Goal: Task Accomplishment & Management: Use online tool/utility

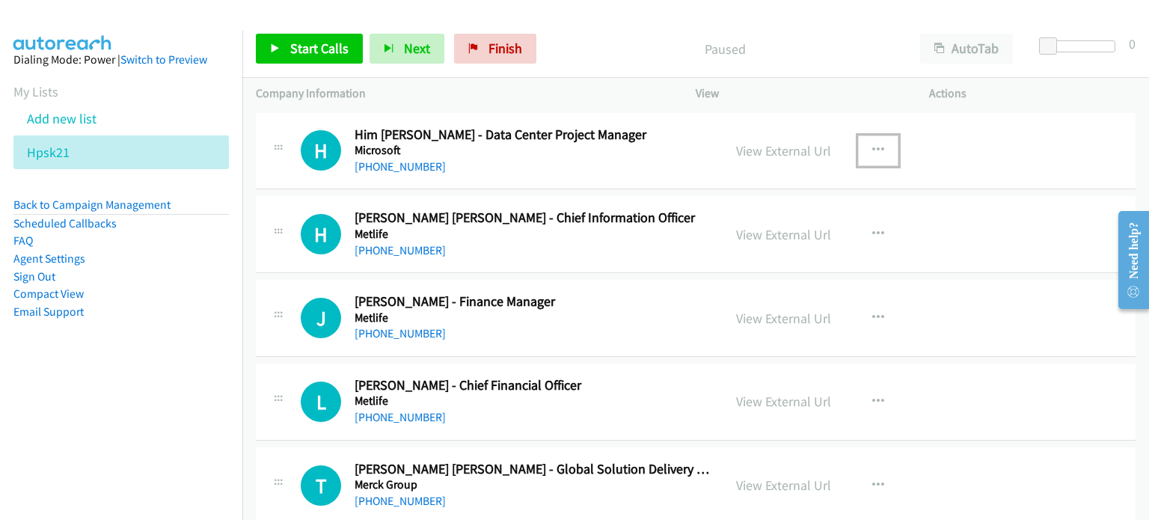
click at [872, 146] on icon "button" at bounding box center [878, 150] width 12 height 12
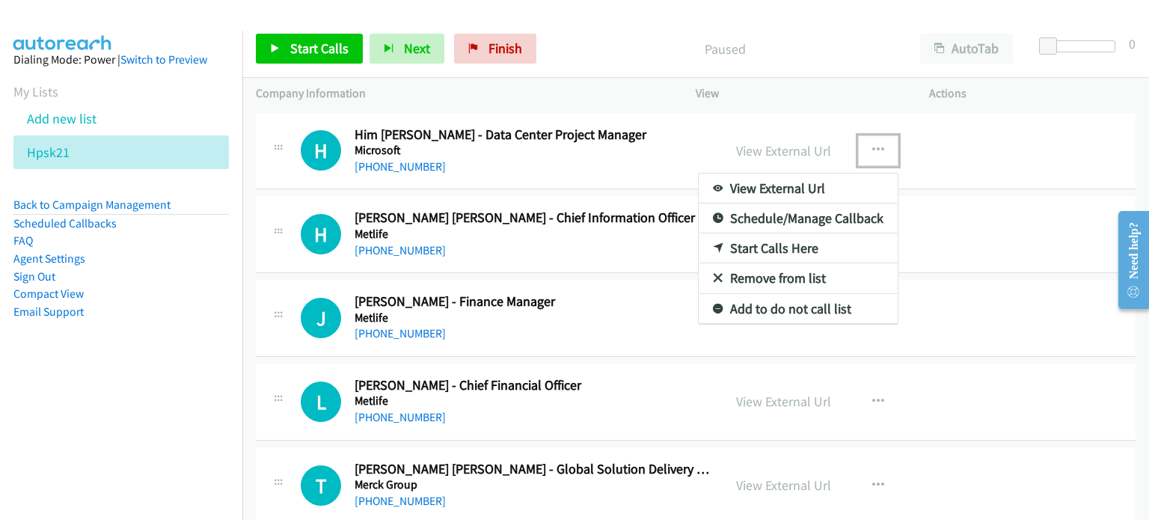
click at [785, 250] on link "Start Calls Here" at bounding box center [797, 248] width 199 height 30
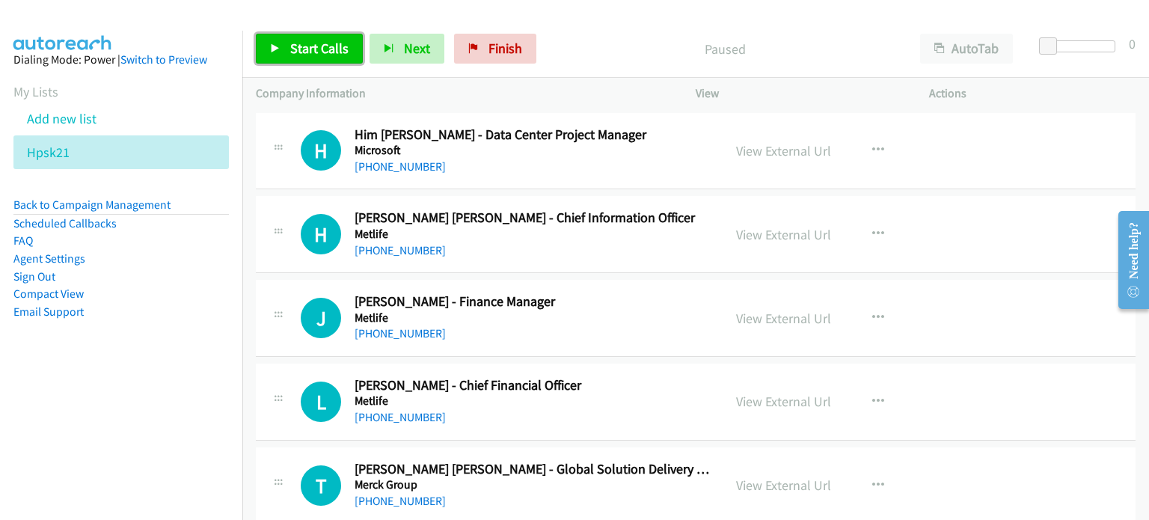
click at [300, 41] on span "Start Calls" at bounding box center [319, 48] width 58 height 17
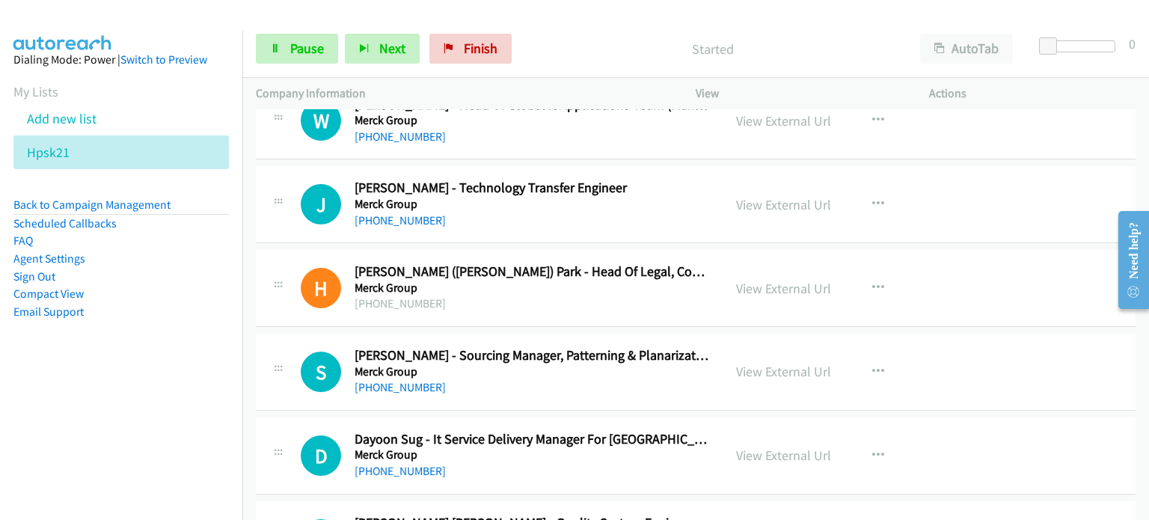
scroll to position [523, 0]
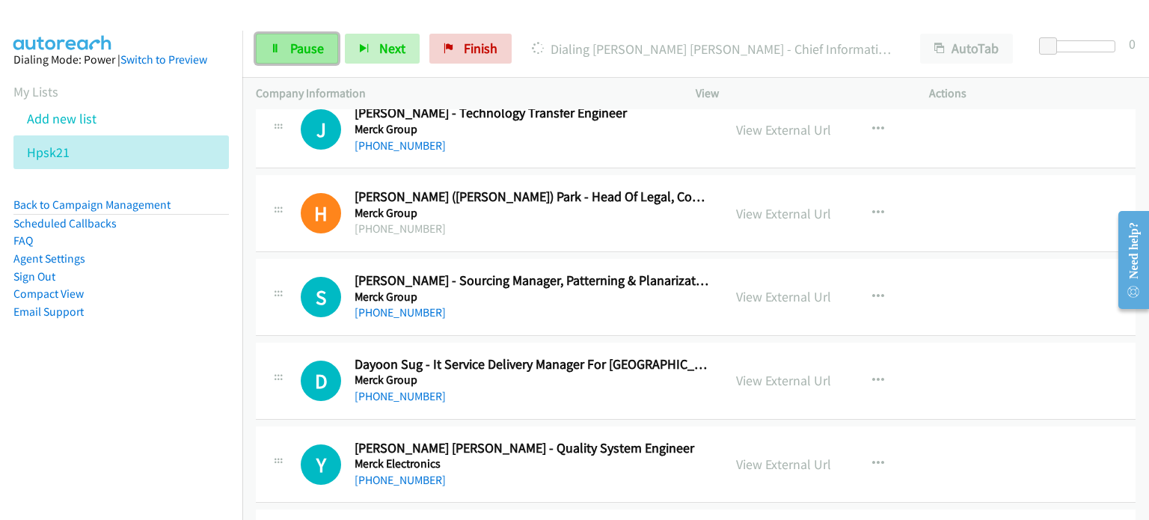
click at [301, 52] on span "Pause" at bounding box center [307, 48] width 34 height 17
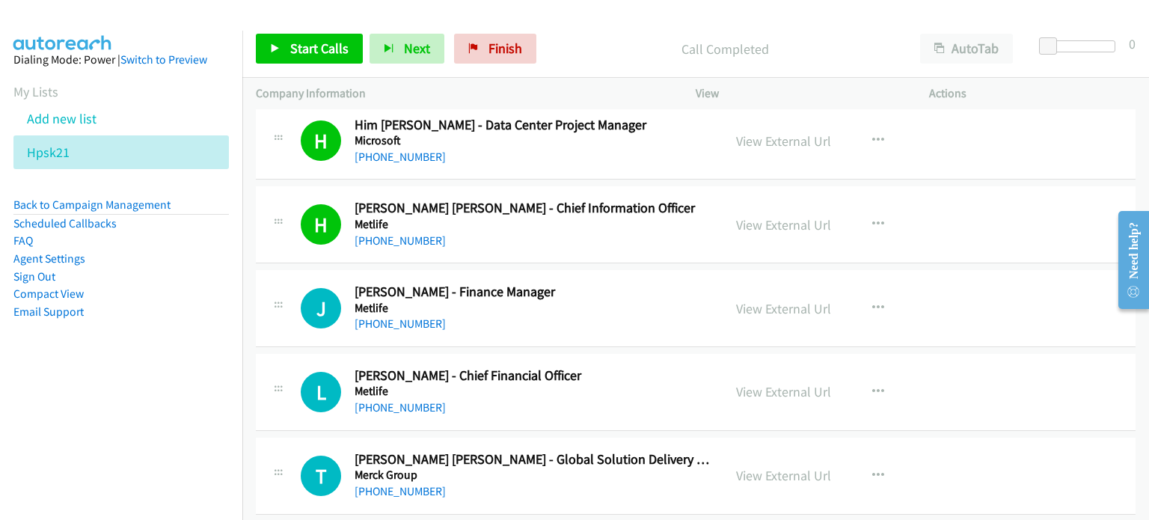
scroll to position [0, 0]
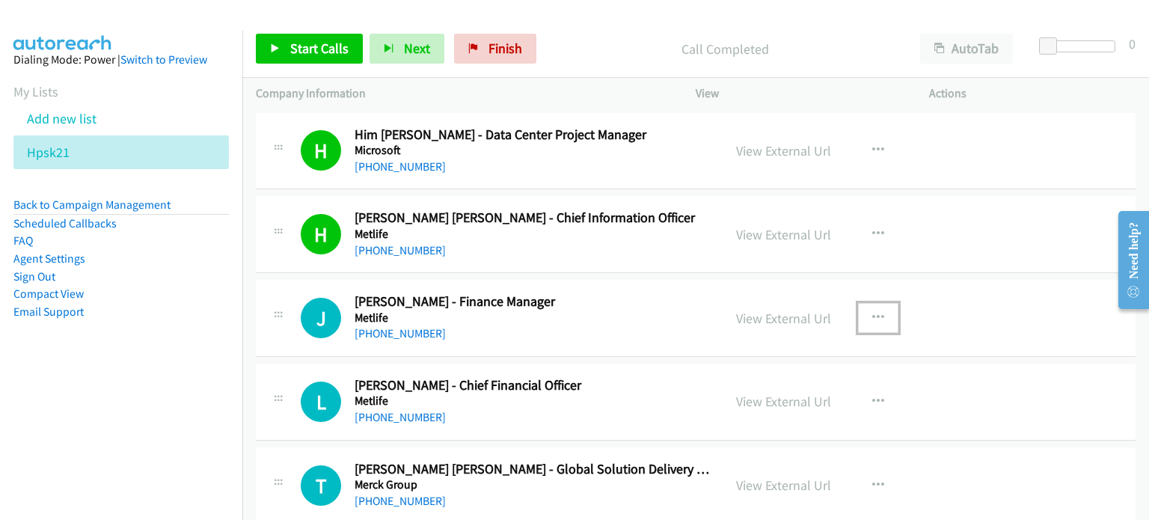
click at [872, 314] on icon "button" at bounding box center [878, 318] width 12 height 12
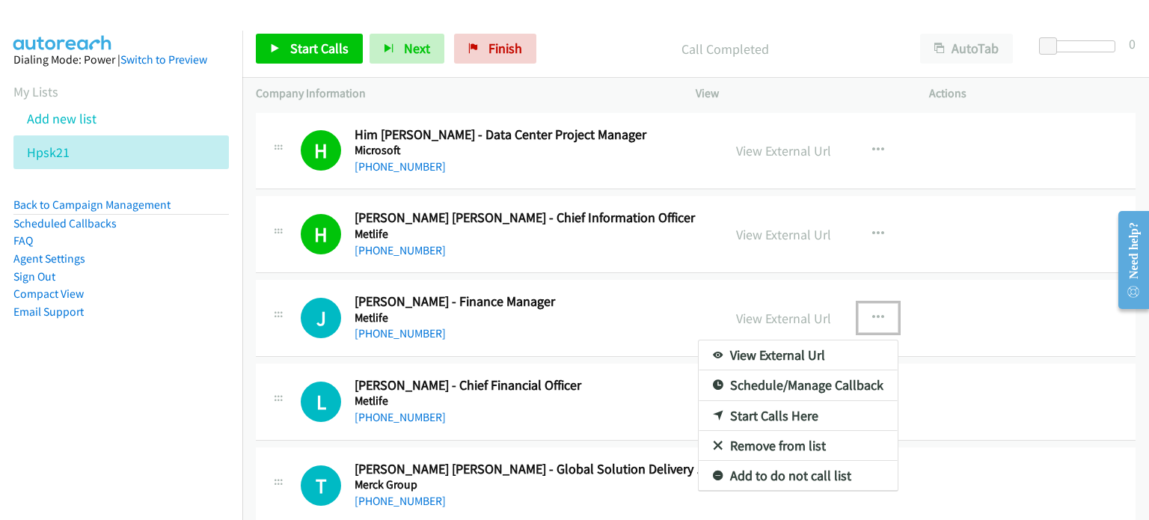
click at [783, 416] on link "Start Calls Here" at bounding box center [797, 416] width 199 height 30
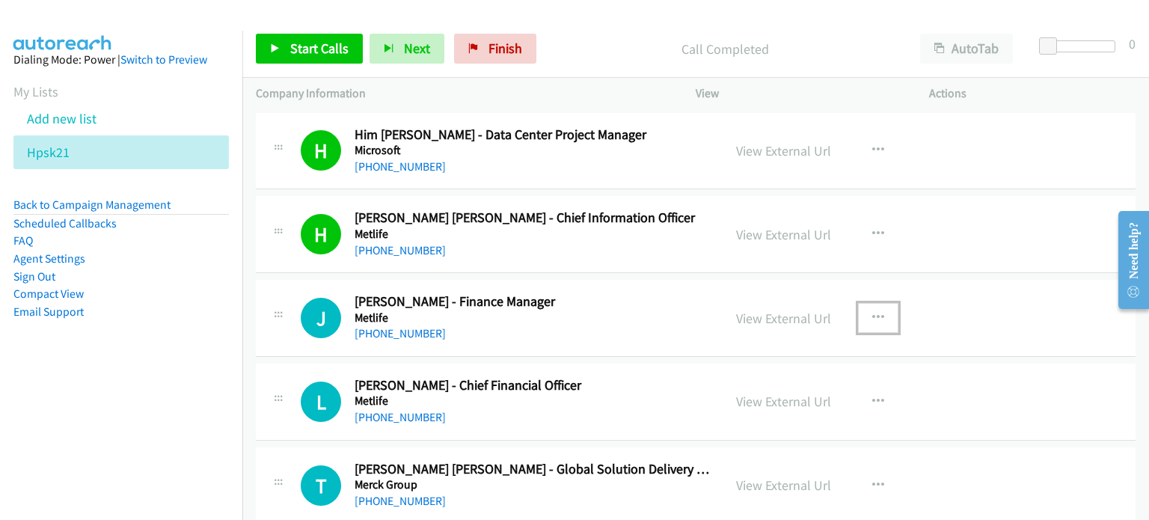
click at [884, 313] on button "button" at bounding box center [878, 318] width 40 height 30
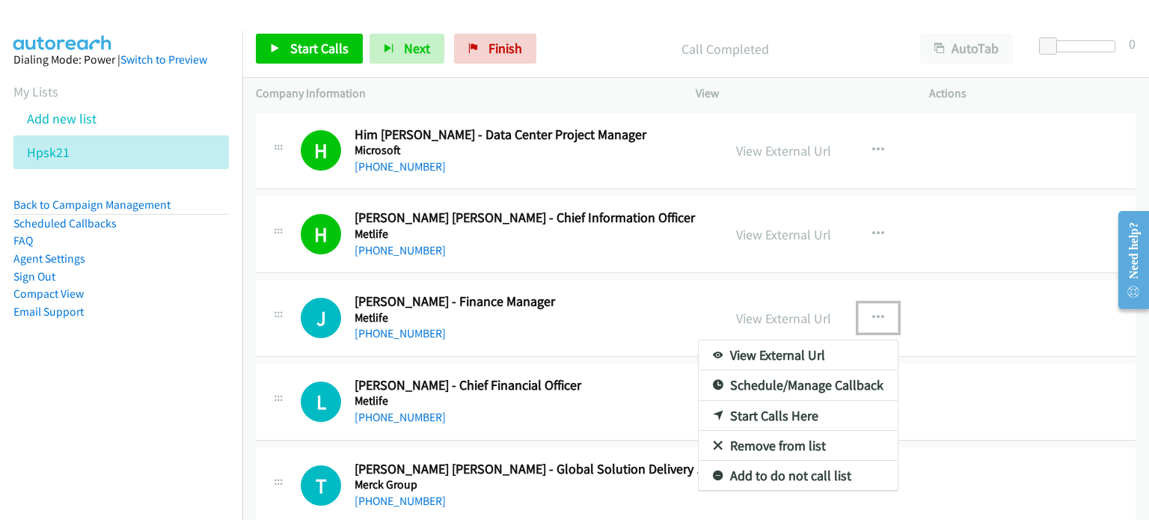
click at [751, 413] on link "Start Calls Here" at bounding box center [797, 416] width 199 height 30
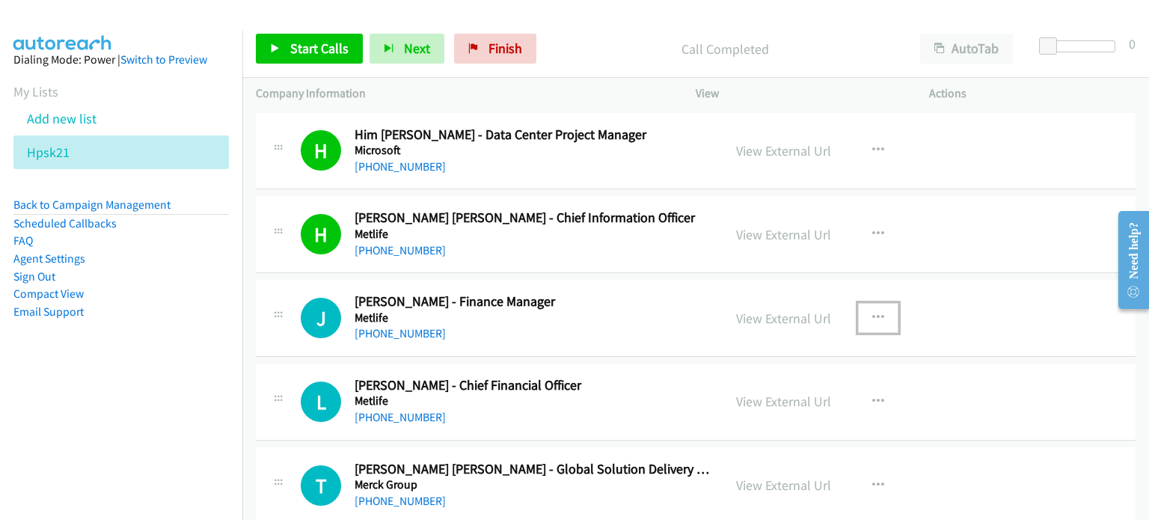
click at [872, 313] on icon "button" at bounding box center [878, 318] width 12 height 12
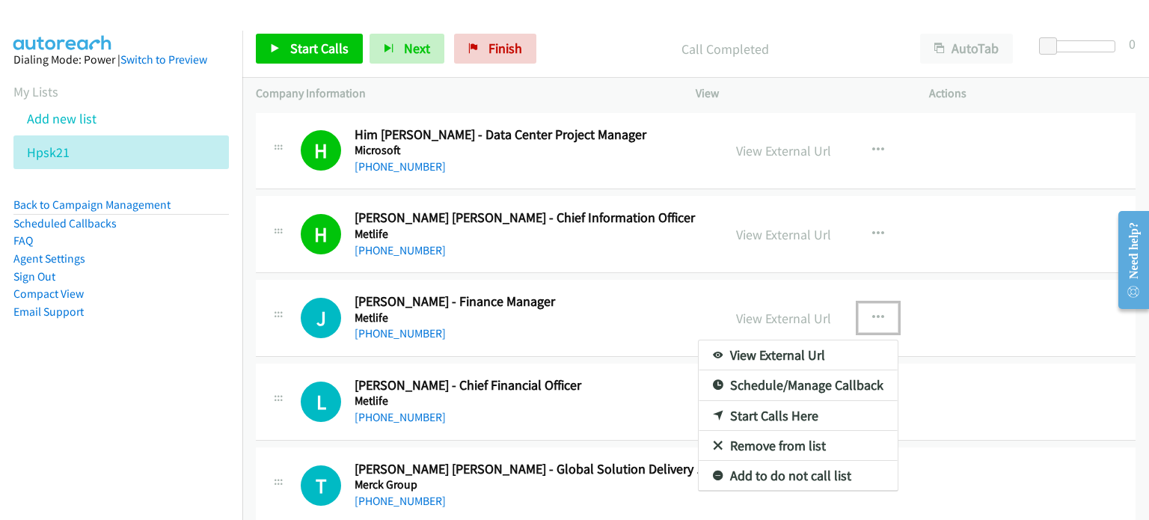
click at [766, 421] on link "Start Calls Here" at bounding box center [797, 416] width 199 height 30
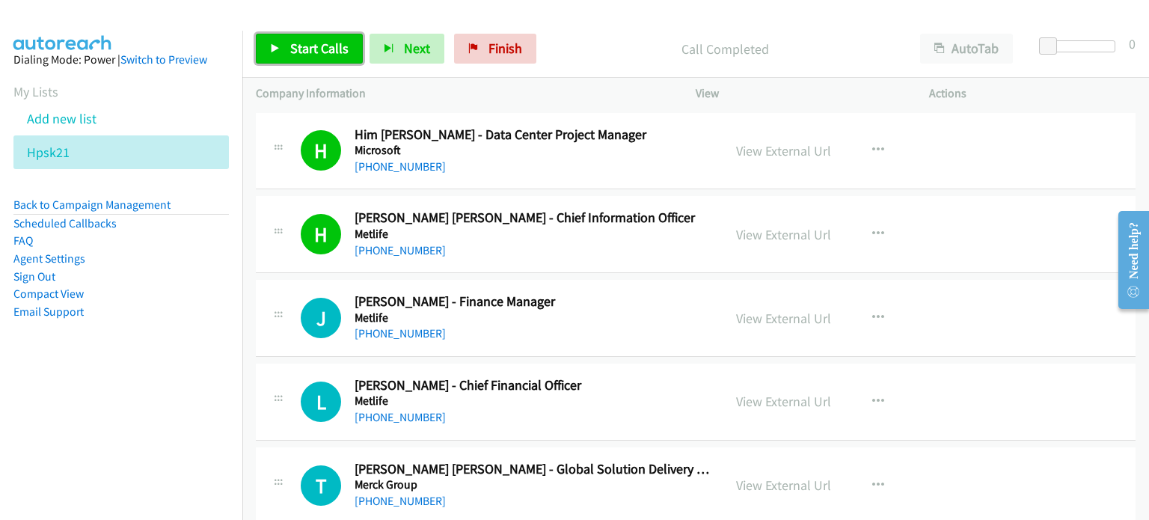
click at [324, 50] on span "Start Calls" at bounding box center [319, 48] width 58 height 17
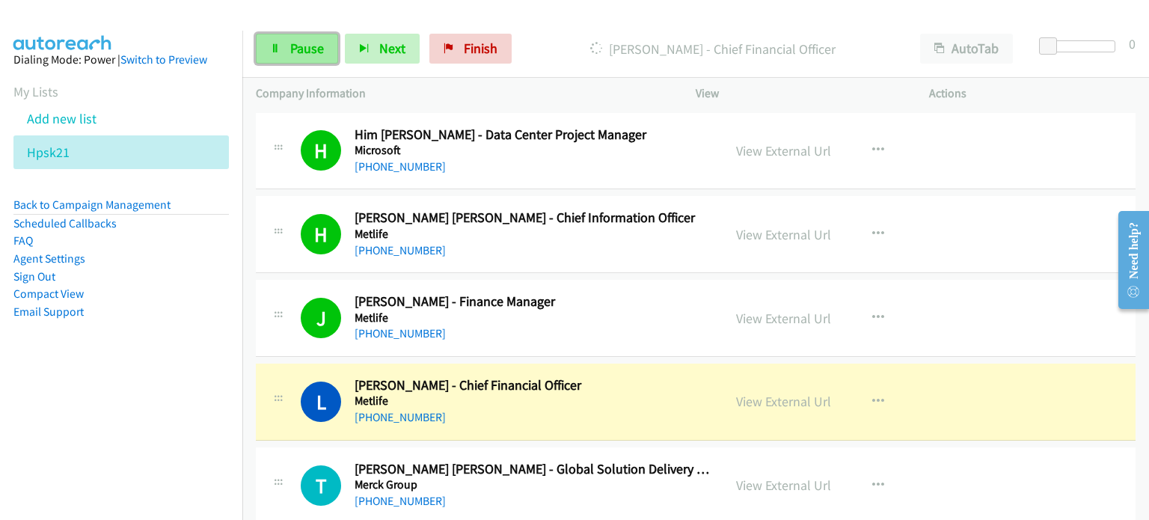
click at [287, 56] on link "Pause" at bounding box center [297, 49] width 82 height 30
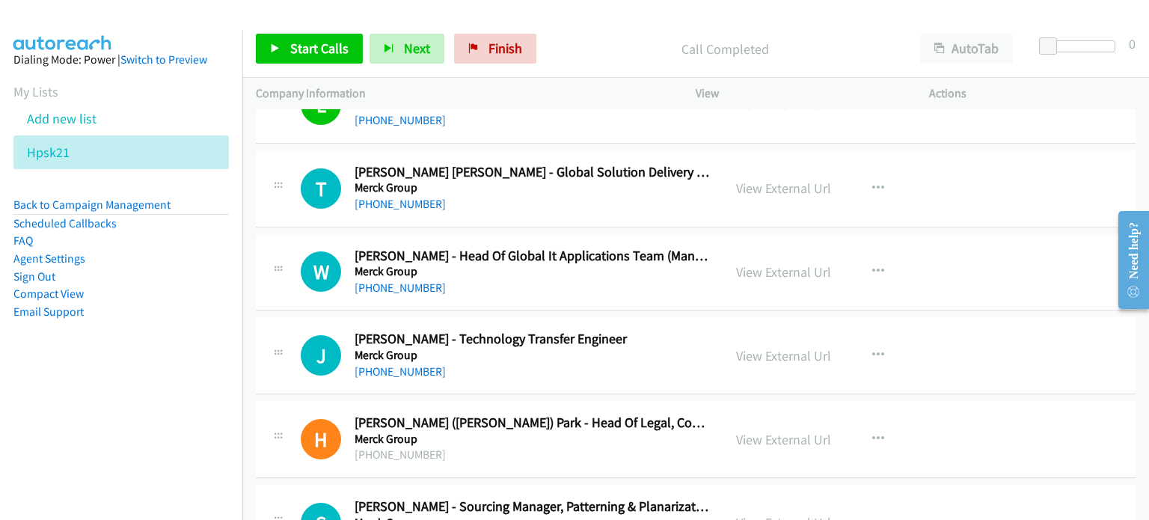
scroll to position [298, 0]
click at [872, 182] on icon "button" at bounding box center [878, 188] width 12 height 12
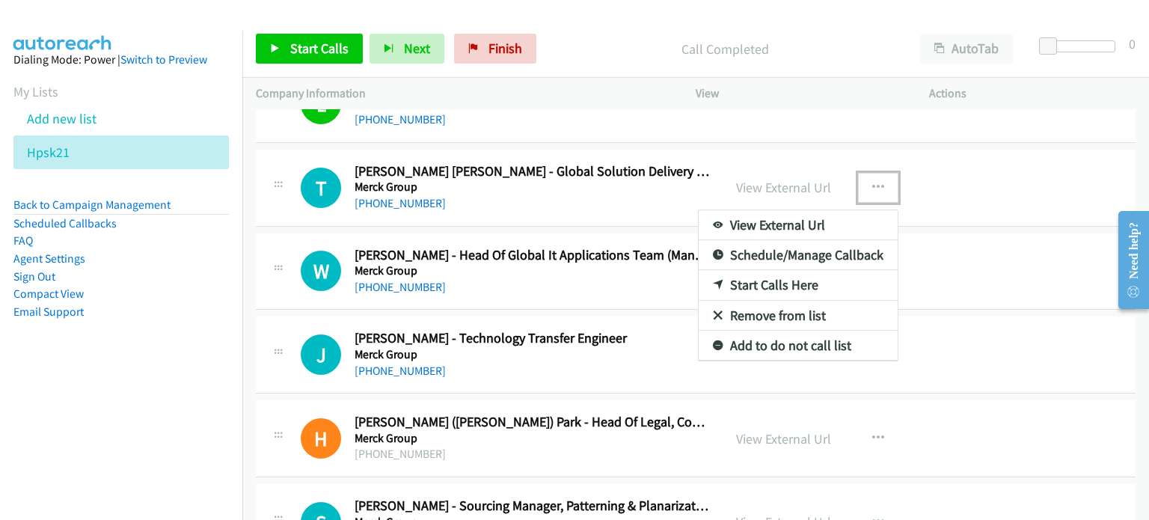
click at [757, 281] on link "Start Calls Here" at bounding box center [797, 285] width 199 height 30
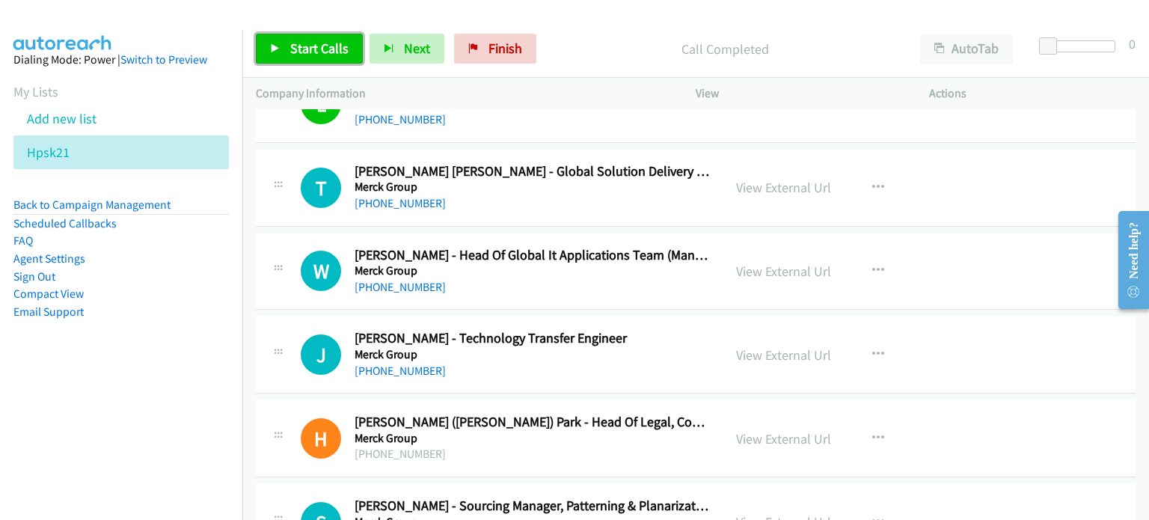
click at [316, 58] on link "Start Calls" at bounding box center [309, 49] width 107 height 30
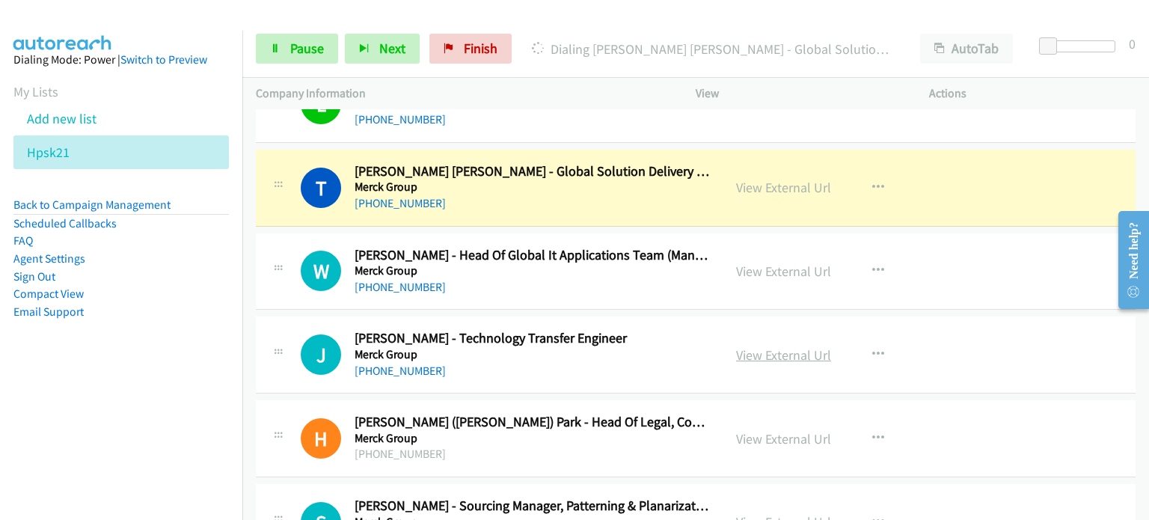
click at [772, 351] on link "View External Url" at bounding box center [783, 354] width 95 height 17
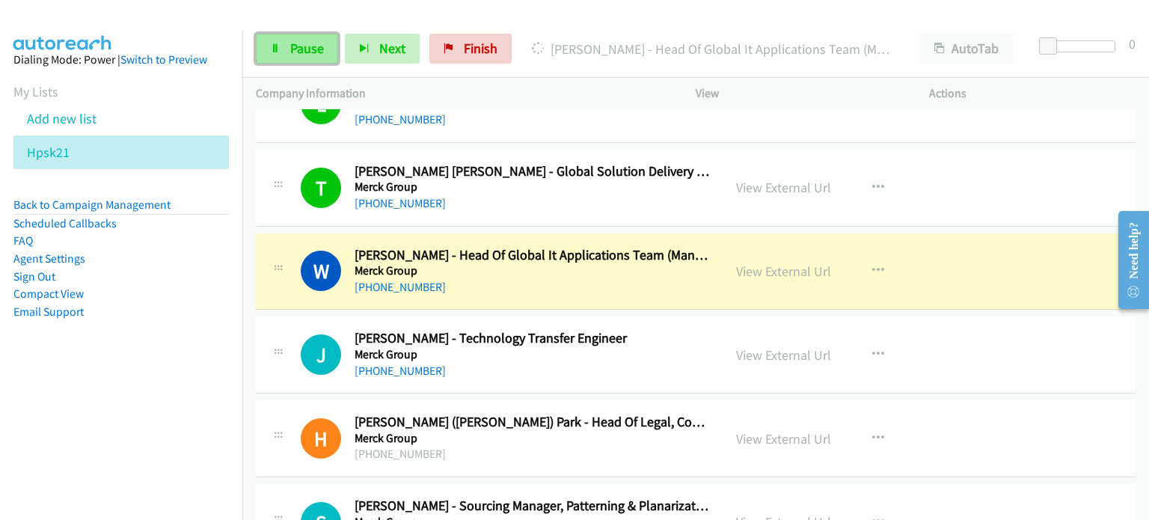
click at [310, 43] on span "Pause" at bounding box center [307, 48] width 34 height 17
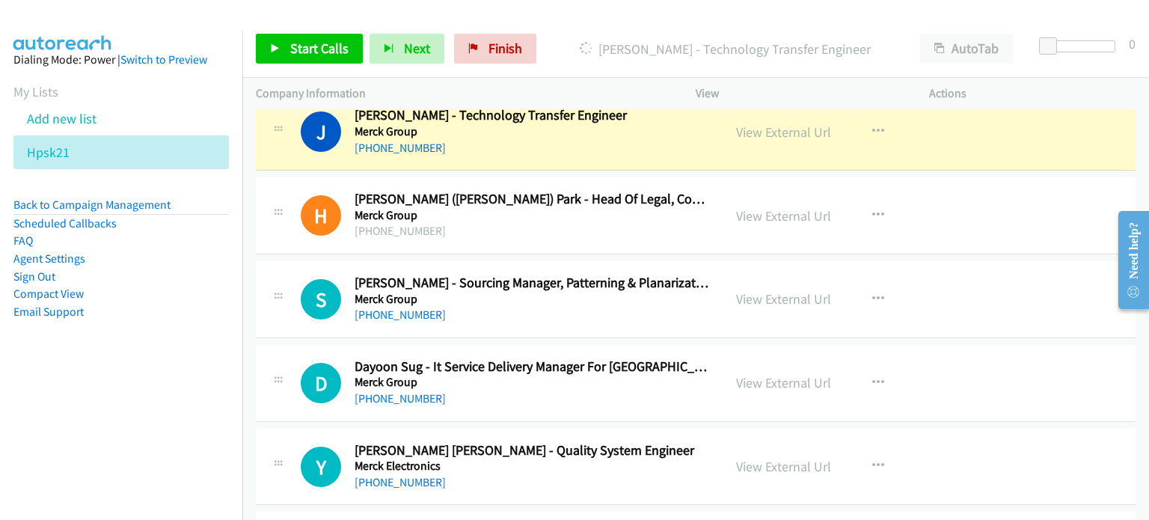
scroll to position [521, 0]
click at [769, 377] on link "View External Url" at bounding box center [783, 381] width 95 height 17
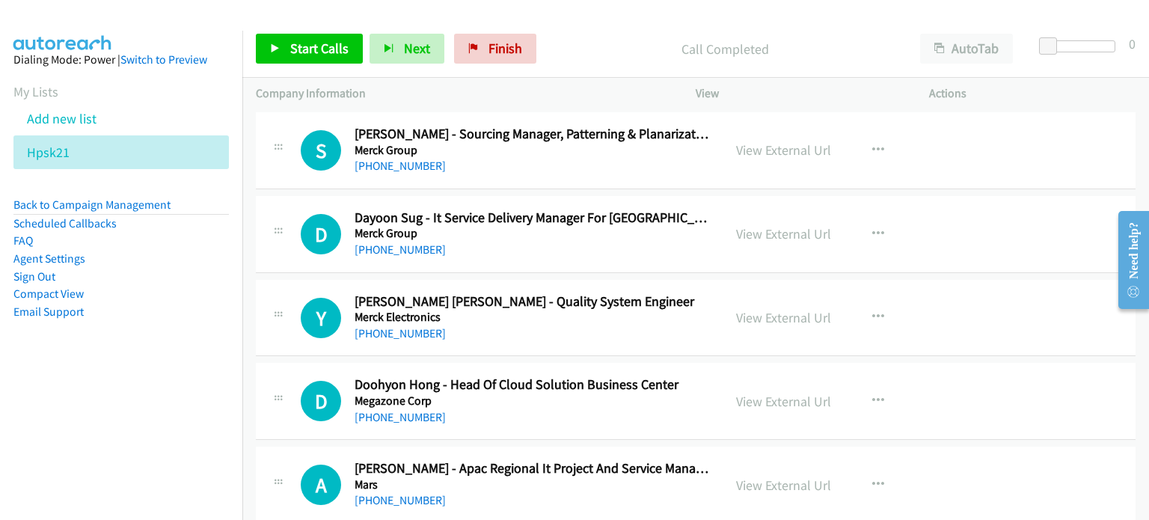
scroll to position [670, 0]
click at [748, 313] on link "View External Url" at bounding box center [783, 316] width 95 height 17
click at [768, 393] on link "View External Url" at bounding box center [783, 400] width 95 height 17
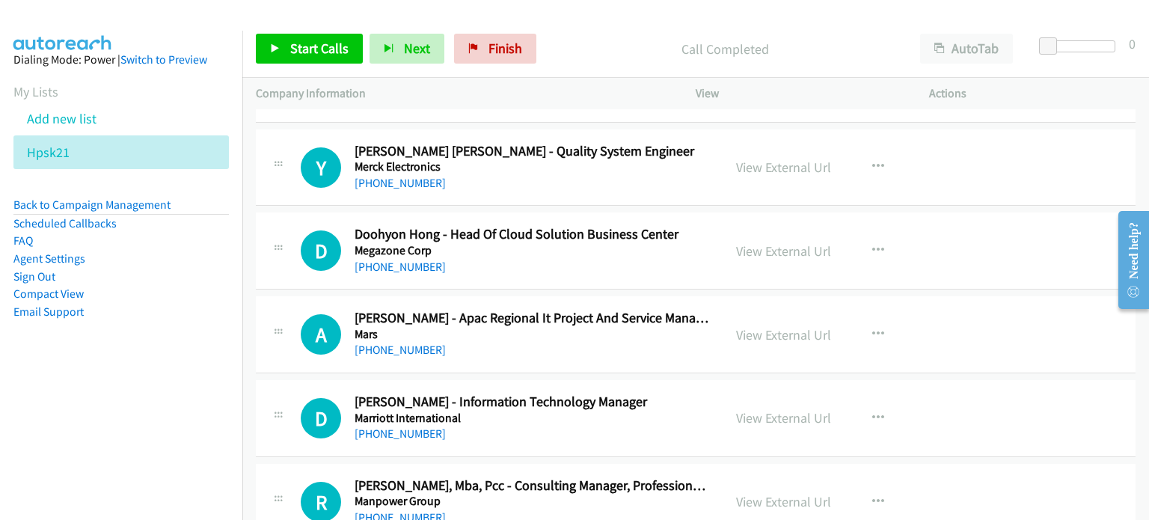
scroll to position [820, 0]
click at [781, 331] on link "View External Url" at bounding box center [783, 334] width 95 height 17
click at [774, 414] on link "View External Url" at bounding box center [783, 417] width 95 height 17
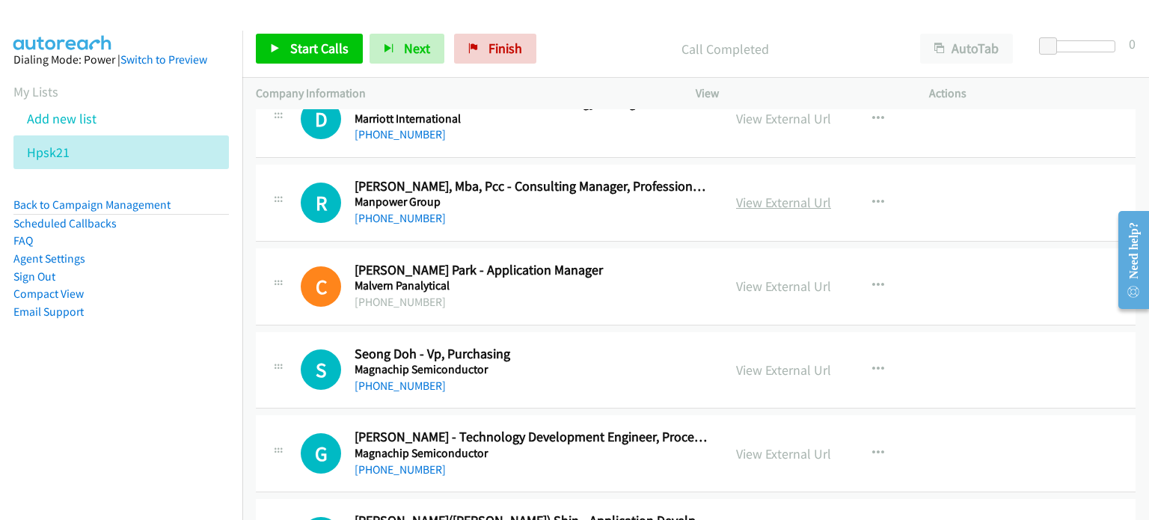
scroll to position [1119, 0]
click at [766, 204] on link "View External Url" at bounding box center [783, 202] width 95 height 17
click at [872, 280] on icon "button" at bounding box center [878, 286] width 12 height 12
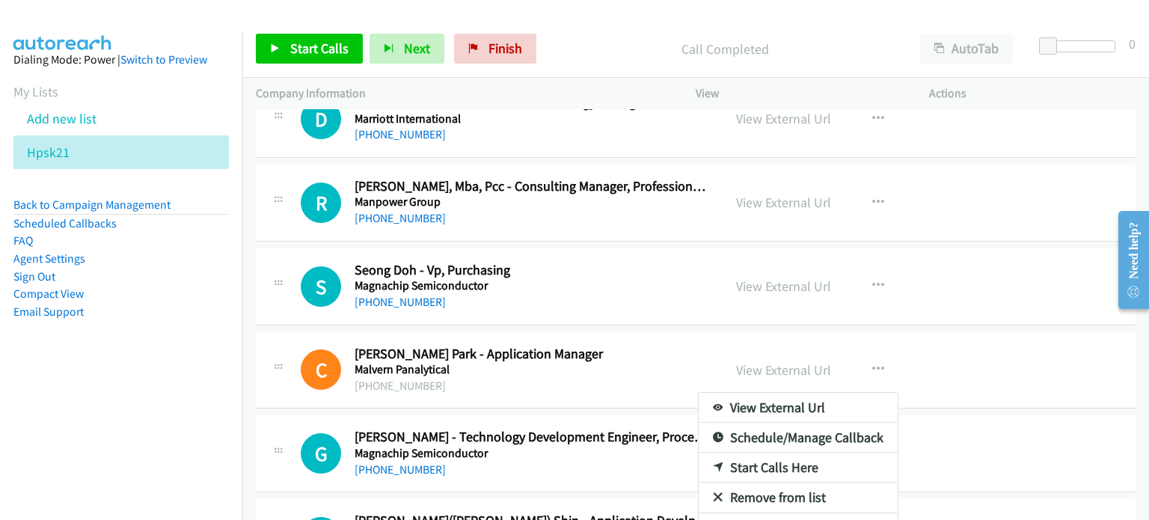
click at [601, 361] on div at bounding box center [574, 260] width 1149 height 520
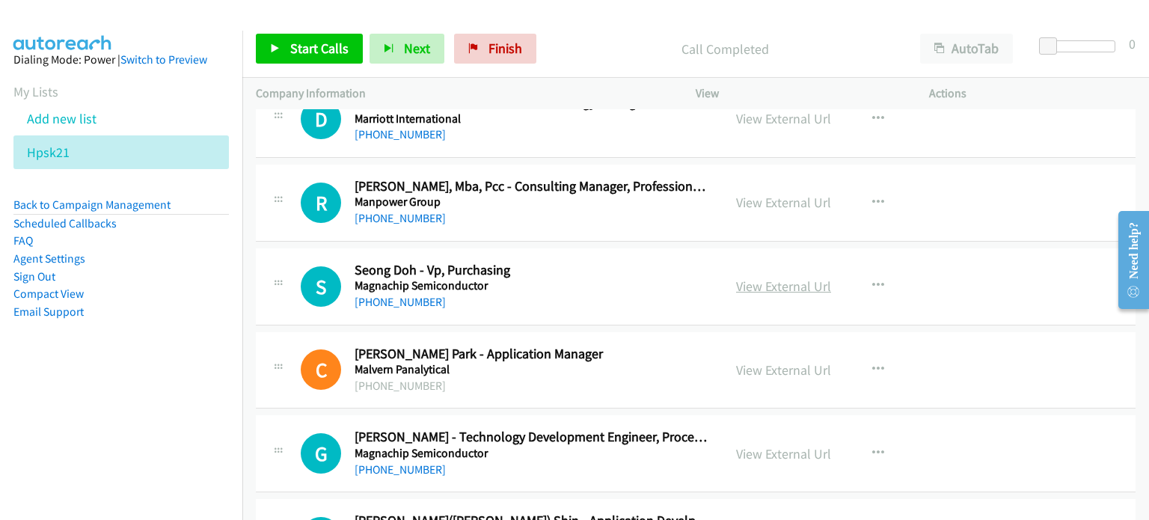
click at [774, 286] on link "View External Url" at bounding box center [783, 285] width 95 height 17
click at [879, 360] on button "button" at bounding box center [878, 369] width 40 height 30
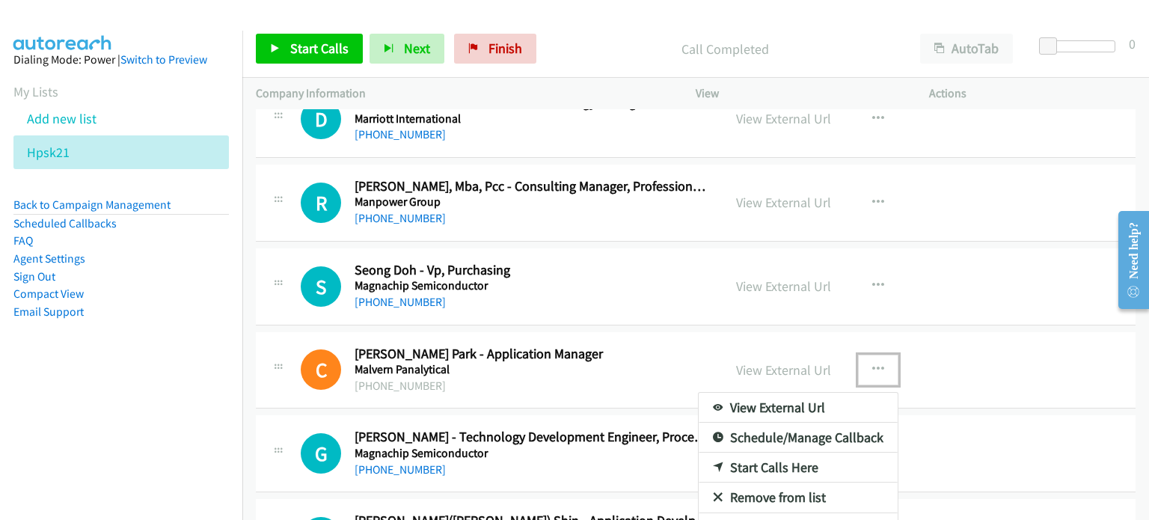
click at [760, 489] on link "Remove from list" at bounding box center [797, 497] width 199 height 30
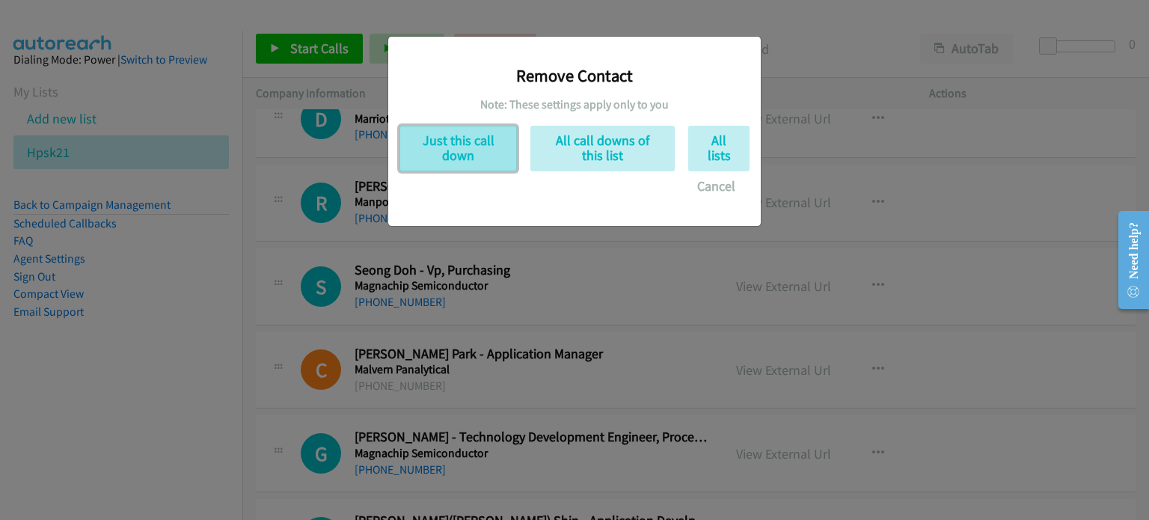
click at [466, 167] on button "Just this call down" at bounding box center [457, 149] width 117 height 46
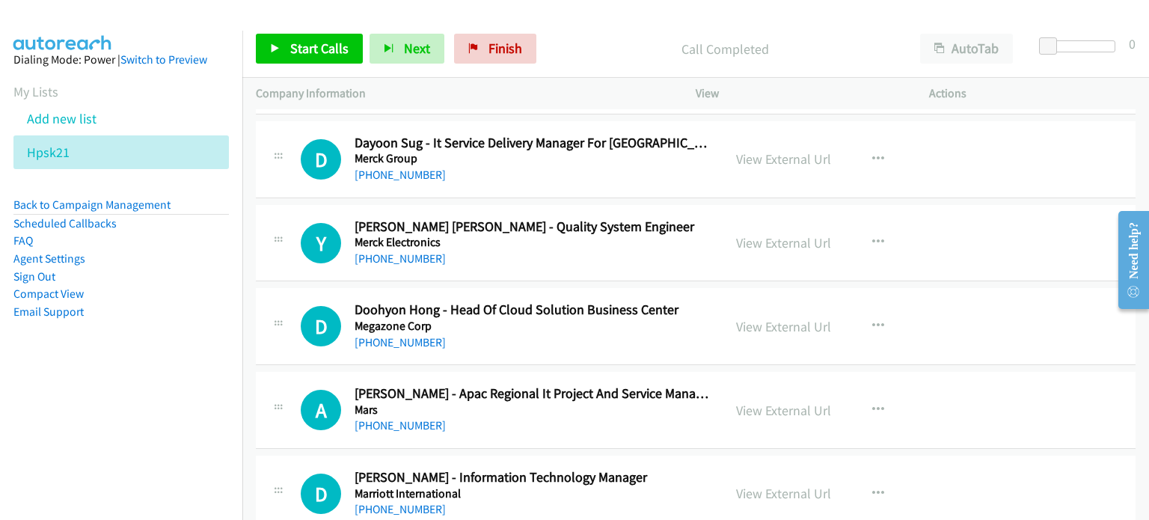
scroll to position [745, 0]
click at [872, 153] on icon "button" at bounding box center [878, 159] width 12 height 12
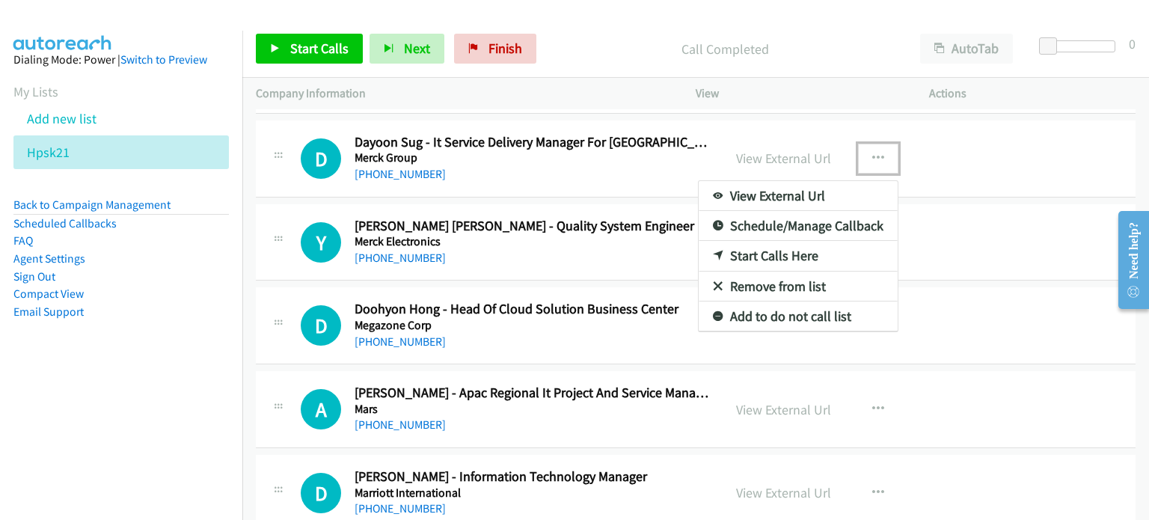
click at [763, 250] on link "Start Calls Here" at bounding box center [797, 256] width 199 height 30
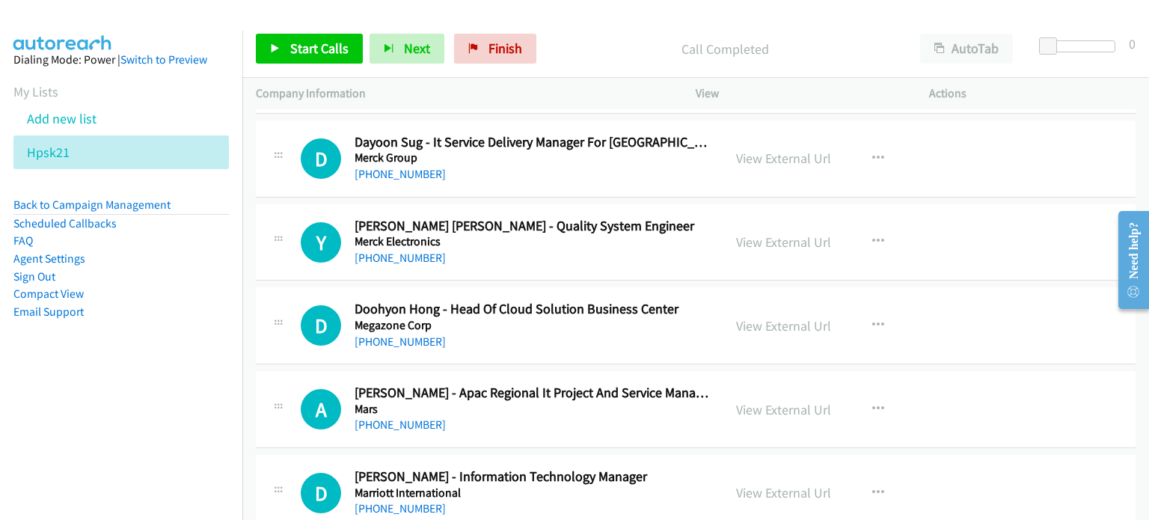
click at [302, 67] on div "Start Calls Pause Next Finish Call Completed AutoTab AutoTab 0" at bounding box center [695, 49] width 906 height 58
click at [308, 50] on span "Start Calls" at bounding box center [319, 48] width 58 height 17
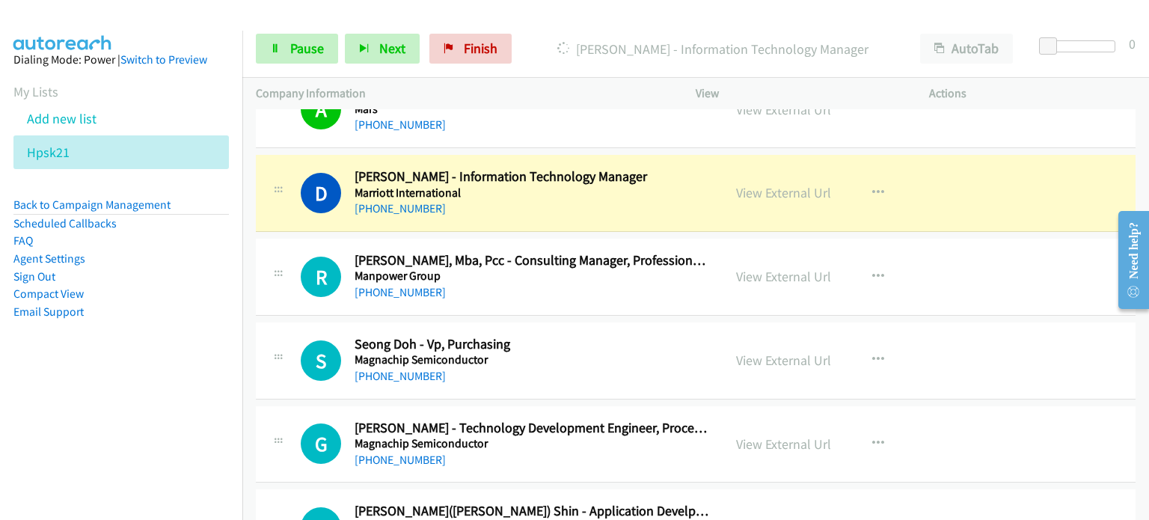
scroll to position [1044, 0]
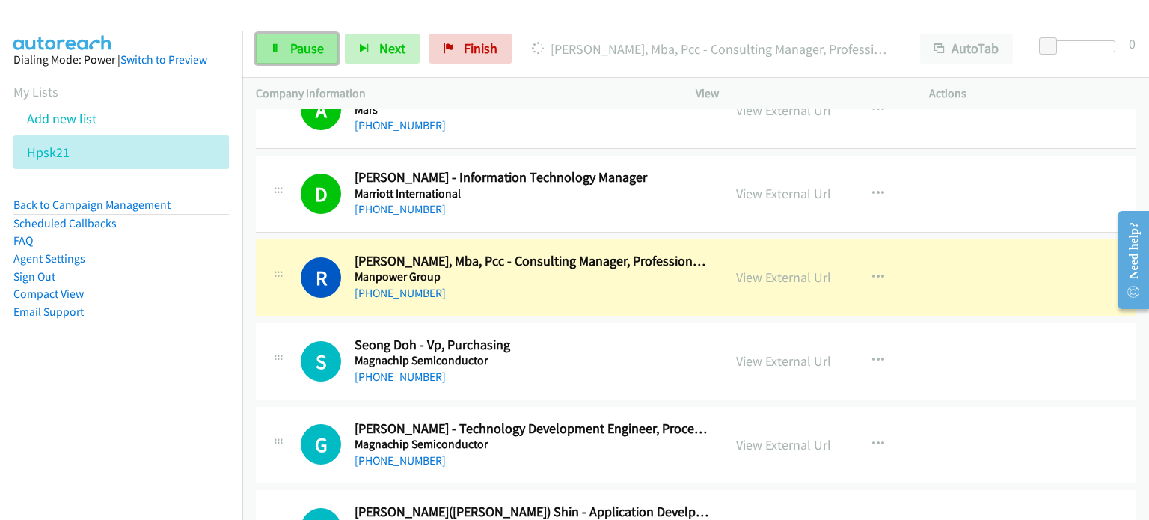
click at [312, 56] on span "Pause" at bounding box center [307, 48] width 34 height 17
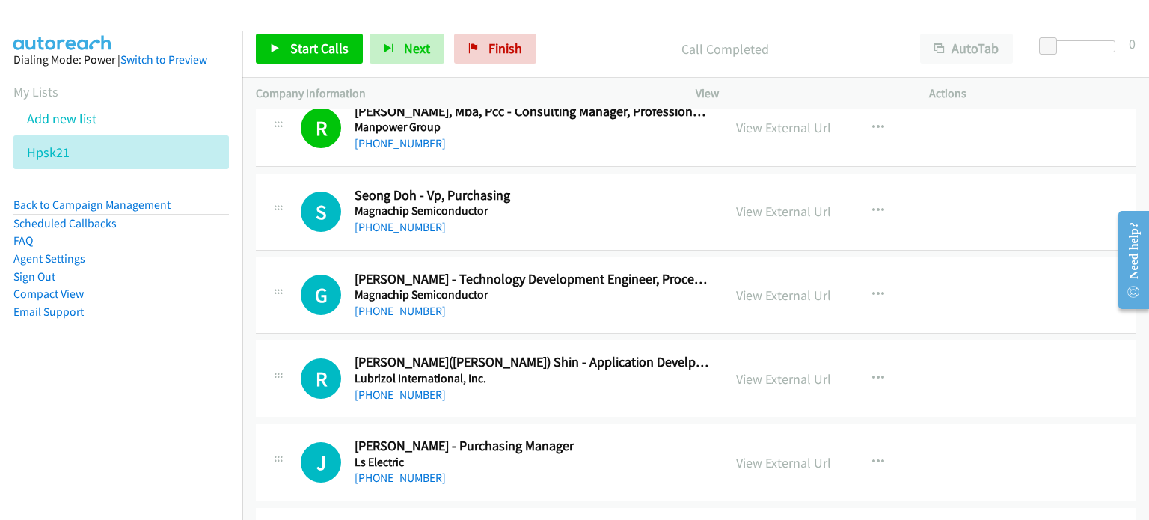
scroll to position [1193, 0]
click at [872, 205] on icon "button" at bounding box center [878, 211] width 12 height 12
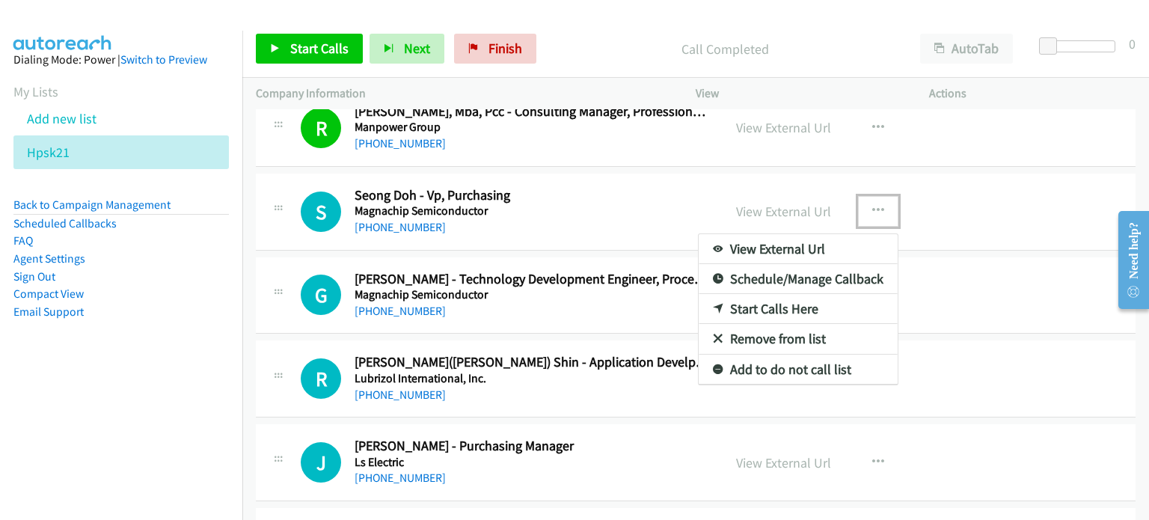
click at [770, 310] on link "Start Calls Here" at bounding box center [797, 309] width 199 height 30
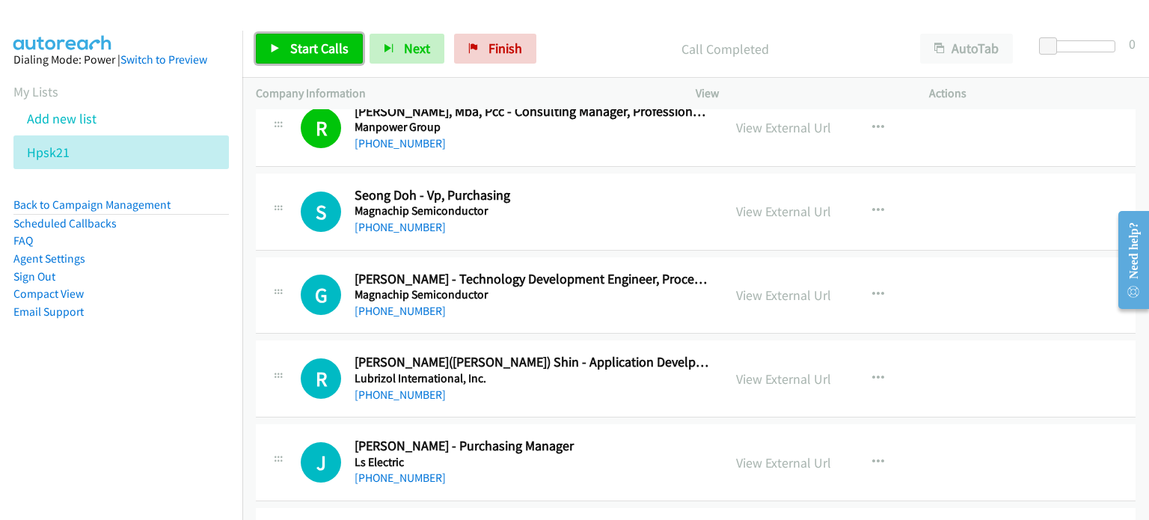
click at [306, 40] on span "Start Calls" at bounding box center [319, 48] width 58 height 17
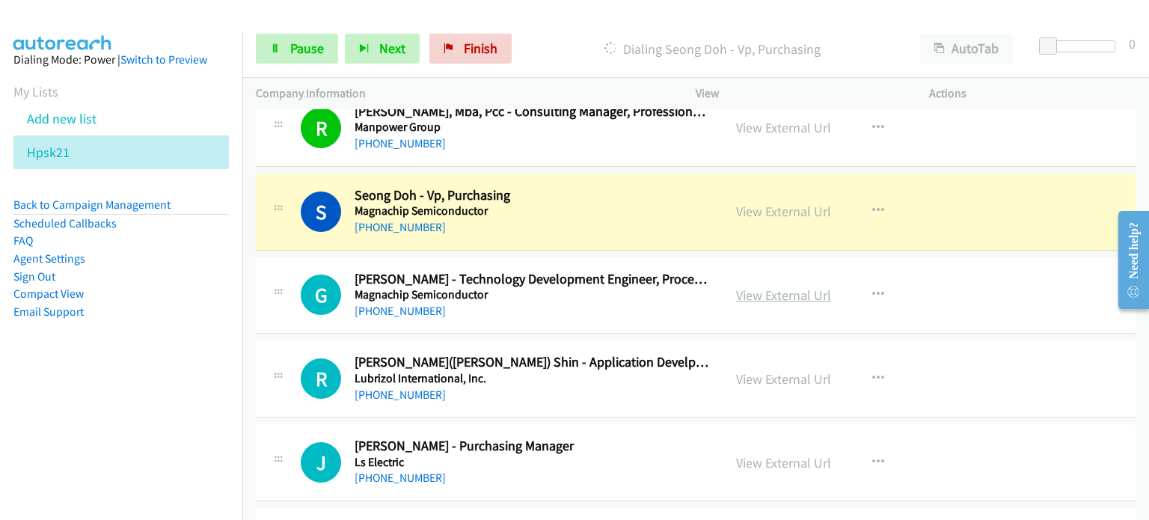
click at [750, 291] on link "View External Url" at bounding box center [783, 294] width 95 height 17
click at [799, 370] on link "View External Url" at bounding box center [783, 378] width 95 height 17
click at [760, 458] on link "View External Url" at bounding box center [783, 462] width 95 height 17
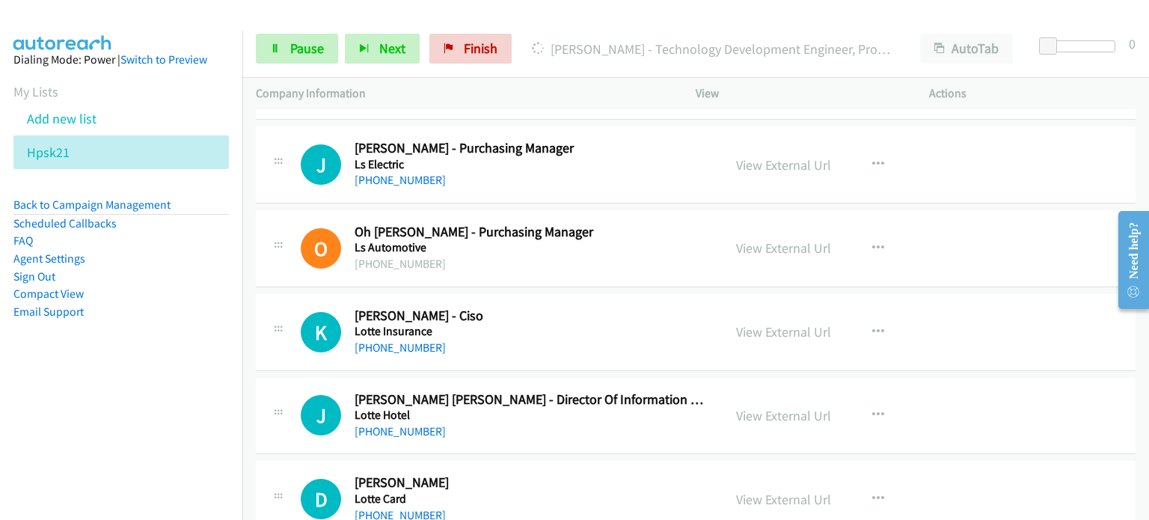
scroll to position [1492, 0]
click at [874, 245] on icon "button" at bounding box center [878, 248] width 12 height 12
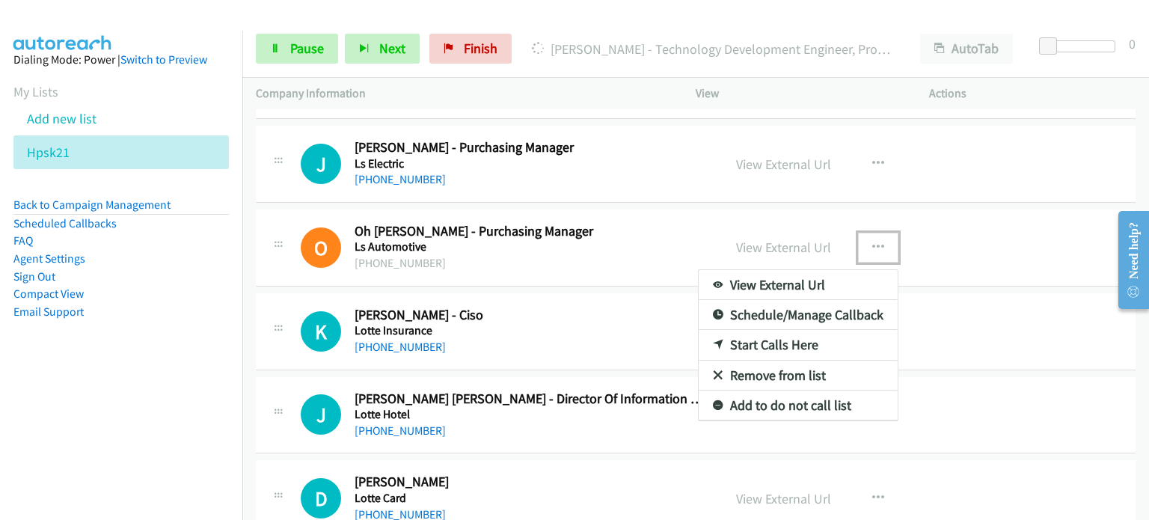
click at [767, 370] on link "Remove from list" at bounding box center [797, 375] width 199 height 30
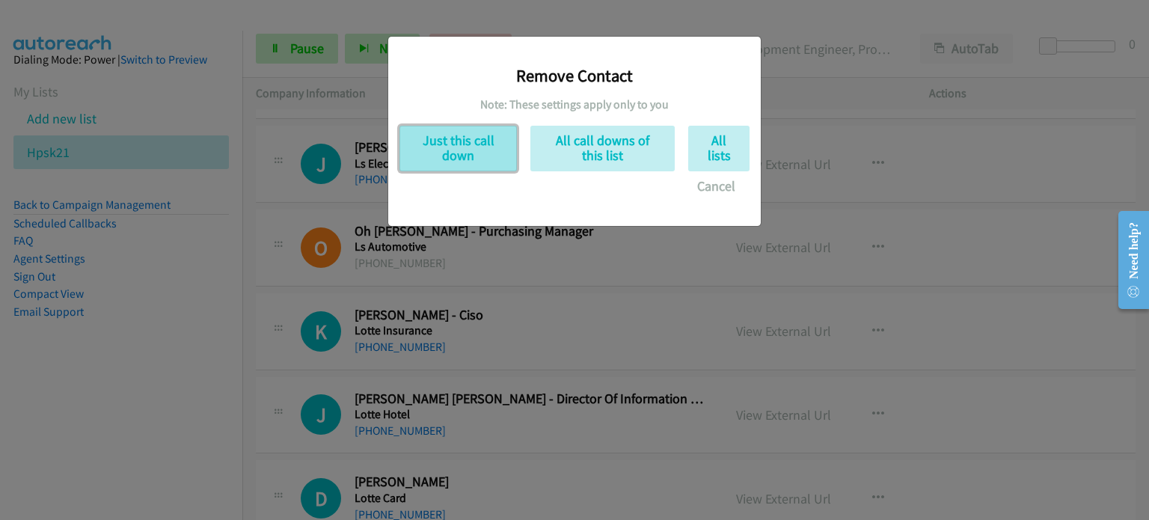
click at [419, 144] on button "Just this call down" at bounding box center [457, 149] width 117 height 46
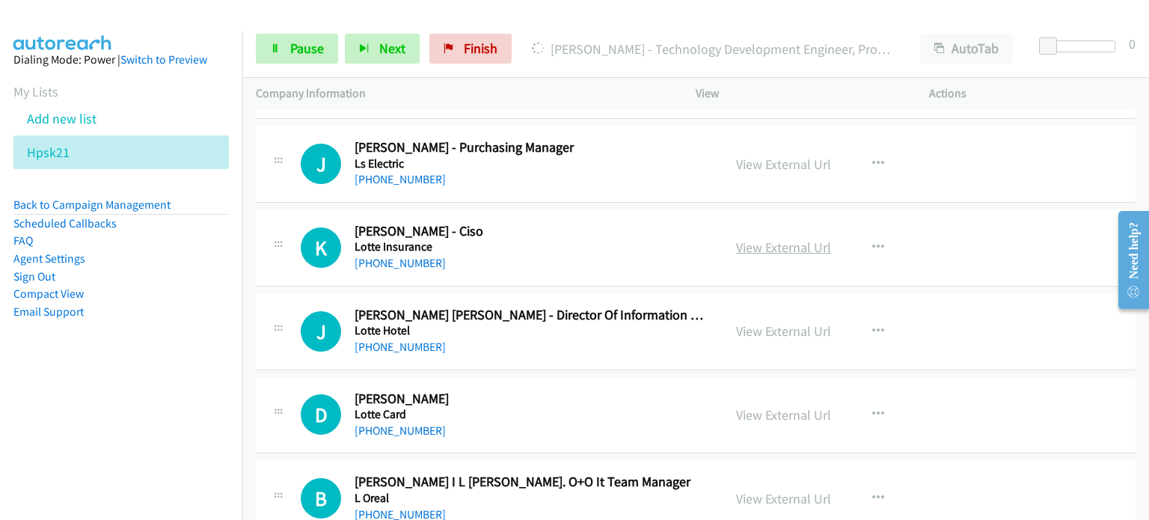
click at [774, 248] on link "View External Url" at bounding box center [783, 247] width 95 height 17
click at [784, 329] on link "View External Url" at bounding box center [783, 330] width 95 height 17
click at [823, 410] on link "View External Url" at bounding box center [783, 414] width 95 height 17
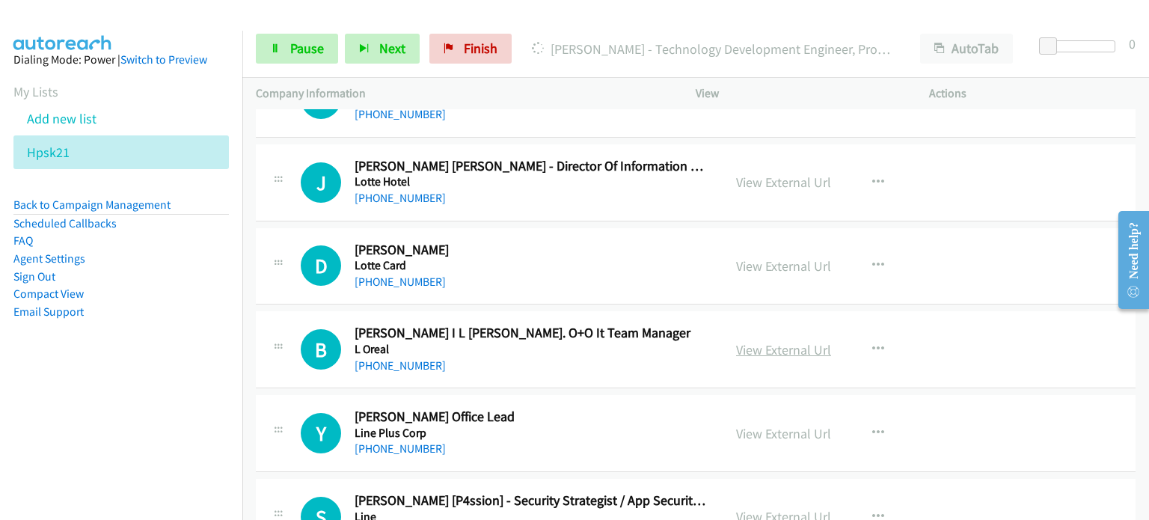
scroll to position [1641, 0]
click at [756, 348] on link "View External Url" at bounding box center [783, 348] width 95 height 17
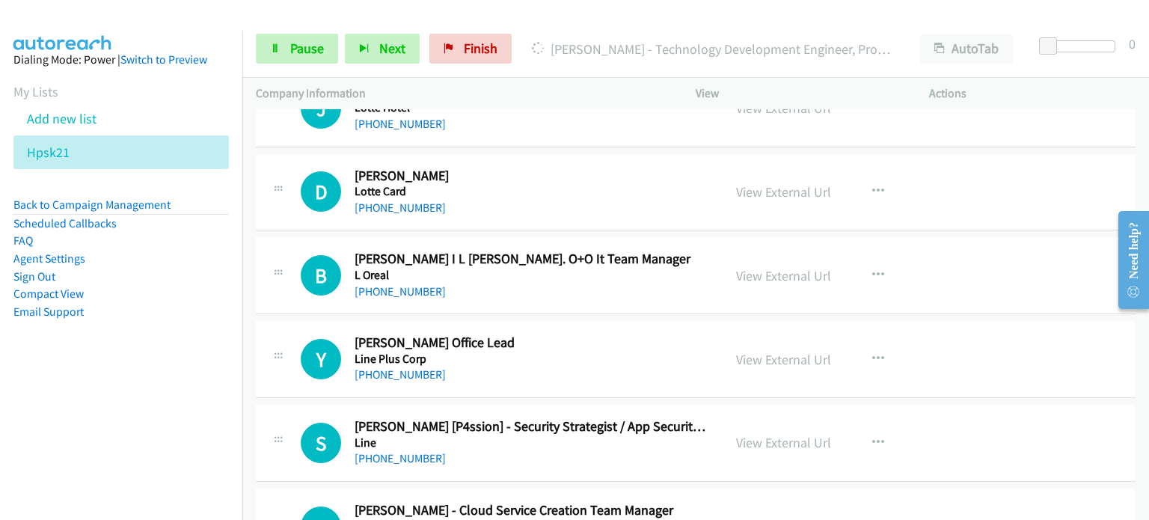
scroll to position [1715, 0]
click at [778, 352] on link "View External Url" at bounding box center [783, 358] width 95 height 17
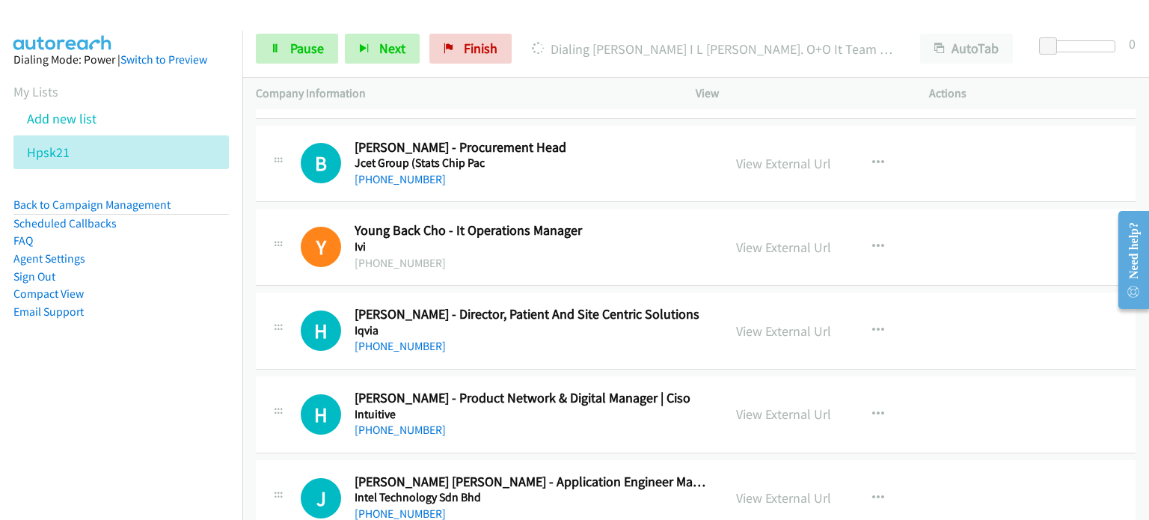
scroll to position [9771, 0]
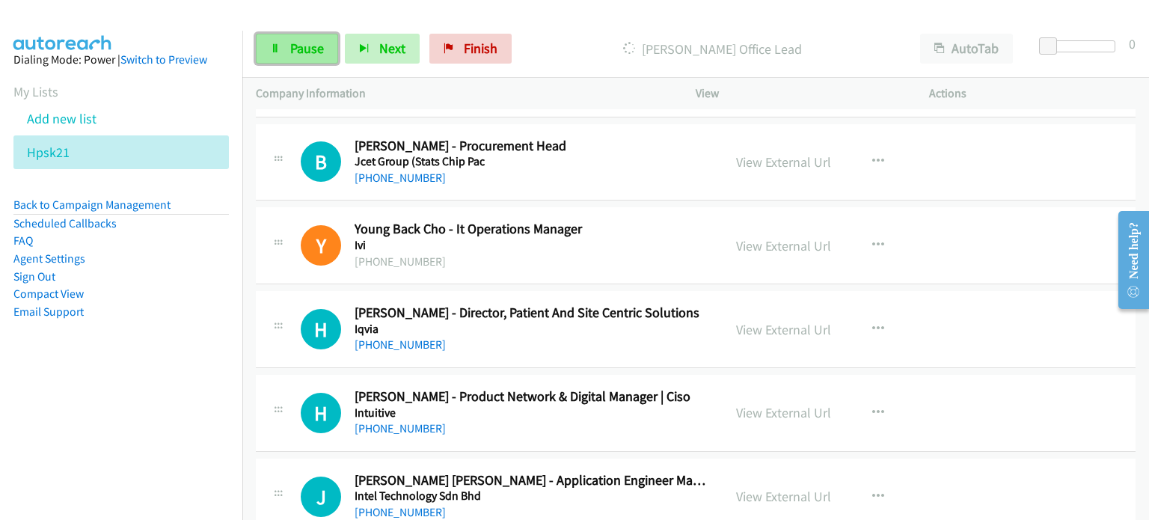
click at [302, 48] on span "Pause" at bounding box center [307, 48] width 34 height 17
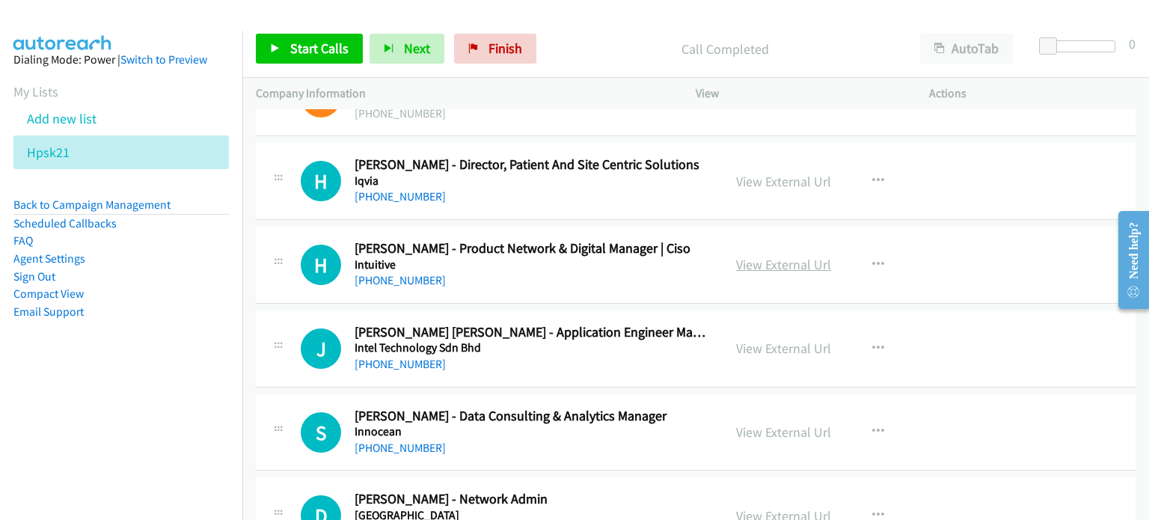
scroll to position [9920, 0]
click at [771, 255] on link "View External Url" at bounding box center [783, 263] width 95 height 17
click at [765, 339] on link "View External Url" at bounding box center [783, 347] width 95 height 17
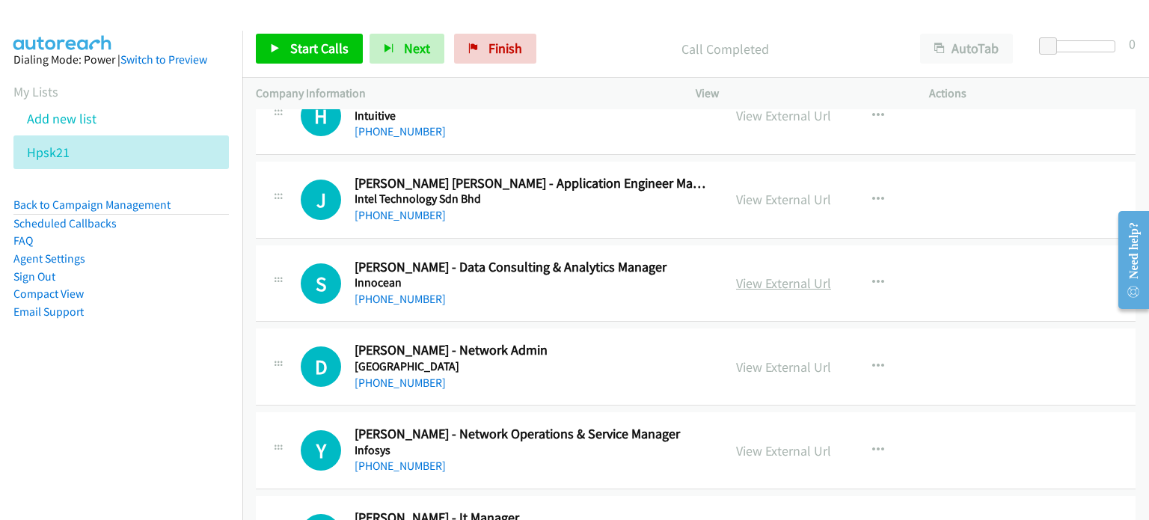
scroll to position [10068, 0]
click at [759, 274] on link "View External Url" at bounding box center [783, 282] width 95 height 17
click at [774, 358] on link "View External Url" at bounding box center [783, 366] width 95 height 17
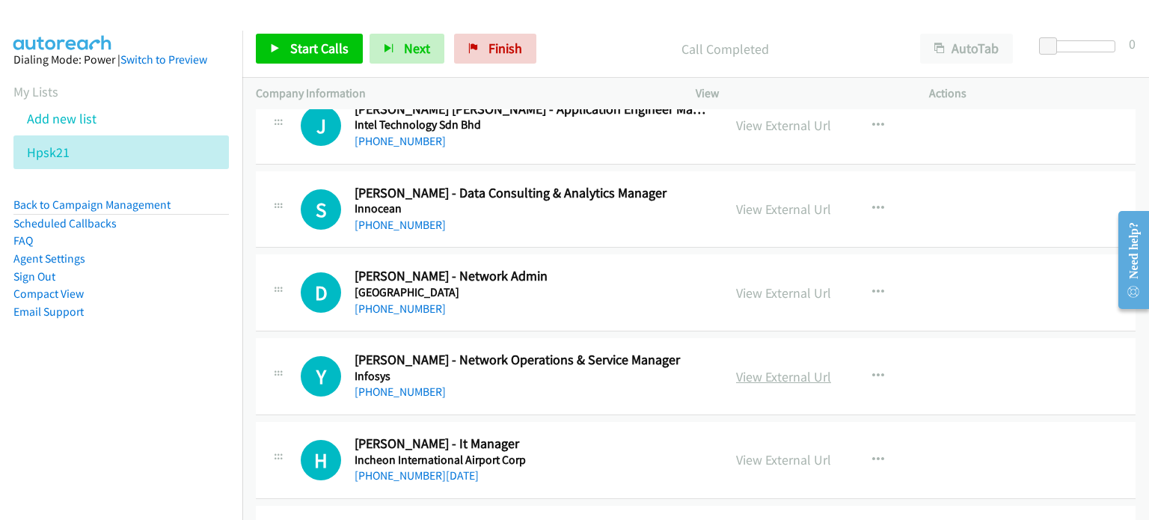
scroll to position [10142, 0]
click at [760, 367] on link "View External Url" at bounding box center [783, 375] width 95 height 17
click at [760, 450] on link "View External Url" at bounding box center [783, 458] width 95 height 17
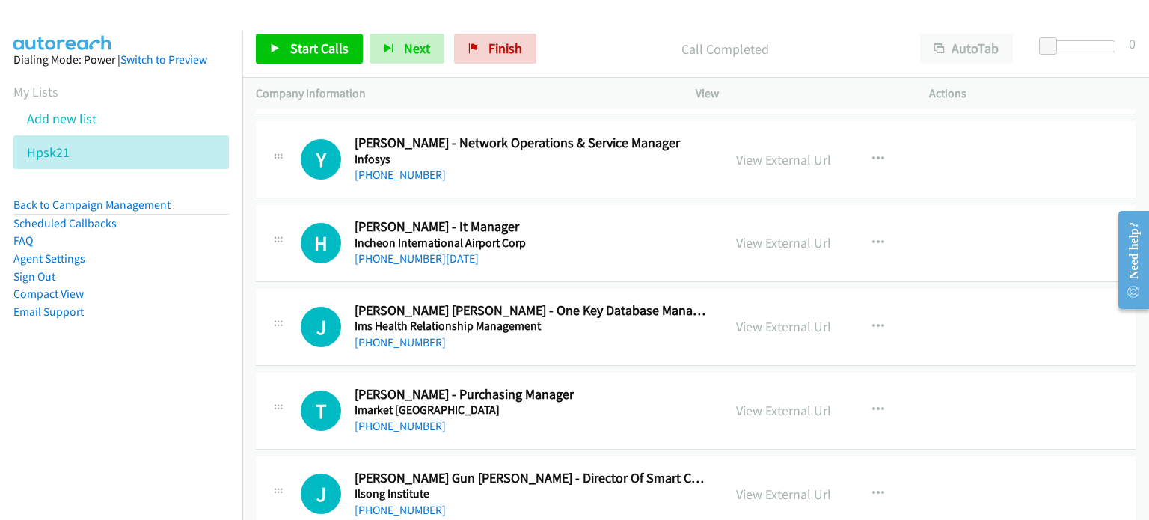
scroll to position [10366, 0]
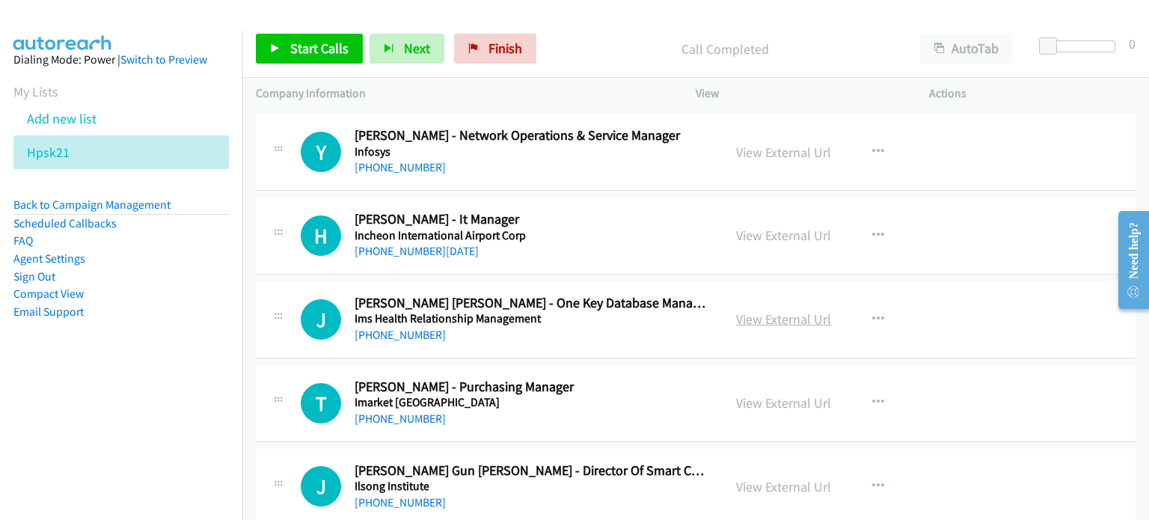
click at [739, 310] on link "View External Url" at bounding box center [783, 318] width 95 height 17
click at [766, 394] on link "View External Url" at bounding box center [783, 402] width 95 height 17
click at [787, 478] on link "View External Url" at bounding box center [783, 486] width 95 height 17
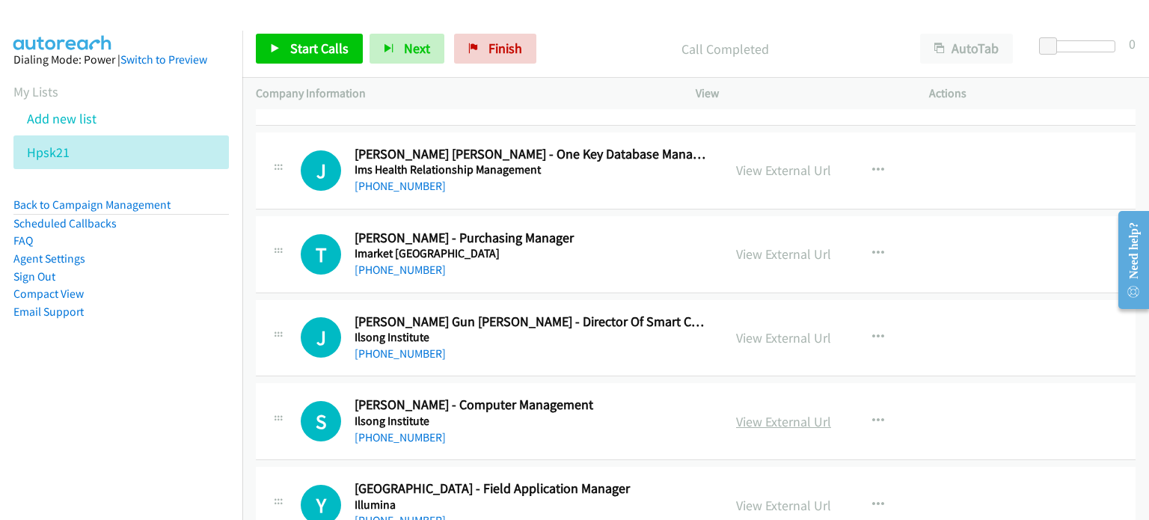
scroll to position [10516, 0]
click at [745, 412] on link "View External Url" at bounding box center [783, 420] width 95 height 17
click at [751, 496] on link "View External Url" at bounding box center [783, 504] width 95 height 17
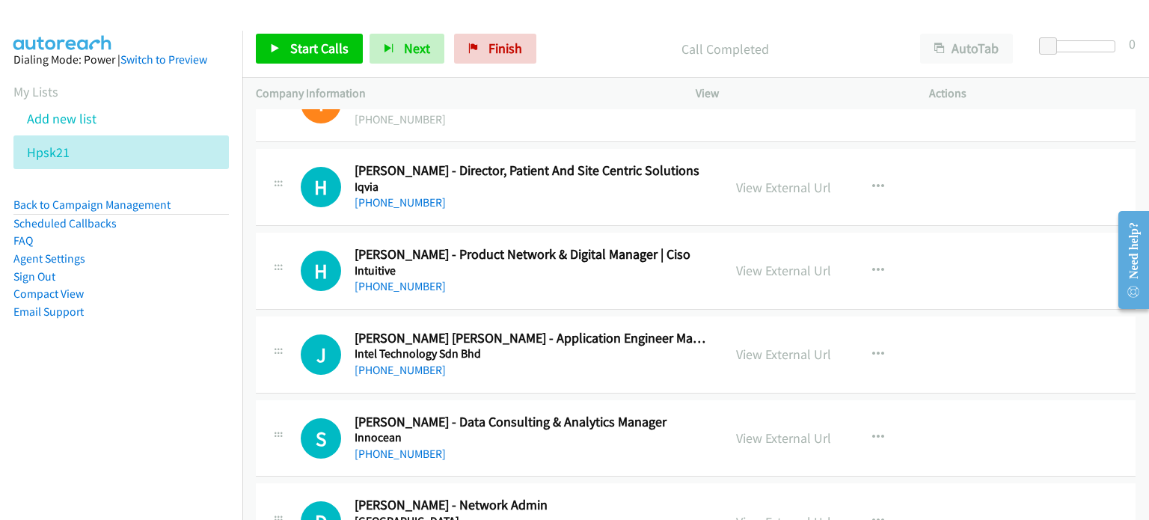
scroll to position [9917, 0]
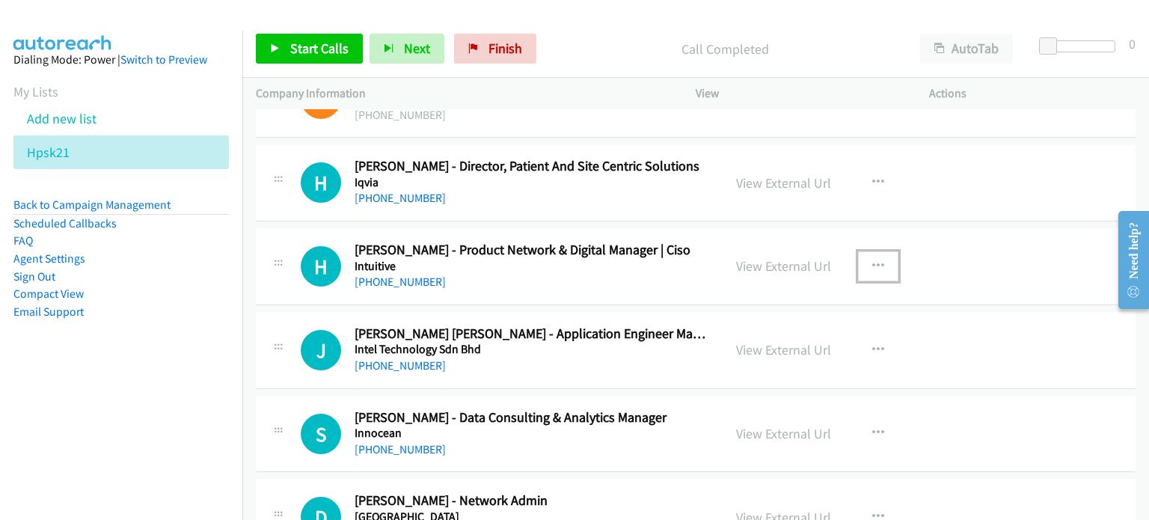
click at [872, 260] on icon "button" at bounding box center [878, 266] width 12 height 12
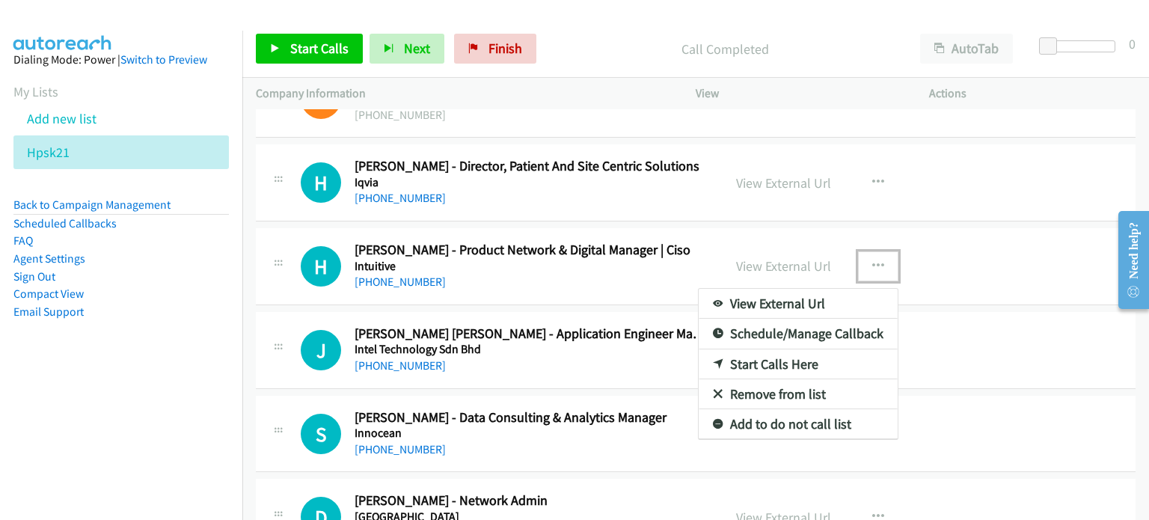
click at [764, 349] on link "Start Calls Here" at bounding box center [797, 364] width 199 height 30
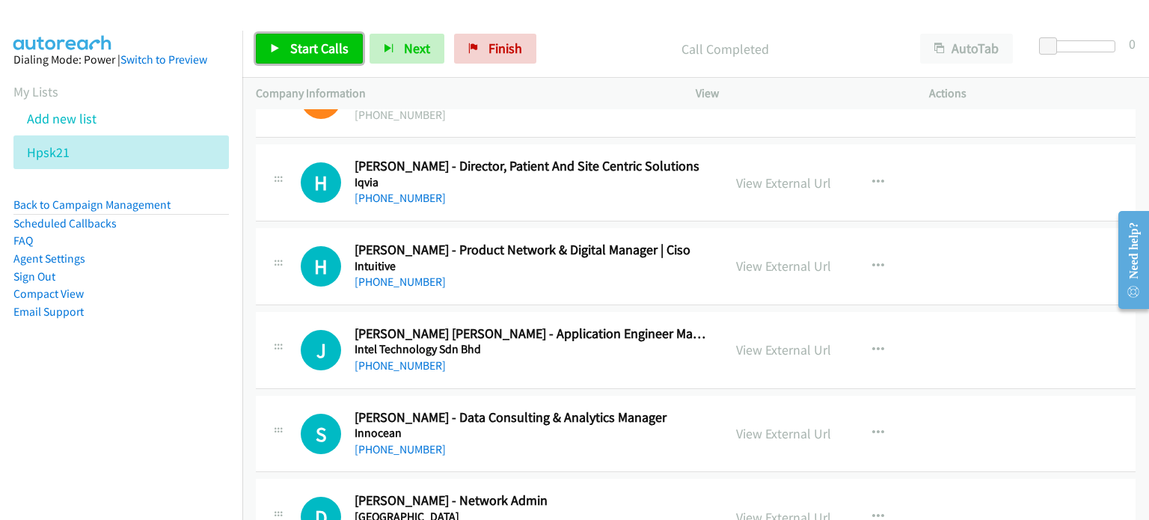
click at [291, 41] on span "Start Calls" at bounding box center [319, 48] width 58 height 17
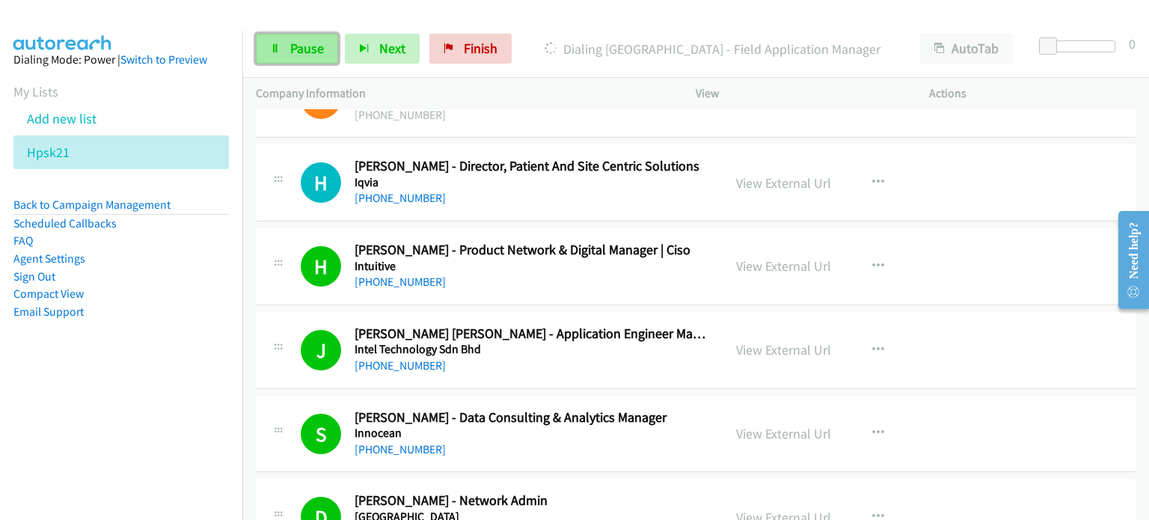
click at [292, 51] on span "Pause" at bounding box center [307, 48] width 34 height 17
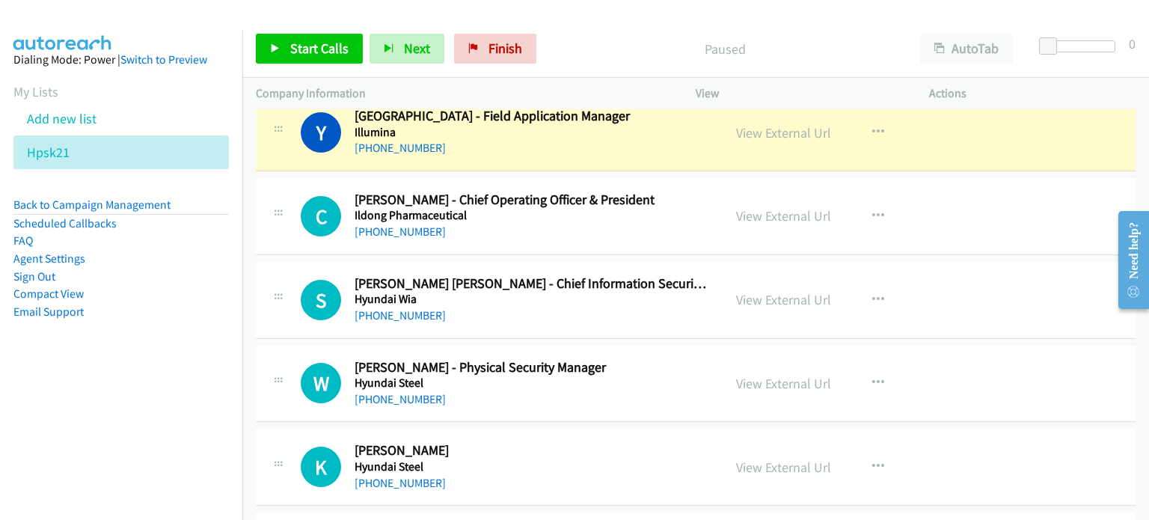
scroll to position [10889, 0]
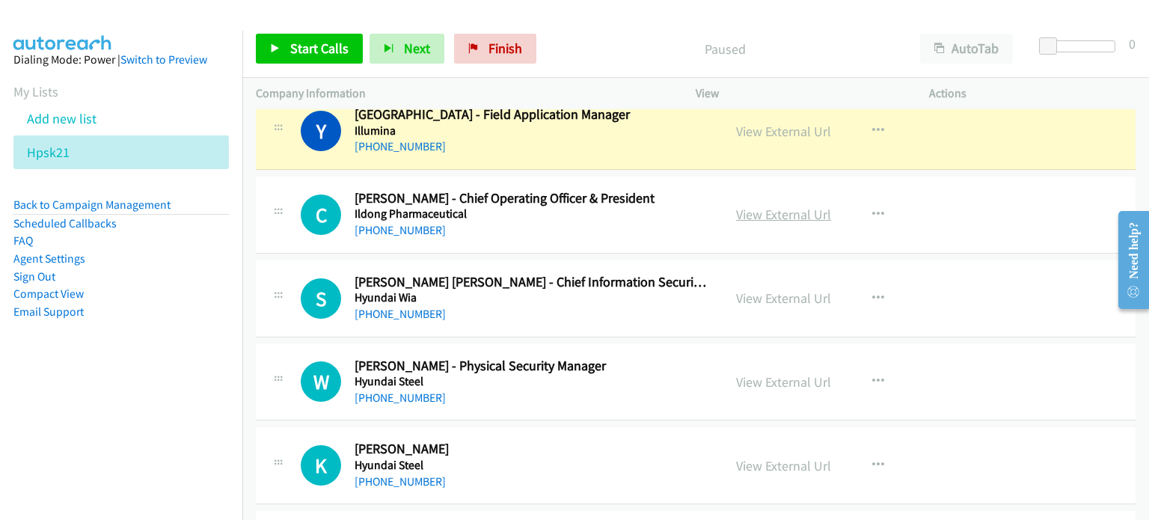
click at [775, 206] on link "View External Url" at bounding box center [783, 214] width 95 height 17
click at [758, 289] on link "View External Url" at bounding box center [783, 297] width 95 height 17
click at [884, 366] on button "button" at bounding box center [878, 381] width 40 height 30
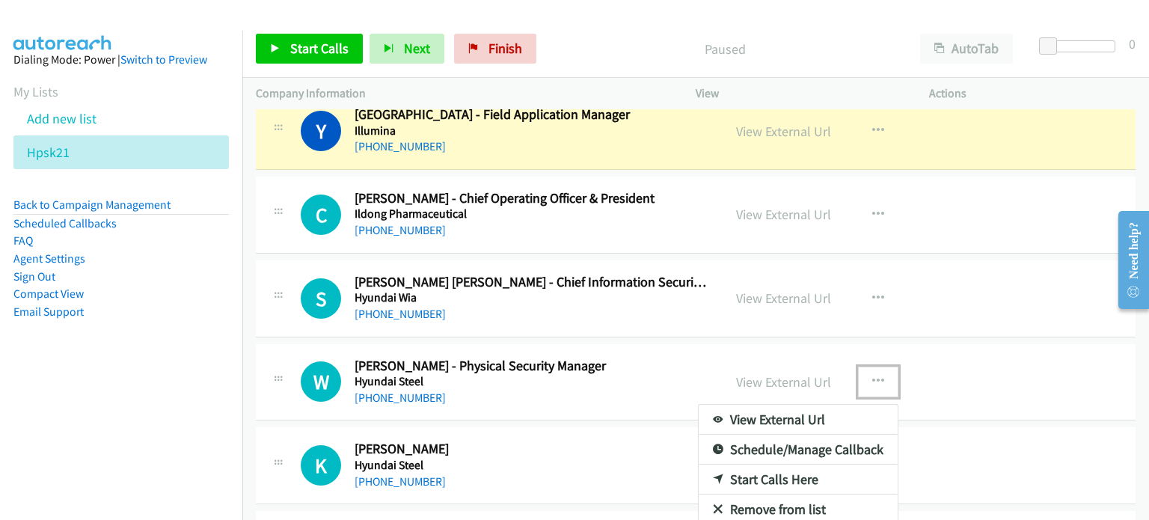
click at [799, 494] on link "Remove from list" at bounding box center [797, 509] width 199 height 30
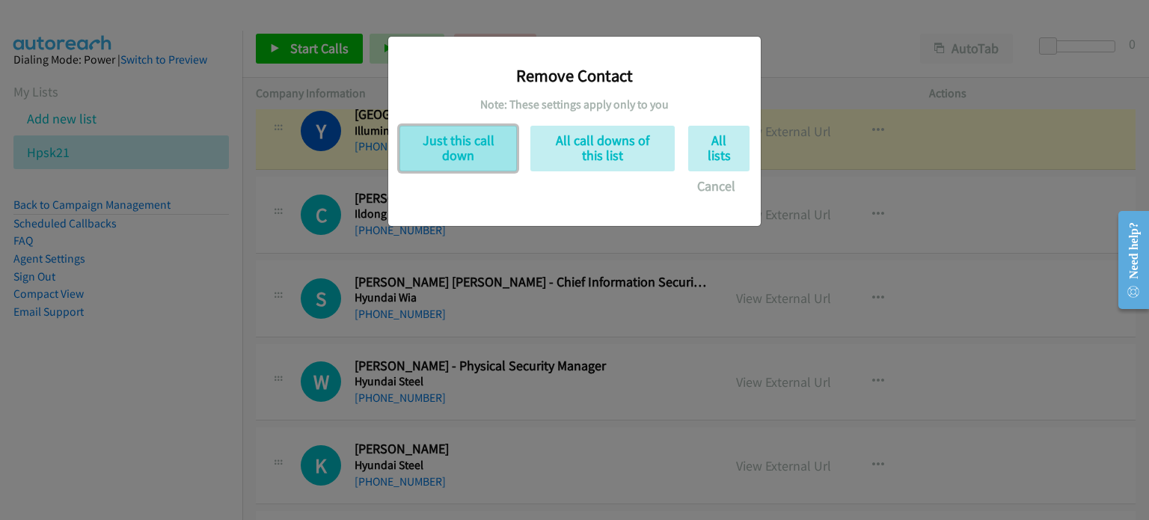
click at [448, 159] on button "Just this call down" at bounding box center [457, 149] width 117 height 46
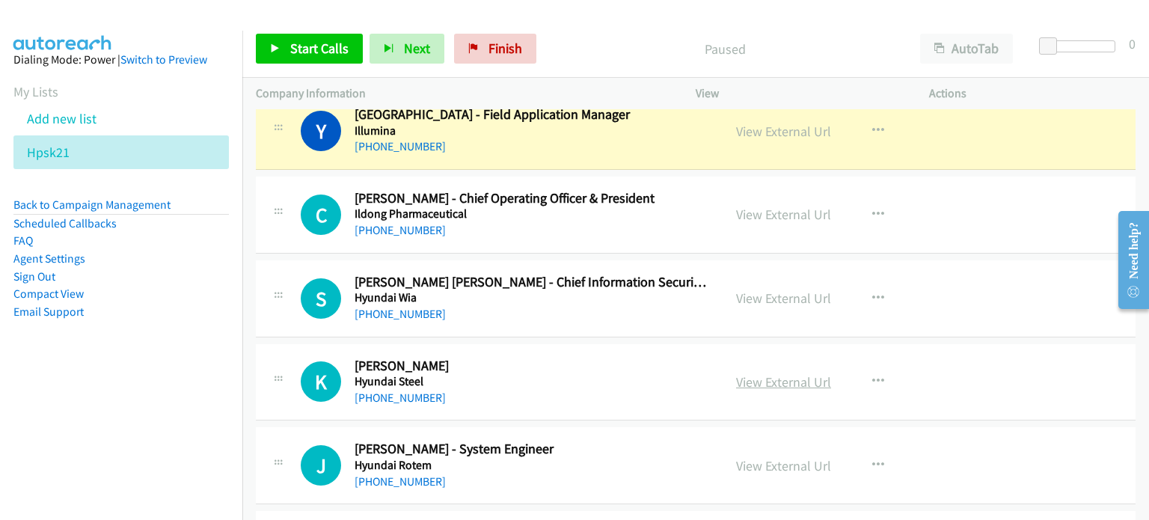
click at [766, 373] on link "View External Url" at bounding box center [783, 381] width 95 height 17
click at [751, 457] on link "View External Url" at bounding box center [783, 465] width 95 height 17
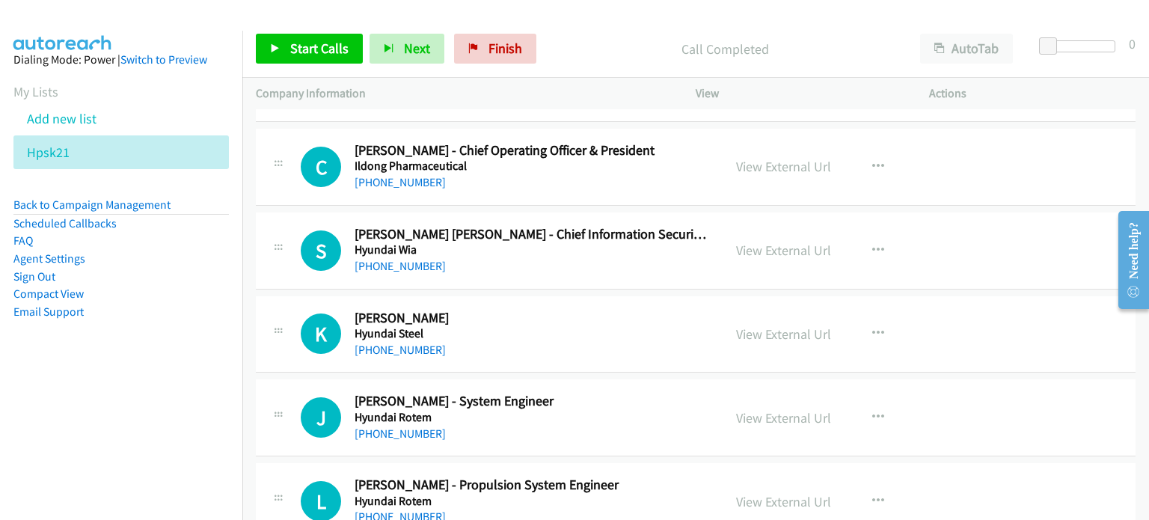
scroll to position [10958, 0]
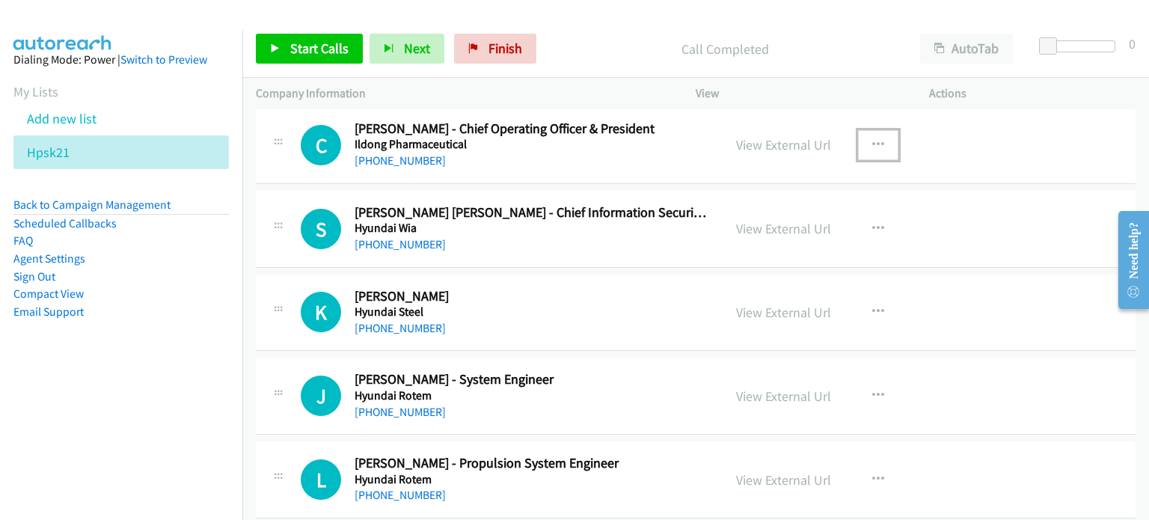
click at [872, 139] on icon "button" at bounding box center [878, 145] width 12 height 12
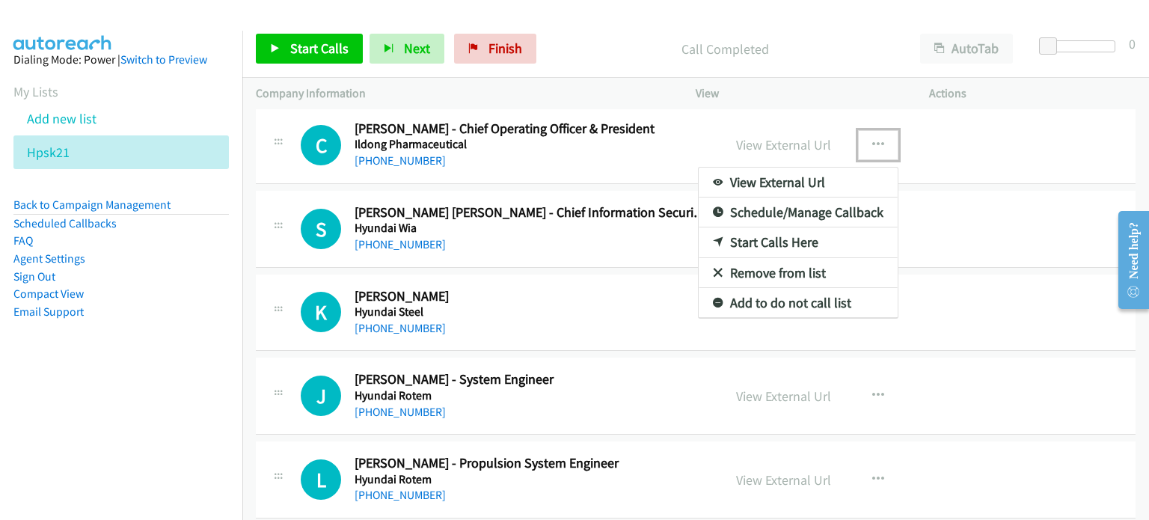
click at [759, 227] on link "Start Calls Here" at bounding box center [797, 242] width 199 height 30
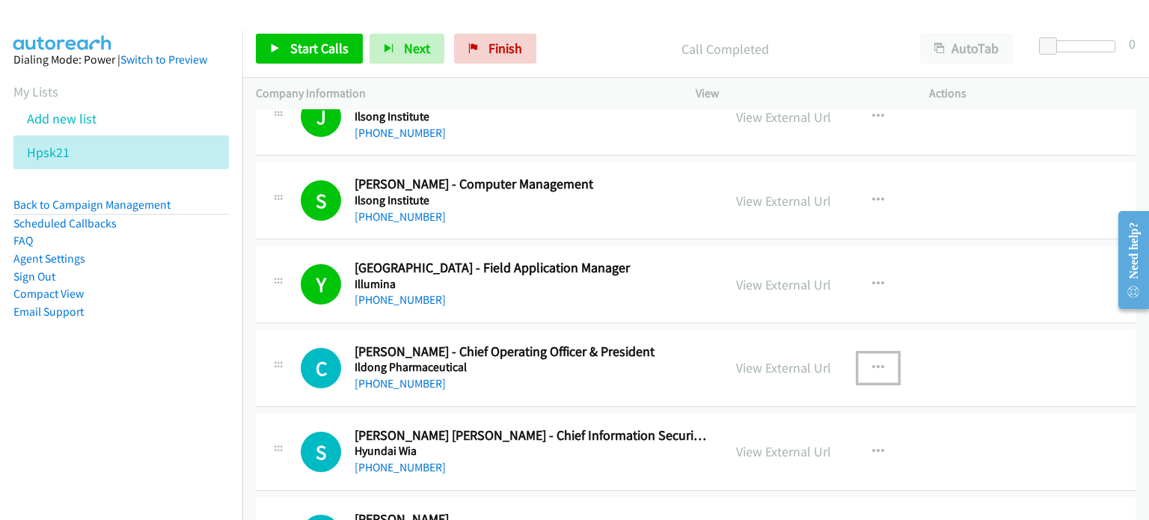
scroll to position [10735, 0]
click at [295, 46] on span "Start Calls" at bounding box center [319, 48] width 58 height 17
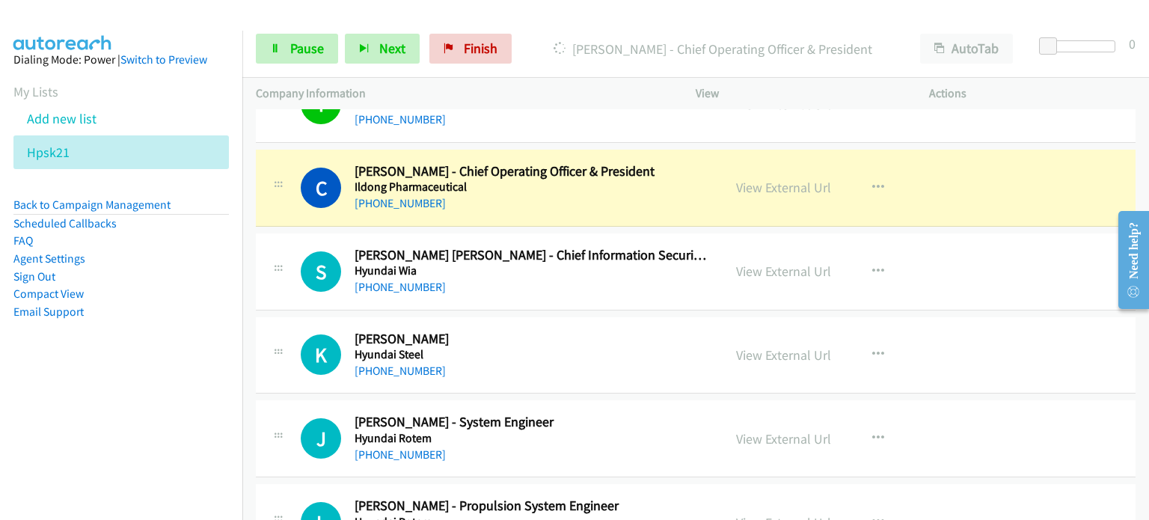
scroll to position [10958, 0]
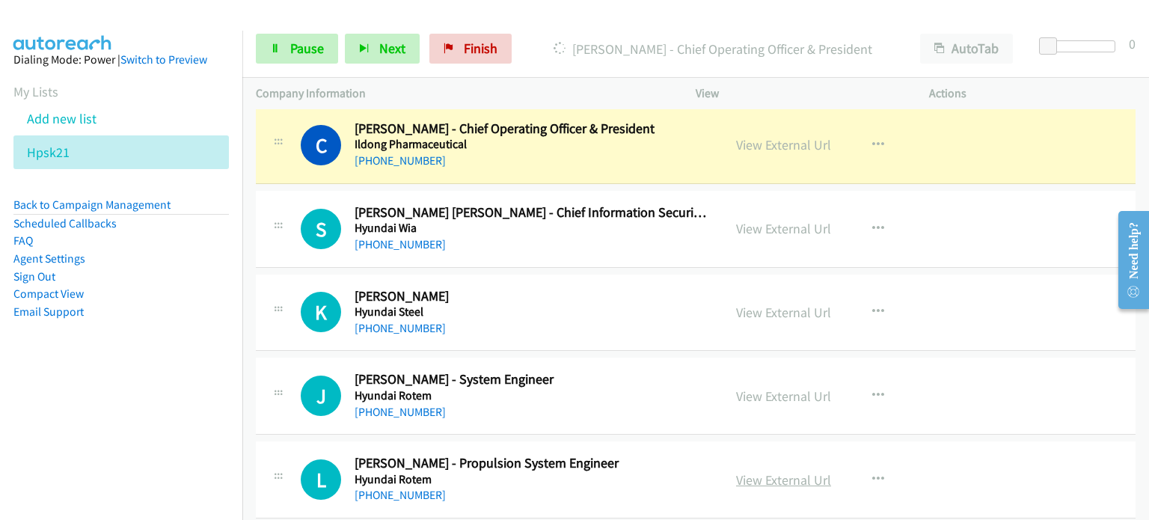
click at [781, 471] on link "View External Url" at bounding box center [783, 479] width 95 height 17
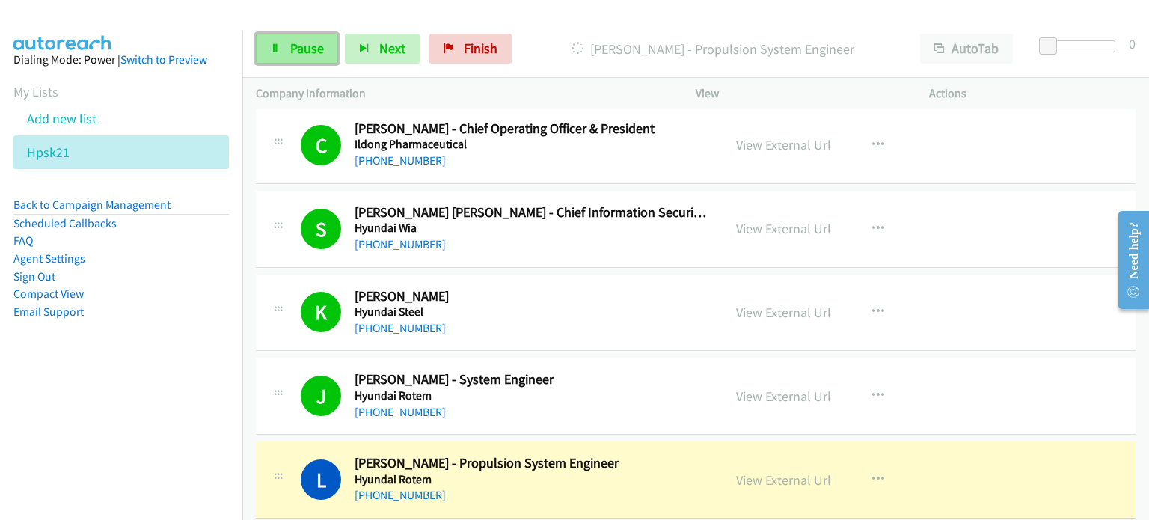
click at [291, 52] on span "Pause" at bounding box center [307, 48] width 34 height 17
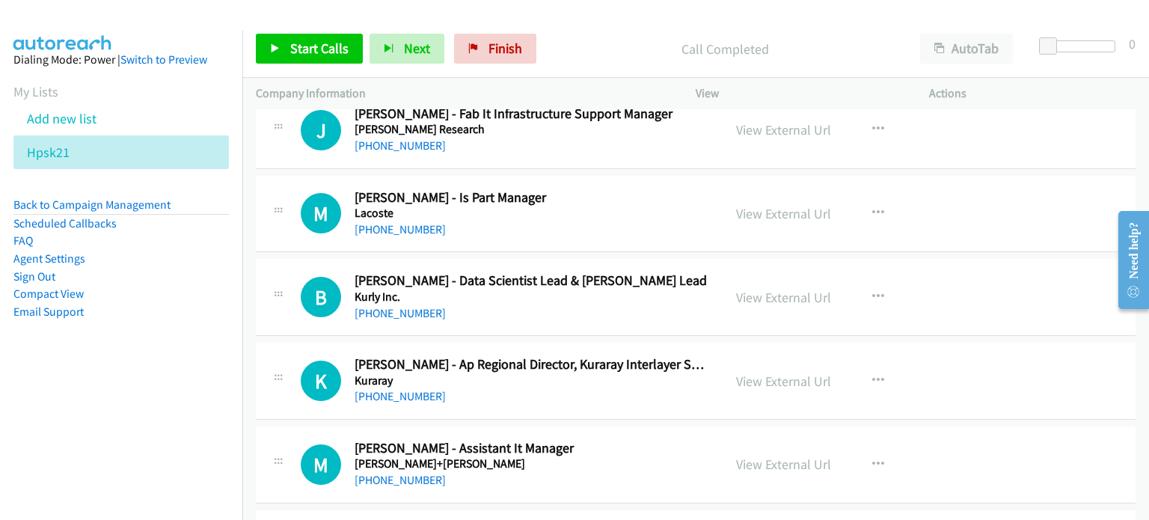
scroll to position [5287, 0]
click at [740, 289] on link "View External Url" at bounding box center [783, 297] width 95 height 17
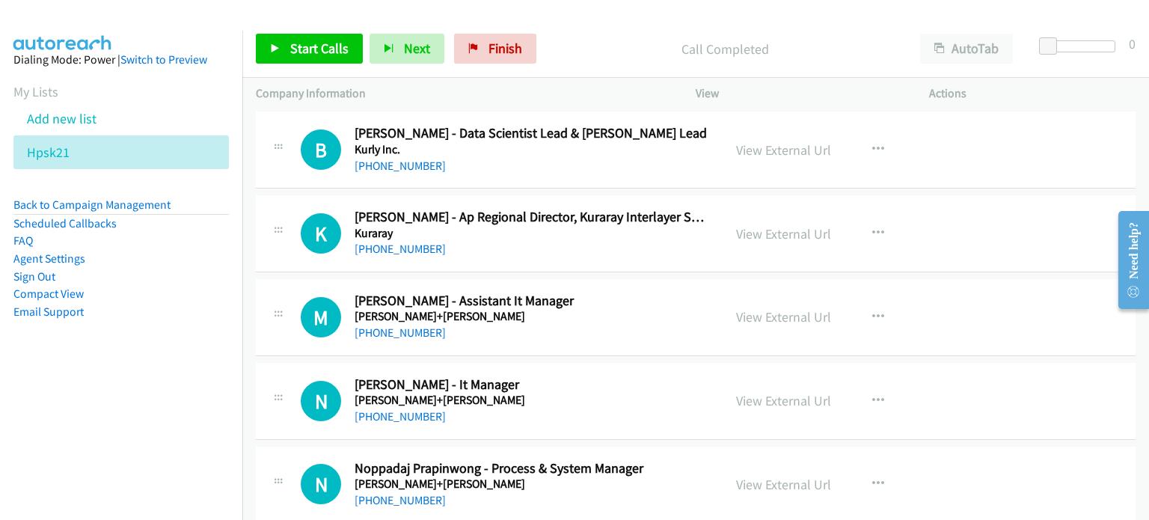
scroll to position [5436, 0]
click at [764, 228] on link "View External Url" at bounding box center [783, 232] width 95 height 17
click at [765, 307] on link "View External Url" at bounding box center [783, 315] width 95 height 17
click at [798, 396] on link "View External Url" at bounding box center [783, 399] width 95 height 17
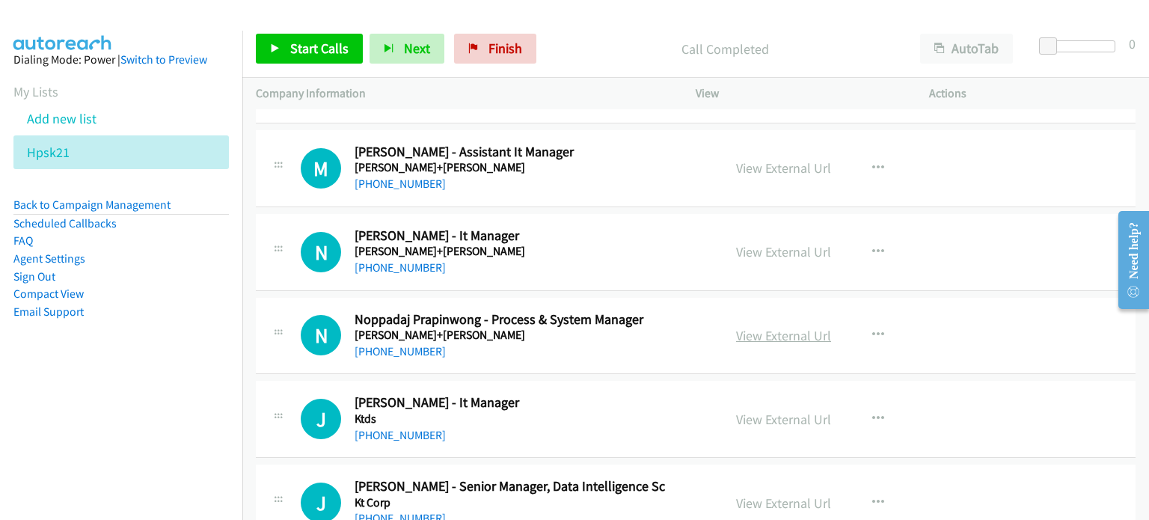
scroll to position [5585, 0]
click at [799, 326] on link "View External Url" at bounding box center [783, 334] width 95 height 17
click at [769, 410] on link "View External Url" at bounding box center [783, 418] width 95 height 17
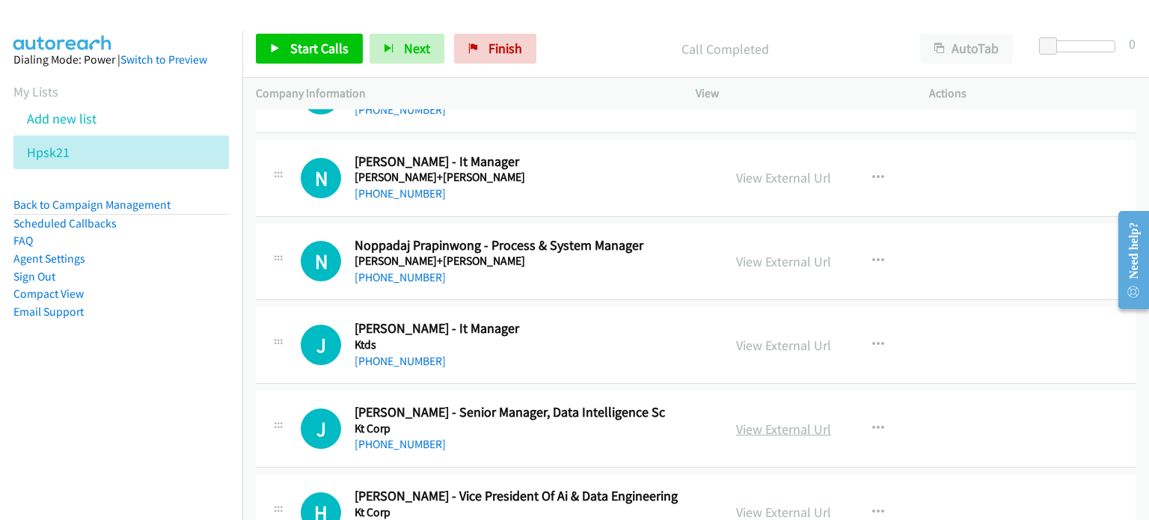
scroll to position [5659, 0]
click at [743, 419] on link "View External Url" at bounding box center [783, 427] width 95 height 17
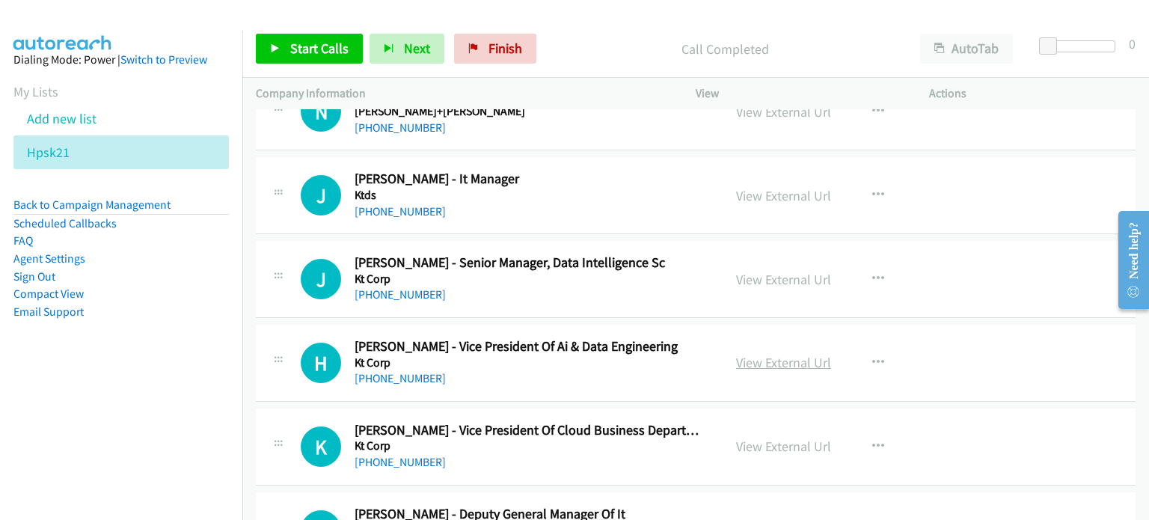
scroll to position [5809, 0]
click at [749, 353] on link "View External Url" at bounding box center [783, 361] width 95 height 17
click at [760, 437] on link "View External Url" at bounding box center [783, 445] width 95 height 17
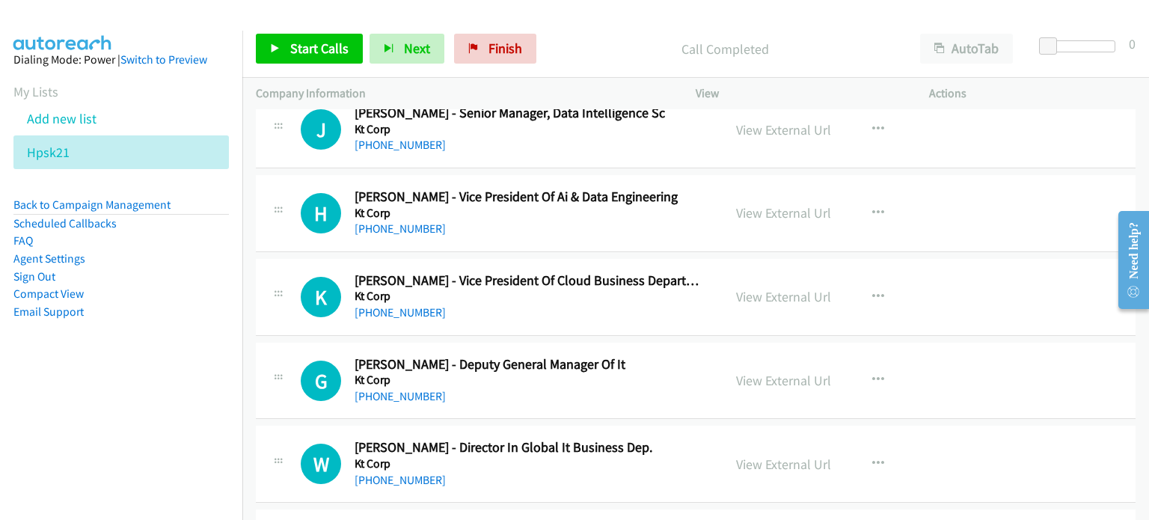
scroll to position [5958, 0]
drag, startPoint x: 746, startPoint y: 366, endPoint x: 727, endPoint y: 364, distance: 18.8
click at [792, 371] on link "View External Url" at bounding box center [783, 379] width 95 height 17
click at [771, 455] on link "View External Url" at bounding box center [783, 463] width 95 height 17
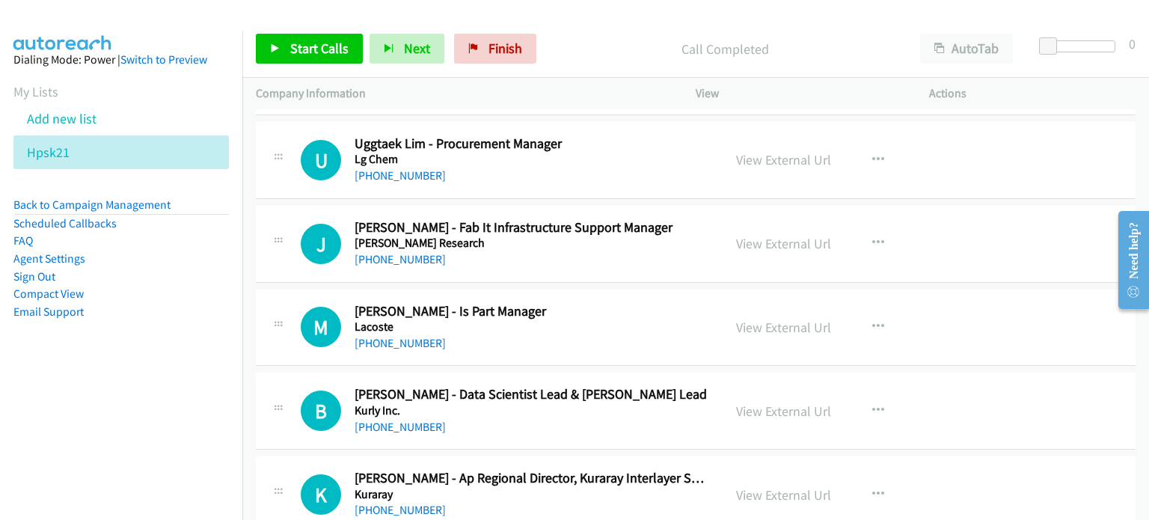
scroll to position [5360, 0]
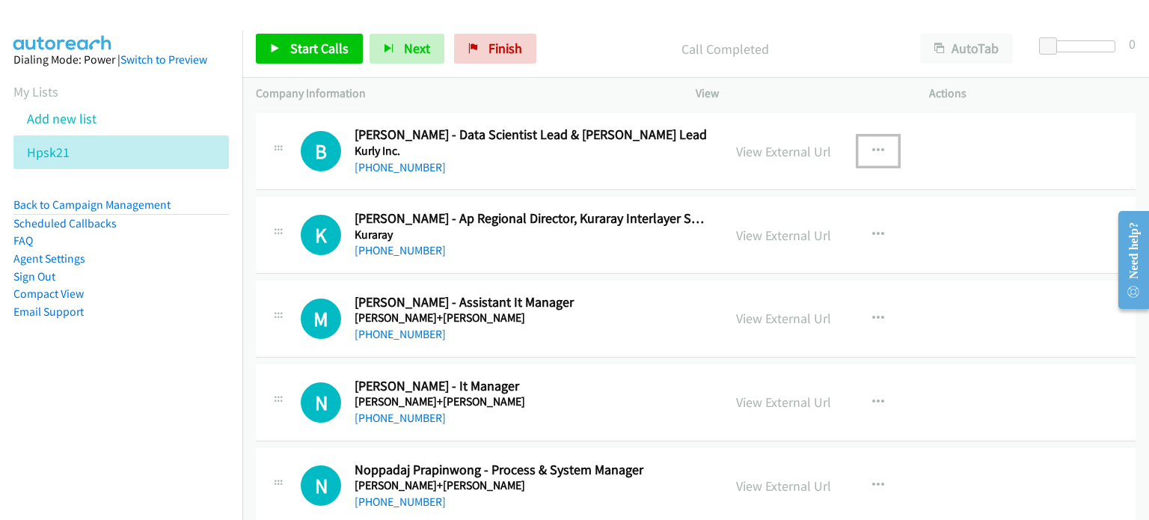
click at [872, 145] on icon "button" at bounding box center [878, 151] width 12 height 12
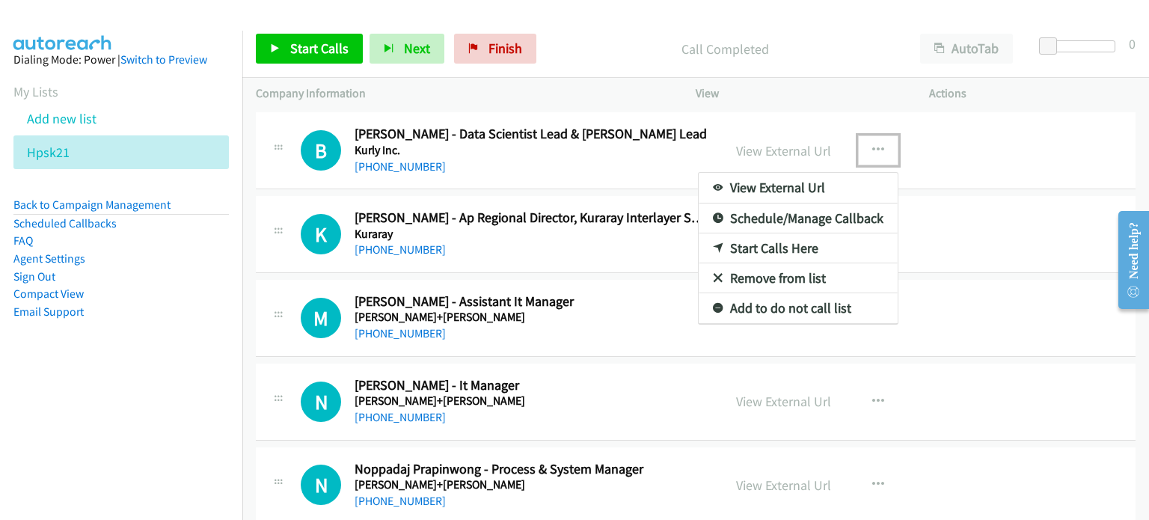
click at [781, 241] on link "Start Calls Here" at bounding box center [797, 248] width 199 height 30
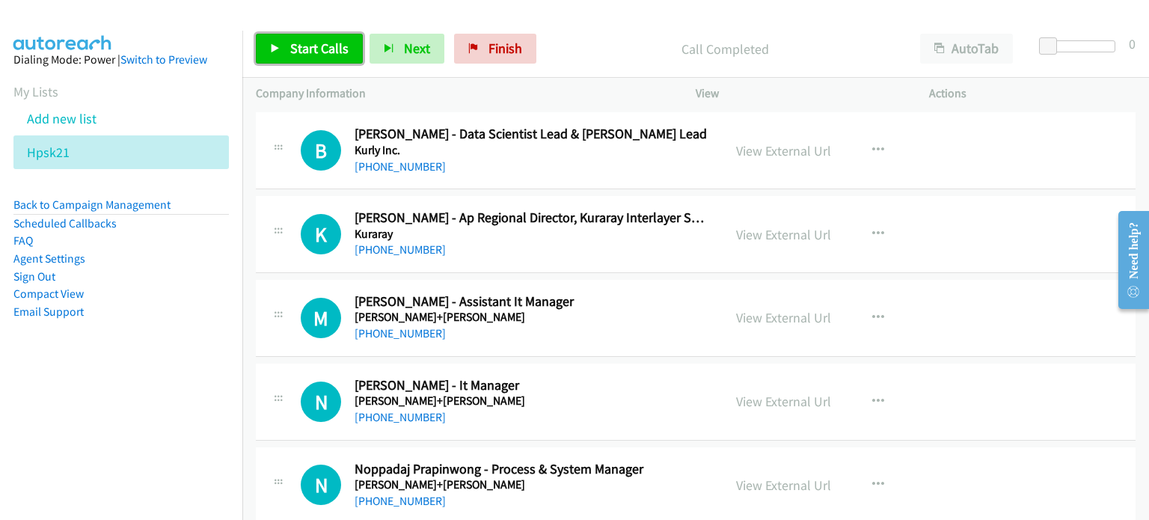
click at [296, 50] on span "Start Calls" at bounding box center [319, 48] width 58 height 17
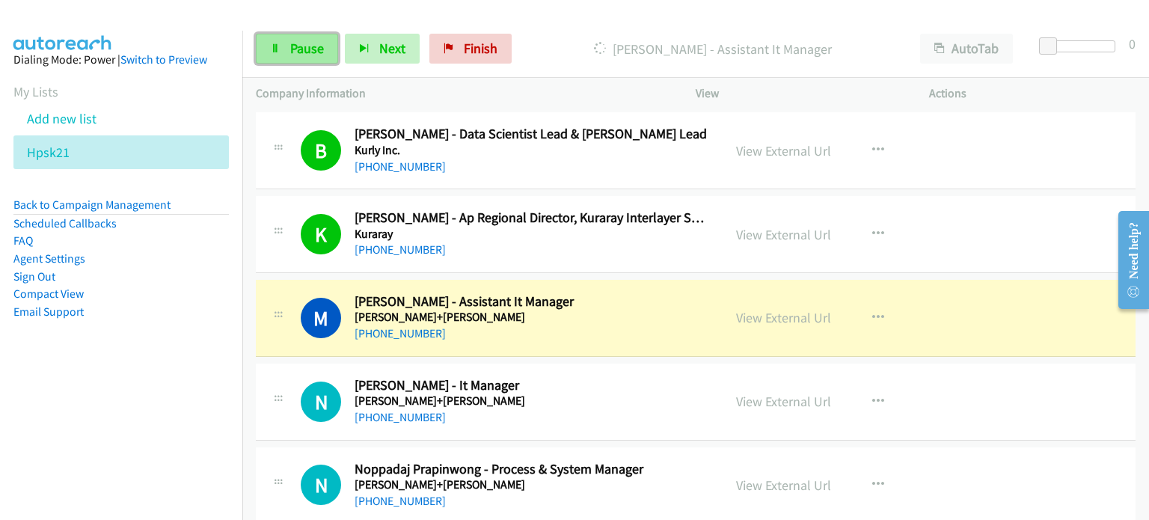
click at [299, 43] on span "Pause" at bounding box center [307, 48] width 34 height 17
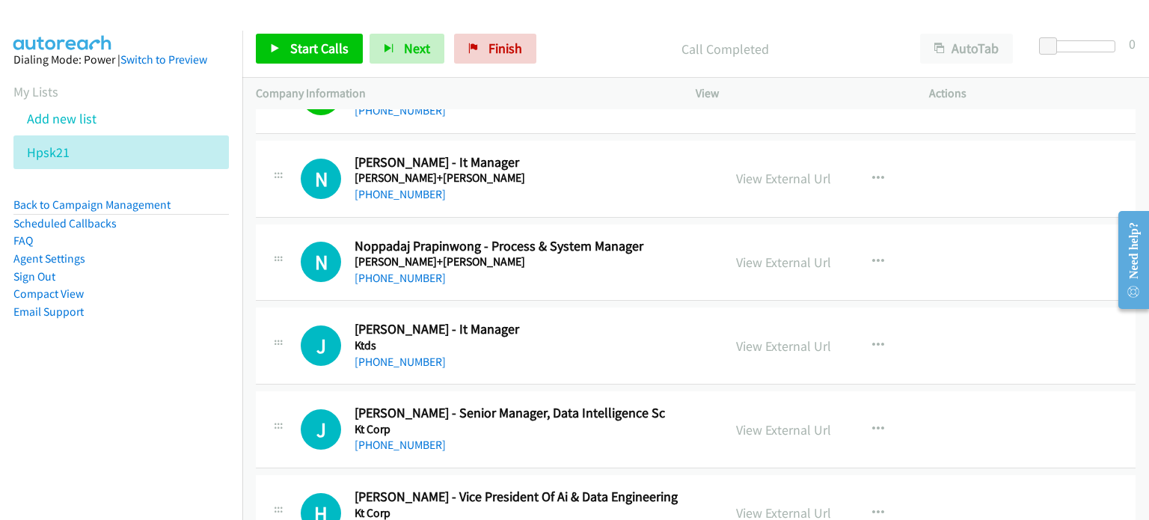
scroll to position [5658, 0]
click at [872, 172] on icon "button" at bounding box center [878, 178] width 12 height 12
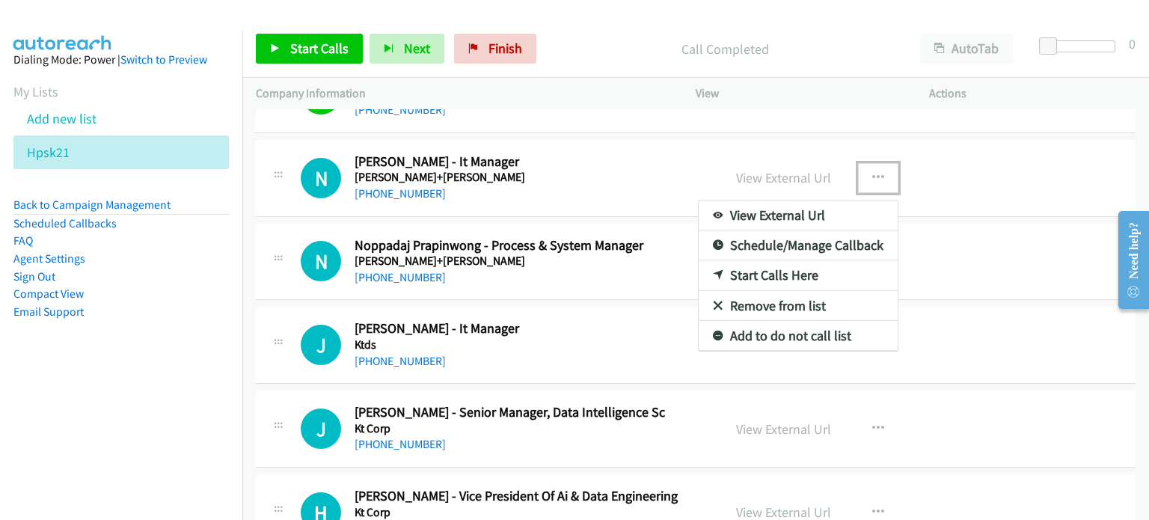
click at [790, 260] on link "Start Calls Here" at bounding box center [797, 275] width 199 height 30
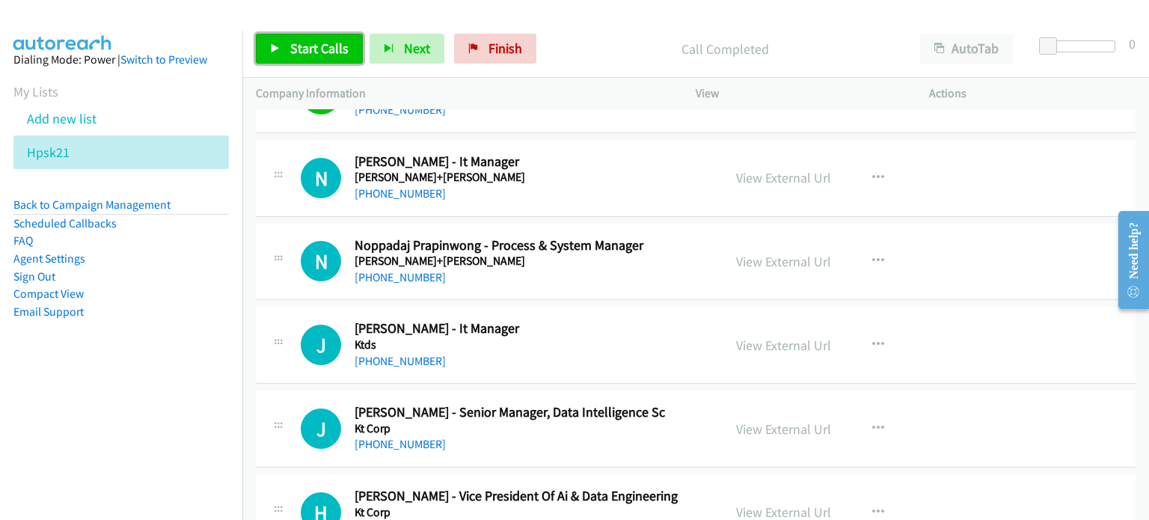
click at [336, 48] on span "Start Calls" at bounding box center [319, 48] width 58 height 17
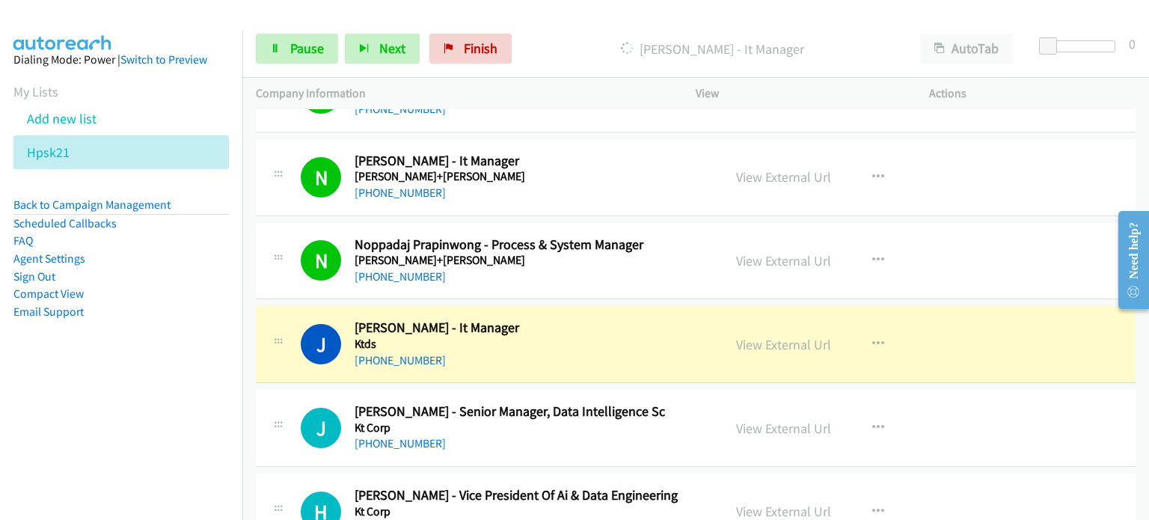
scroll to position [5659, 0]
click at [774, 336] on link "View External Url" at bounding box center [783, 344] width 95 height 17
click at [299, 38] on link "Pause" at bounding box center [297, 49] width 82 height 30
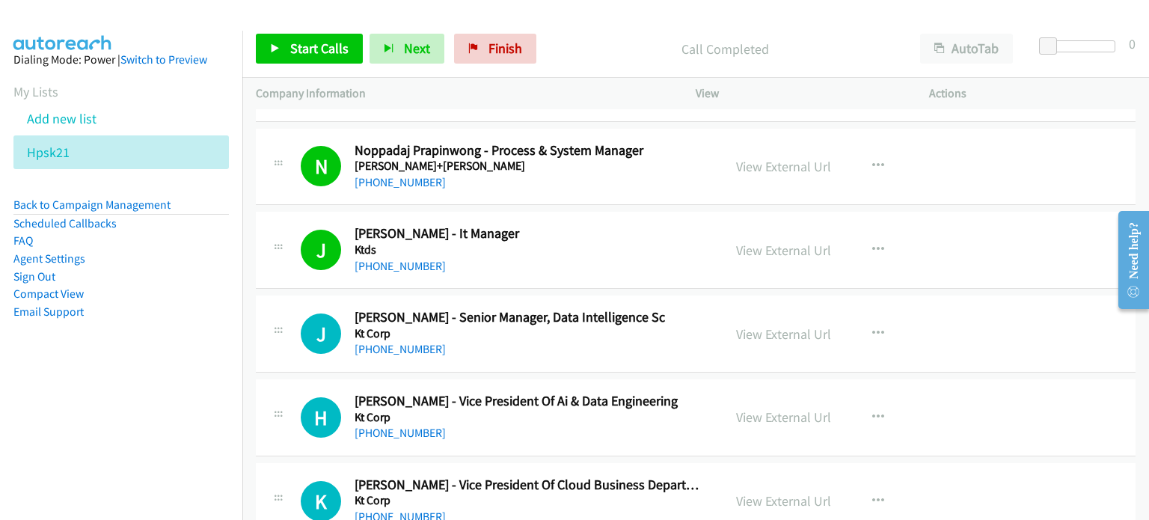
scroll to position [5808, 0]
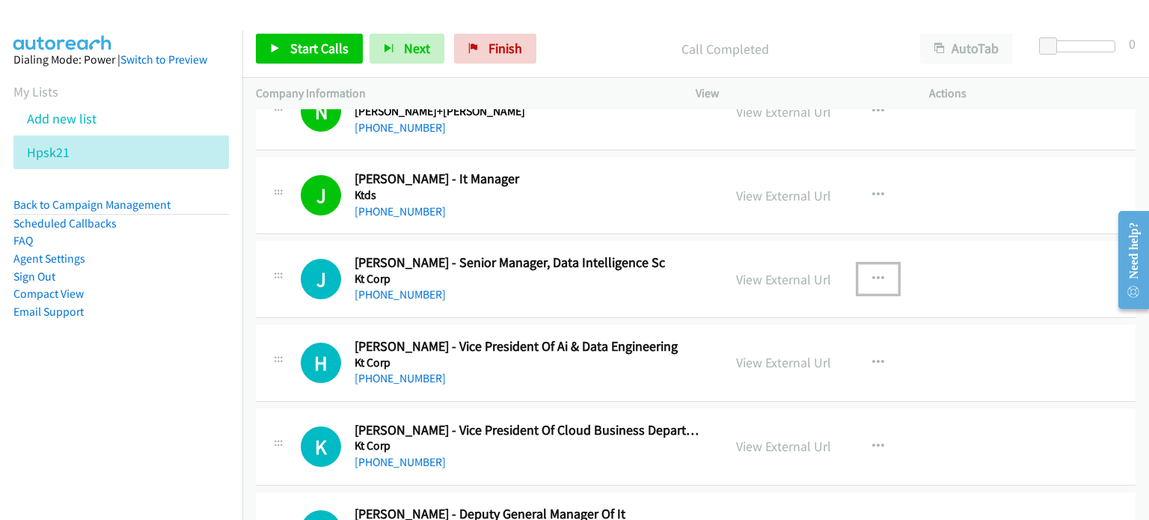
click at [872, 273] on icon "button" at bounding box center [878, 279] width 12 height 12
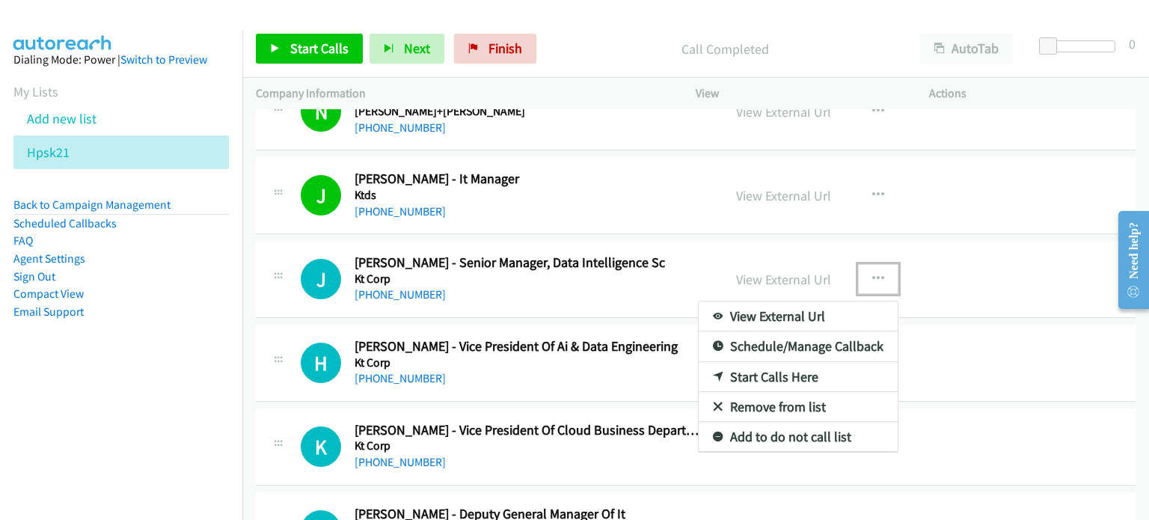
click at [775, 363] on link "Start Calls Here" at bounding box center [797, 377] width 199 height 30
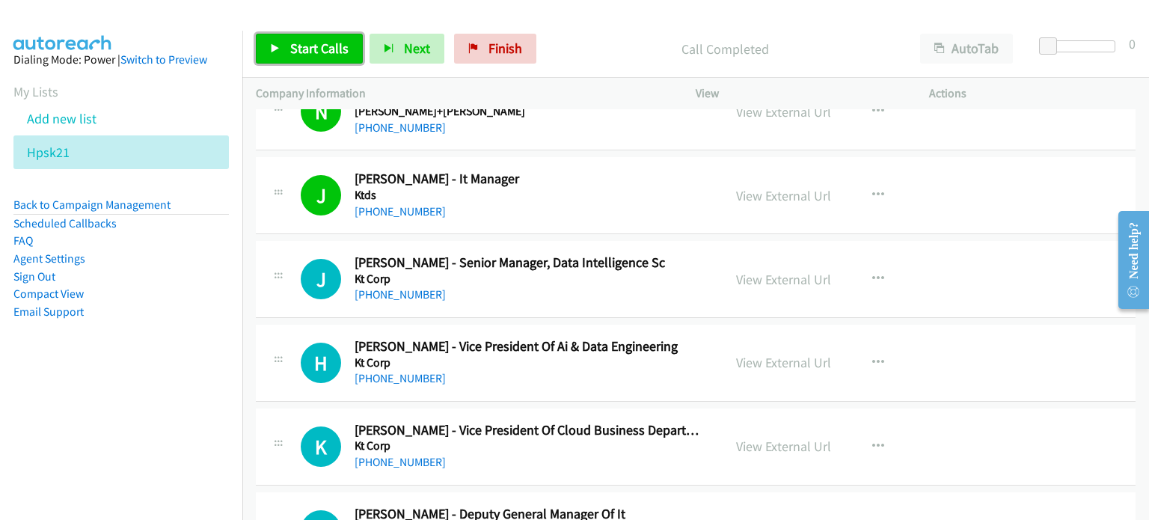
click at [293, 43] on span "Start Calls" at bounding box center [319, 48] width 58 height 17
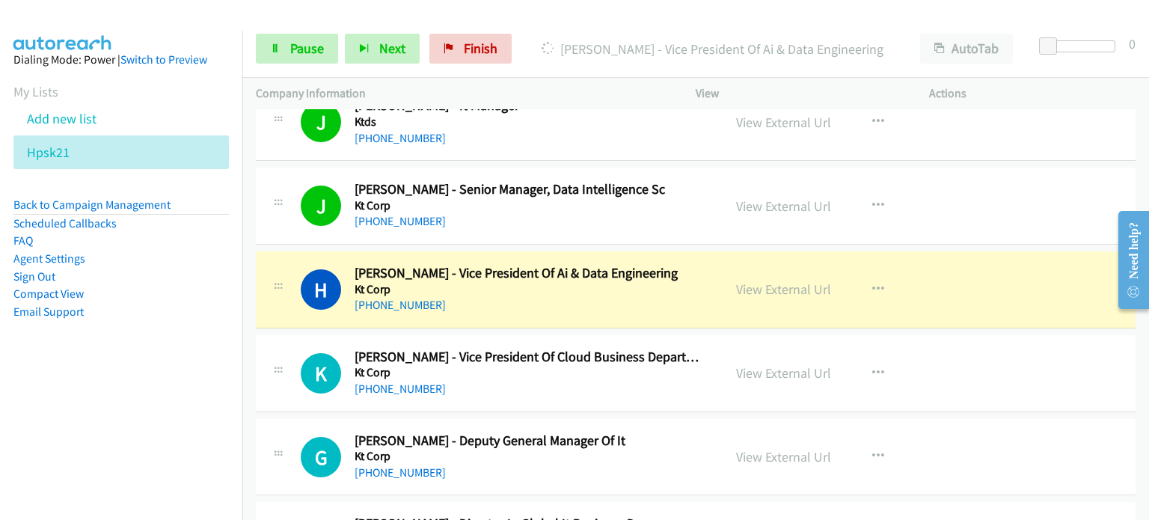
scroll to position [5882, 0]
click at [278, 48] on icon at bounding box center [275, 49] width 10 height 10
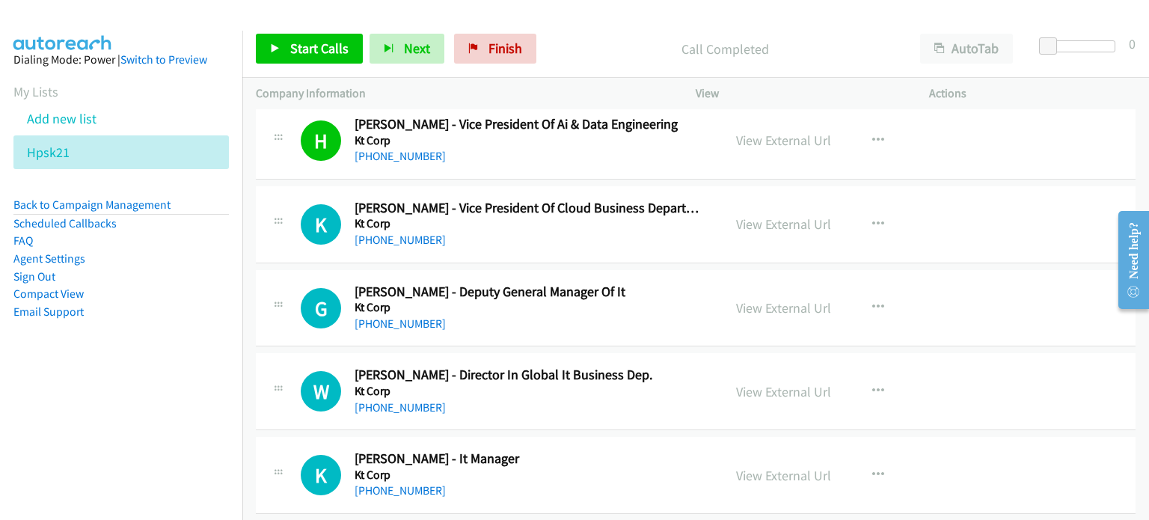
scroll to position [6031, 0]
click at [873, 218] on icon "button" at bounding box center [878, 224] width 12 height 12
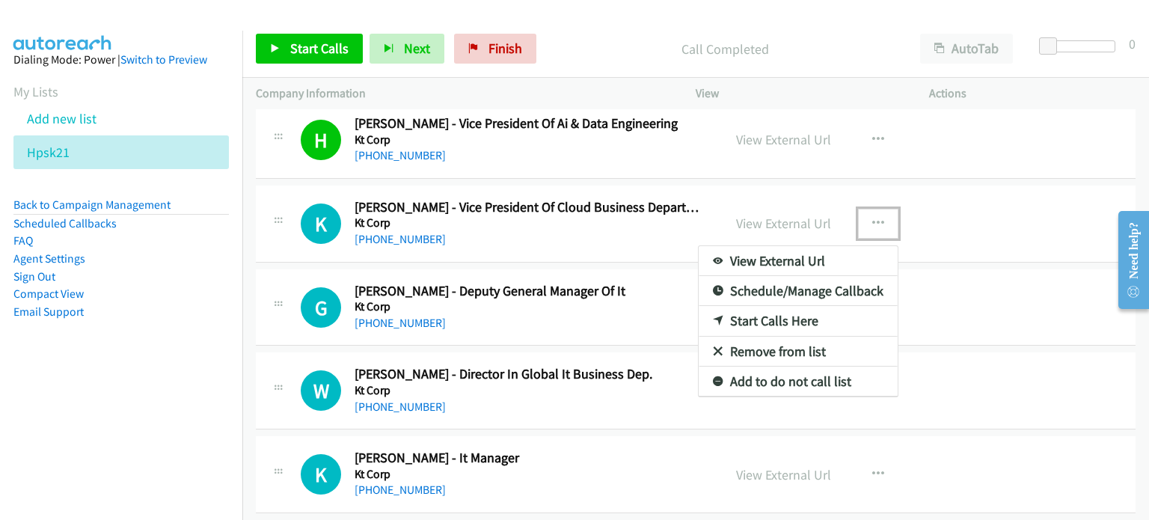
click at [784, 310] on link "Start Calls Here" at bounding box center [797, 321] width 199 height 30
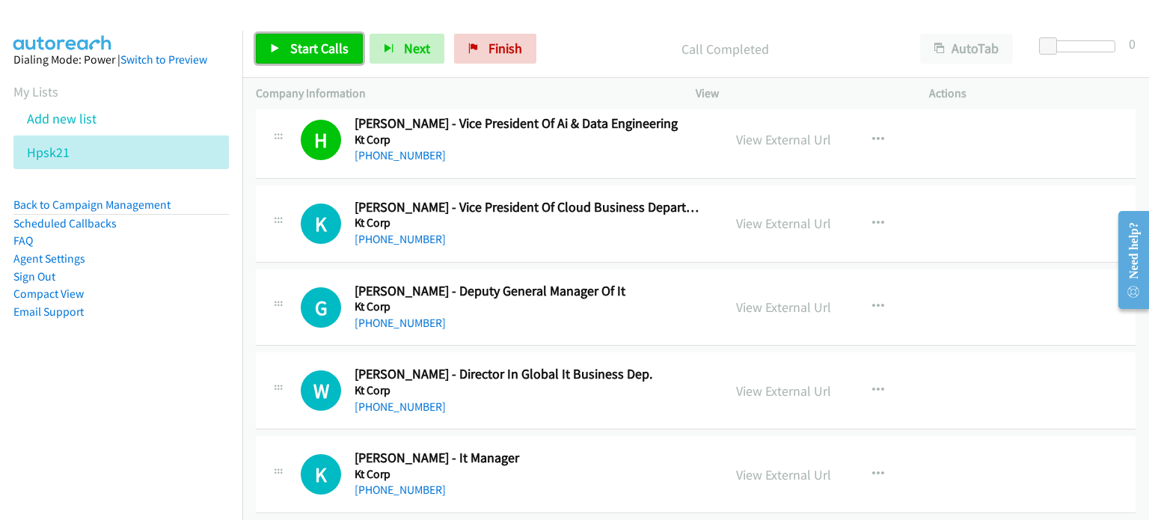
click at [319, 47] on span "Start Calls" at bounding box center [319, 48] width 58 height 17
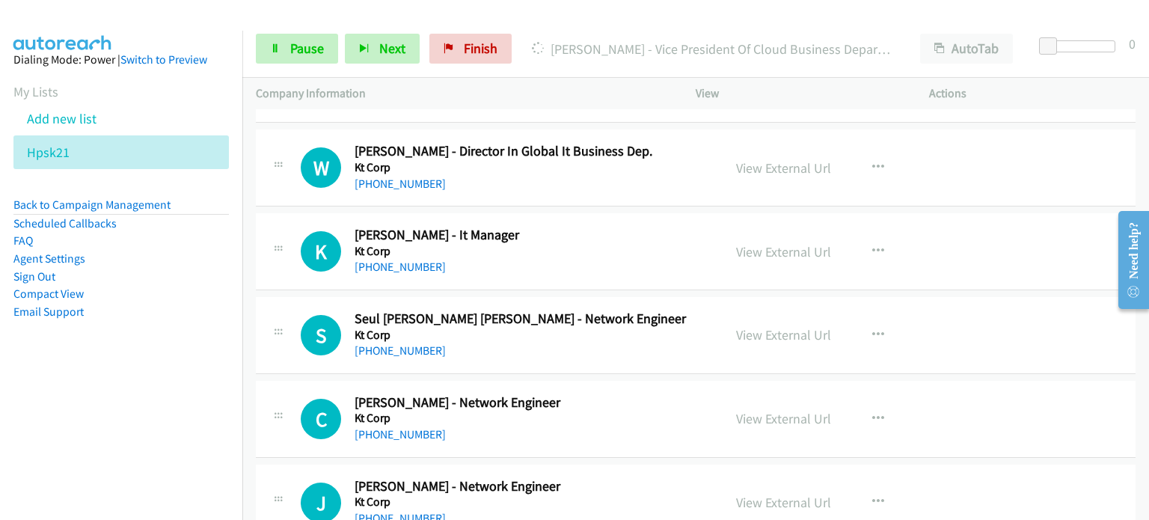
scroll to position [6254, 0]
click at [766, 242] on link "View External Url" at bounding box center [783, 250] width 95 height 17
click at [758, 325] on link "View External Url" at bounding box center [783, 333] width 95 height 17
click at [784, 493] on link "View External Url" at bounding box center [783, 501] width 95 height 17
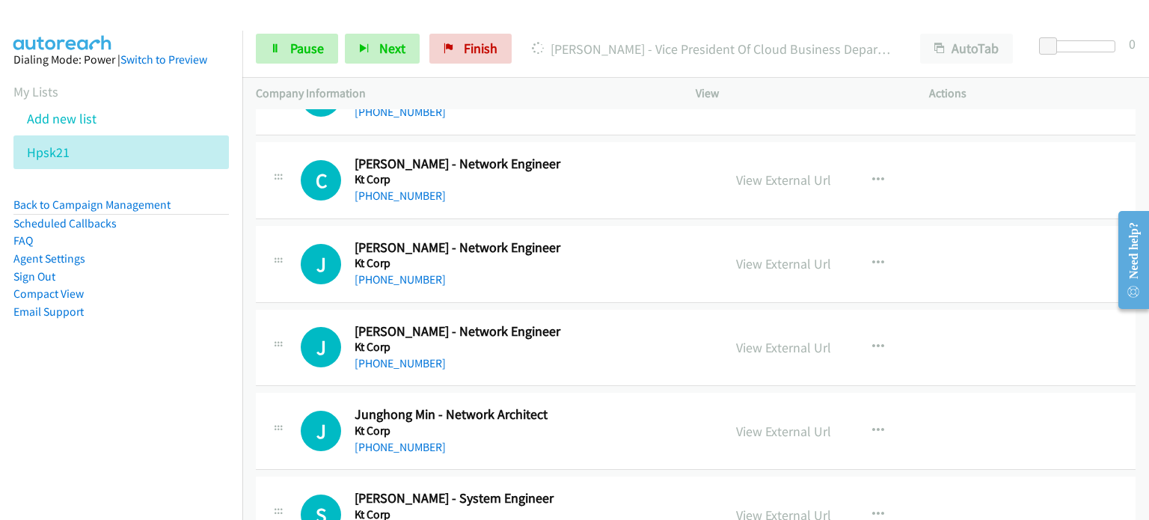
scroll to position [6493, 0]
click at [748, 338] on link "View External Url" at bounding box center [783, 346] width 95 height 17
click at [745, 423] on link "View External Url" at bounding box center [783, 430] width 95 height 17
click at [781, 505] on link "View External Url" at bounding box center [783, 513] width 95 height 17
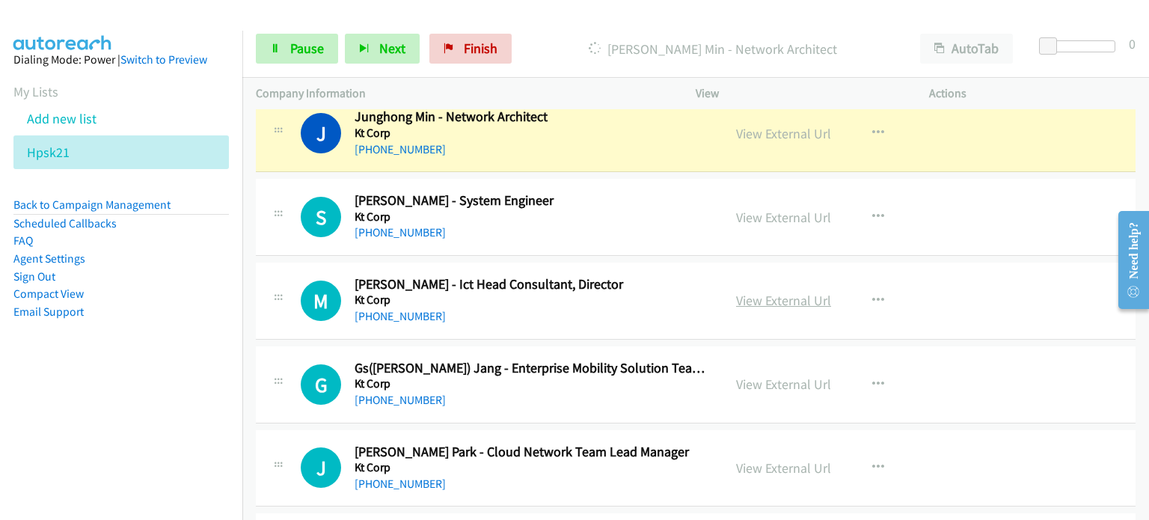
scroll to position [6791, 0]
click at [743, 290] on link "View External Url" at bounding box center [783, 298] width 95 height 17
click at [736, 374] on link "View External Url" at bounding box center [783, 382] width 95 height 17
drag, startPoint x: 762, startPoint y: 449, endPoint x: 736, endPoint y: 447, distance: 26.3
click at [751, 460] on link "View External Url" at bounding box center [783, 466] width 95 height 17
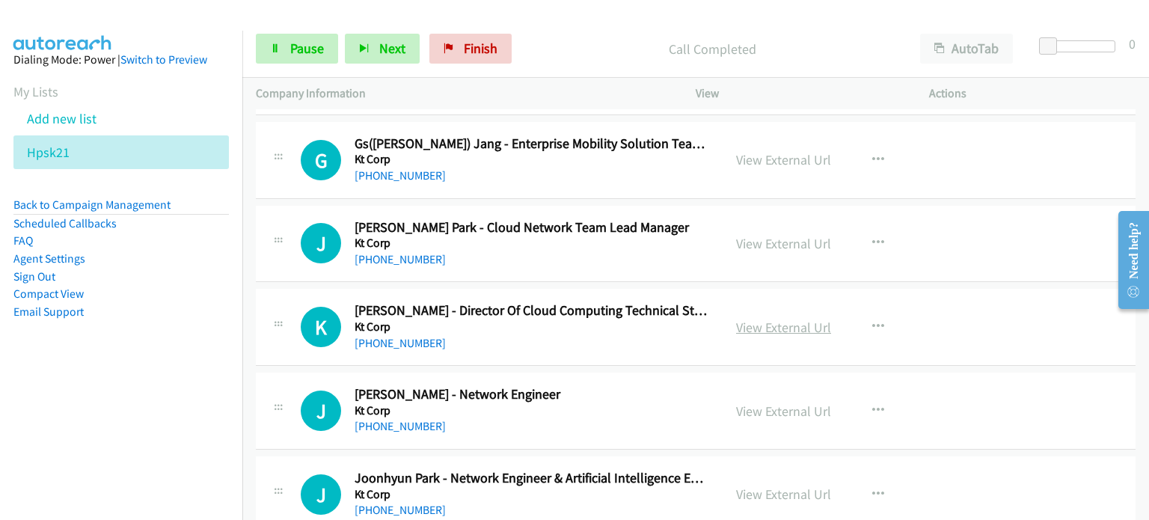
scroll to position [7015, 0]
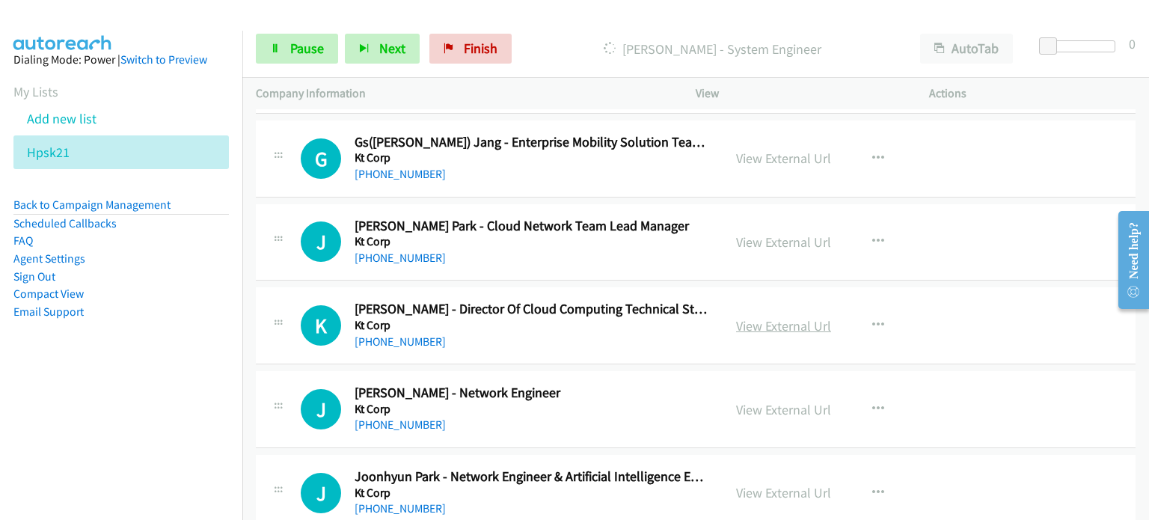
click at [760, 317] on link "View External Url" at bounding box center [783, 325] width 95 height 17
click at [736, 401] on link "View External Url" at bounding box center [783, 409] width 95 height 17
click at [749, 484] on link "View External Url" at bounding box center [783, 492] width 95 height 17
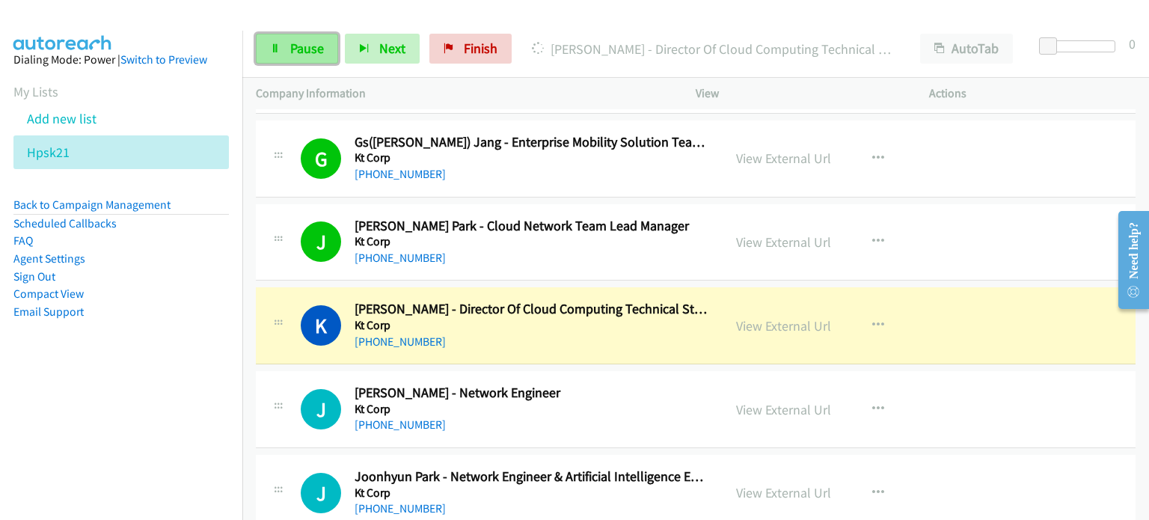
click at [299, 53] on span "Pause" at bounding box center [307, 48] width 34 height 17
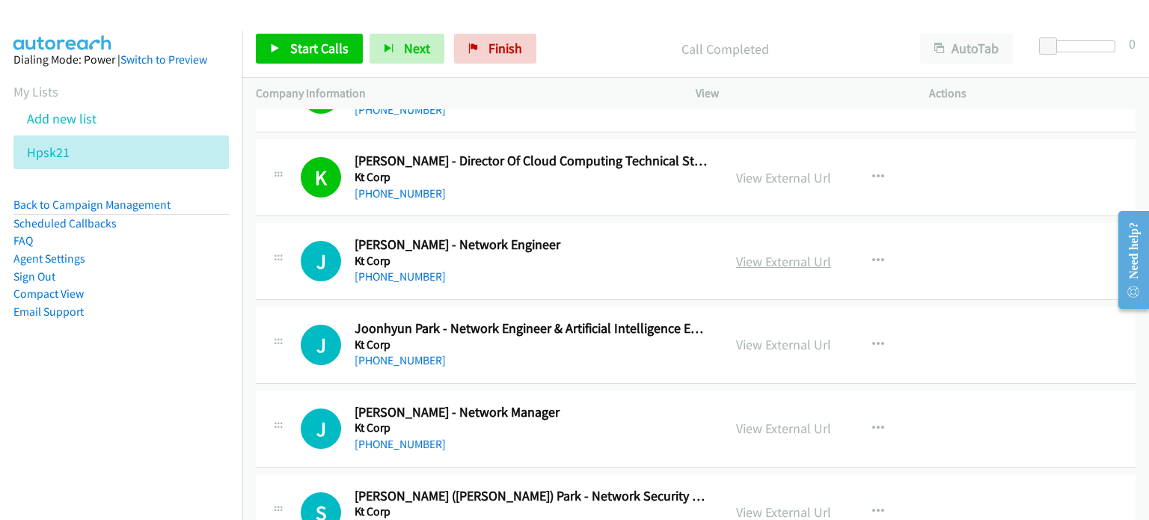
scroll to position [7164, 0]
drag, startPoint x: 875, startPoint y: 242, endPoint x: 861, endPoint y: 243, distance: 13.5
click at [874, 254] on icon "button" at bounding box center [878, 260] width 12 height 12
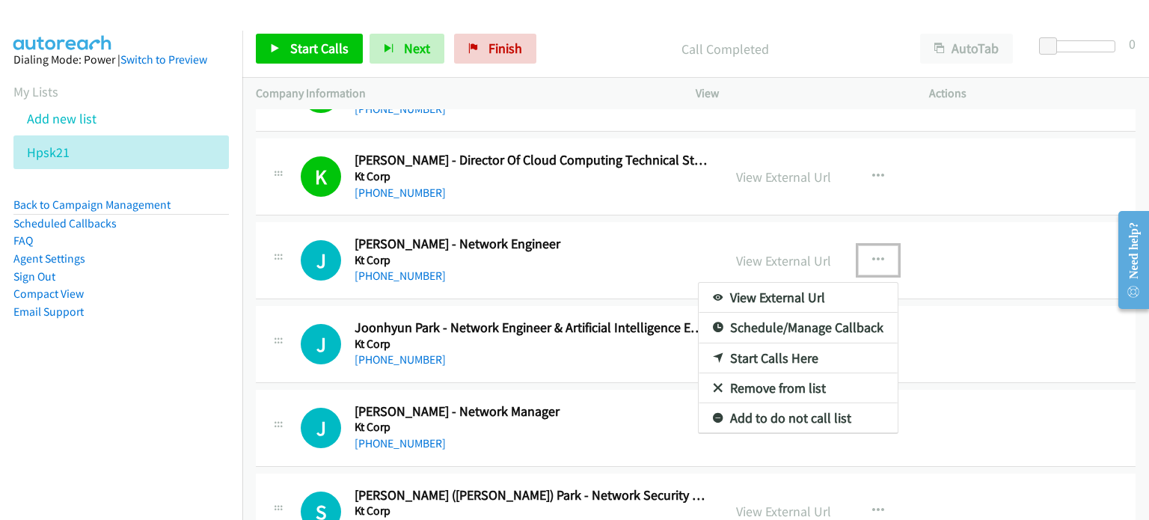
click at [773, 345] on link "Start Calls Here" at bounding box center [797, 358] width 199 height 30
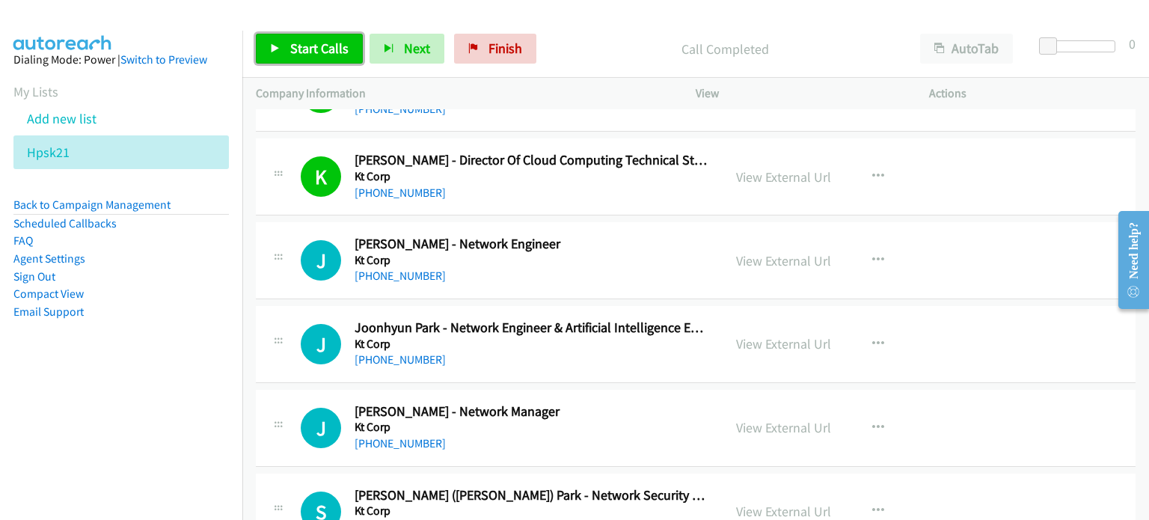
click at [319, 60] on link "Start Calls" at bounding box center [309, 49] width 107 height 30
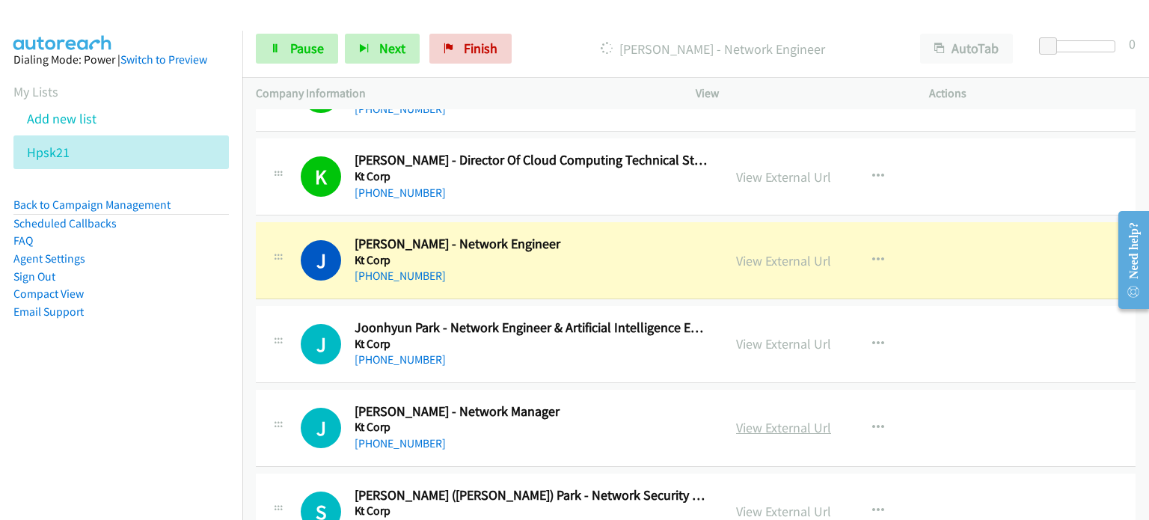
click at [742, 419] on link "View External Url" at bounding box center [783, 427] width 95 height 17
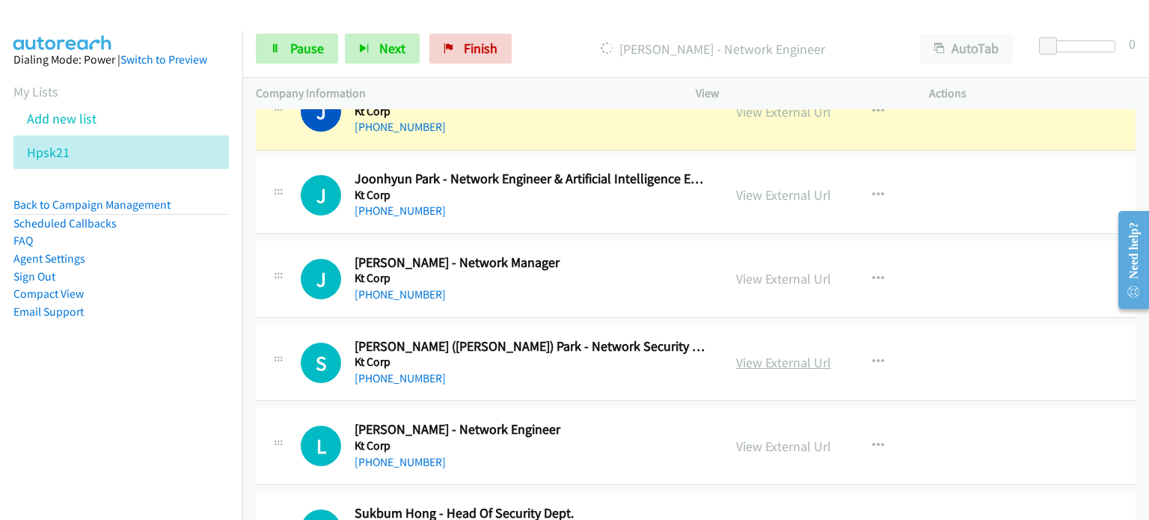
scroll to position [7314, 0]
click at [764, 353] on link "View External Url" at bounding box center [783, 361] width 95 height 17
click at [741, 437] on link "View External Url" at bounding box center [783, 445] width 95 height 17
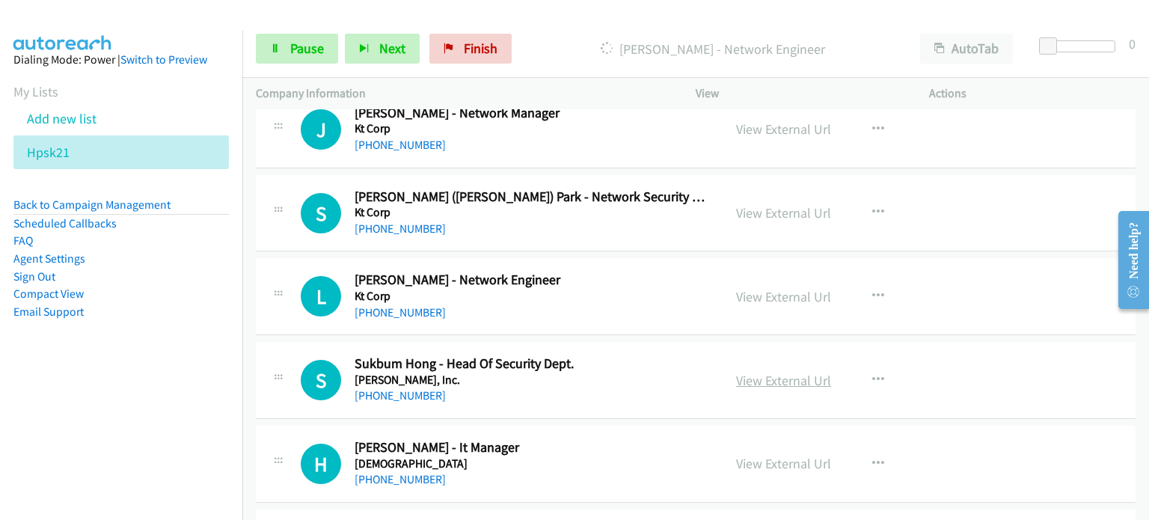
scroll to position [7463, 0]
click at [771, 372] on link "View External Url" at bounding box center [783, 380] width 95 height 17
click at [775, 455] on link "View External Url" at bounding box center [783, 463] width 95 height 17
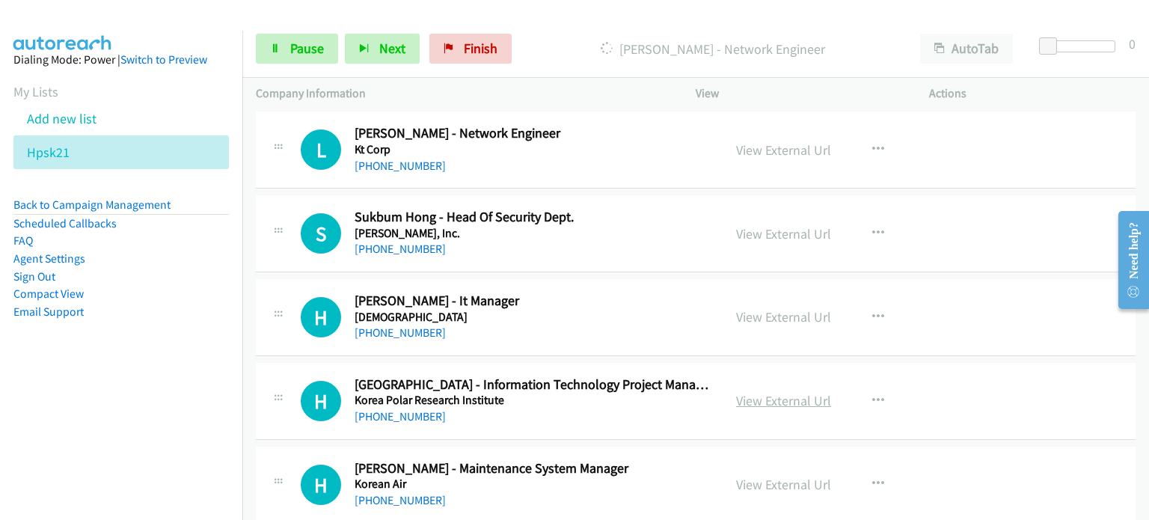
scroll to position [7612, 0]
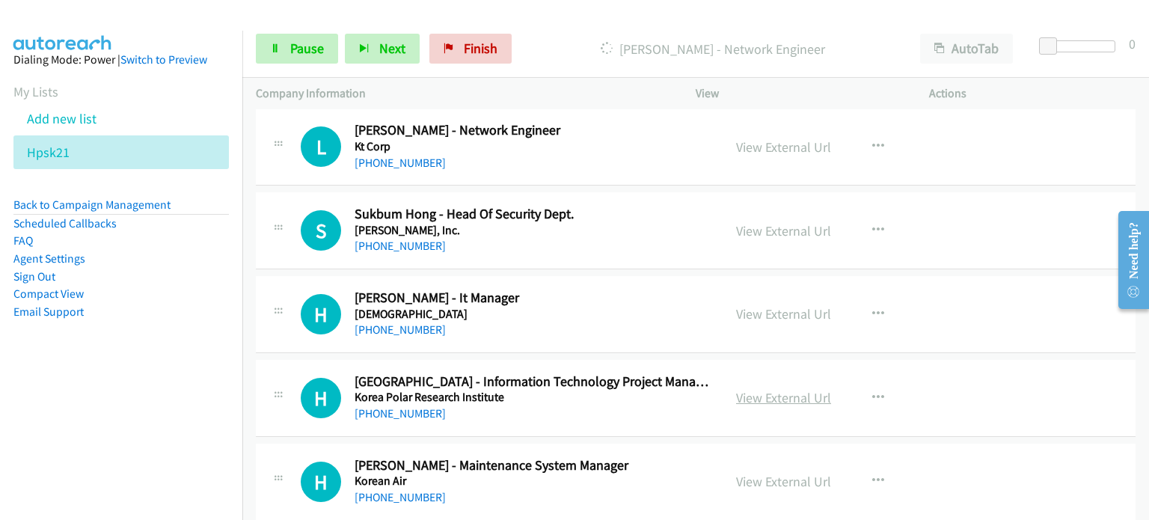
click at [814, 389] on link "View External Url" at bounding box center [783, 397] width 95 height 17
click at [754, 473] on link "View External Url" at bounding box center [783, 481] width 95 height 17
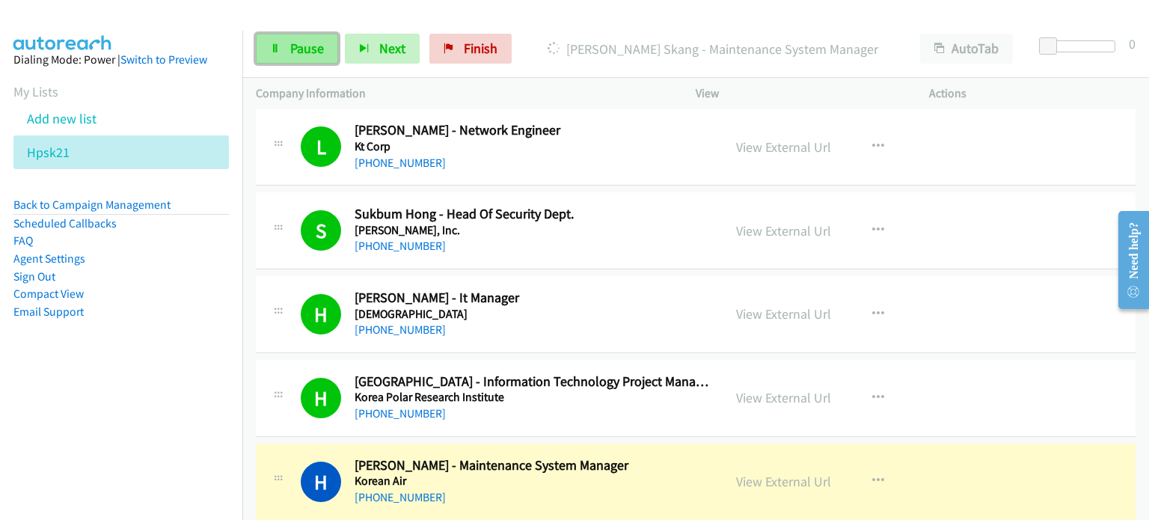
click at [279, 50] on icon at bounding box center [275, 49] width 10 height 10
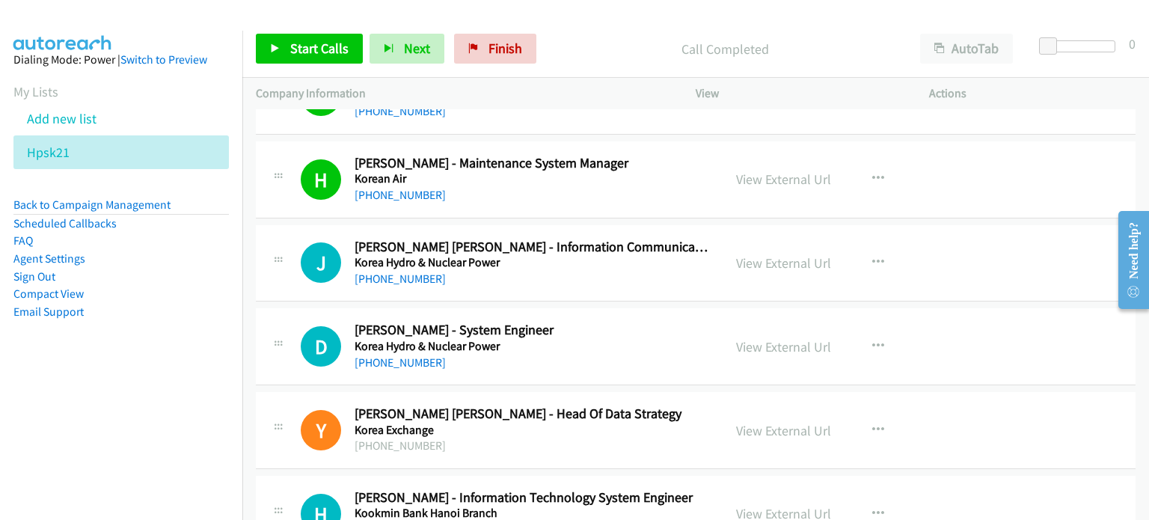
scroll to position [7911, 0]
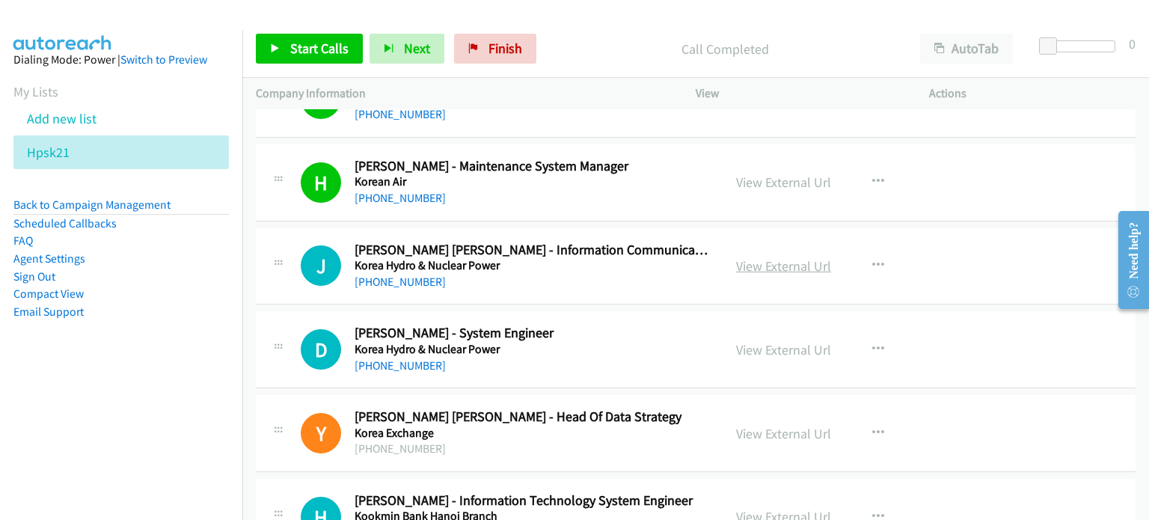
click at [794, 257] on link "View External Url" at bounding box center [783, 265] width 95 height 17
click at [799, 341] on link "View External Url" at bounding box center [783, 349] width 95 height 17
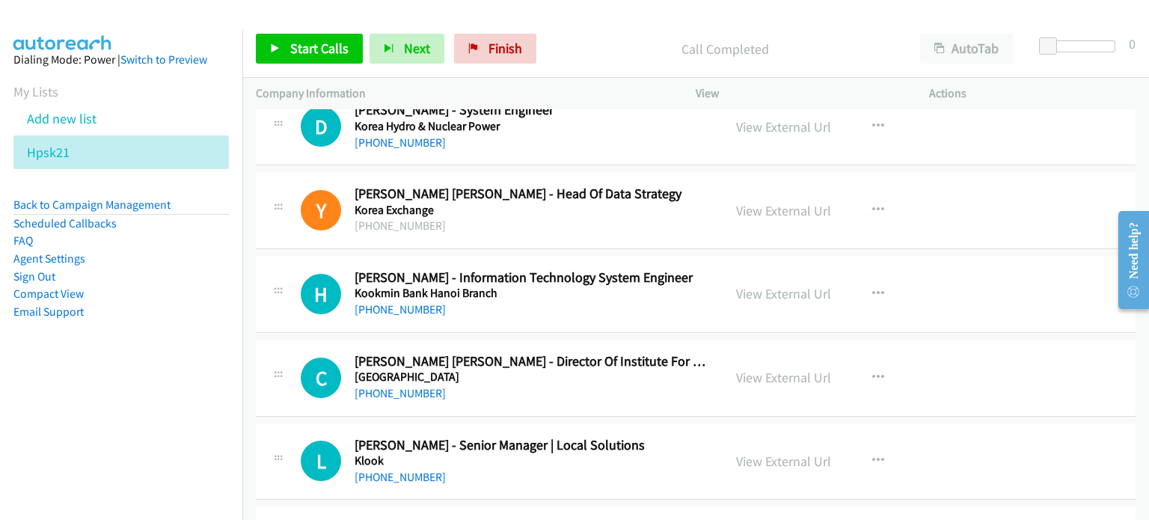
scroll to position [8135, 0]
click at [878, 194] on button "button" at bounding box center [878, 209] width 40 height 30
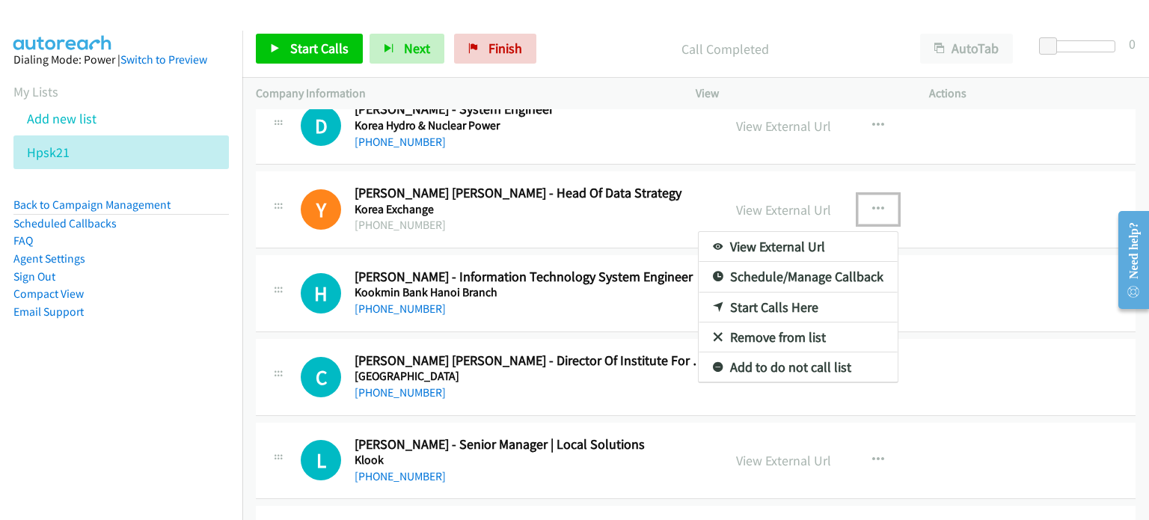
click at [793, 322] on link "Remove from list" at bounding box center [797, 337] width 199 height 30
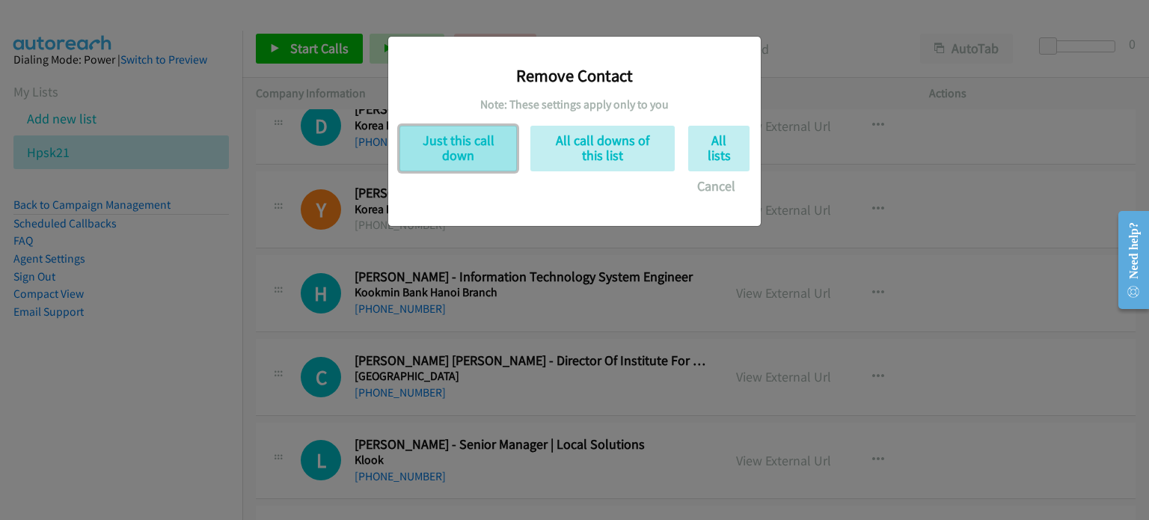
click at [475, 138] on button "Just this call down" at bounding box center [457, 149] width 117 height 46
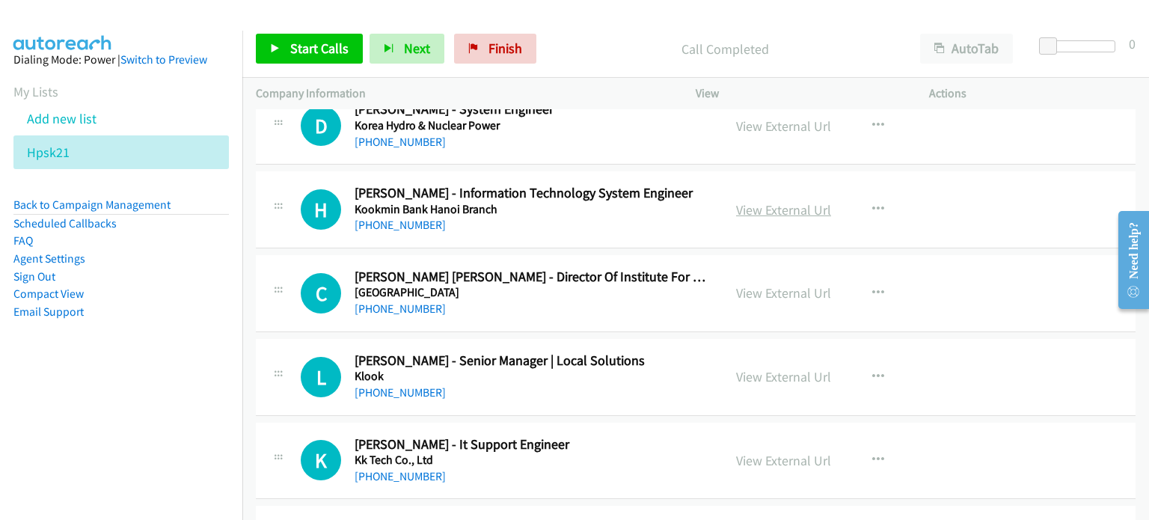
click at [790, 201] on link "View External Url" at bounding box center [783, 209] width 95 height 17
click at [772, 284] on link "View External Url" at bounding box center [783, 292] width 95 height 17
click at [778, 368] on link "View External Url" at bounding box center [783, 376] width 95 height 17
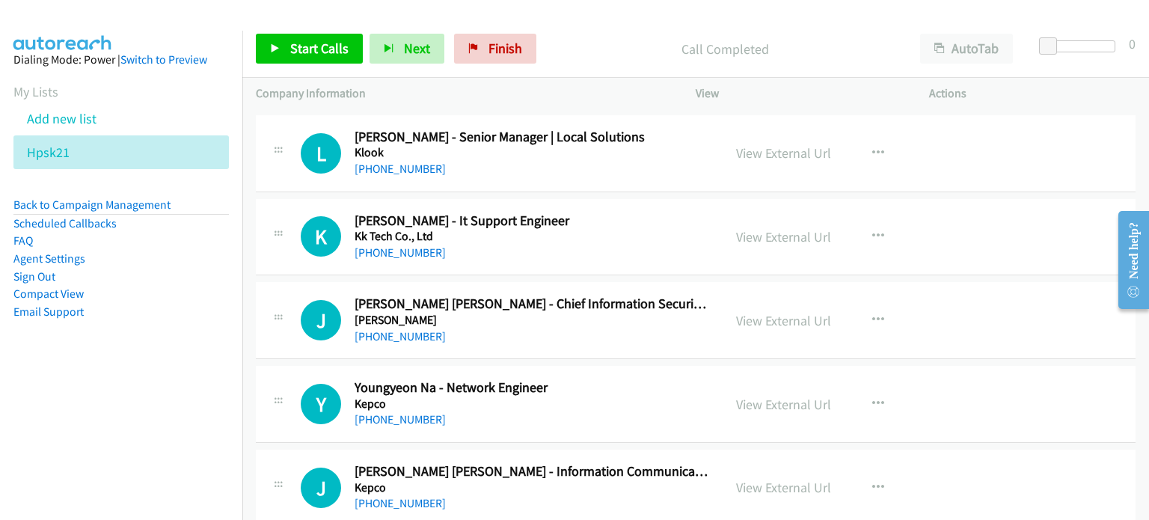
scroll to position [8359, 0]
click at [766, 227] on link "View External Url" at bounding box center [783, 235] width 95 height 17
click at [750, 311] on link "View External Url" at bounding box center [783, 319] width 95 height 17
click at [797, 395] on link "View External Url" at bounding box center [783, 403] width 95 height 17
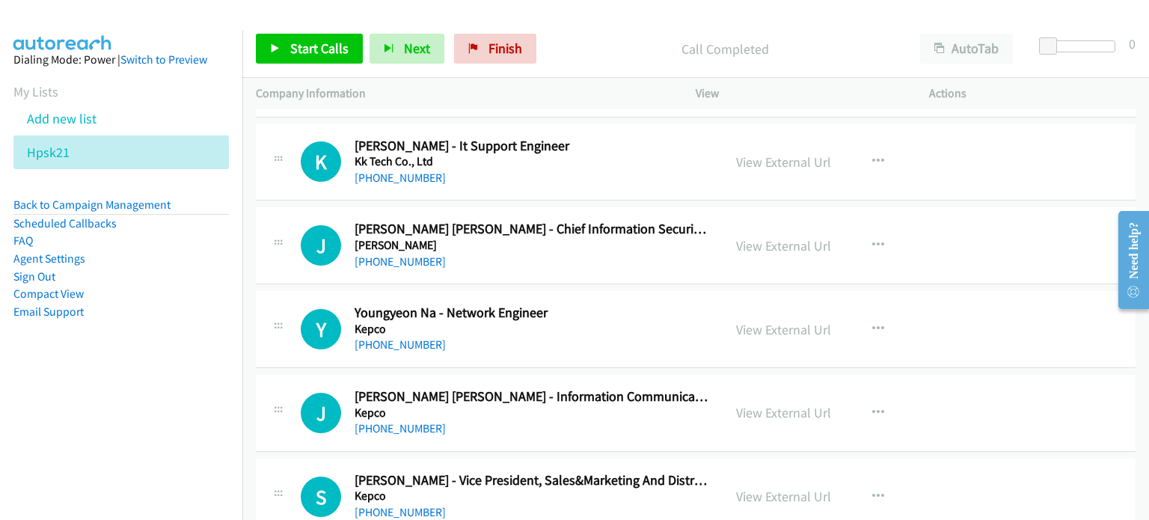
scroll to position [8434, 0]
click at [763, 403] on link "View External Url" at bounding box center [783, 411] width 95 height 17
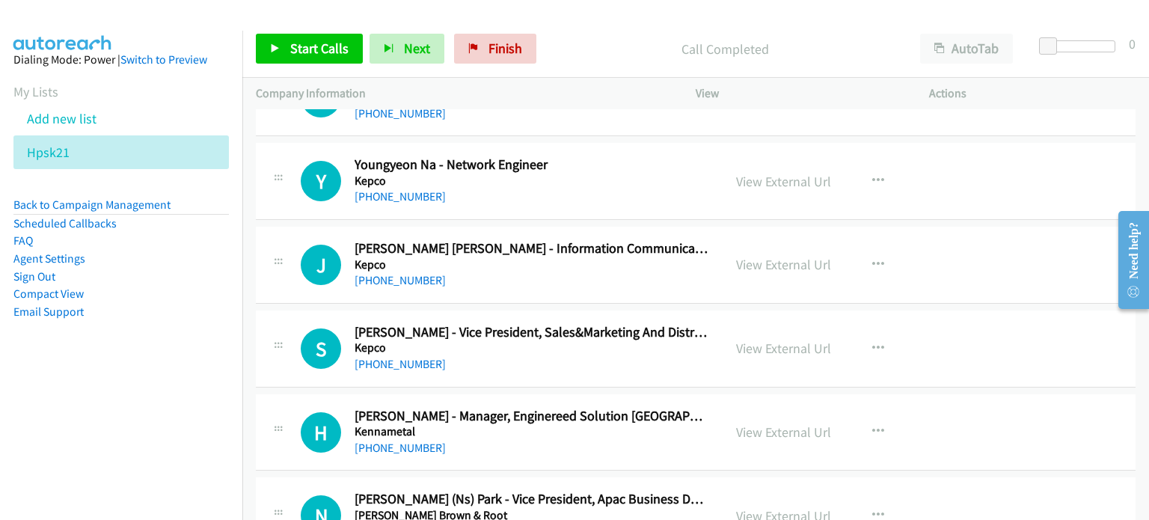
scroll to position [8583, 0]
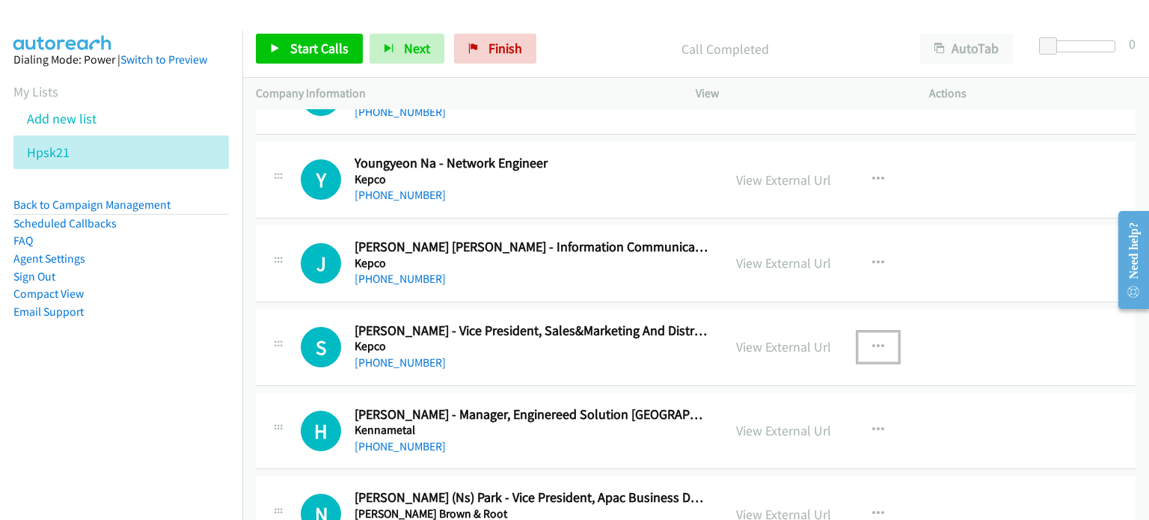
click at [872, 341] on icon "button" at bounding box center [878, 347] width 12 height 12
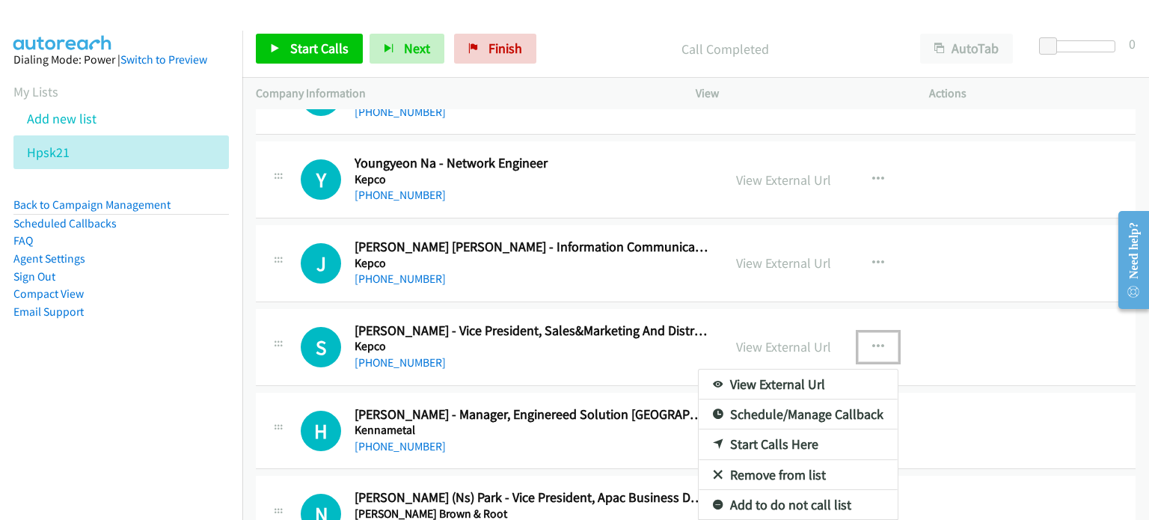
click at [772, 463] on link "Remove from list" at bounding box center [797, 475] width 199 height 30
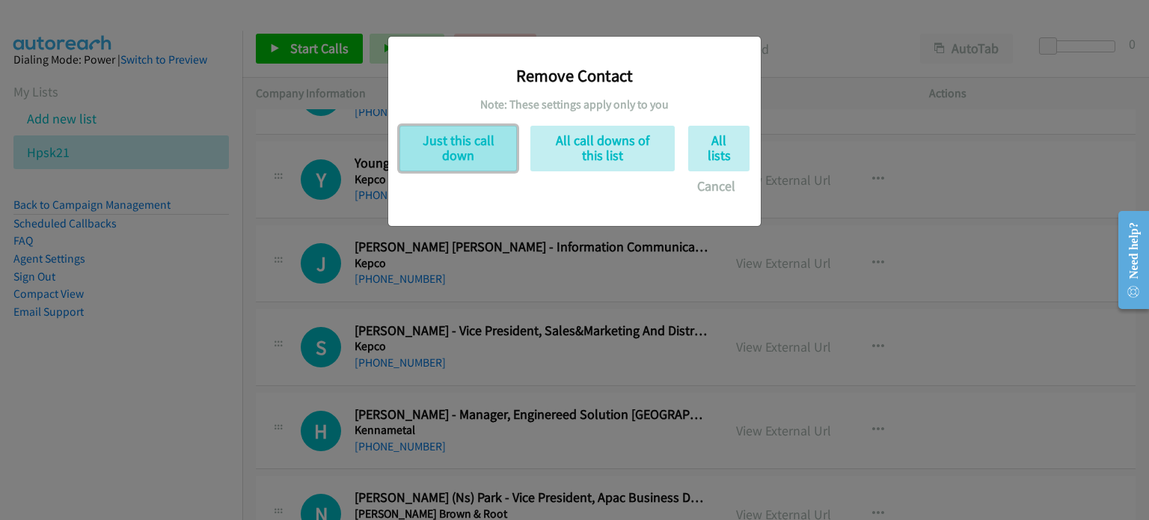
click at [460, 135] on button "Just this call down" at bounding box center [457, 149] width 117 height 46
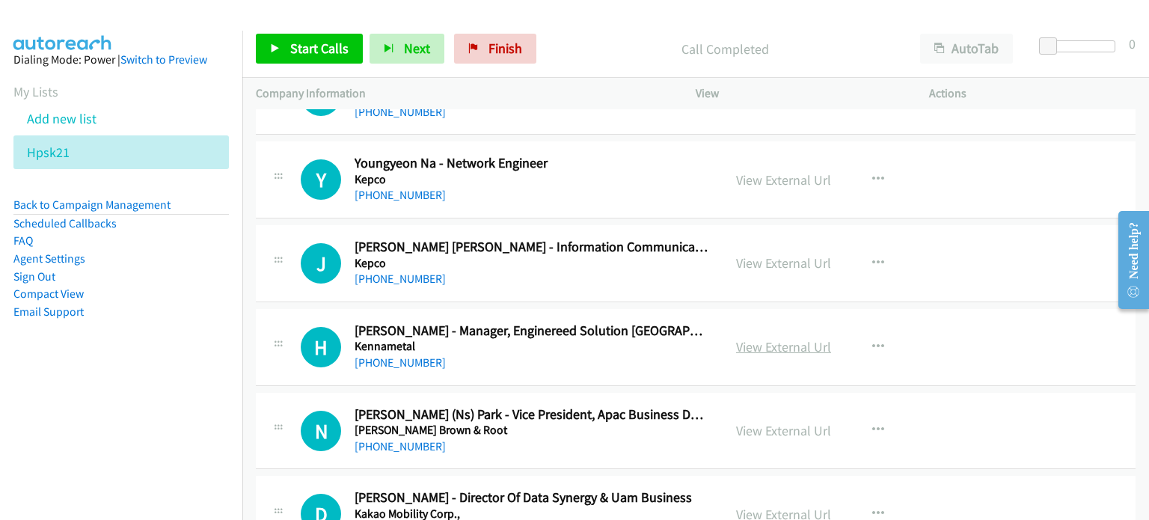
click at [789, 338] on link "View External Url" at bounding box center [783, 346] width 95 height 17
click at [747, 422] on link "View External Url" at bounding box center [783, 430] width 95 height 17
click at [748, 505] on link "View External Url" at bounding box center [783, 513] width 95 height 17
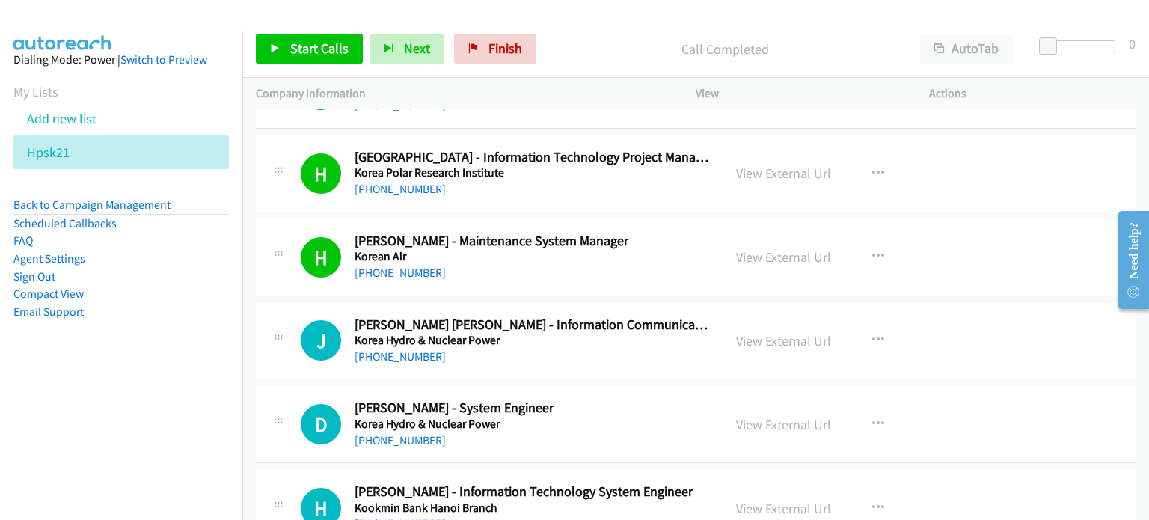
scroll to position [7836, 0]
click at [872, 335] on icon "button" at bounding box center [878, 341] width 12 height 12
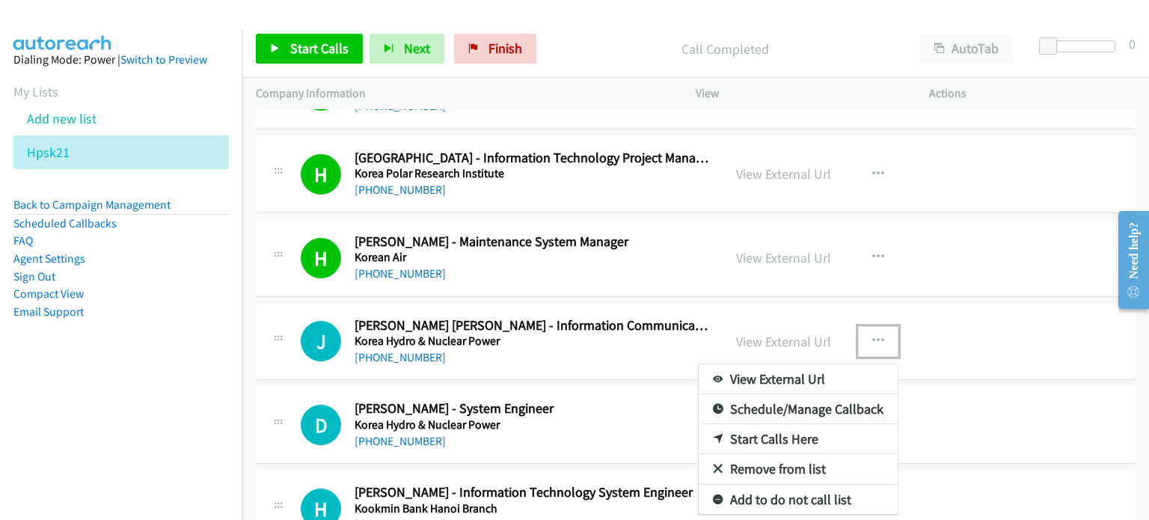
click at [797, 427] on link "Start Calls Here" at bounding box center [797, 439] width 199 height 30
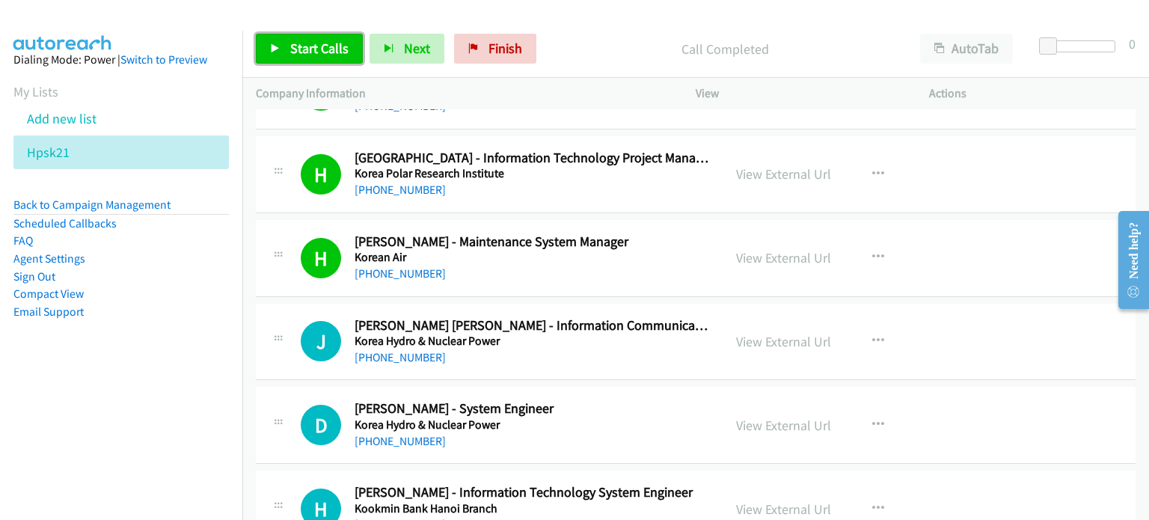
drag, startPoint x: 309, startPoint y: 49, endPoint x: 301, endPoint y: 4, distance: 46.2
click at [310, 49] on span "Start Calls" at bounding box center [319, 48] width 58 height 17
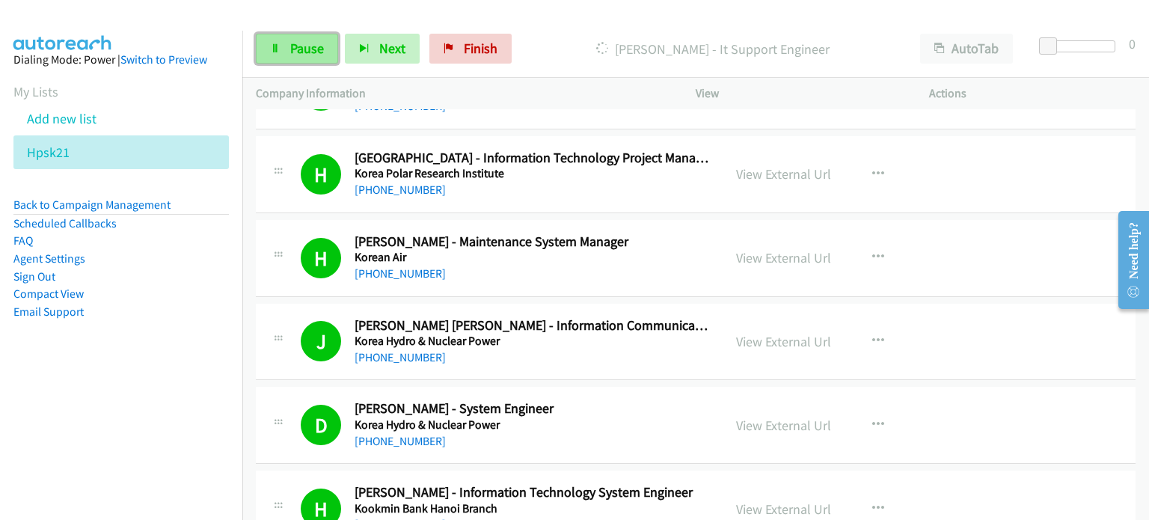
click at [304, 41] on span "Pause" at bounding box center [307, 48] width 34 height 17
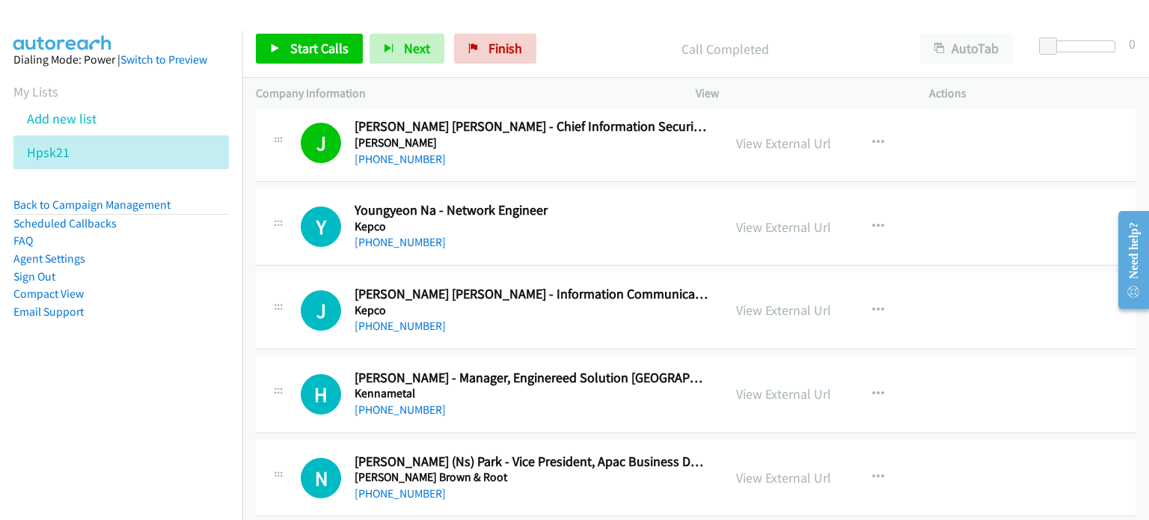
scroll to position [8509, 0]
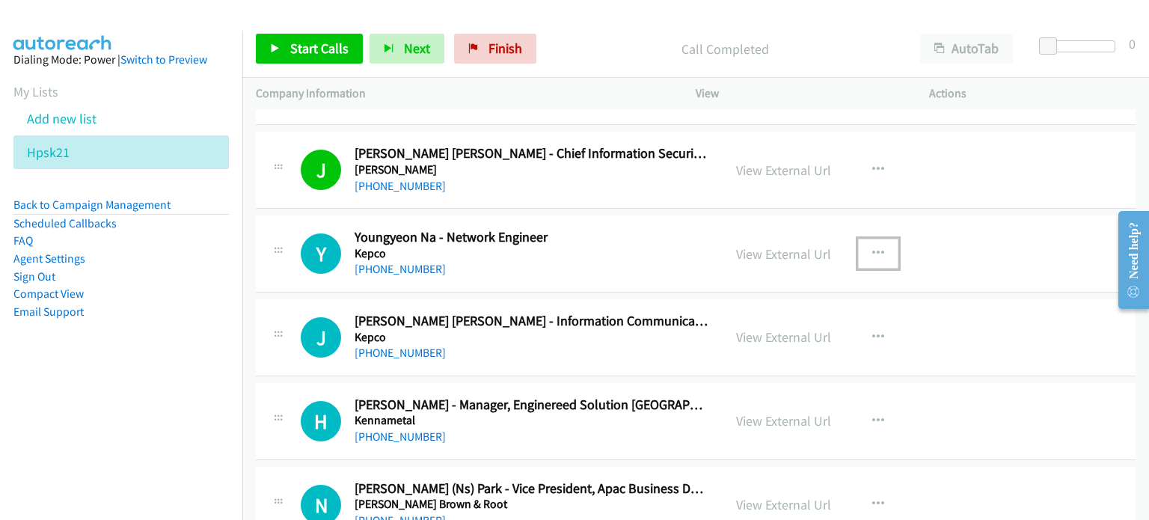
click at [872, 248] on icon "button" at bounding box center [878, 254] width 12 height 12
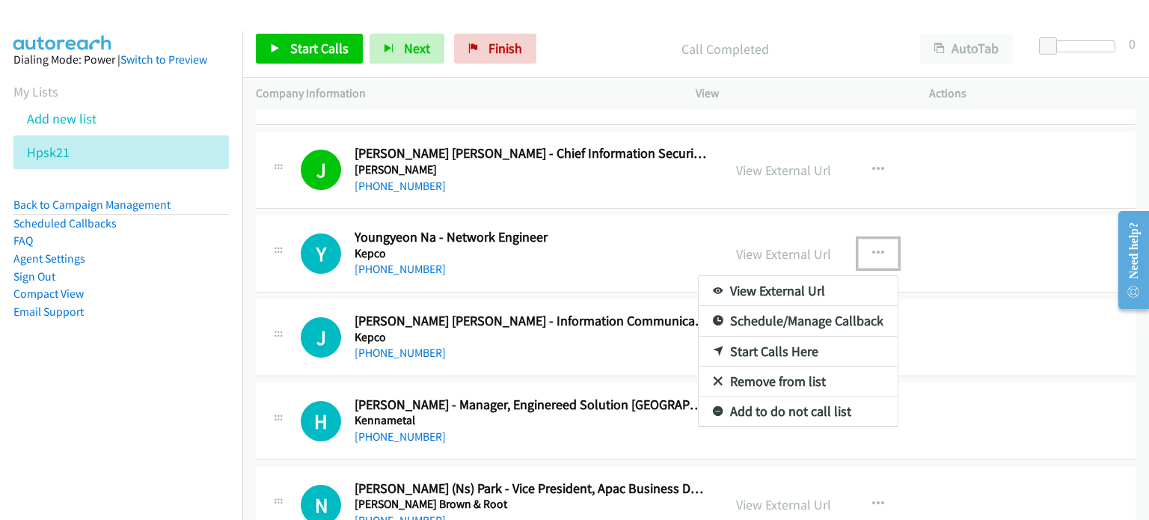
click at [780, 336] on link "Start Calls Here" at bounding box center [797, 351] width 199 height 30
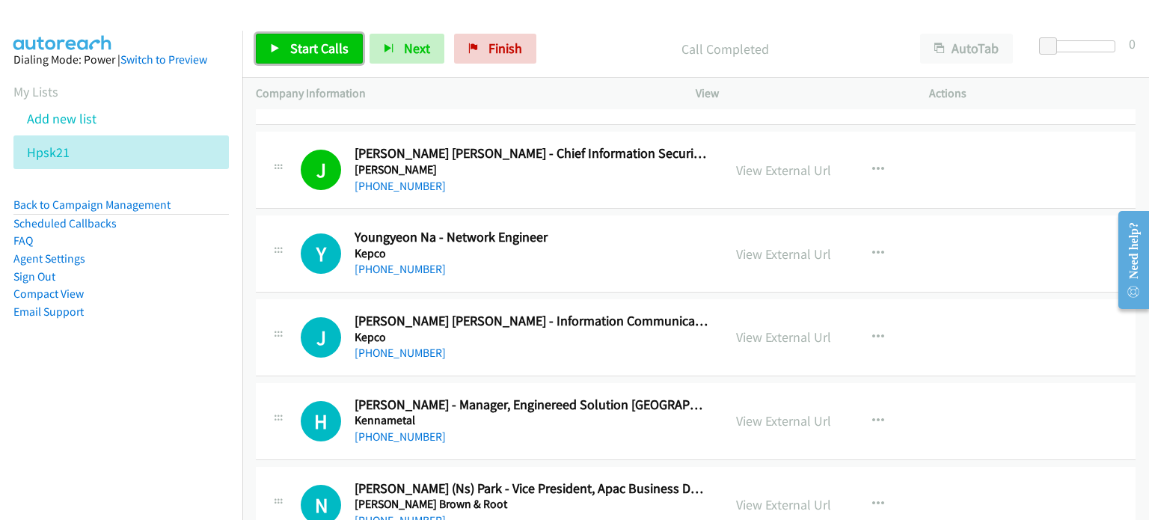
click at [312, 43] on span "Start Calls" at bounding box center [319, 48] width 58 height 17
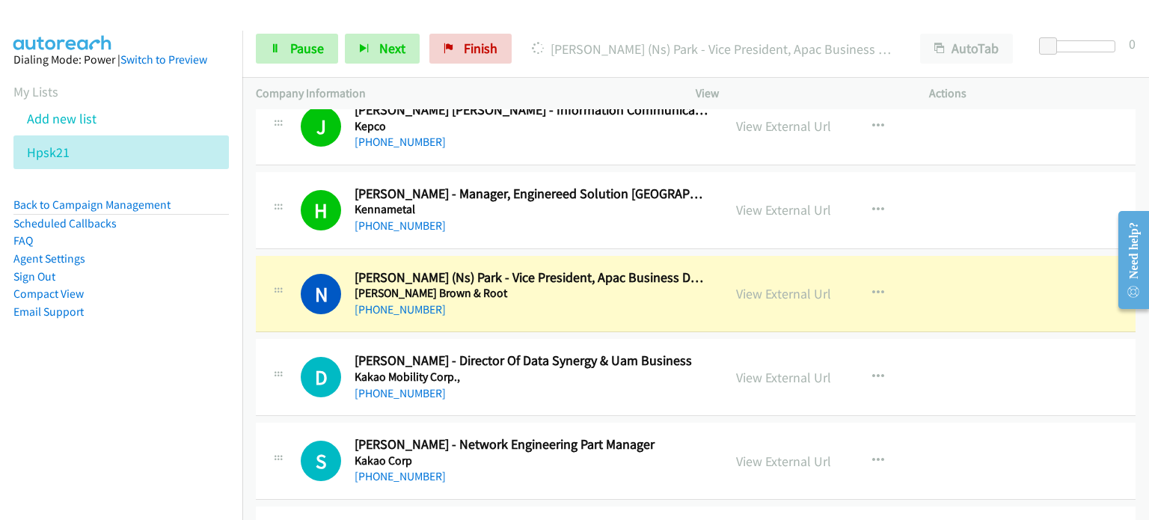
scroll to position [8725, 0]
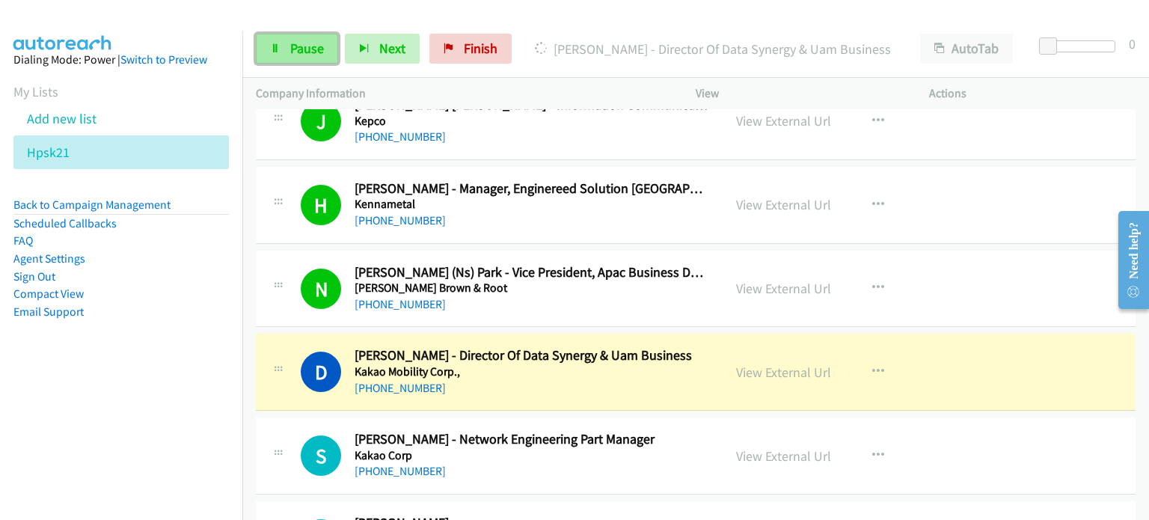
click at [284, 47] on link "Pause" at bounding box center [297, 49] width 82 height 30
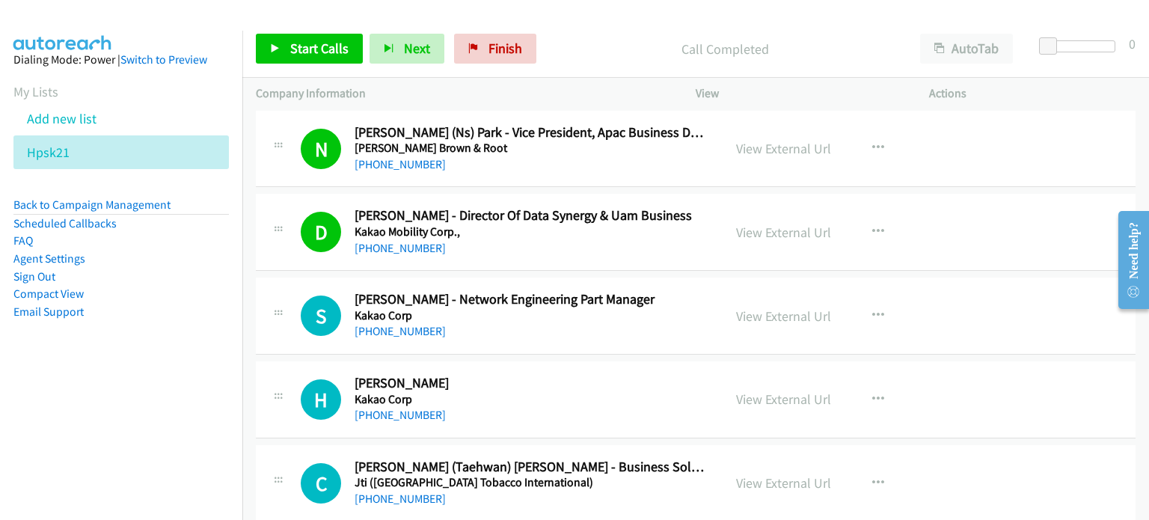
scroll to position [8865, 0]
click at [745, 307] on link "View External Url" at bounding box center [783, 315] width 95 height 17
click at [760, 390] on link "View External Url" at bounding box center [783, 398] width 95 height 17
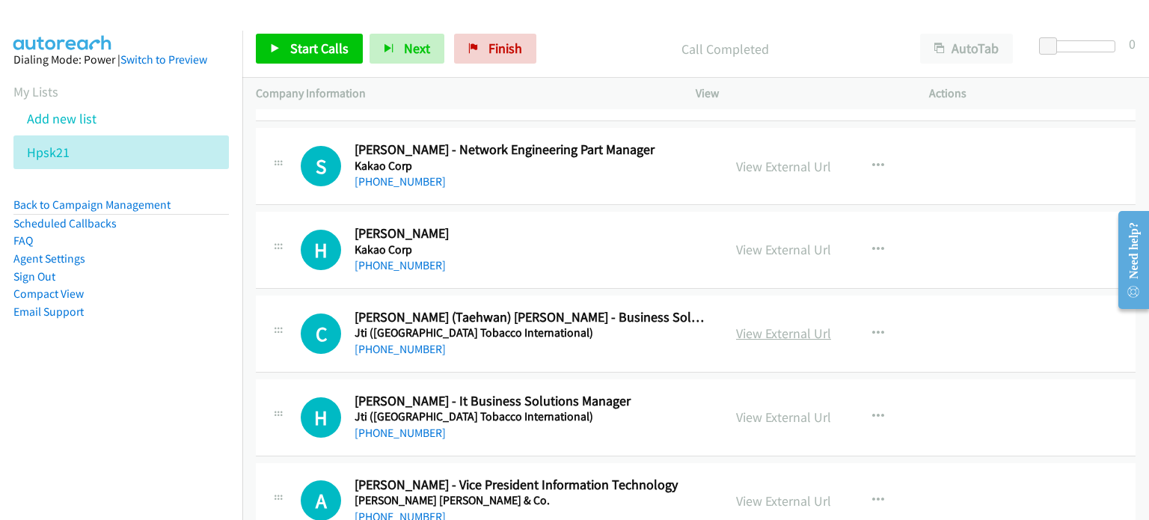
scroll to position [9015, 0]
click at [757, 324] on link "View External Url" at bounding box center [783, 332] width 95 height 17
click at [739, 408] on link "View External Url" at bounding box center [783, 416] width 95 height 17
click at [754, 491] on link "View External Url" at bounding box center [783, 499] width 95 height 17
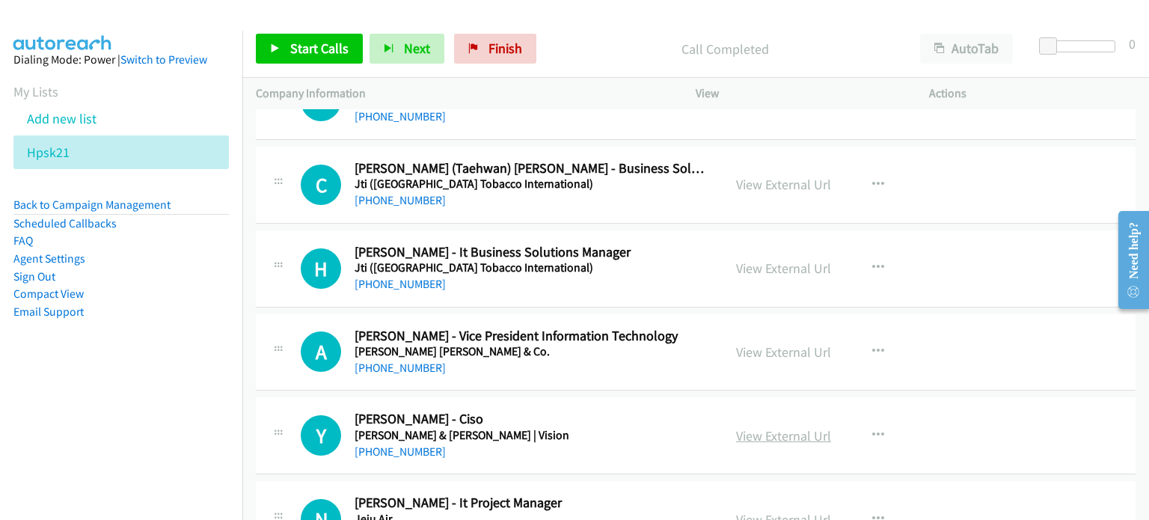
scroll to position [9164, 0]
click at [761, 426] on link "View External Url" at bounding box center [783, 434] width 95 height 17
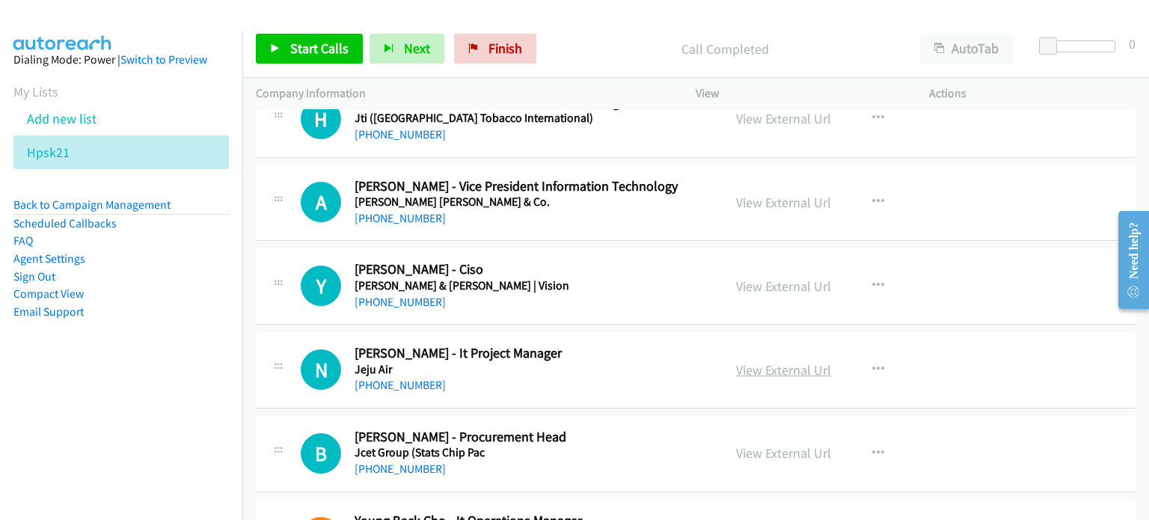
scroll to position [9313, 0]
click at [758, 360] on link "View External Url" at bounding box center [783, 368] width 95 height 17
click at [758, 443] on link "View External Url" at bounding box center [783, 451] width 95 height 17
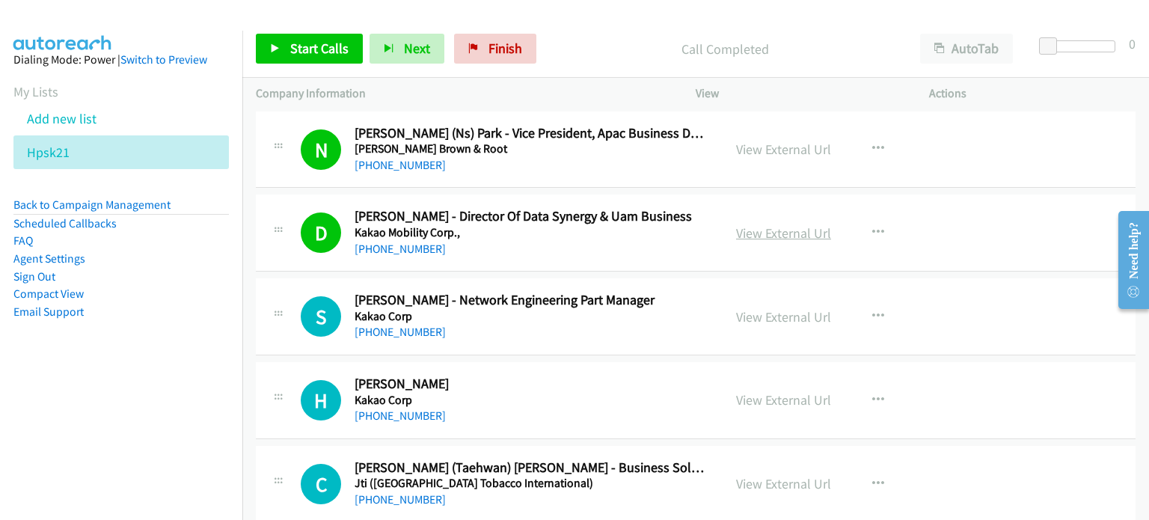
scroll to position [8865, 0]
click at [872, 310] on icon "button" at bounding box center [878, 316] width 12 height 12
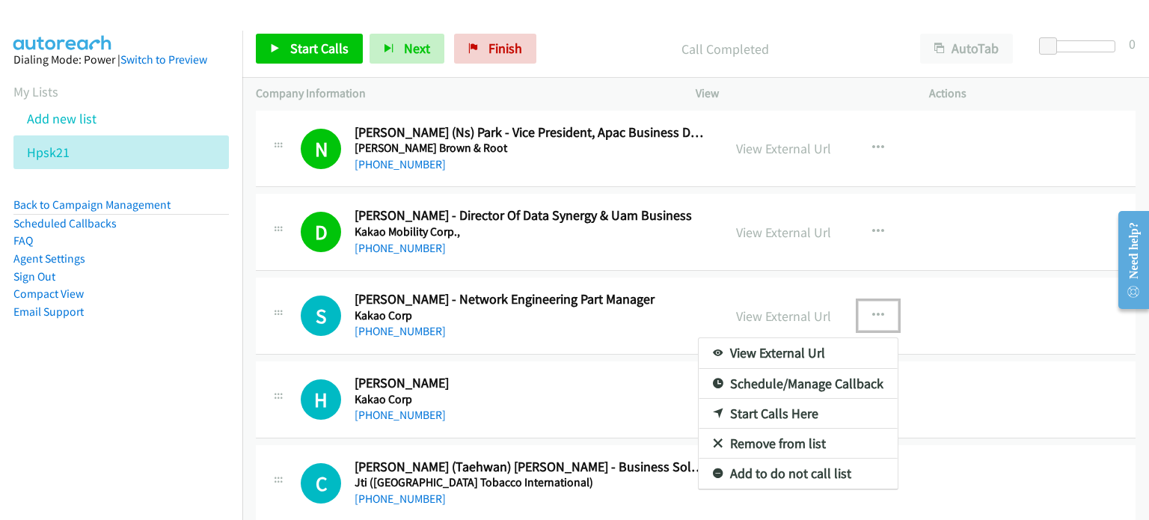
click at [769, 399] on link "Start Calls Here" at bounding box center [797, 414] width 199 height 30
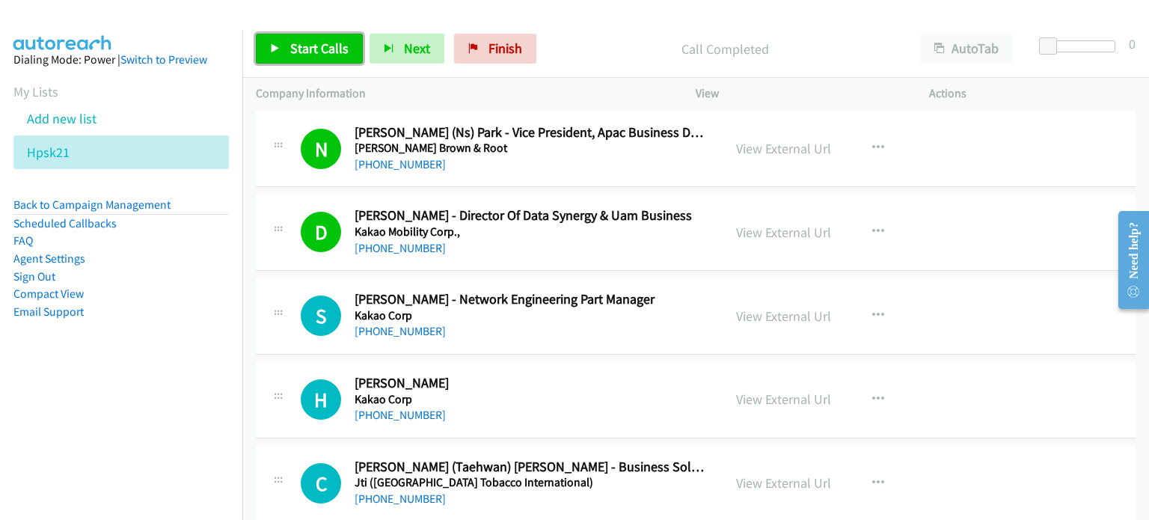
click at [311, 45] on span "Start Calls" at bounding box center [319, 48] width 58 height 17
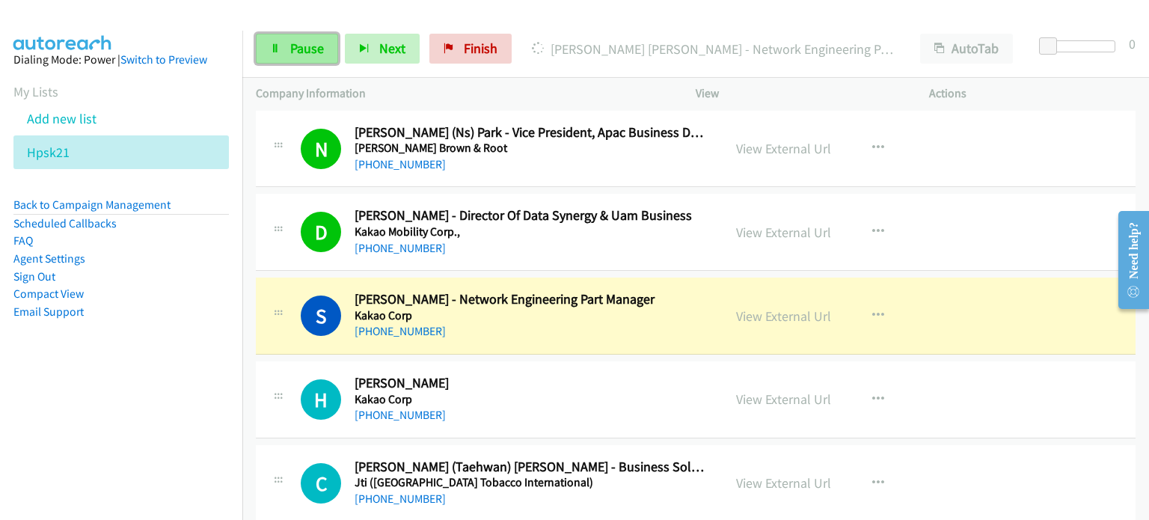
click at [283, 49] on link "Pause" at bounding box center [297, 49] width 82 height 30
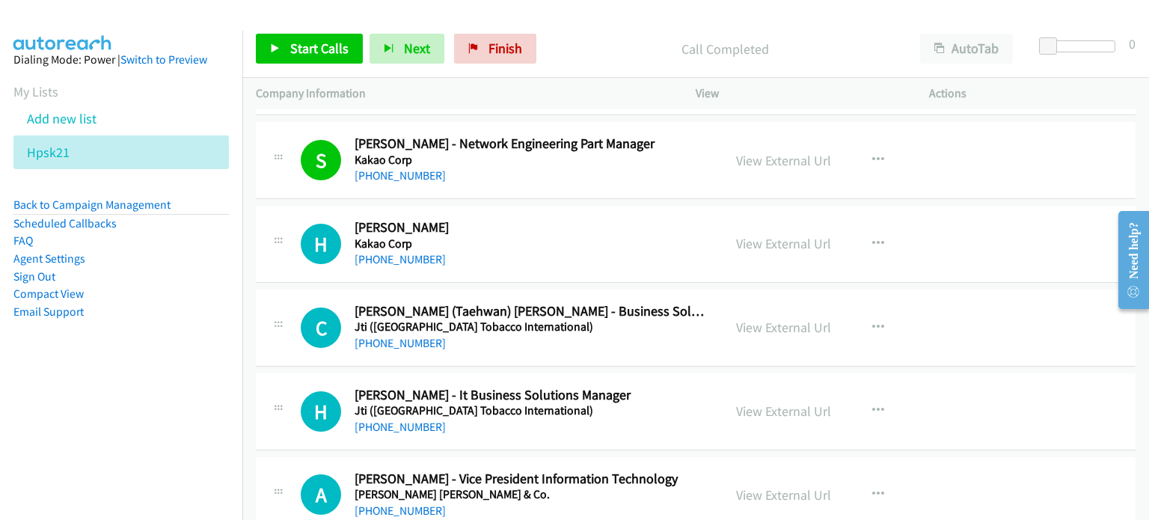
scroll to position [9083, 0]
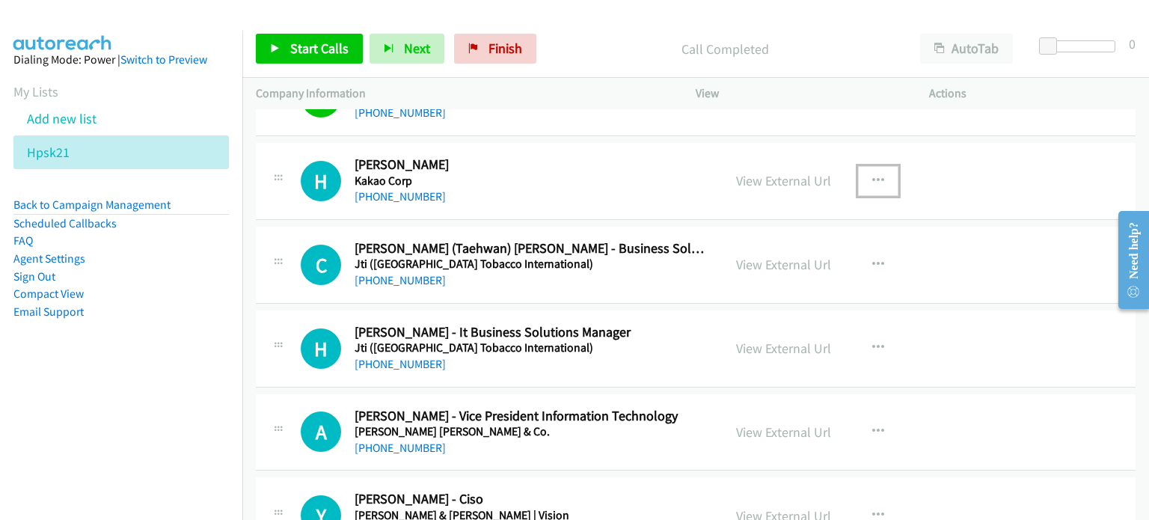
click at [872, 175] on icon "button" at bounding box center [878, 181] width 12 height 12
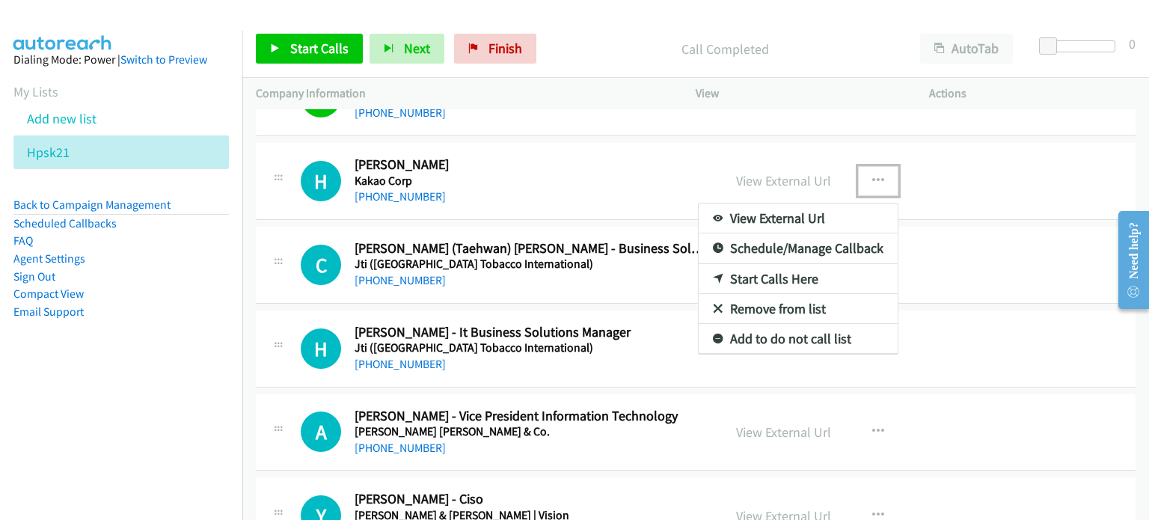
click at [785, 264] on link "Start Calls Here" at bounding box center [797, 279] width 199 height 30
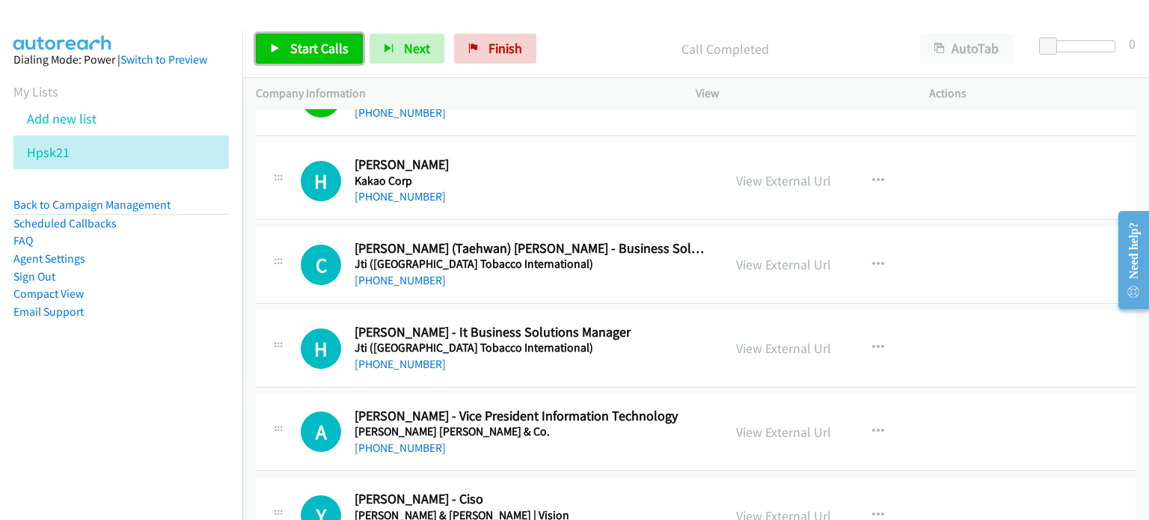
click at [312, 42] on span "Start Calls" at bounding box center [319, 48] width 58 height 17
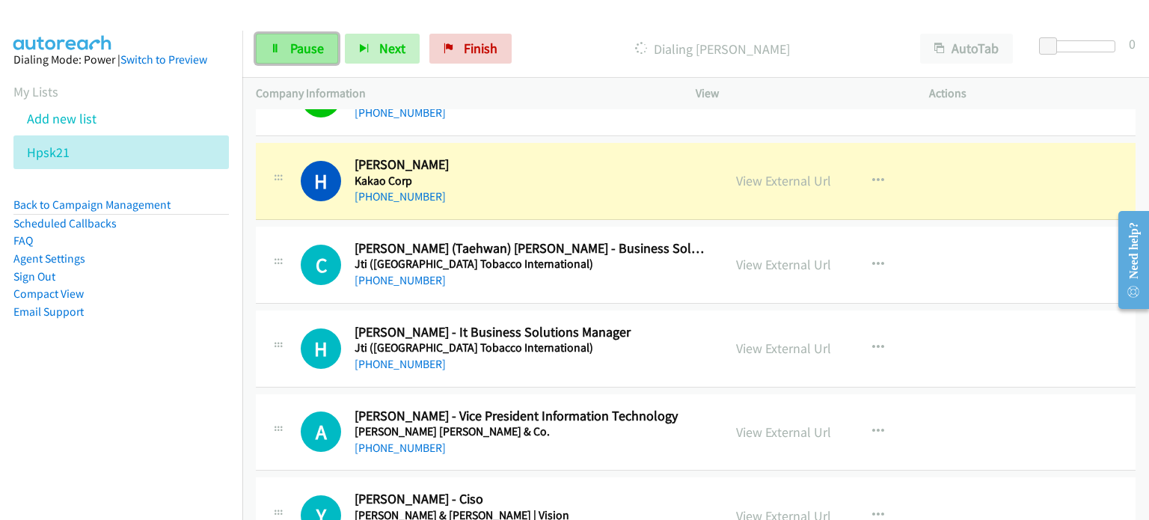
click at [286, 59] on link "Pause" at bounding box center [297, 49] width 82 height 30
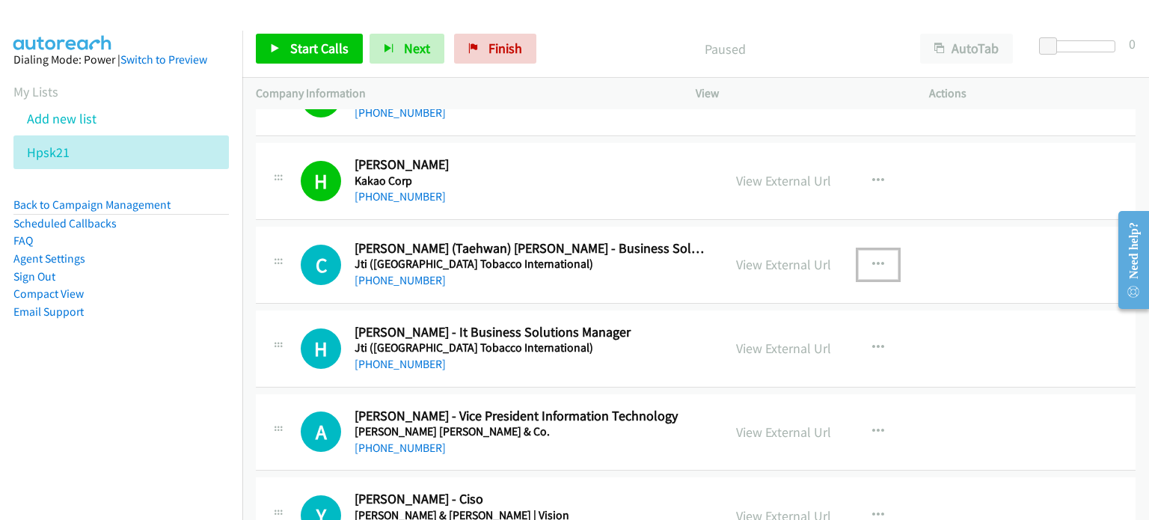
click at [872, 259] on icon "button" at bounding box center [878, 265] width 12 height 12
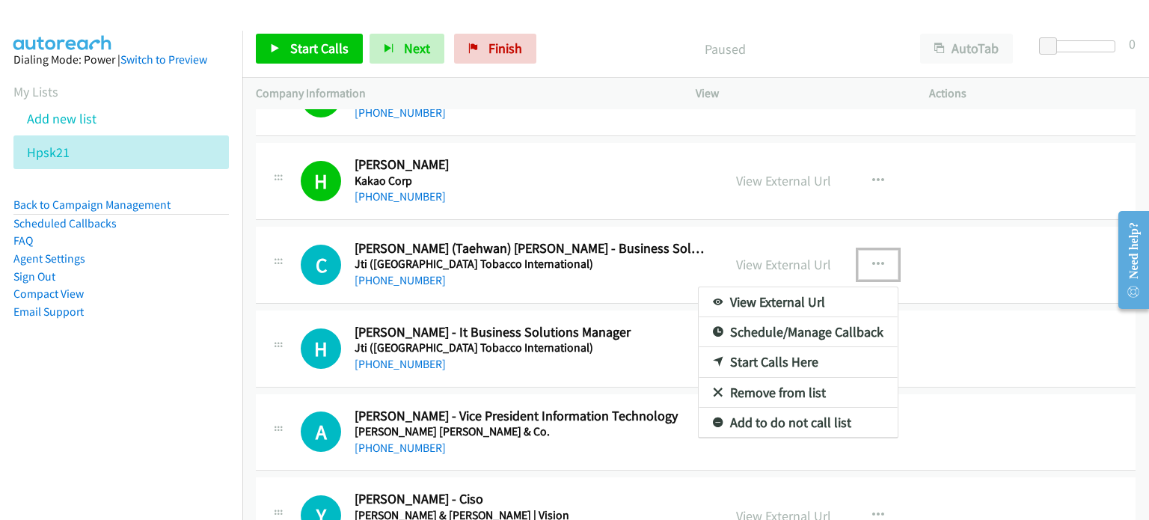
click at [809, 347] on link "Start Calls Here" at bounding box center [797, 362] width 199 height 30
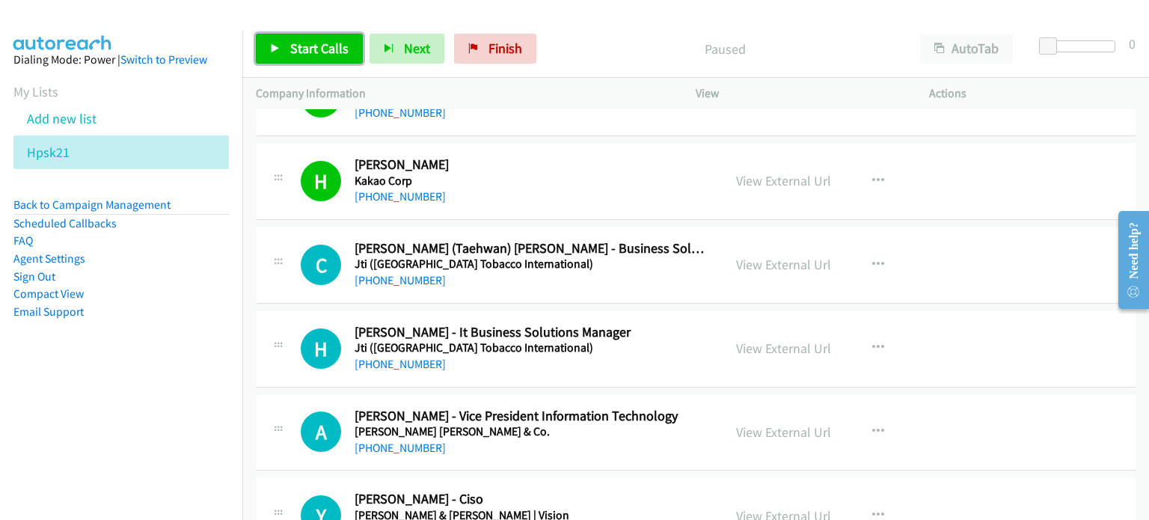
click at [299, 43] on span "Start Calls" at bounding box center [319, 48] width 58 height 17
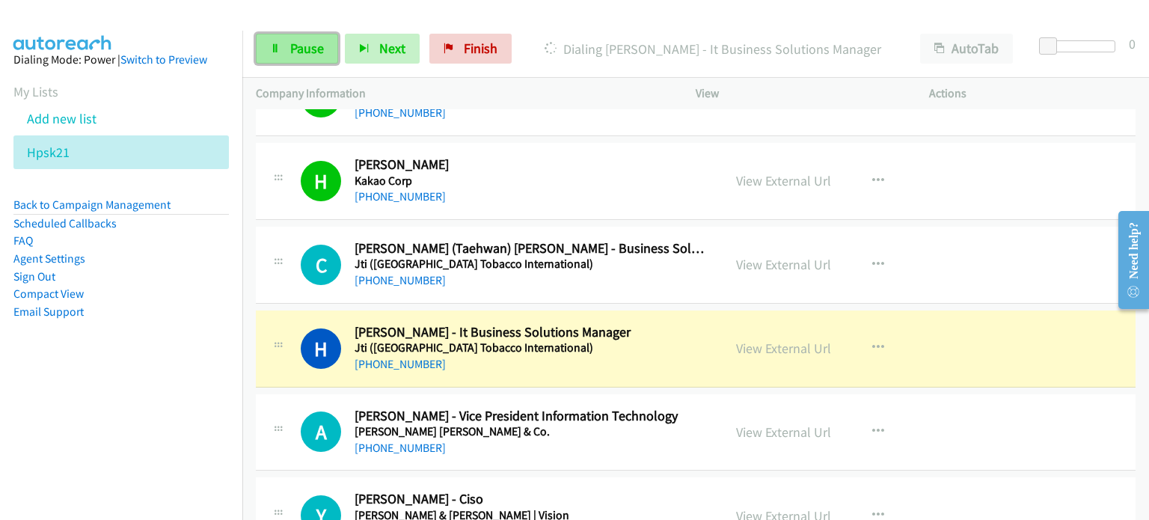
click at [302, 44] on span "Pause" at bounding box center [307, 48] width 34 height 17
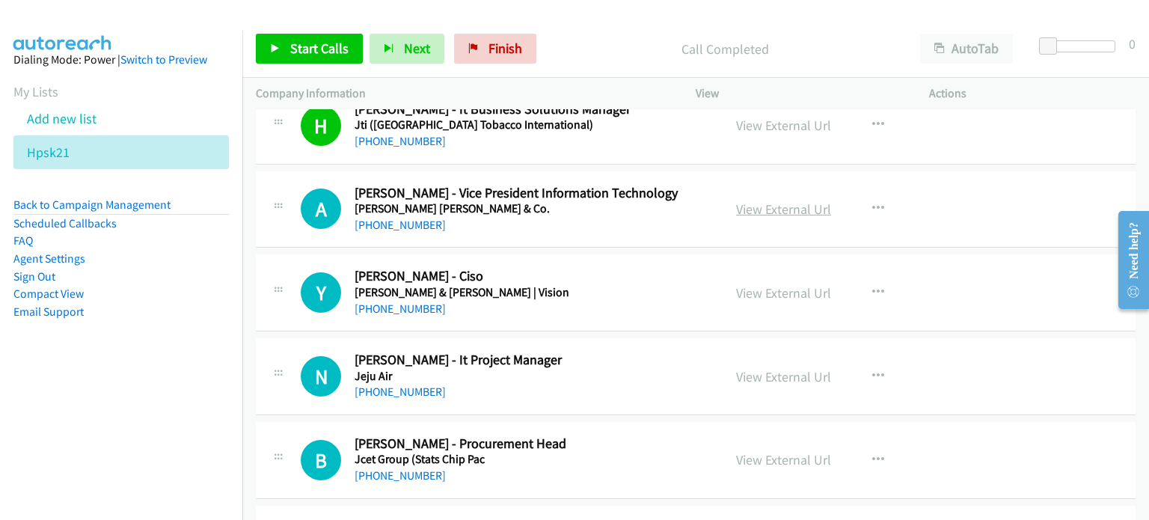
scroll to position [9307, 0]
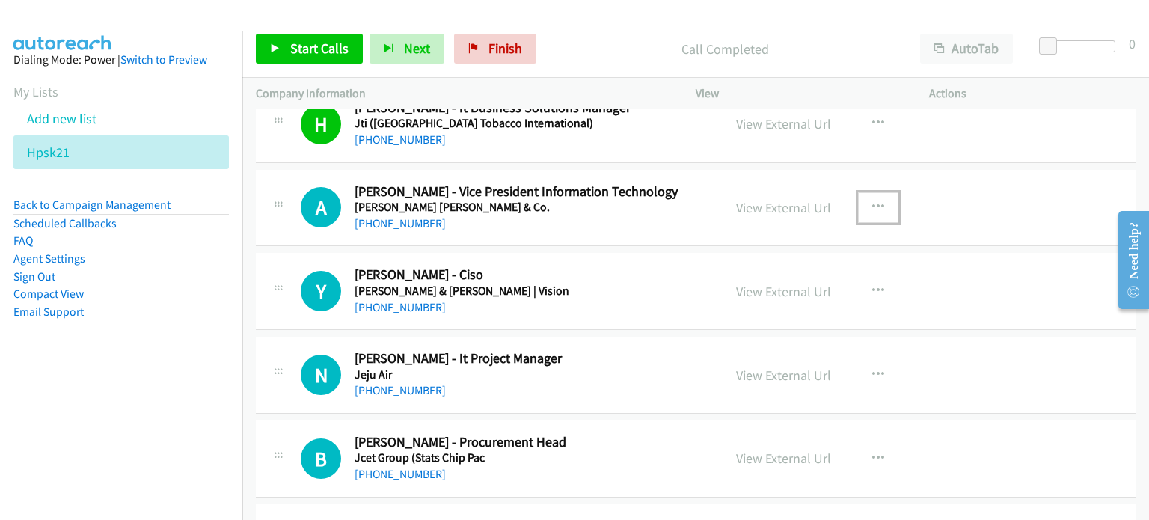
click at [864, 192] on button "button" at bounding box center [878, 207] width 40 height 30
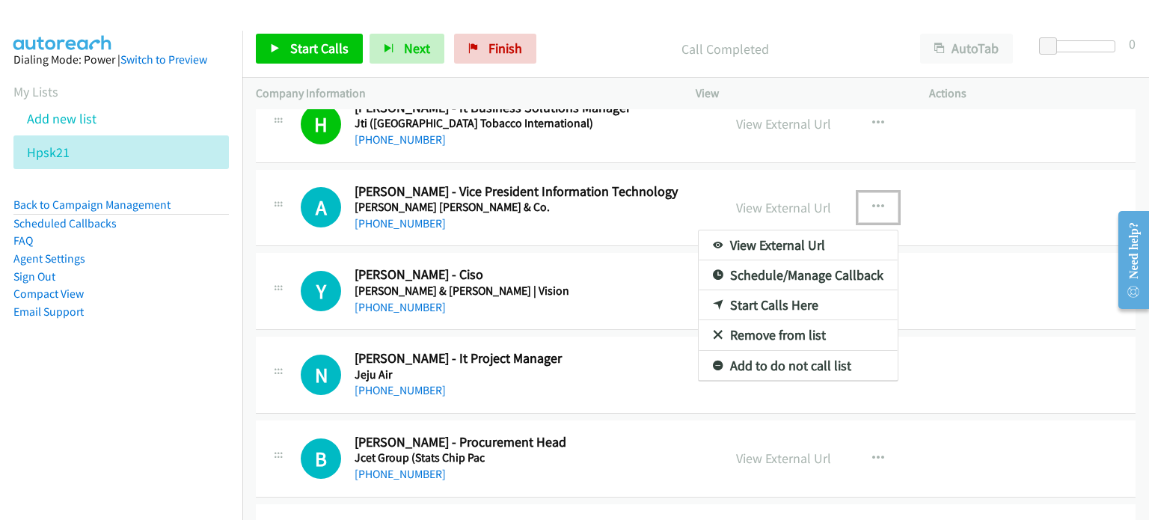
click at [754, 290] on link "Start Calls Here" at bounding box center [797, 305] width 199 height 30
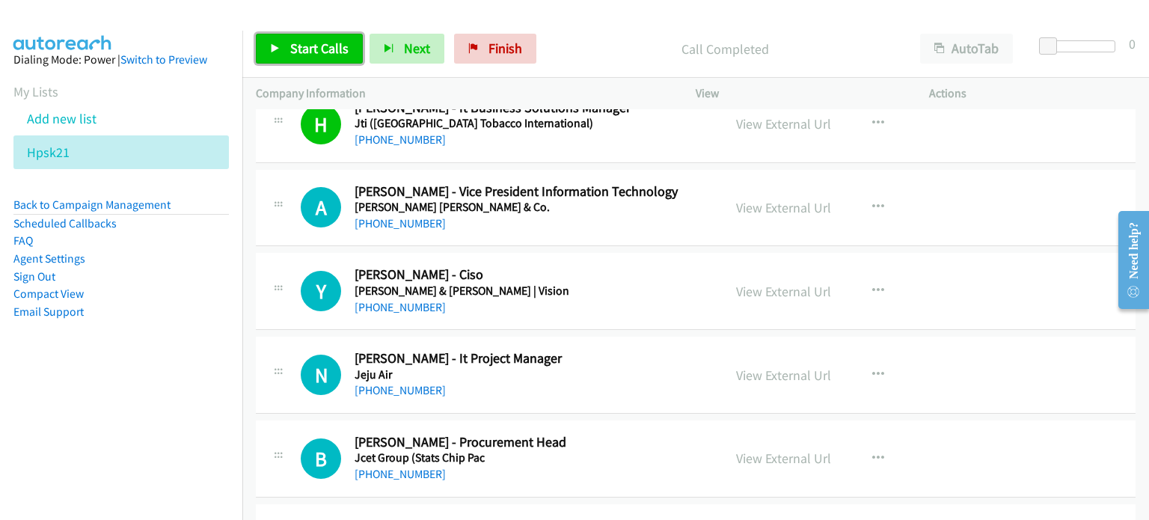
click at [295, 41] on span "Start Calls" at bounding box center [319, 48] width 58 height 17
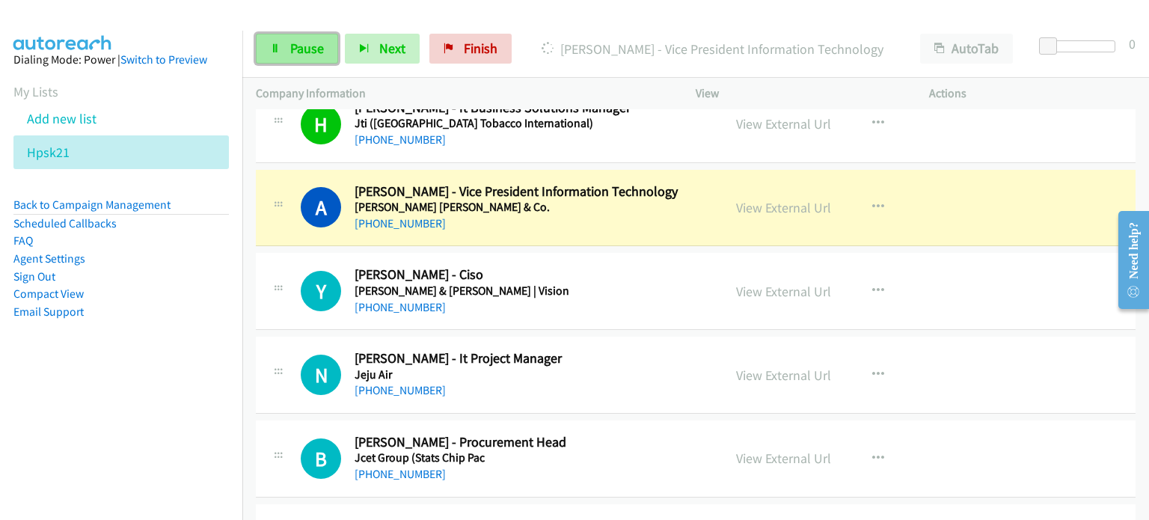
click at [313, 50] on span "Pause" at bounding box center [307, 48] width 34 height 17
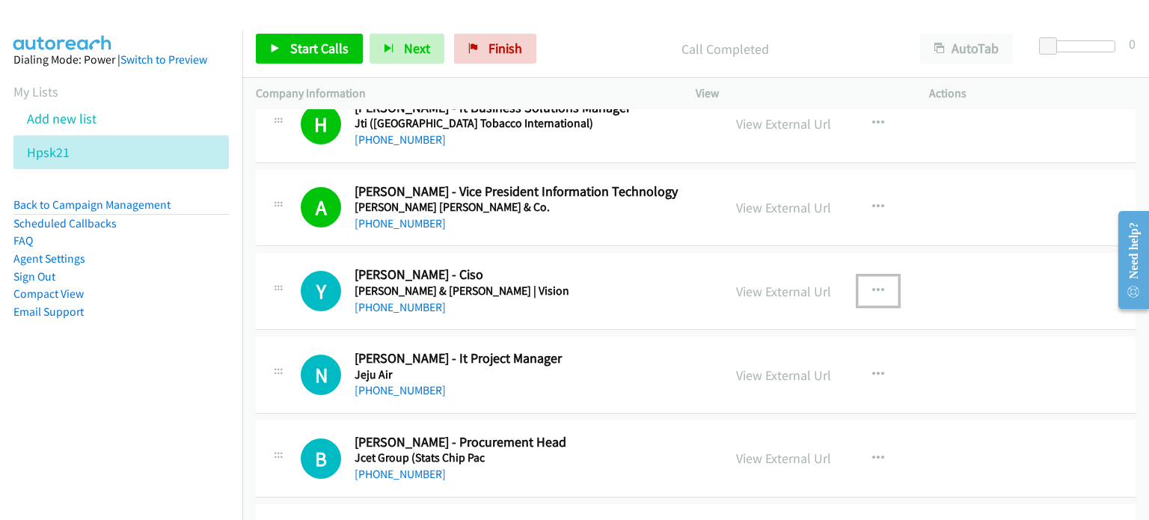
click at [872, 285] on icon "button" at bounding box center [878, 291] width 12 height 12
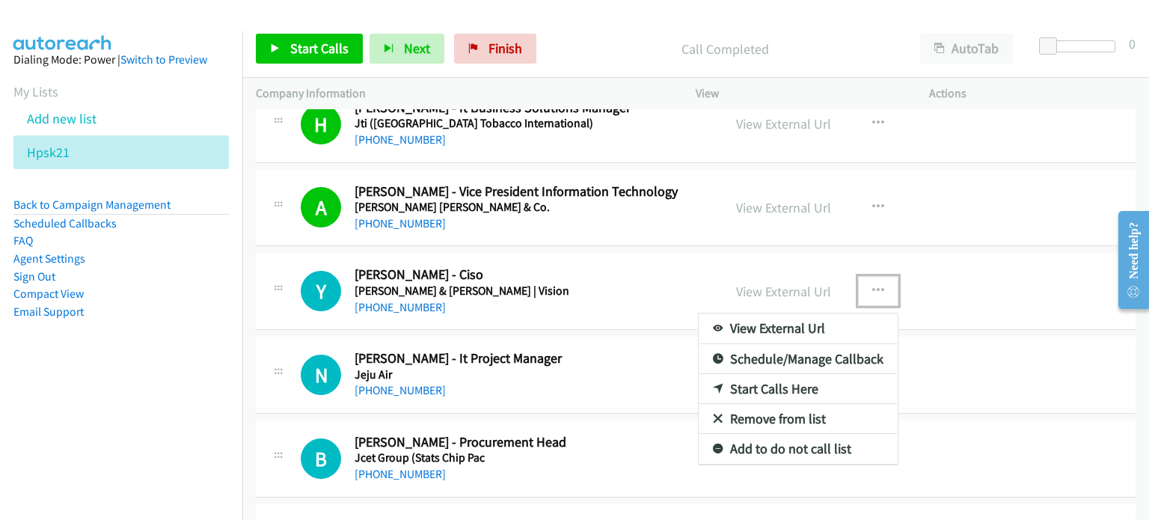
click at [772, 374] on link "Start Calls Here" at bounding box center [797, 389] width 199 height 30
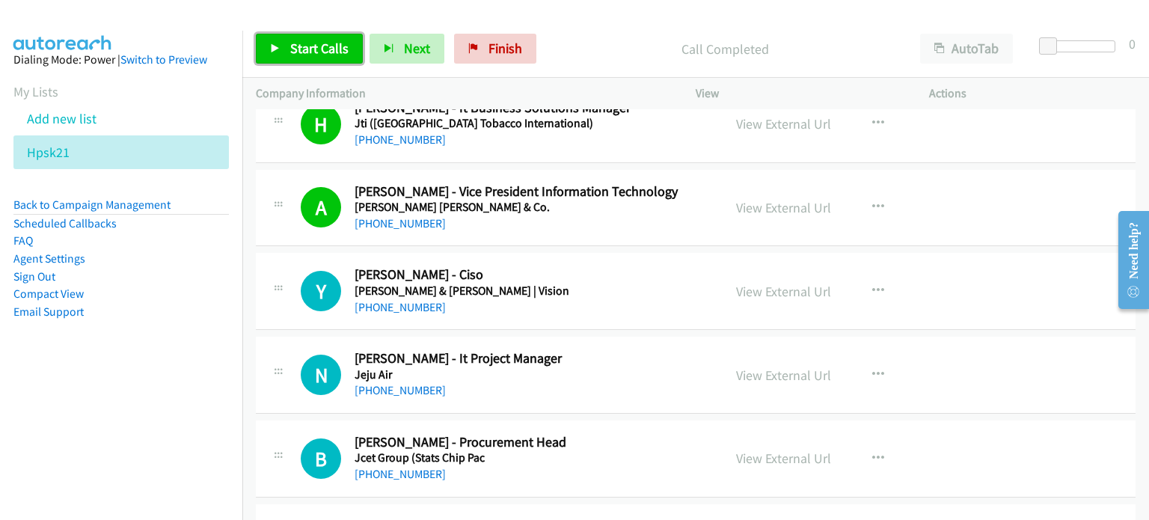
click at [307, 49] on span "Start Calls" at bounding box center [319, 48] width 58 height 17
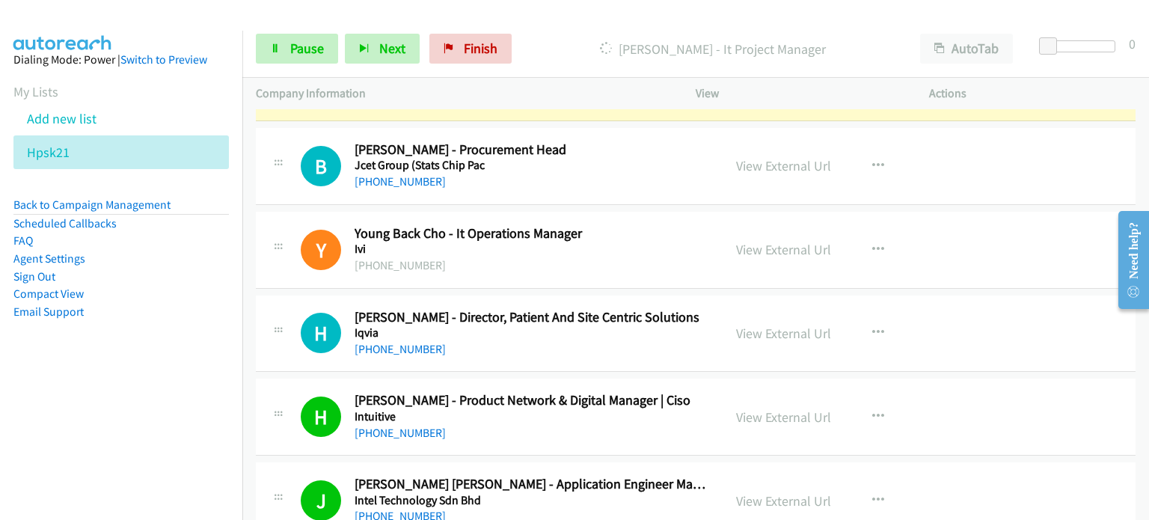
scroll to position [9680, 0]
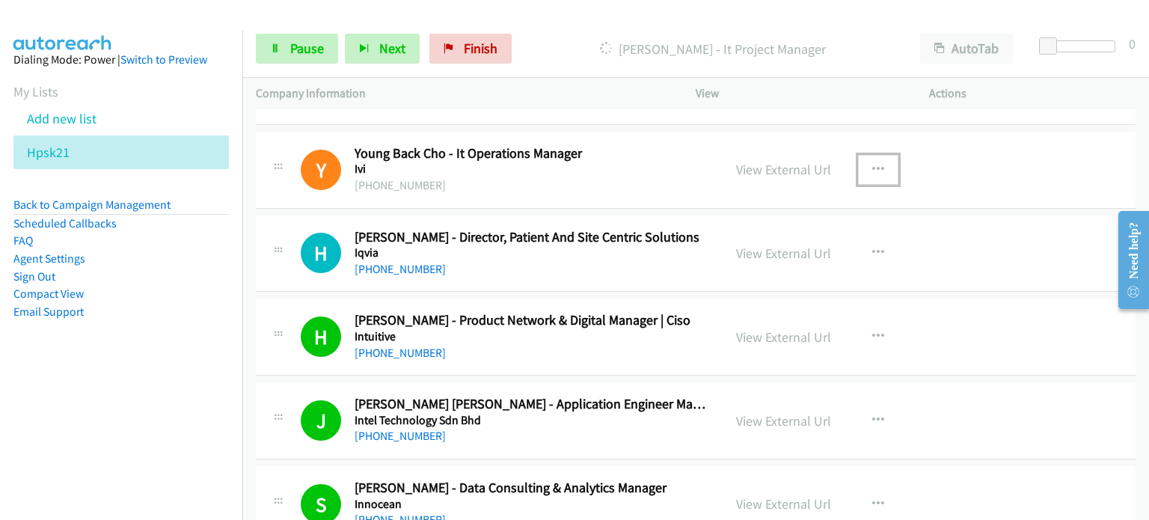
click at [872, 164] on icon "button" at bounding box center [878, 170] width 12 height 12
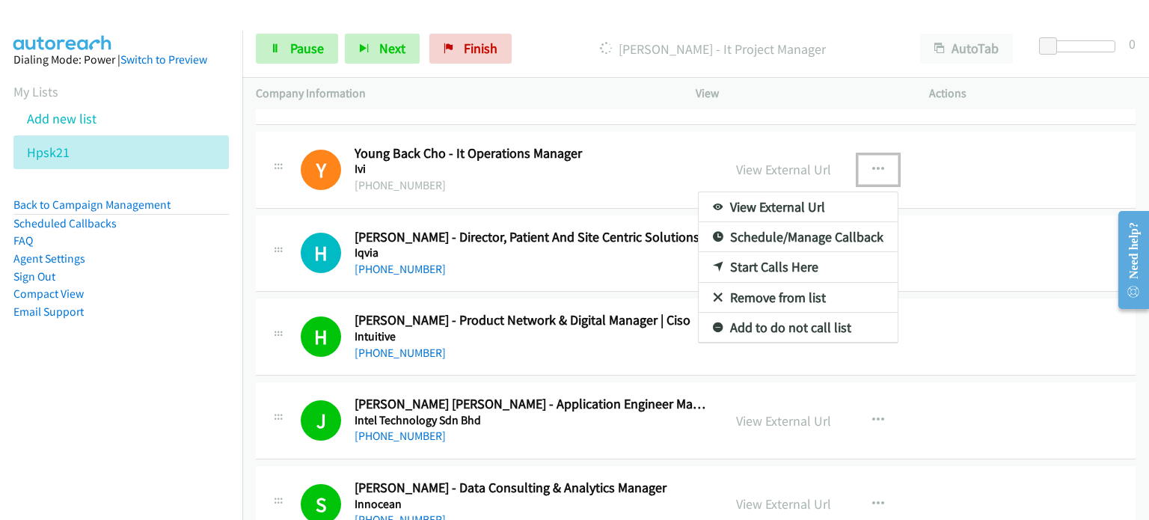
click at [766, 283] on link "Remove from list" at bounding box center [797, 298] width 199 height 30
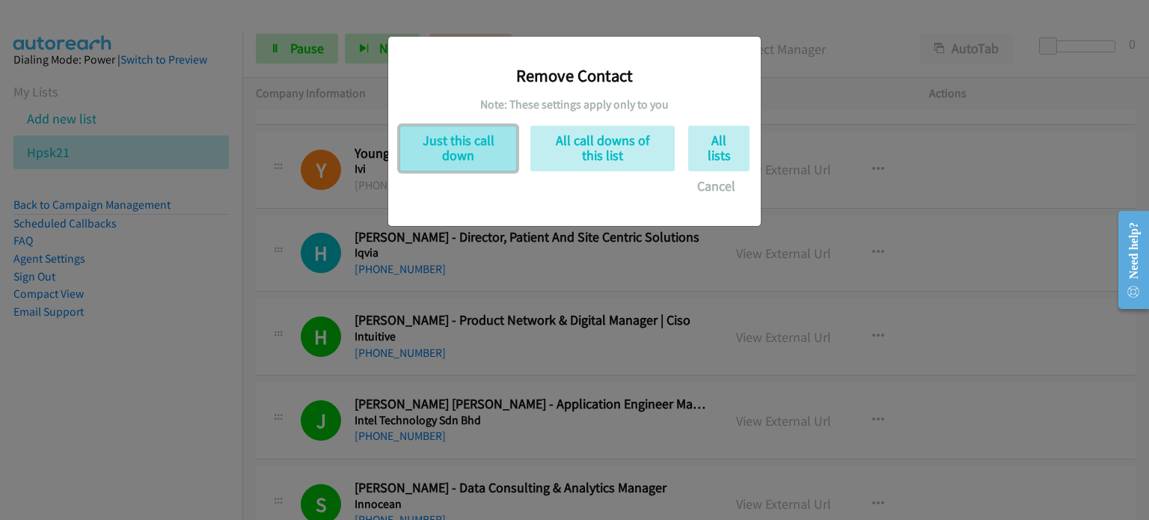
click at [470, 134] on button "Just this call down" at bounding box center [457, 149] width 117 height 46
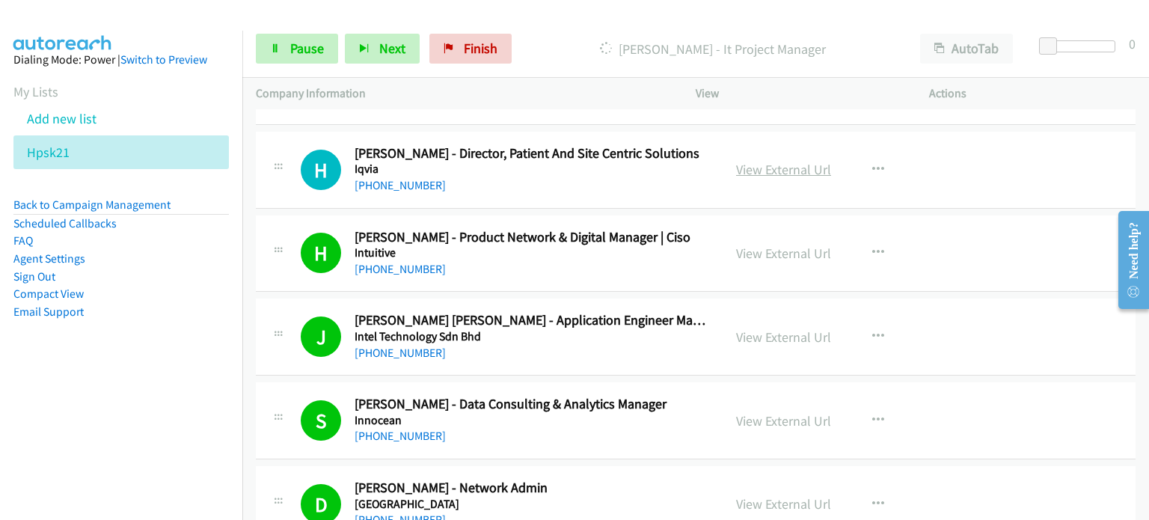
click at [736, 161] on link "View External Url" at bounding box center [783, 169] width 95 height 17
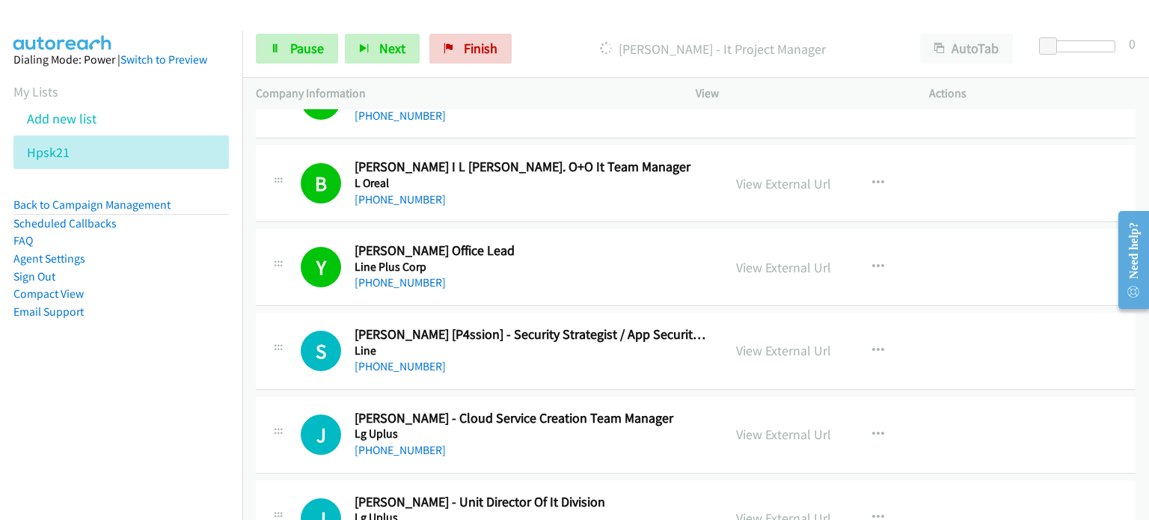
scroll to position [1810, 0]
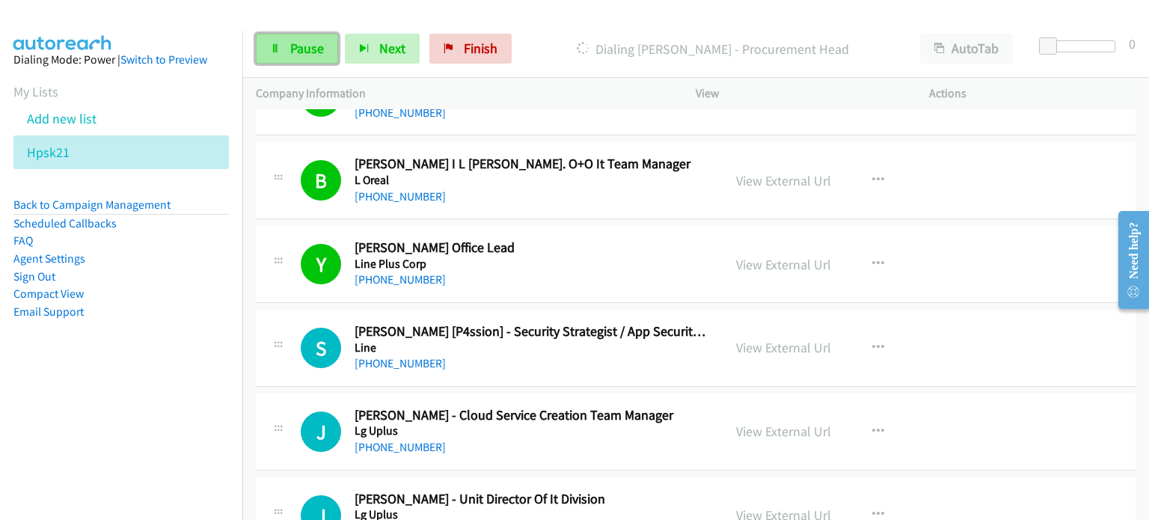
click at [283, 42] on link "Pause" at bounding box center [297, 49] width 82 height 30
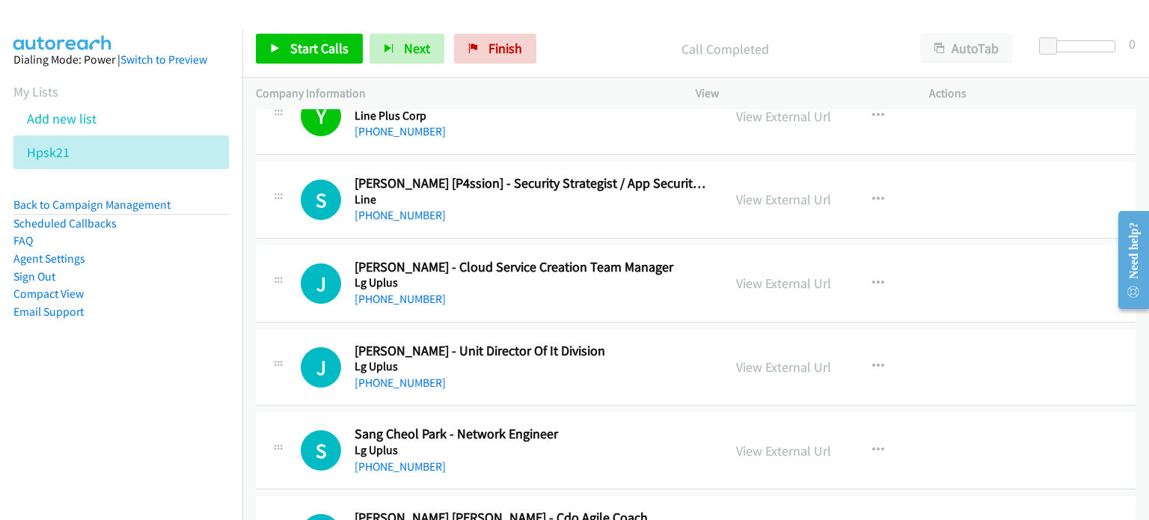
scroll to position [1958, 0]
click at [754, 194] on link "View External Url" at bounding box center [783, 198] width 95 height 17
click at [726, 276] on div "View External Url View External Url Schedule/Manage Callback Start Calls Here R…" at bounding box center [845, 282] width 247 height 49
click at [799, 281] on link "View External Url" at bounding box center [783, 282] width 95 height 17
click at [797, 364] on link "View External Url" at bounding box center [783, 365] width 95 height 17
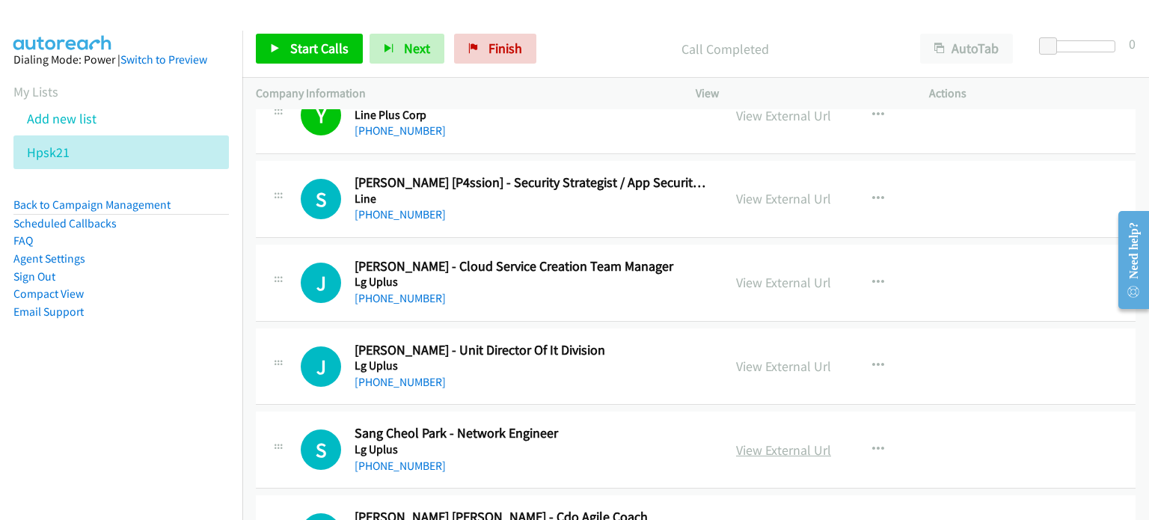
click at [787, 442] on link "View External Url" at bounding box center [783, 449] width 95 height 17
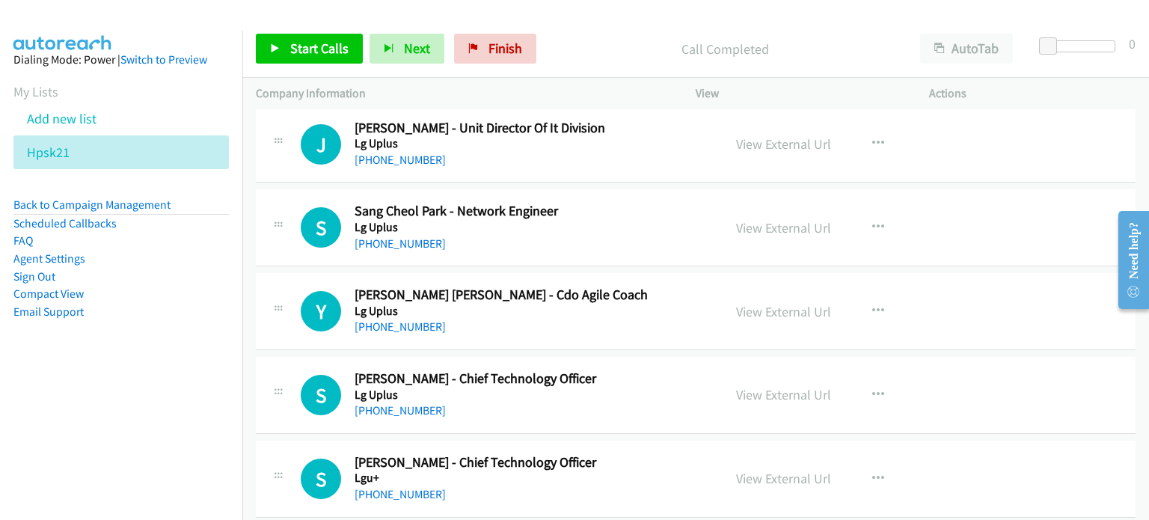
scroll to position [2182, 0]
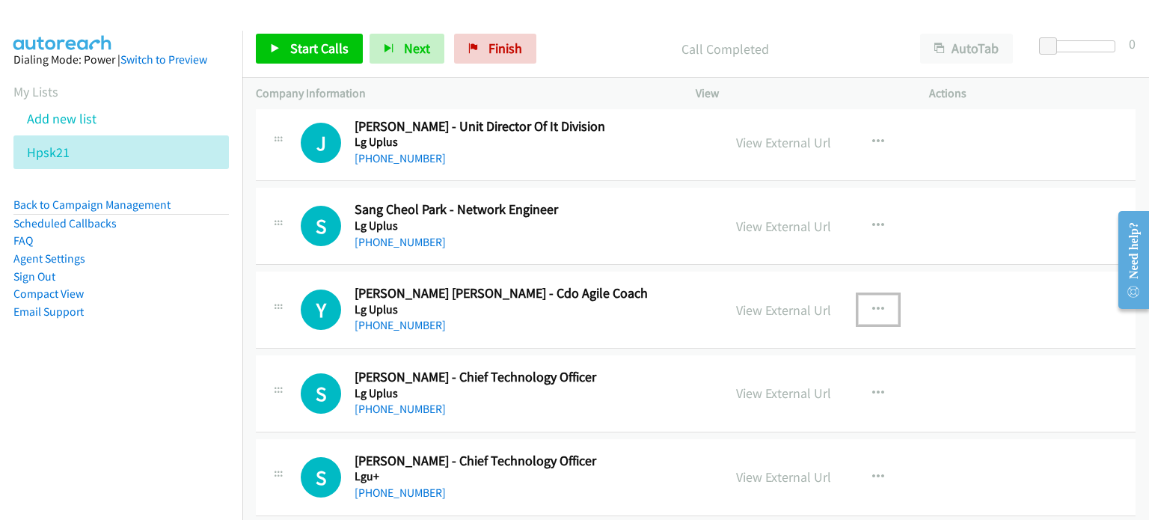
click at [879, 304] on button "button" at bounding box center [878, 310] width 40 height 30
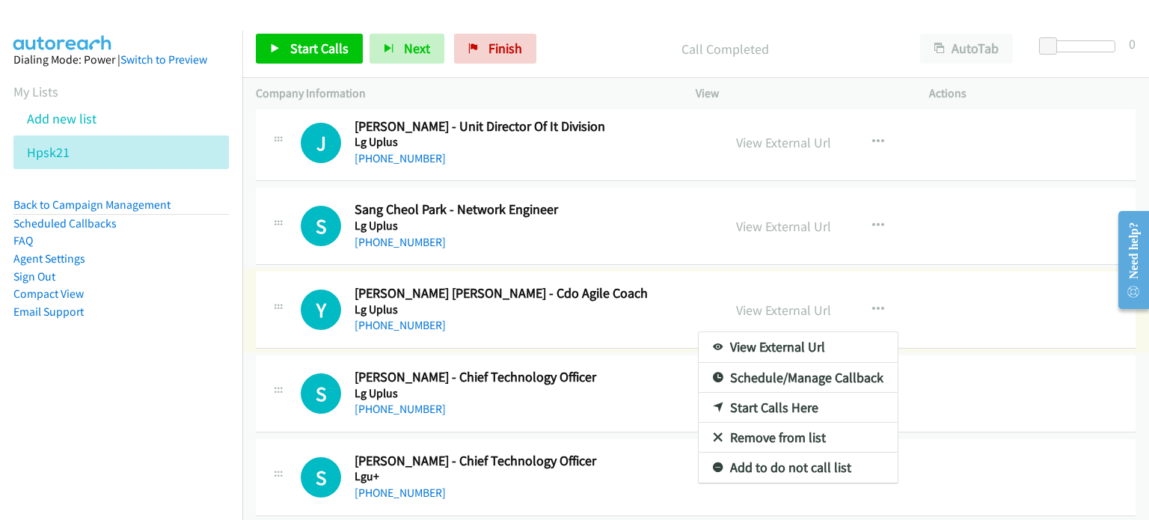
click at [768, 300] on div at bounding box center [574, 260] width 1149 height 520
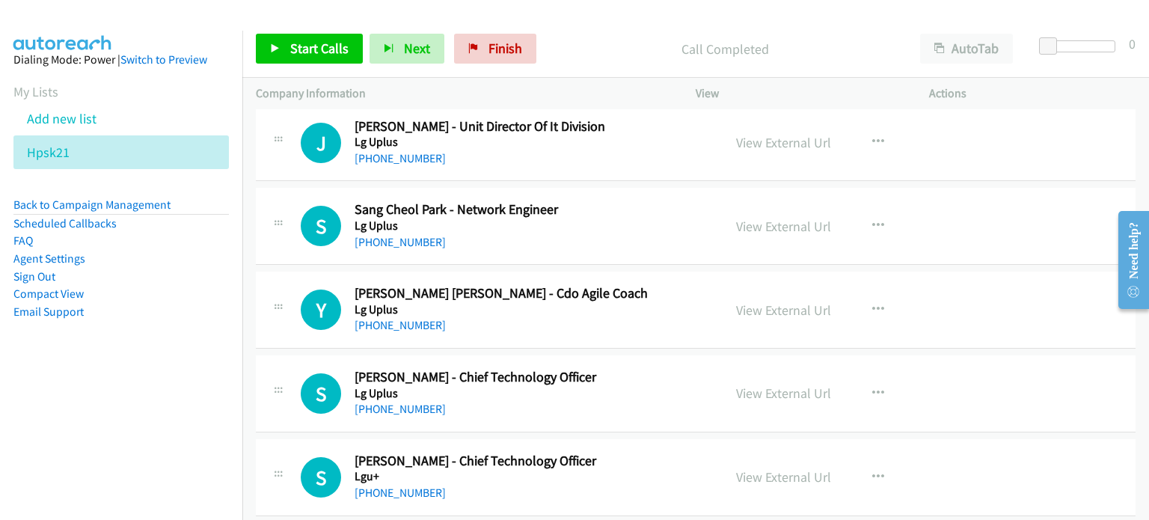
click at [768, 301] on link "View External Url" at bounding box center [783, 309] width 95 height 17
click at [754, 394] on link "View External Url" at bounding box center [783, 392] width 95 height 17
click at [752, 468] on link "View External Url" at bounding box center [783, 476] width 95 height 17
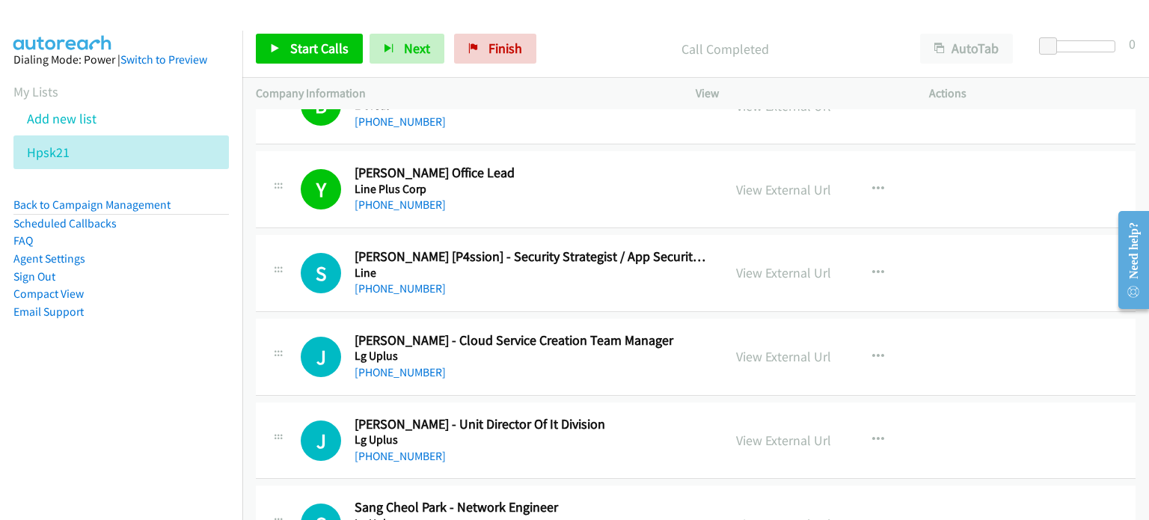
scroll to position [1884, 0]
click at [872, 270] on icon "button" at bounding box center [878, 274] width 12 height 12
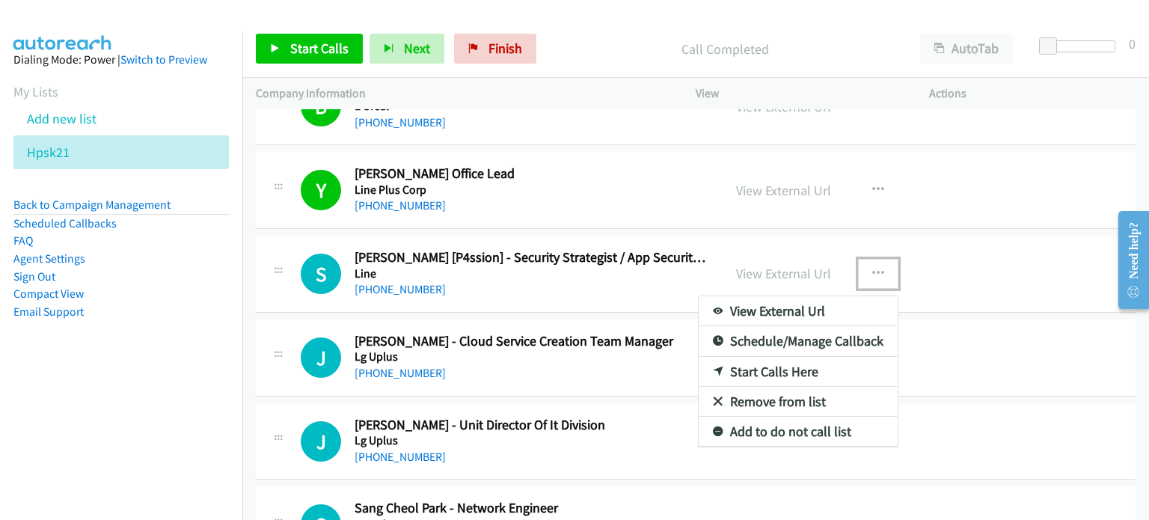
click at [772, 366] on link "Start Calls Here" at bounding box center [797, 372] width 199 height 30
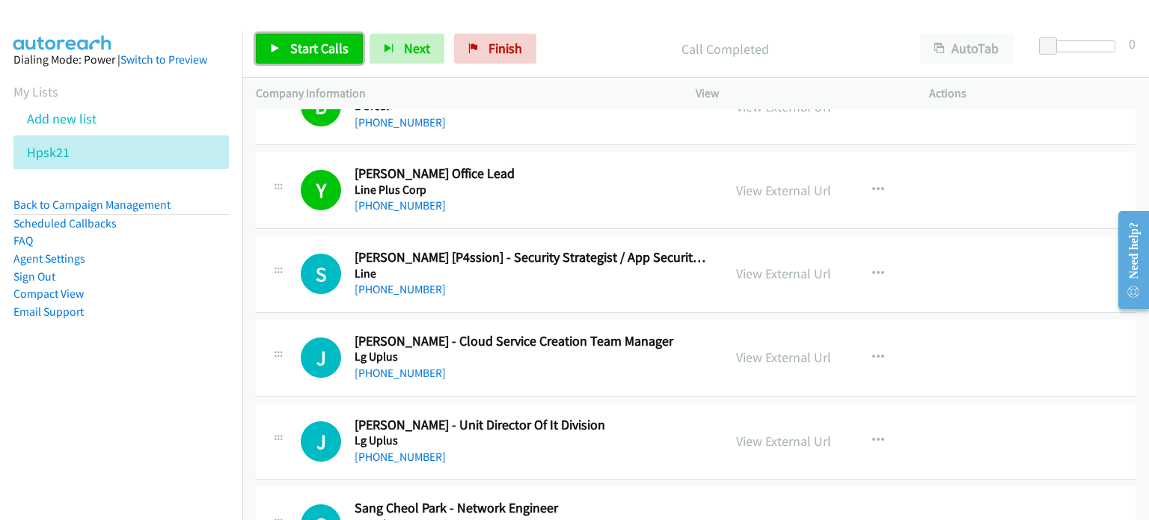
click at [293, 46] on span "Start Calls" at bounding box center [319, 48] width 58 height 17
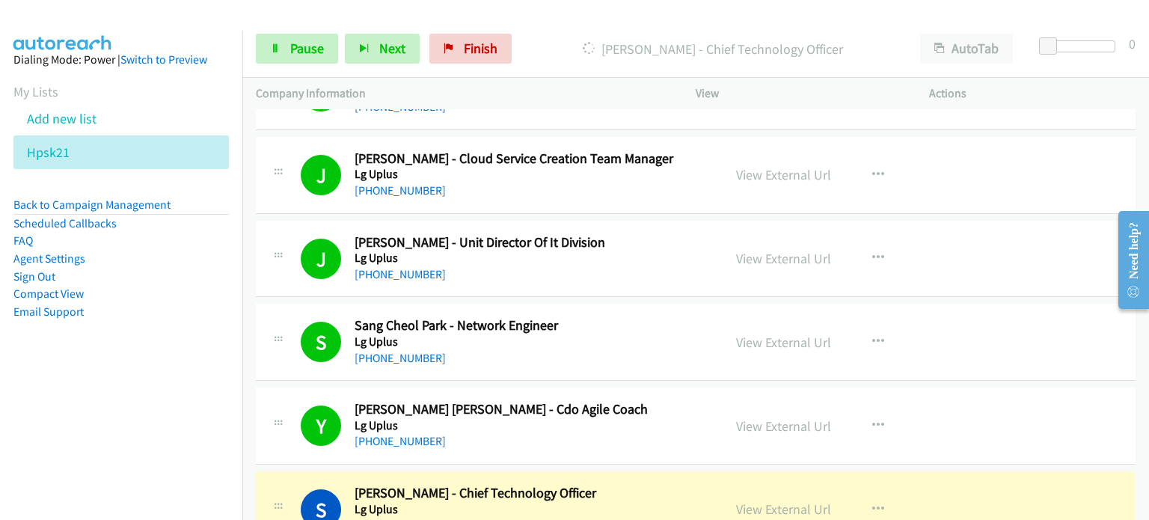
scroll to position [2033, 0]
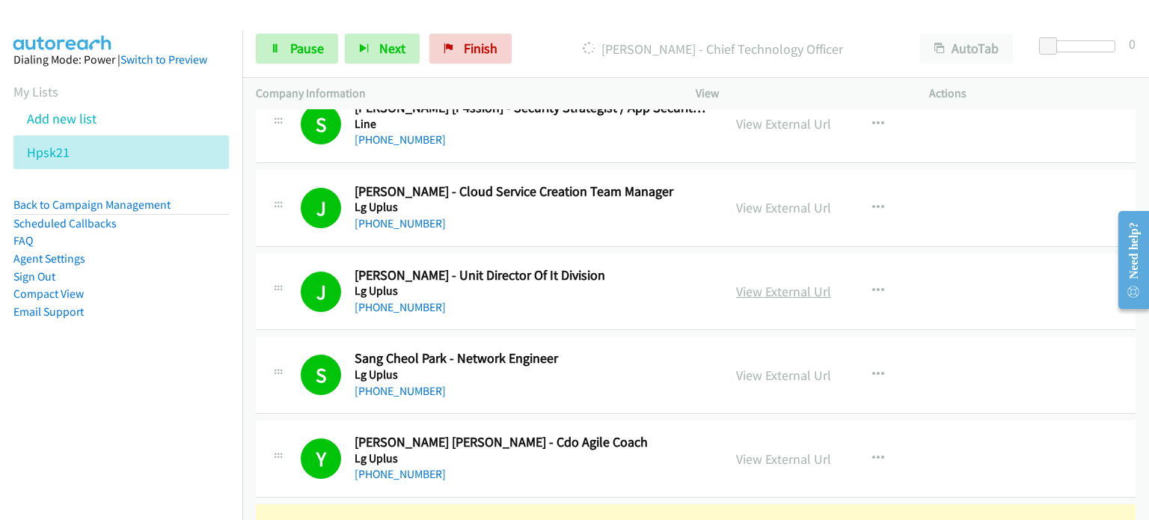
click at [762, 283] on link "View External Url" at bounding box center [783, 291] width 95 height 17
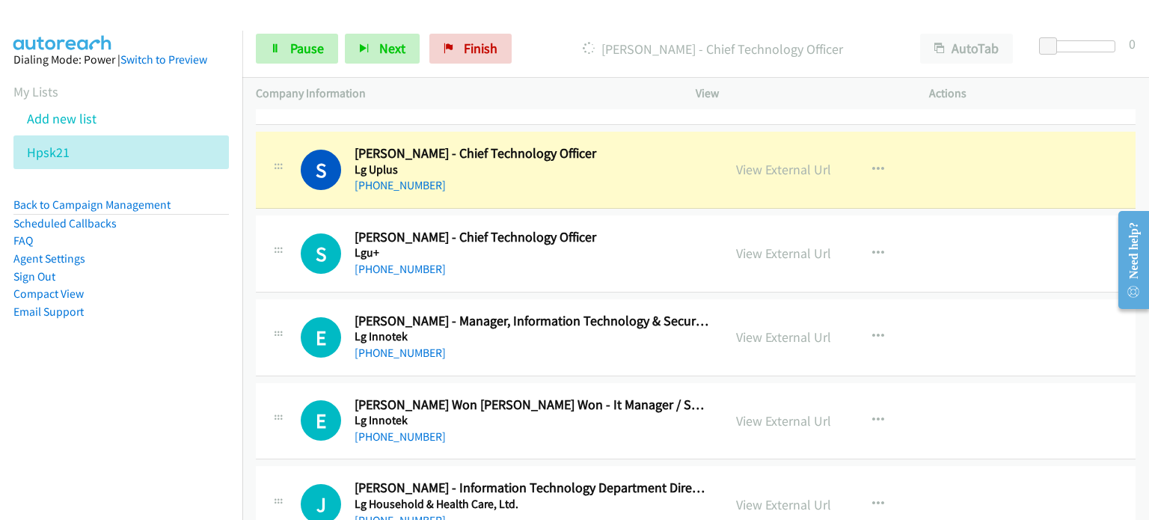
scroll to position [2407, 0]
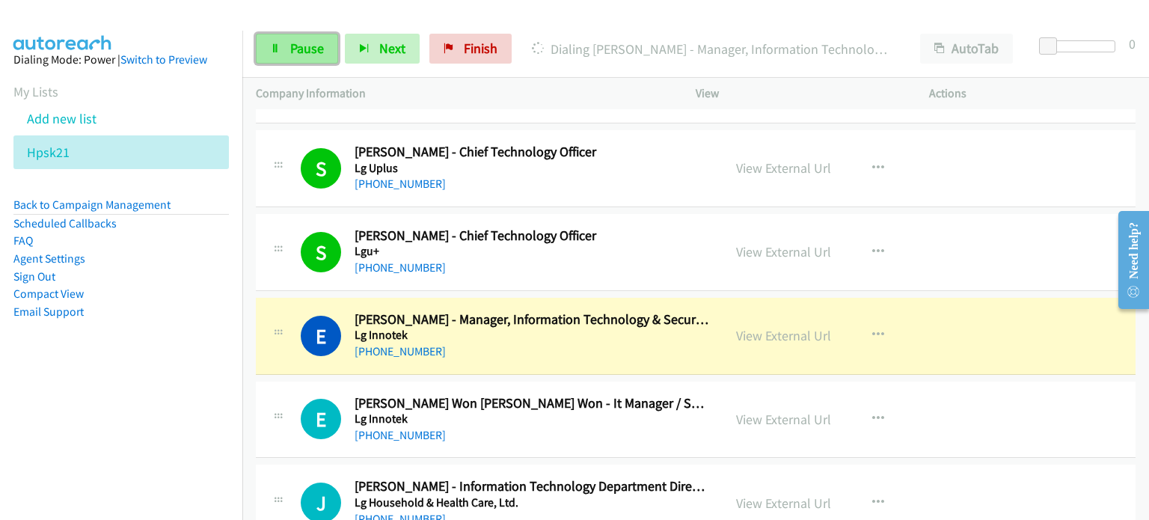
click at [305, 44] on span "Pause" at bounding box center [307, 48] width 34 height 17
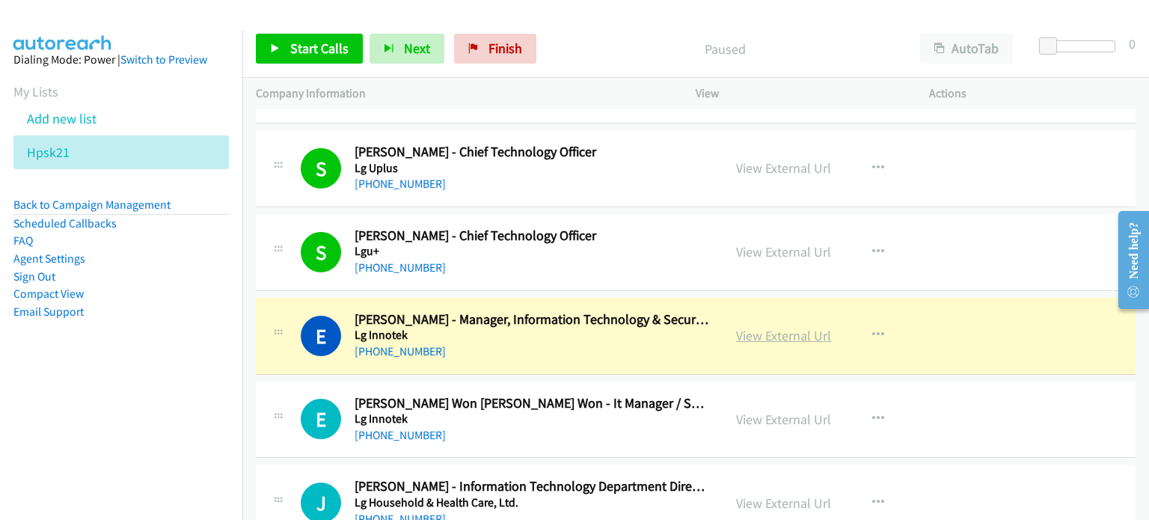
click at [781, 330] on link "View External Url" at bounding box center [783, 335] width 95 height 17
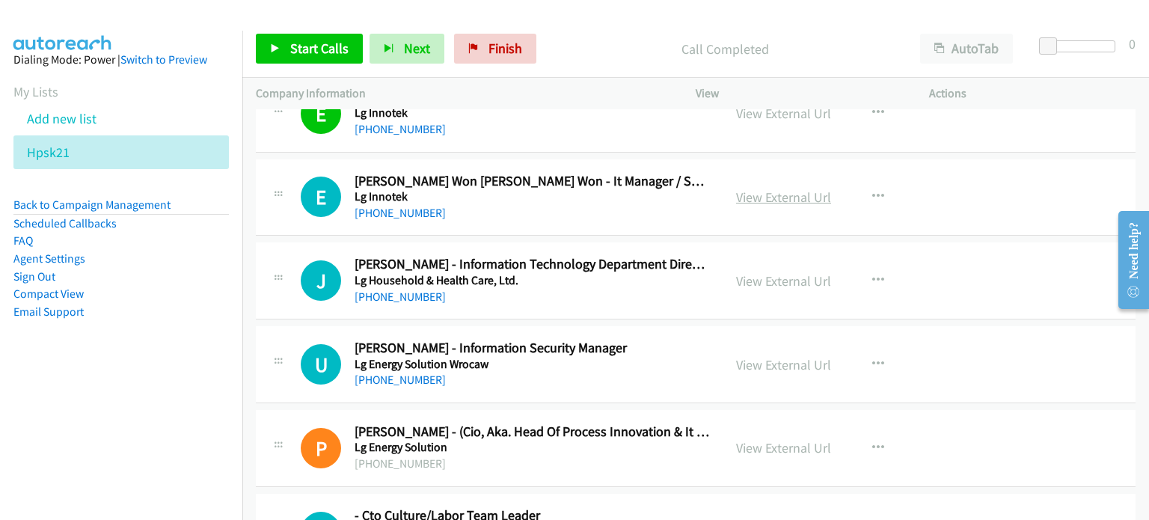
scroll to position [2631, 0]
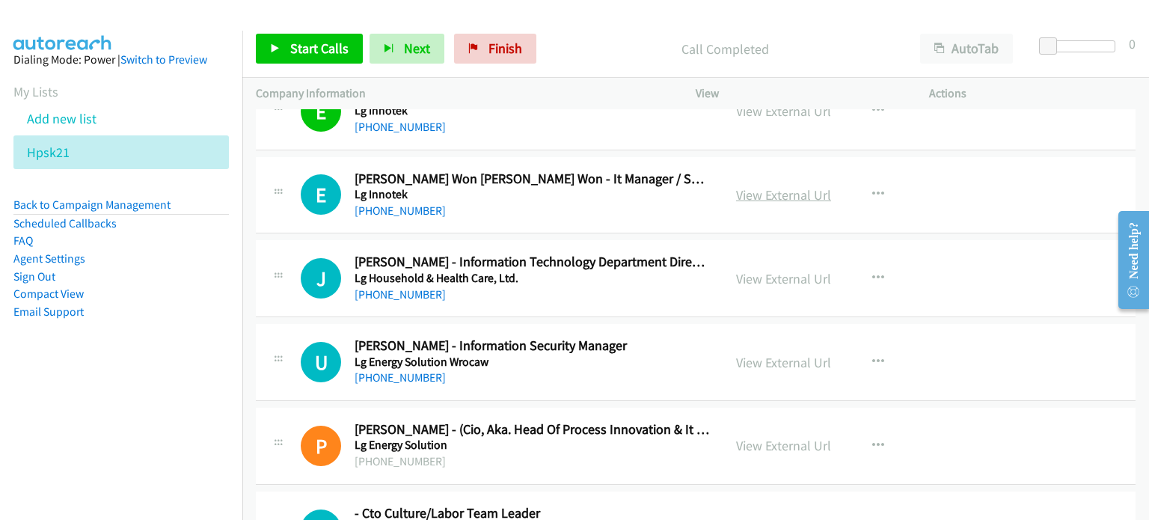
click at [749, 189] on link "View External Url" at bounding box center [783, 194] width 95 height 17
click at [763, 270] on link "View External Url" at bounding box center [783, 278] width 95 height 17
click at [776, 355] on link "View External Url" at bounding box center [783, 362] width 95 height 17
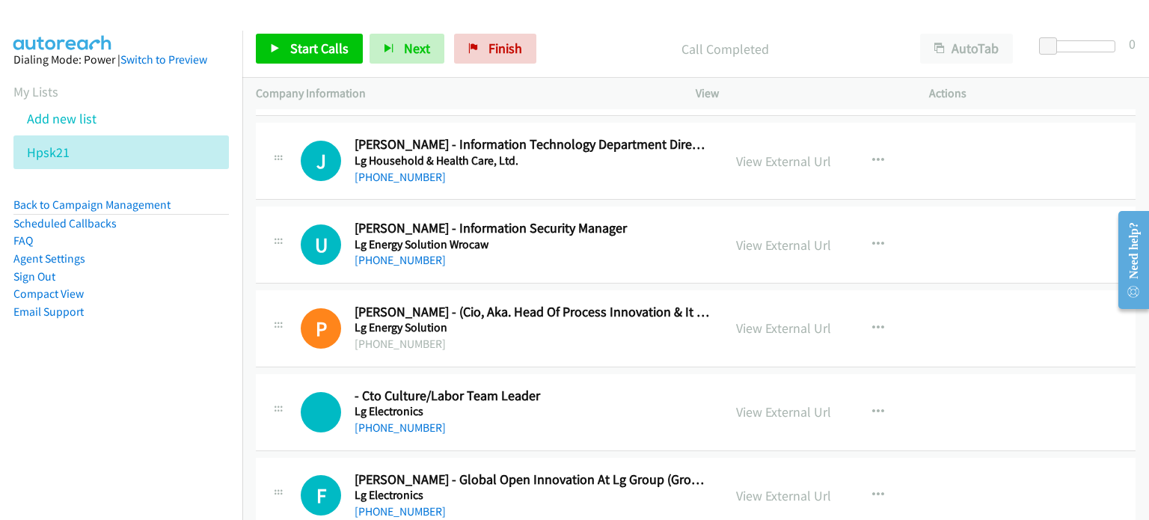
scroll to position [2780, 0]
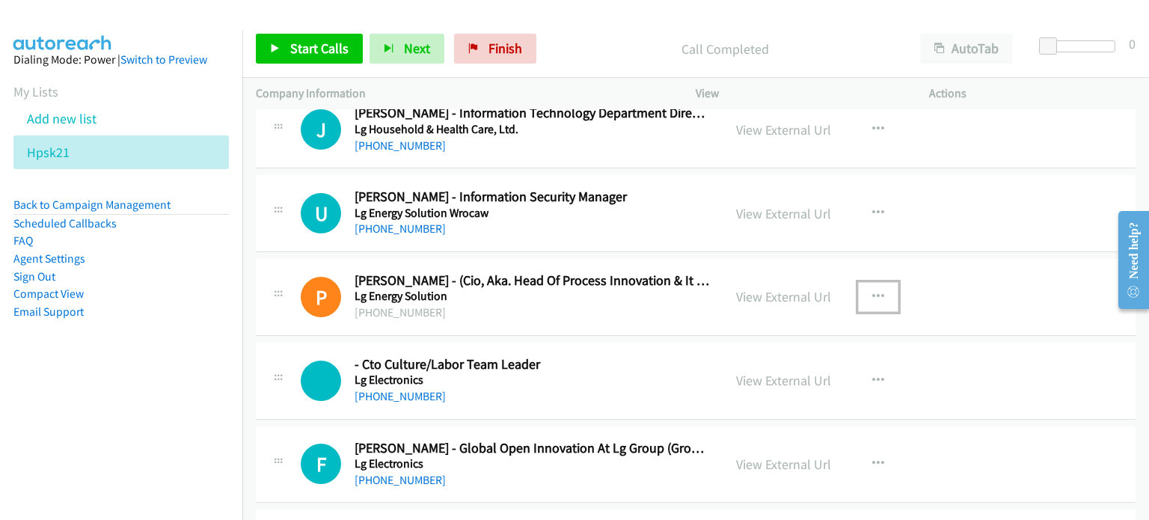
click at [872, 291] on icon "button" at bounding box center [878, 297] width 12 height 12
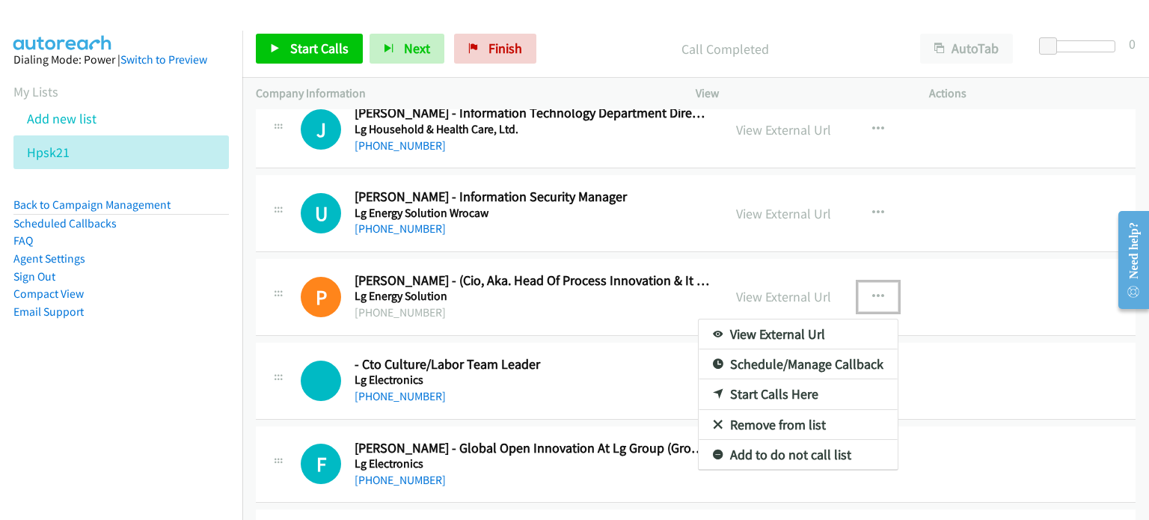
click at [778, 416] on link "Remove from list" at bounding box center [797, 425] width 199 height 30
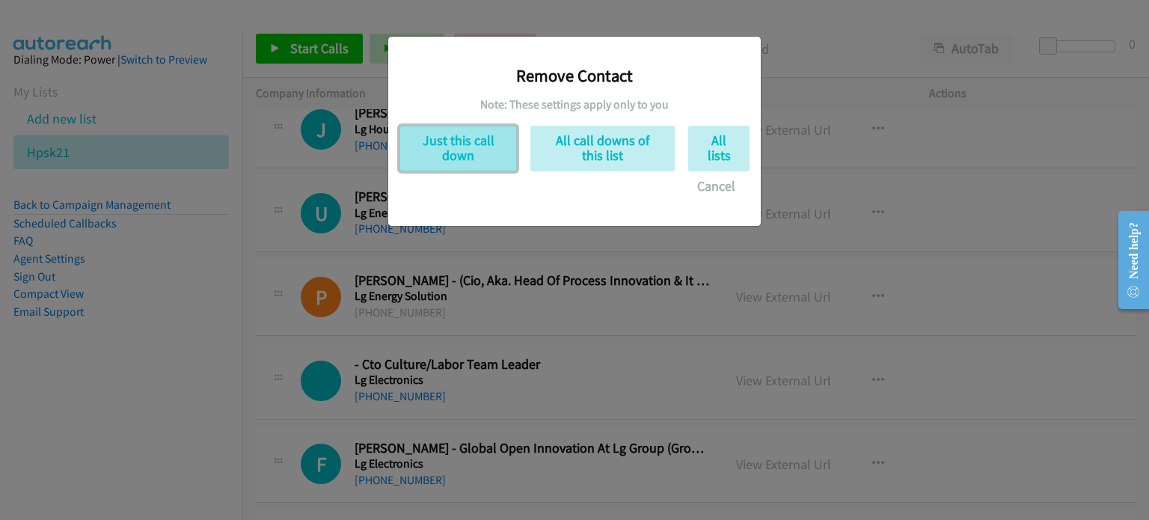
click at [457, 164] on button "Just this call down" at bounding box center [457, 149] width 117 height 46
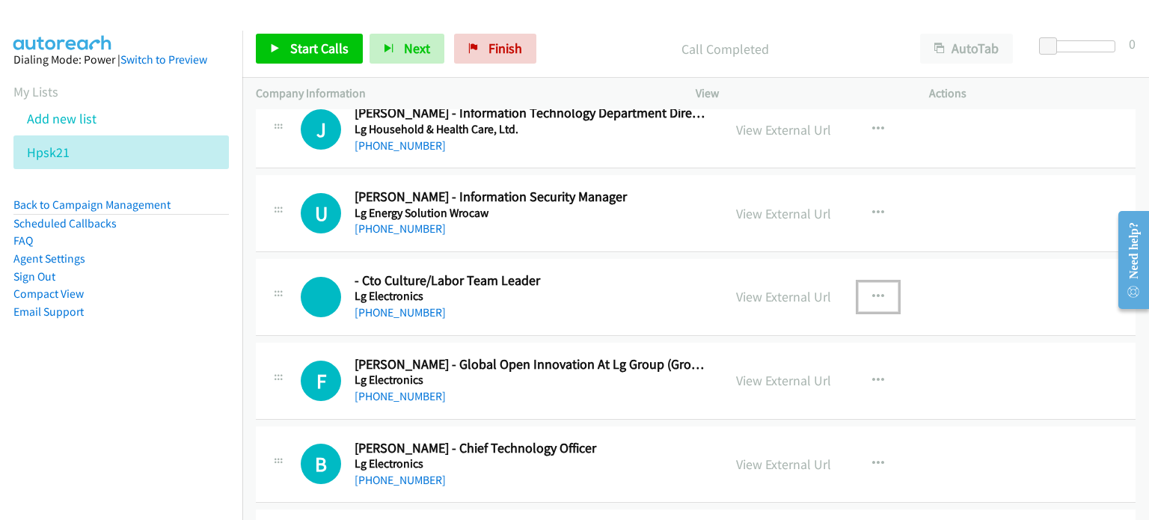
click at [872, 291] on icon "button" at bounding box center [878, 297] width 12 height 12
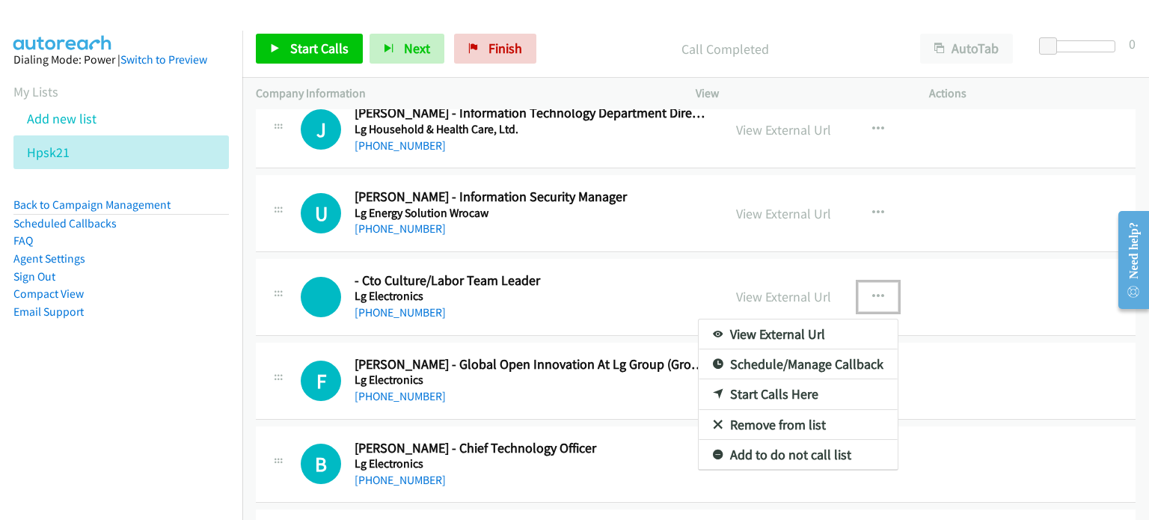
click at [763, 415] on link "Remove from list" at bounding box center [797, 425] width 199 height 30
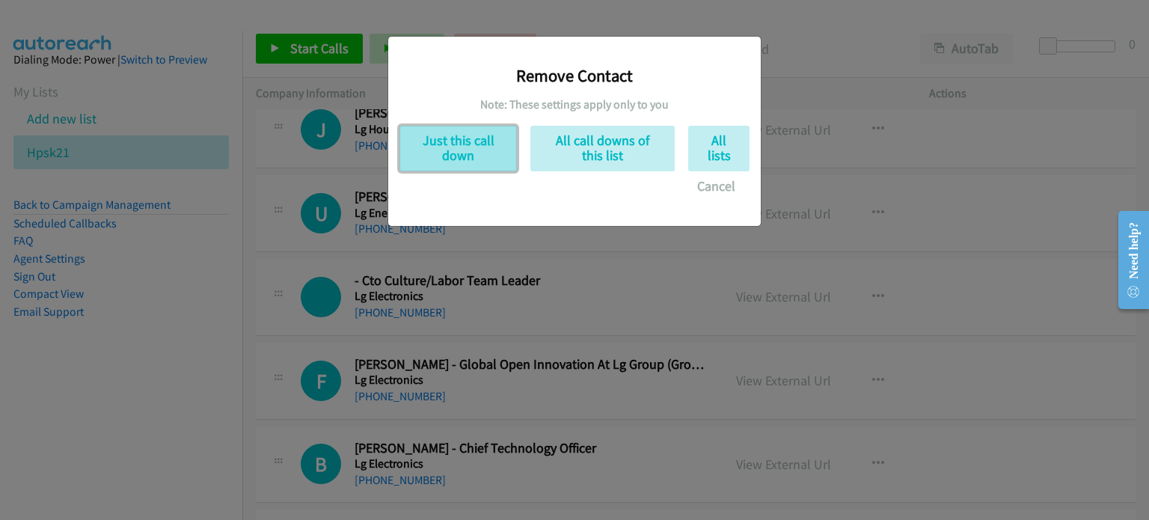
click at [446, 156] on button "Just this call down" at bounding box center [457, 149] width 117 height 46
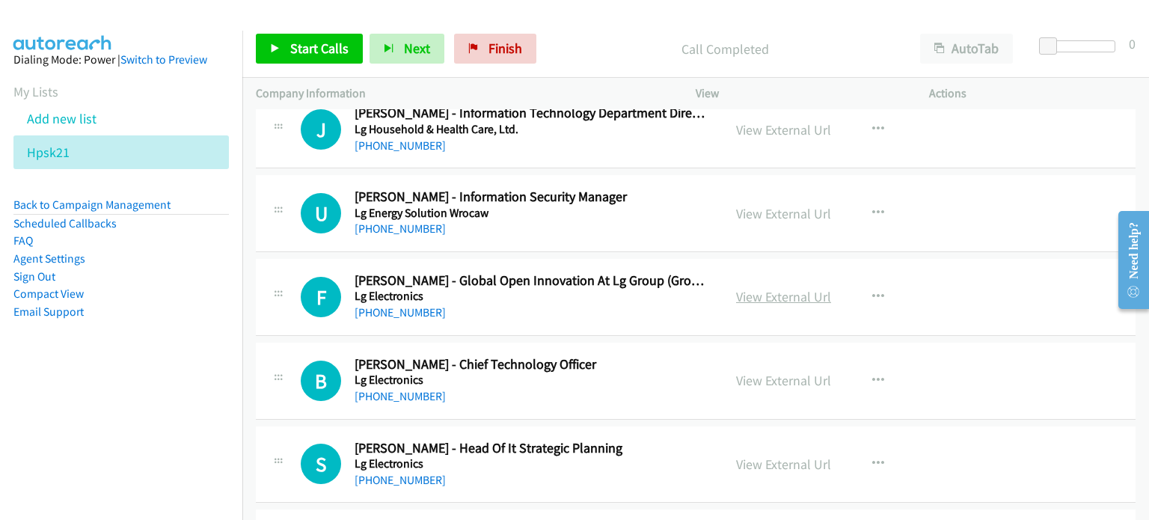
click at [772, 298] on link "View External Url" at bounding box center [783, 296] width 95 height 17
click at [745, 373] on link "View External Url" at bounding box center [783, 380] width 95 height 17
click at [748, 455] on link "View External Url" at bounding box center [783, 463] width 95 height 17
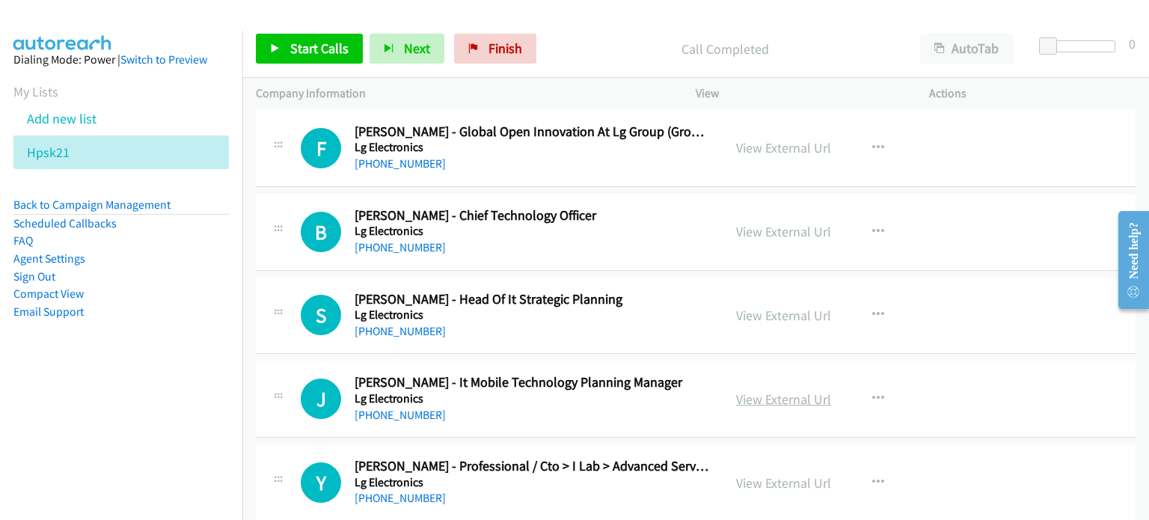
scroll to position [2930, 0]
click at [792, 390] on link "View External Url" at bounding box center [783, 398] width 95 height 17
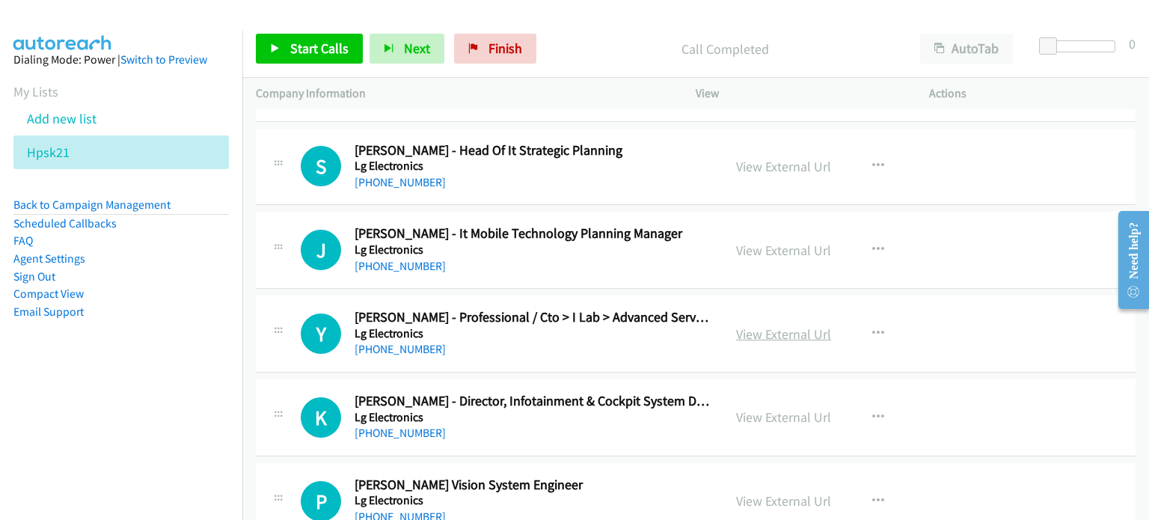
scroll to position [3078, 0]
click at [769, 325] on link "View External Url" at bounding box center [783, 333] width 95 height 17
click at [781, 415] on link "View External Url" at bounding box center [783, 416] width 95 height 17
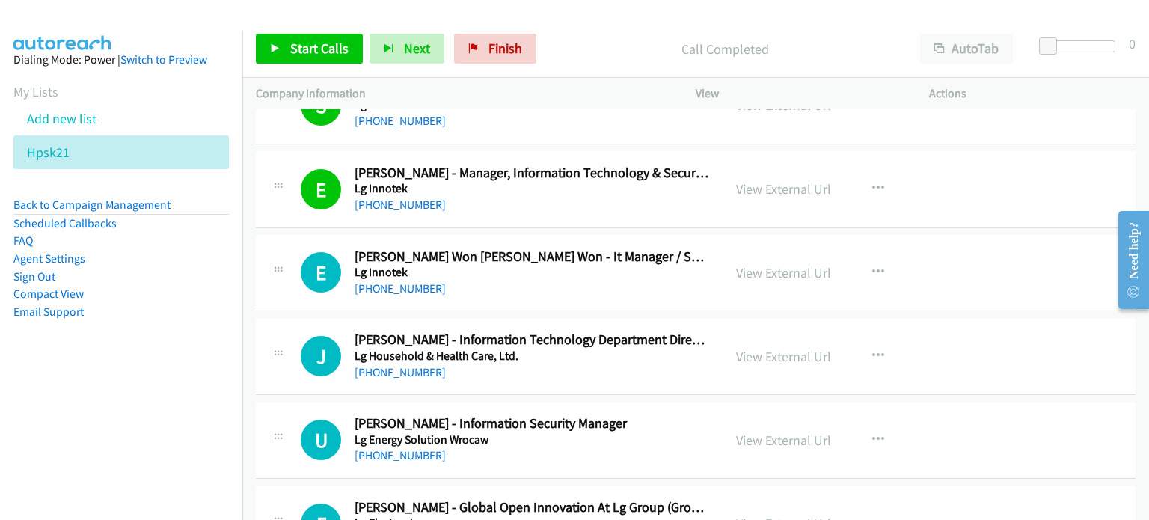
scroll to position [2555, 0]
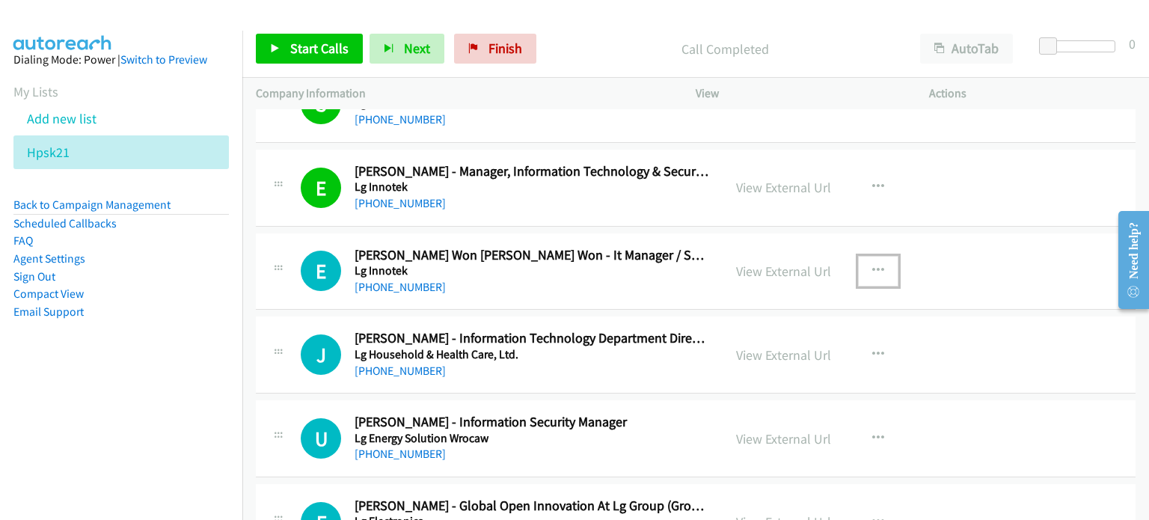
click at [872, 265] on icon "button" at bounding box center [878, 271] width 12 height 12
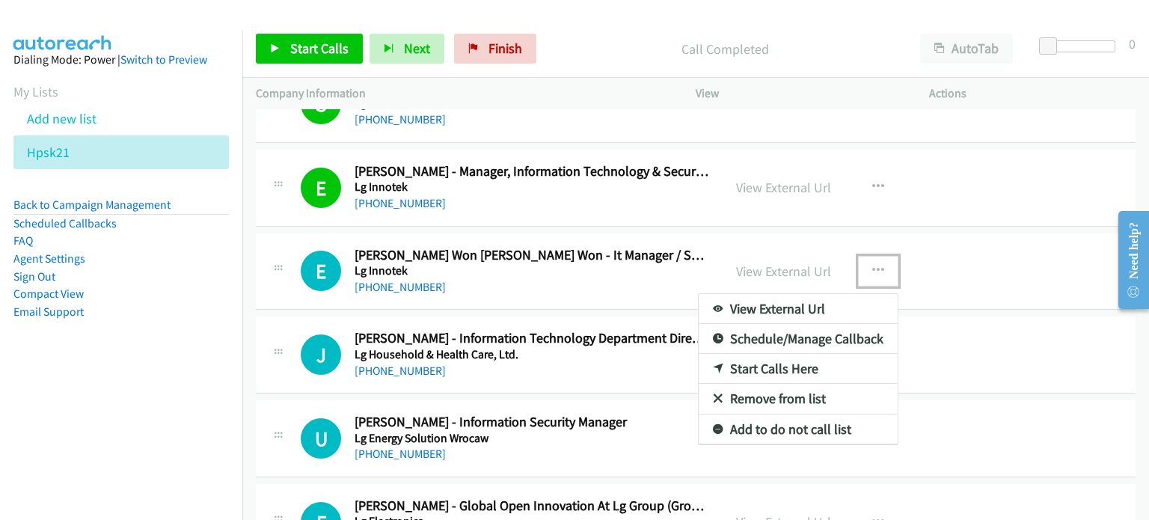
click at [763, 360] on link "Start Calls Here" at bounding box center [797, 369] width 199 height 30
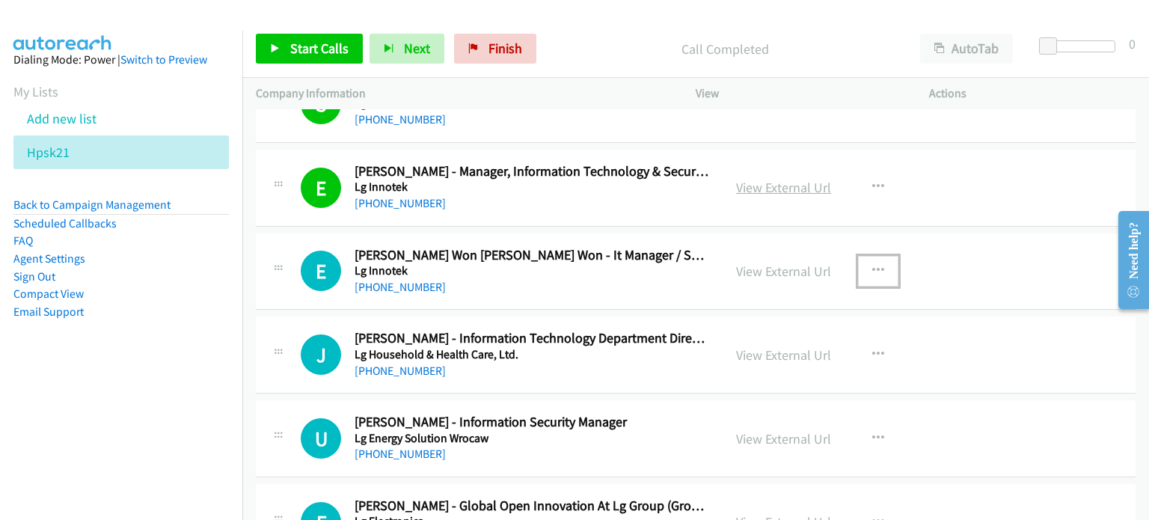
click at [812, 184] on link "View External Url" at bounding box center [783, 187] width 95 height 17
click at [876, 265] on icon "button" at bounding box center [878, 271] width 12 height 12
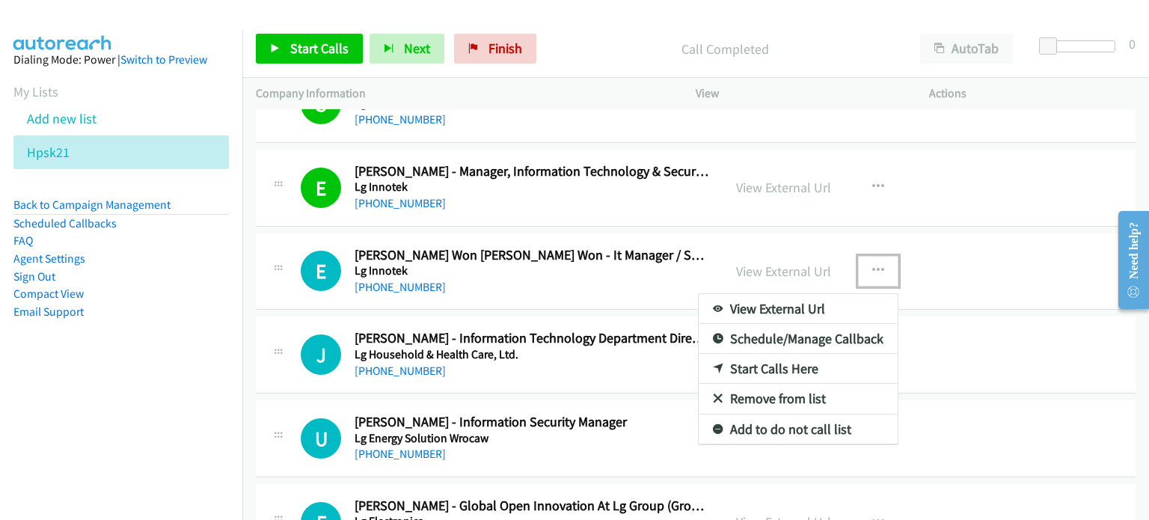
click at [782, 361] on link "Start Calls Here" at bounding box center [797, 369] width 199 height 30
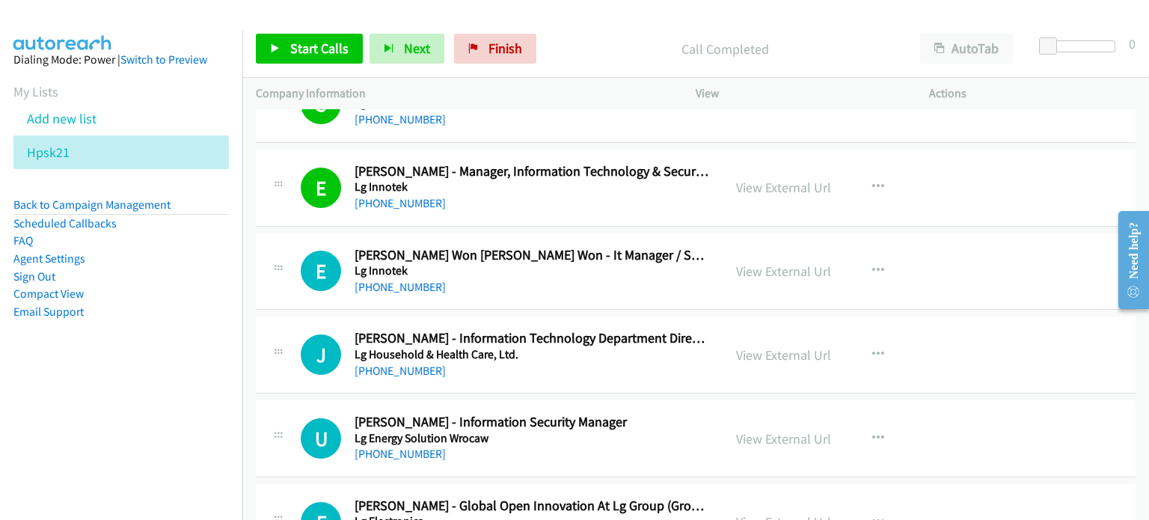
click at [305, 64] on div "Start Calls Pause Next Finish Call Completed AutoTab AutoTab 0" at bounding box center [695, 49] width 906 height 58
click at [312, 45] on span "Start Calls" at bounding box center [319, 48] width 58 height 17
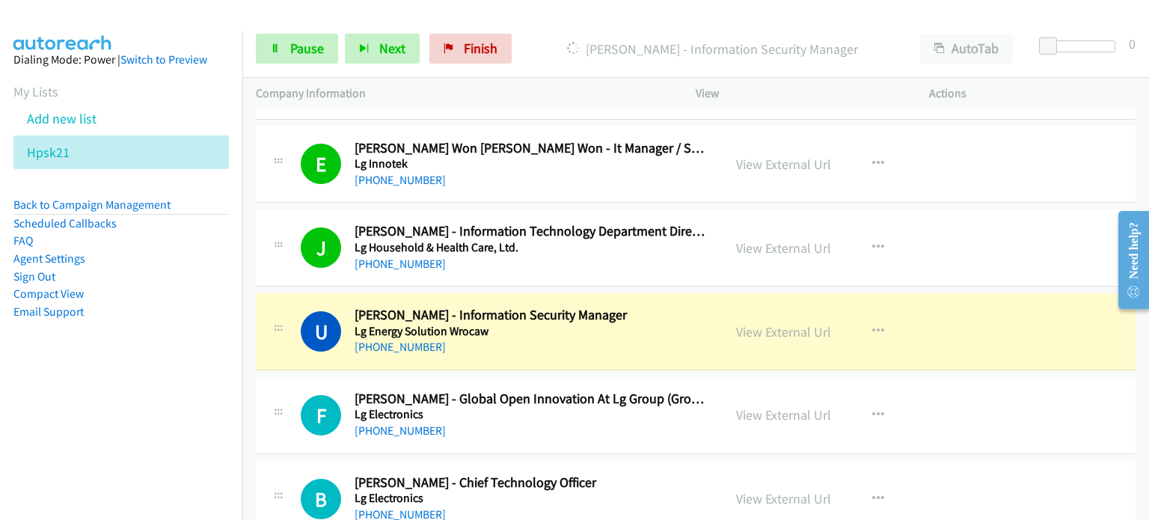
scroll to position [2704, 0]
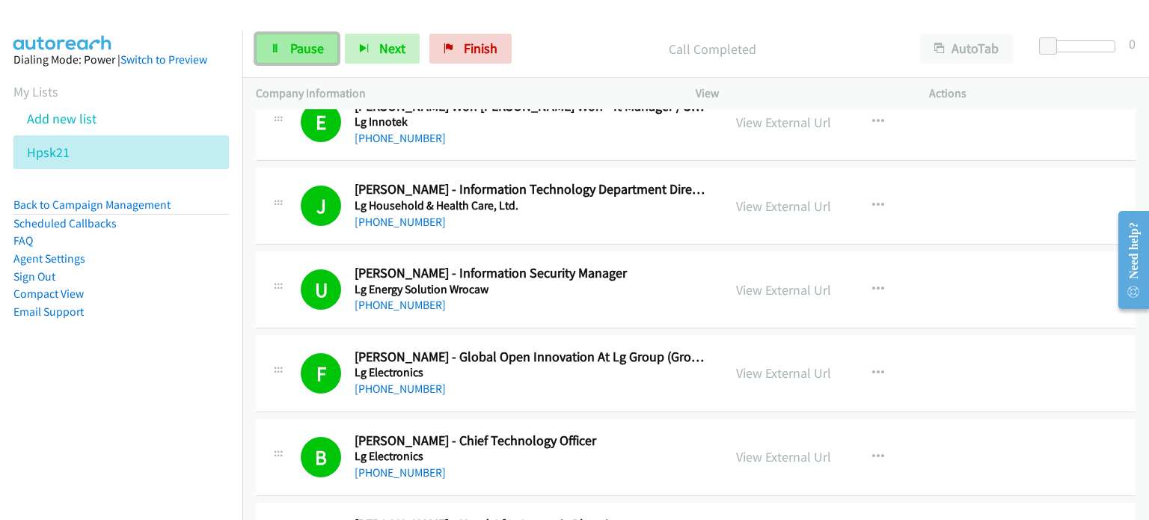
click at [318, 37] on link "Pause" at bounding box center [297, 49] width 82 height 30
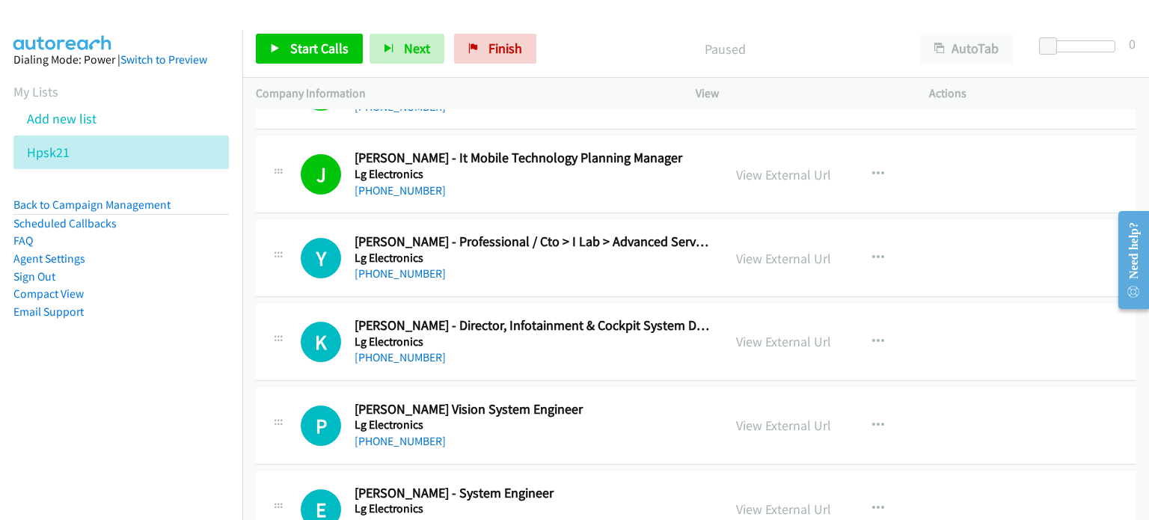
scroll to position [3153, 0]
click at [872, 253] on icon "button" at bounding box center [878, 259] width 12 height 12
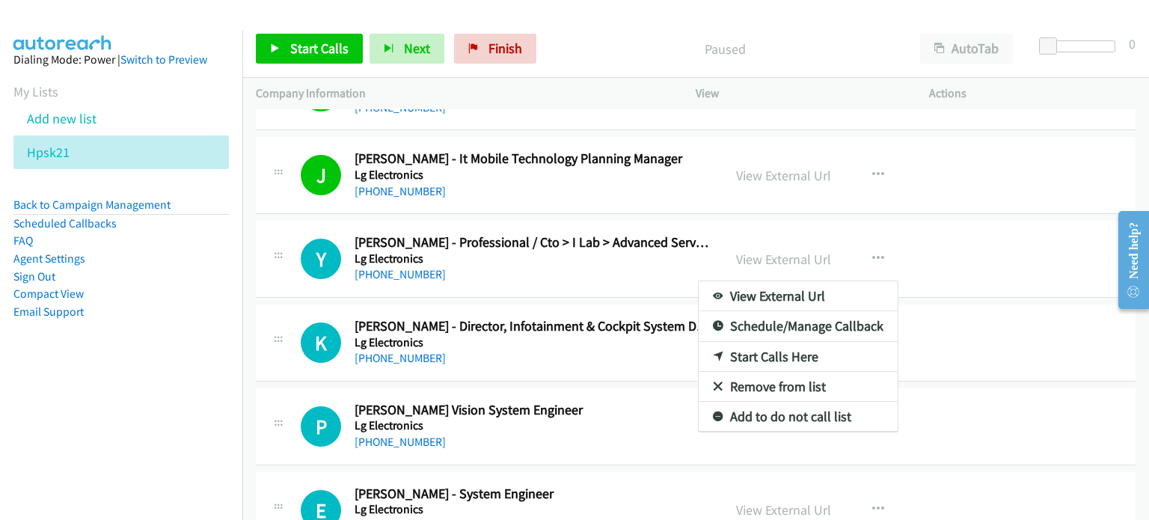
click at [745, 346] on link "Start Calls Here" at bounding box center [797, 357] width 199 height 30
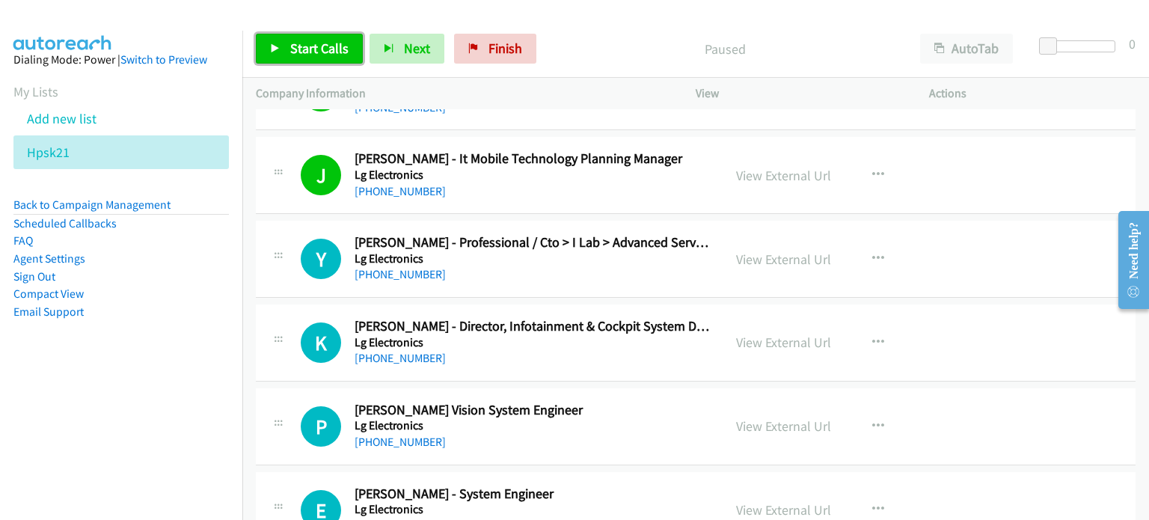
drag, startPoint x: 305, startPoint y: 50, endPoint x: 313, endPoint y: 38, distance: 14.5
click at [305, 50] on span "Start Calls" at bounding box center [319, 48] width 58 height 17
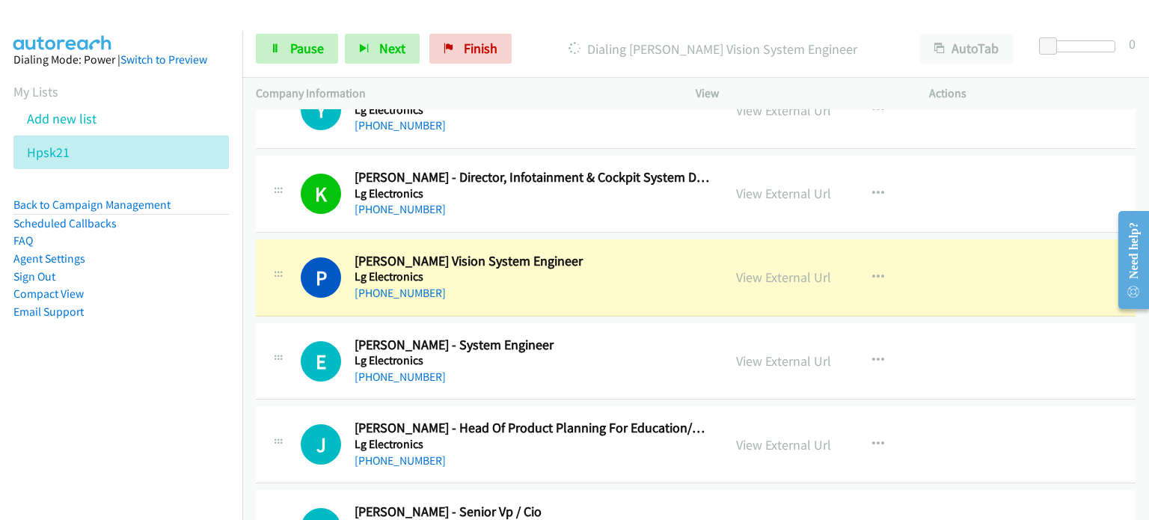
scroll to position [3302, 0]
click at [304, 48] on span "Pause" at bounding box center [307, 48] width 34 height 17
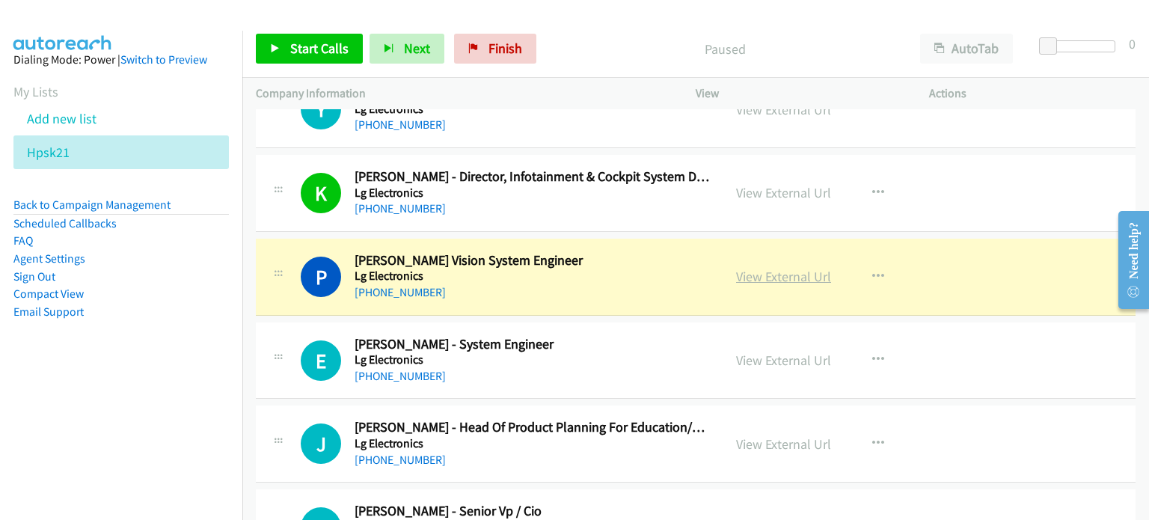
click at [791, 271] on link "View External Url" at bounding box center [783, 276] width 95 height 17
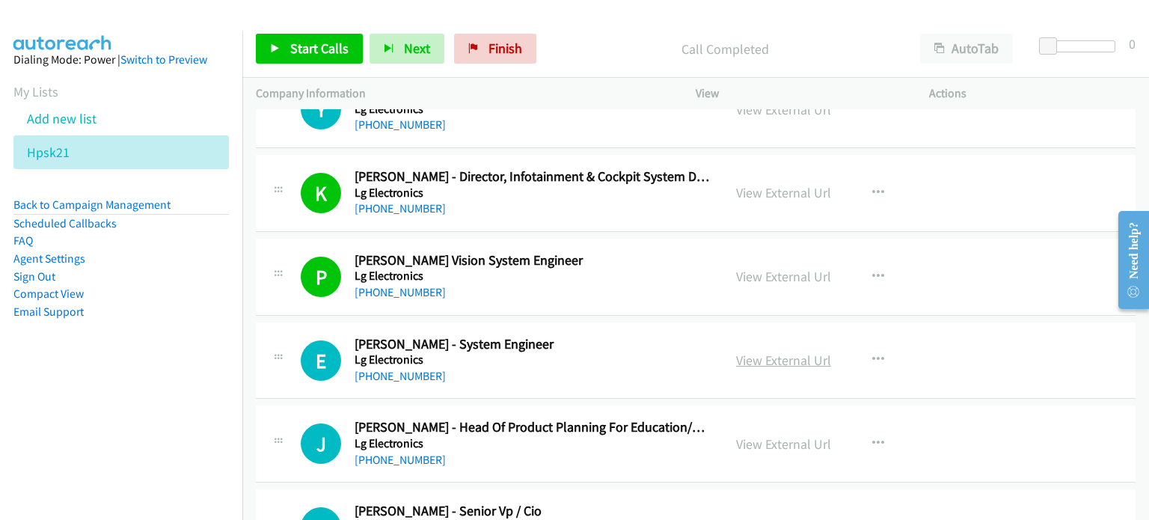
click at [790, 352] on link "View External Url" at bounding box center [783, 359] width 95 height 17
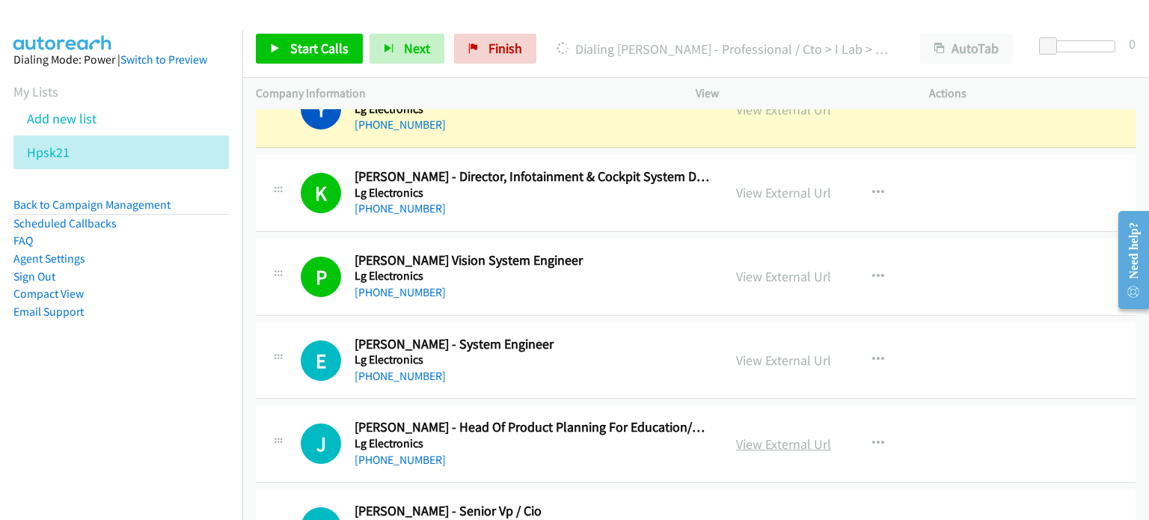
click at [772, 435] on link "View External Url" at bounding box center [783, 443] width 95 height 17
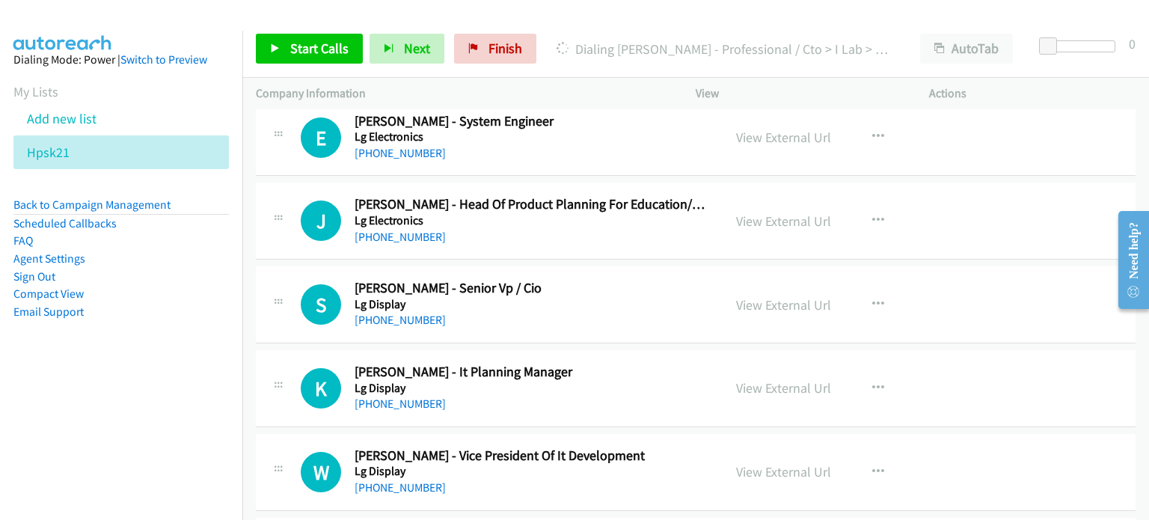
scroll to position [3526, 0]
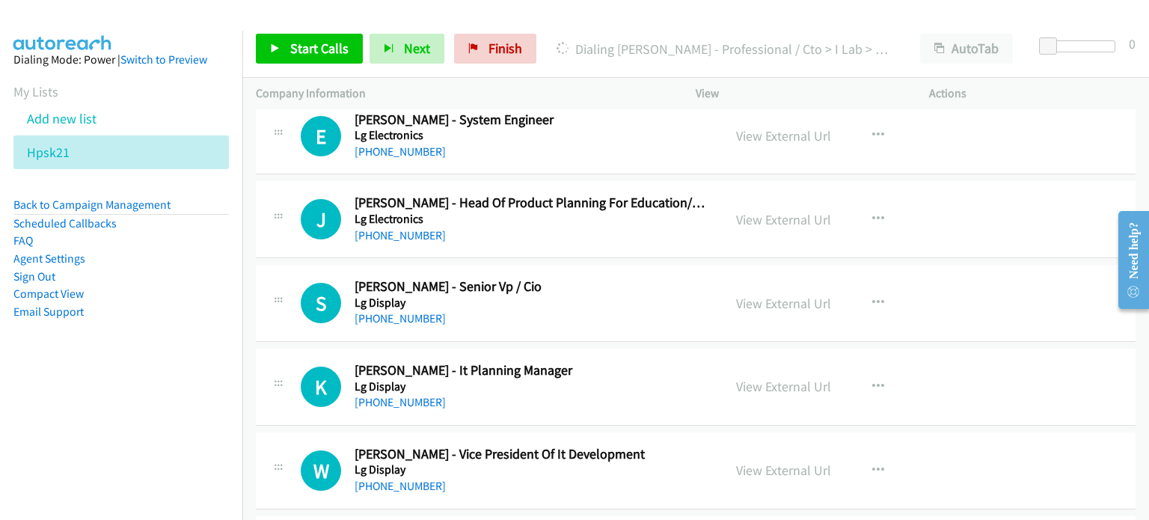
drag, startPoint x: 742, startPoint y: 295, endPoint x: 729, endPoint y: 295, distance: 12.7
click at [763, 297] on link "View External Url" at bounding box center [783, 303] width 95 height 17
click at [784, 379] on link "View External Url" at bounding box center [783, 386] width 95 height 17
click at [740, 463] on link "View External Url" at bounding box center [783, 469] width 95 height 17
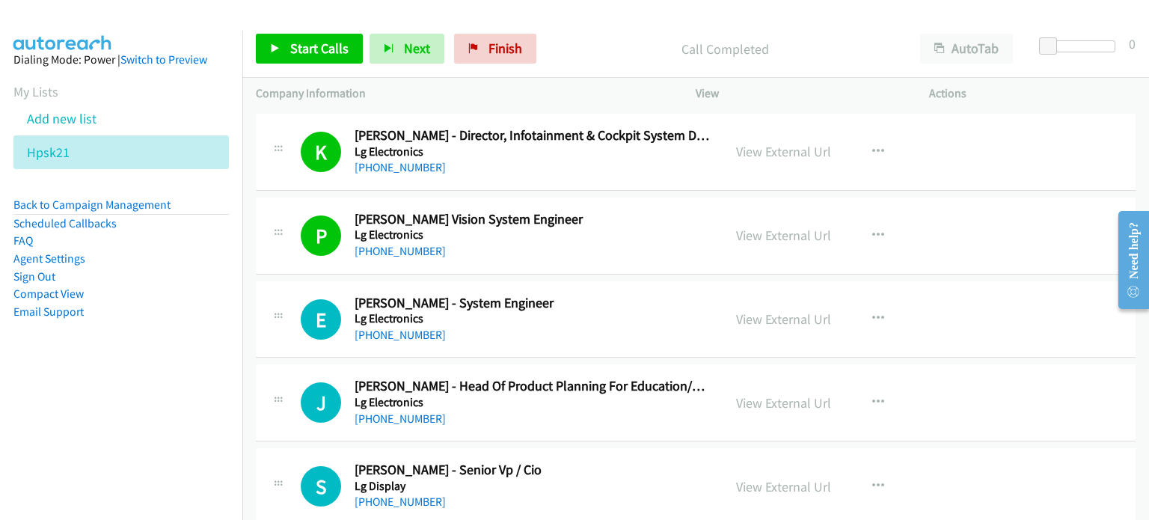
scroll to position [3452, 0]
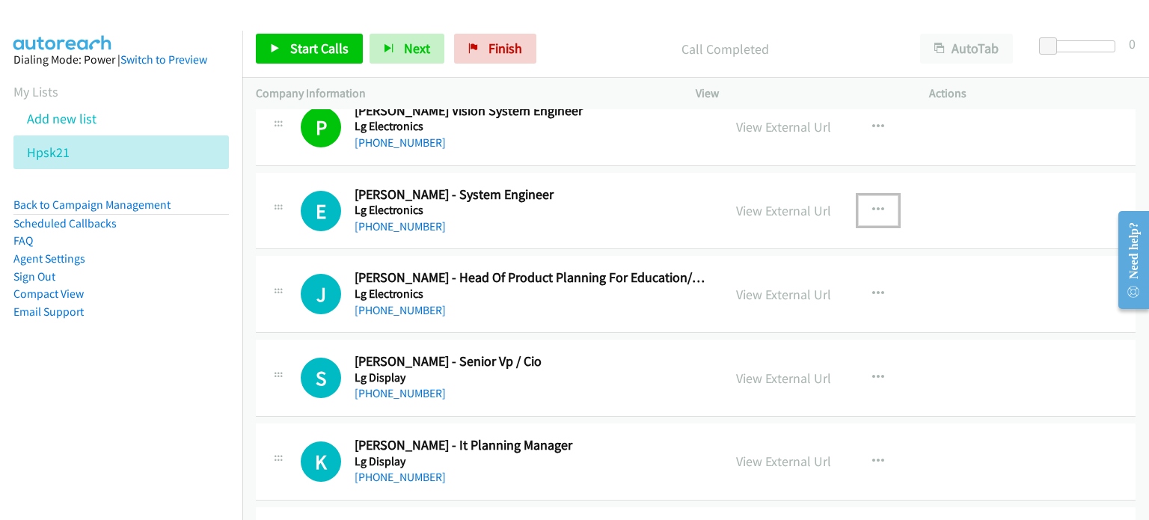
click at [873, 204] on icon "button" at bounding box center [878, 210] width 12 height 12
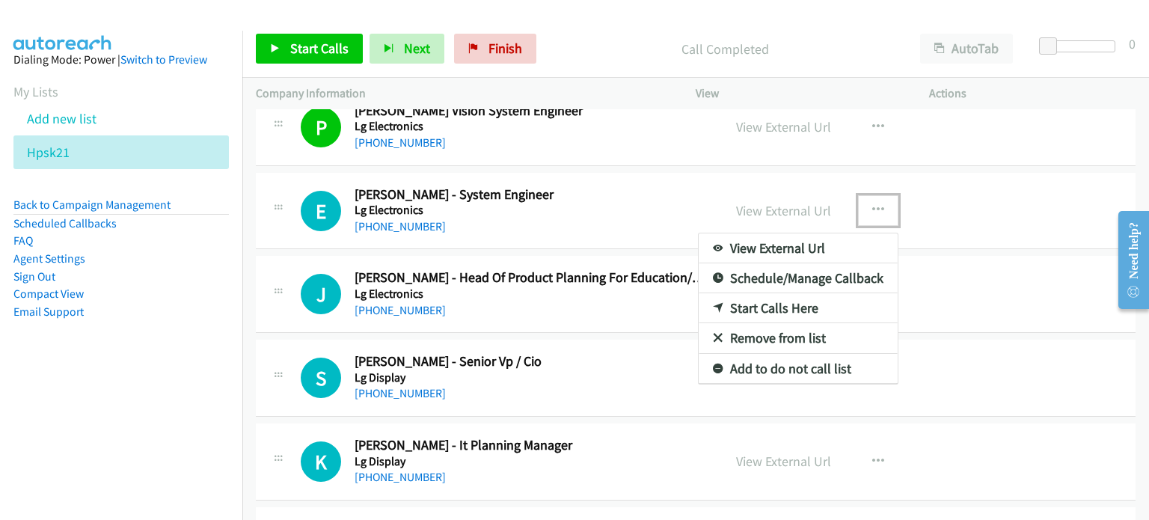
click at [781, 304] on link "Start Calls Here" at bounding box center [797, 308] width 199 height 30
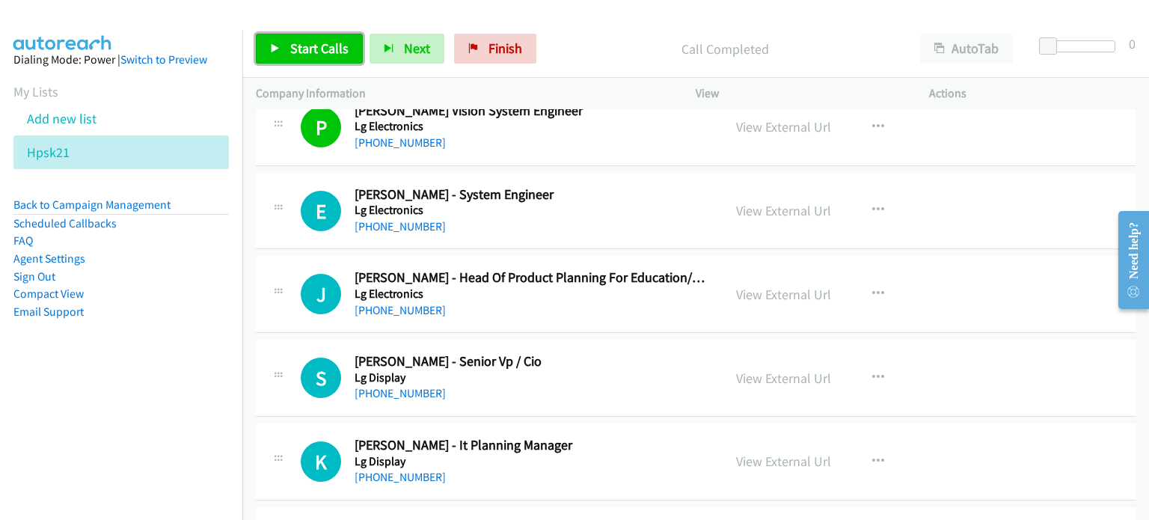
click at [329, 50] on span "Start Calls" at bounding box center [319, 48] width 58 height 17
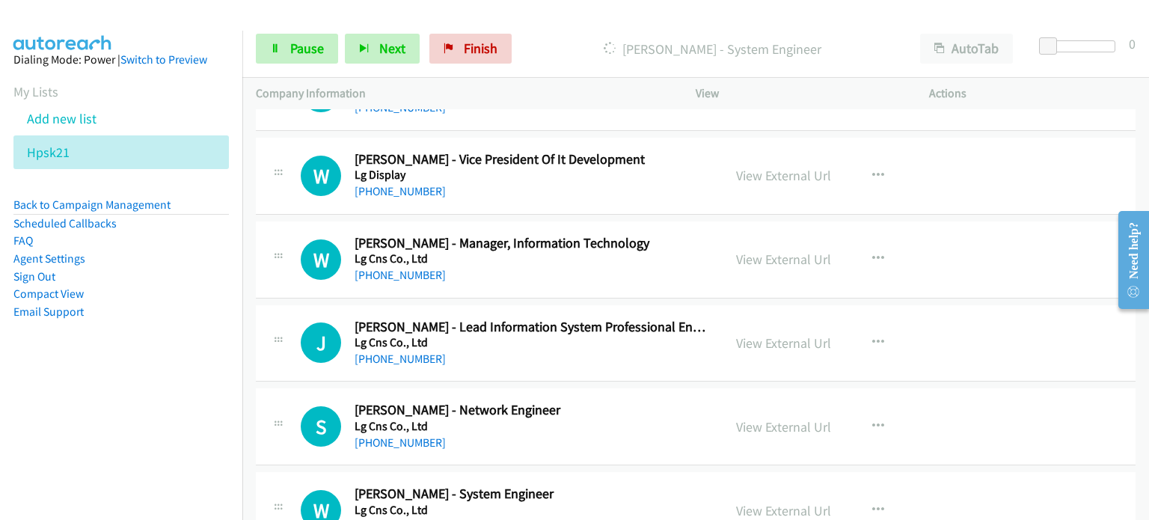
scroll to position [3751, 0]
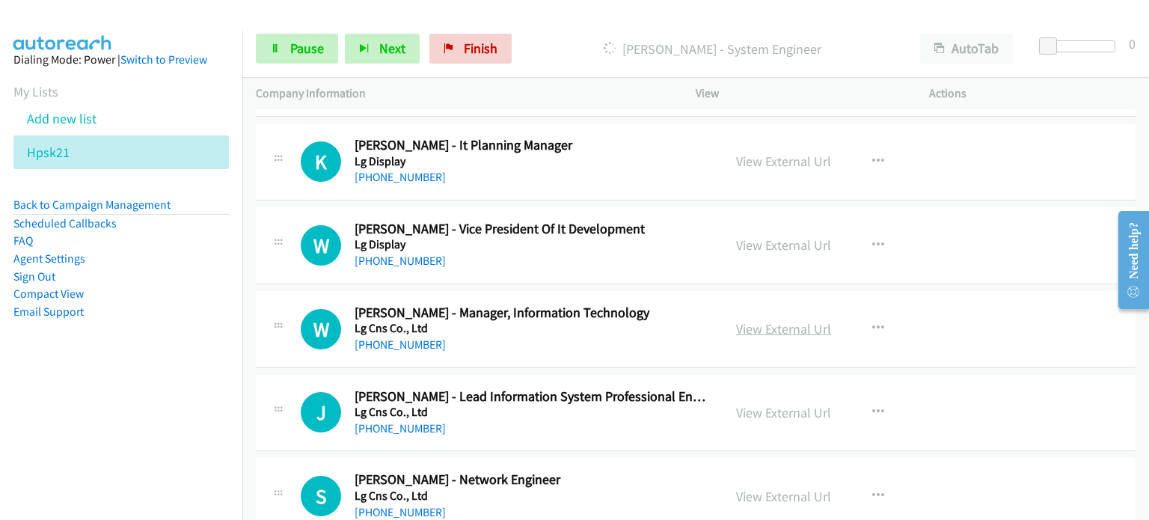
click at [757, 320] on link "View External Url" at bounding box center [783, 328] width 95 height 17
click at [765, 404] on link "View External Url" at bounding box center [783, 412] width 95 height 17
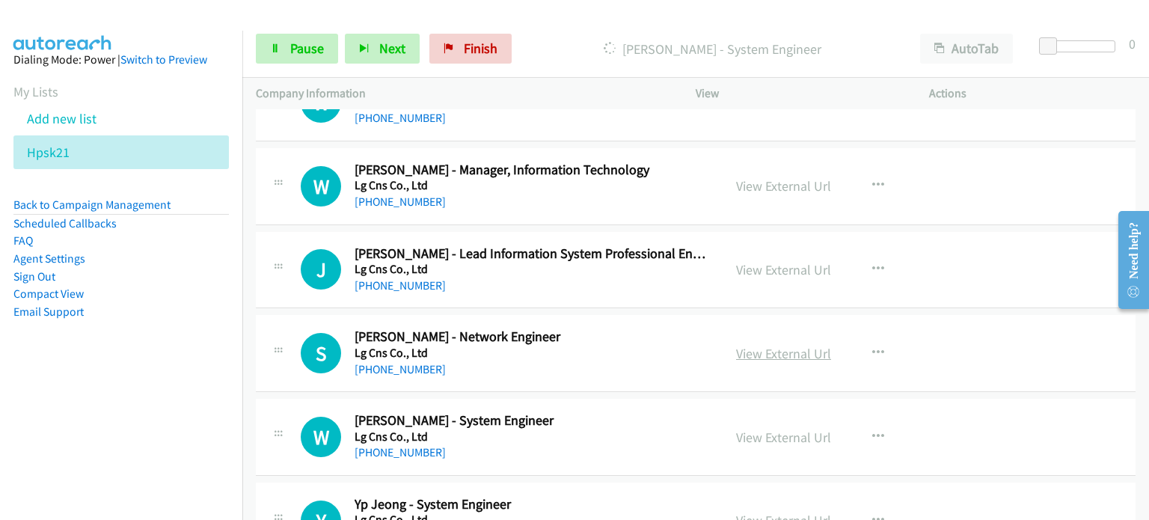
scroll to position [3900, 0]
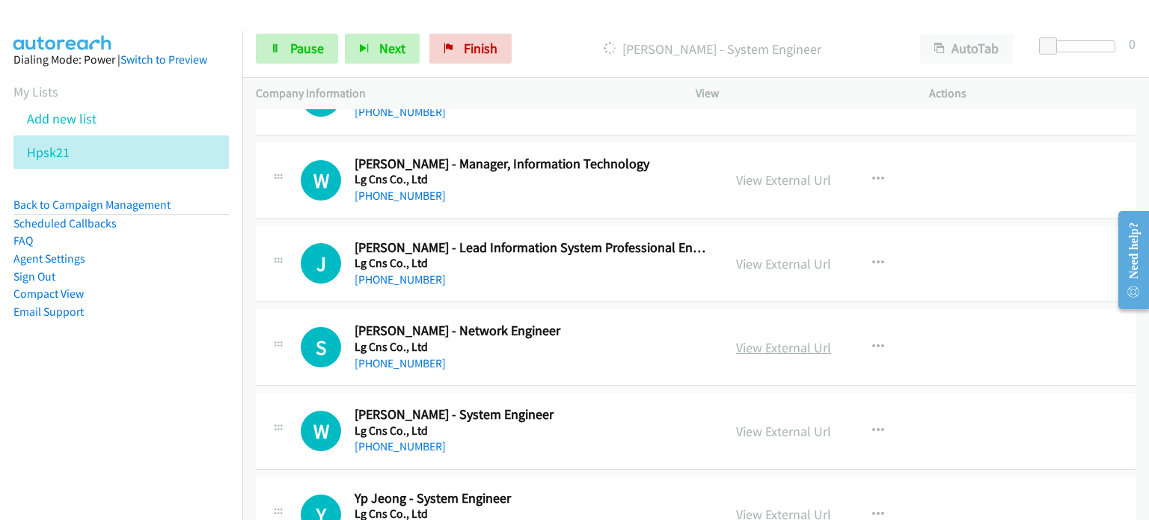
click at [757, 342] on link "View External Url" at bounding box center [783, 347] width 95 height 17
click at [784, 424] on link "View External Url" at bounding box center [783, 430] width 95 height 17
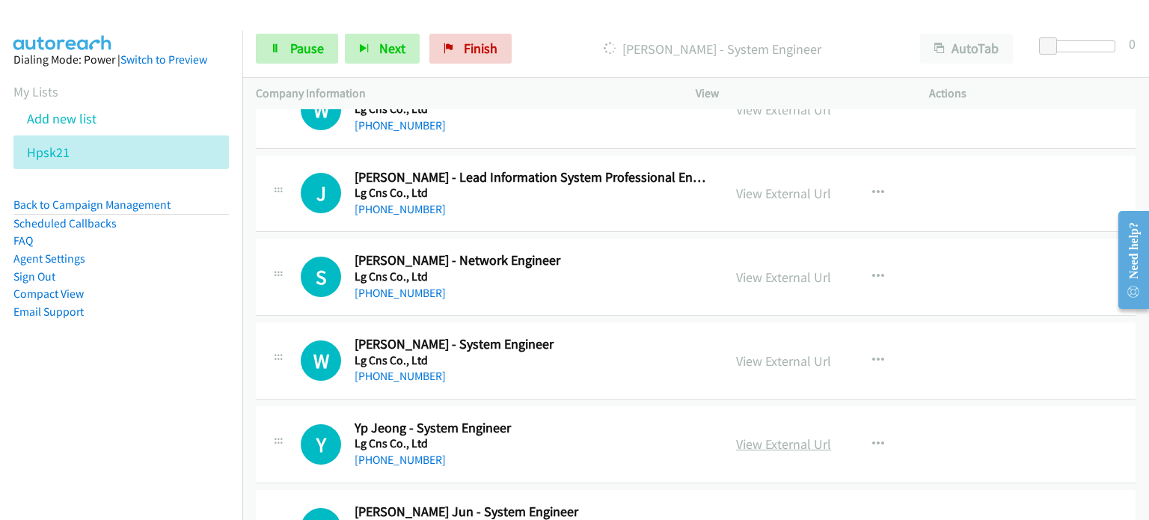
scroll to position [3972, 0]
click at [795, 436] on link "View External Url" at bounding box center [783, 442] width 95 height 17
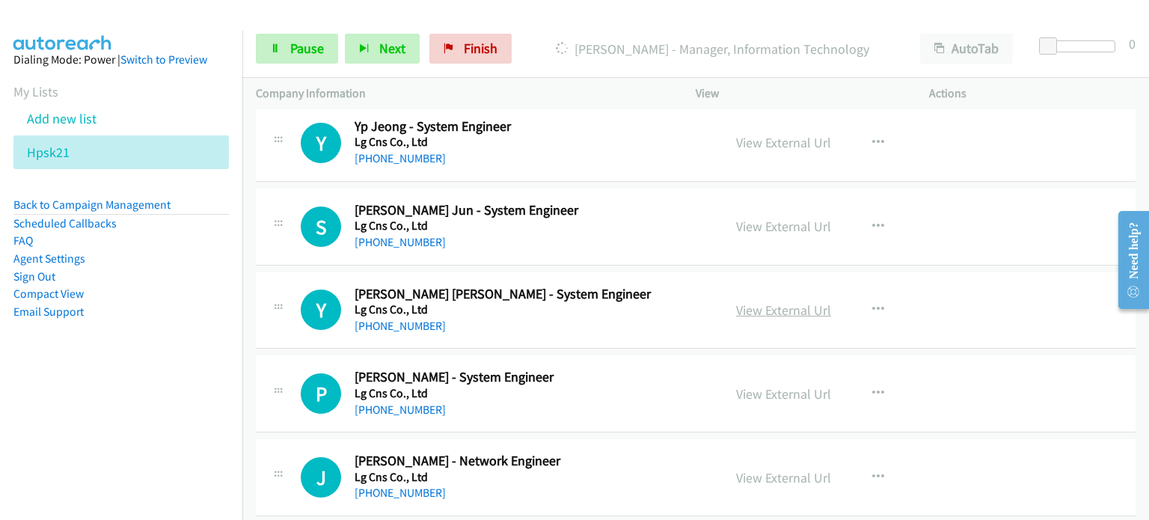
scroll to position [4273, 0]
click at [769, 217] on link "View External Url" at bounding box center [783, 225] width 95 height 17
click at [736, 301] on link "View External Url" at bounding box center [783, 309] width 95 height 17
click at [748, 384] on link "View External Url" at bounding box center [783, 392] width 95 height 17
click at [751, 468] on link "View External Url" at bounding box center [783, 476] width 95 height 17
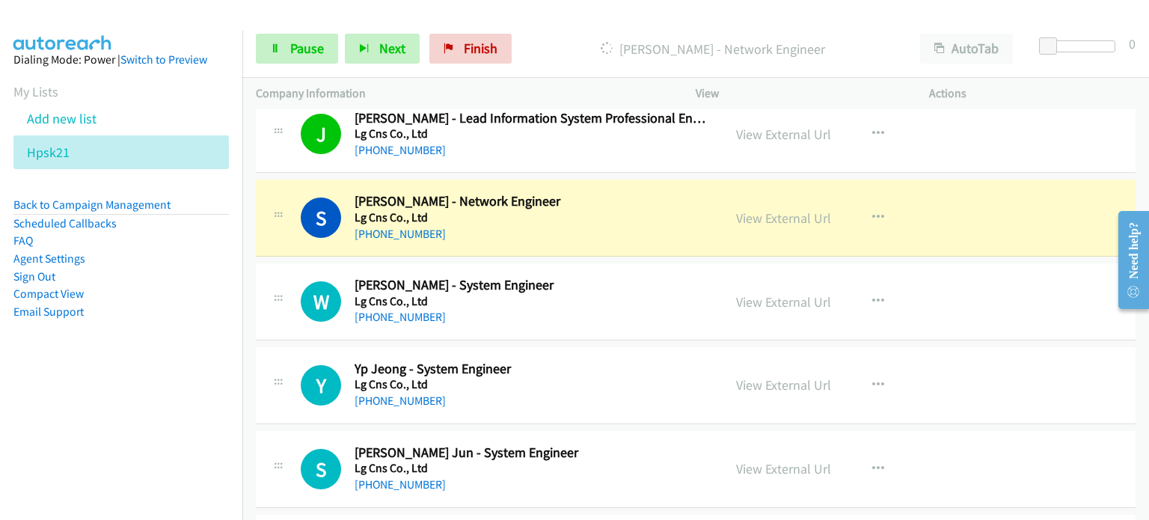
scroll to position [4040, 0]
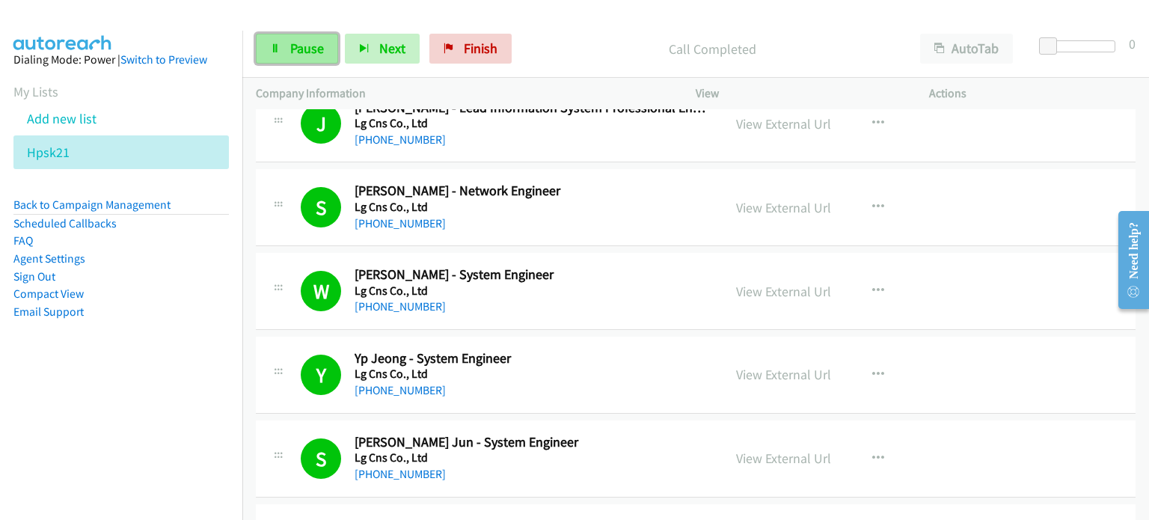
click at [308, 49] on span "Pause" at bounding box center [307, 48] width 34 height 17
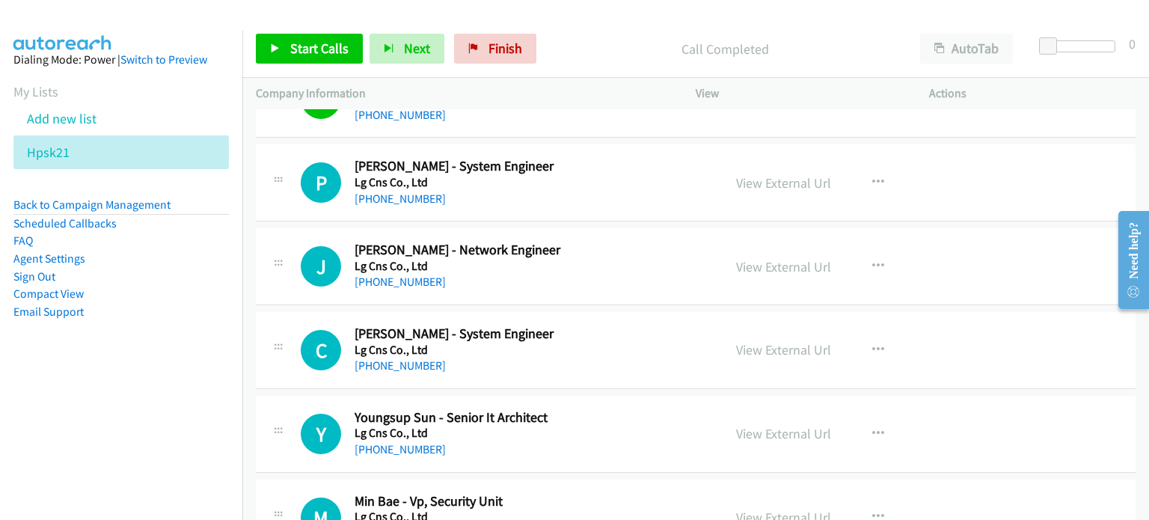
scroll to position [4482, 0]
click at [872, 177] on icon "button" at bounding box center [878, 183] width 12 height 12
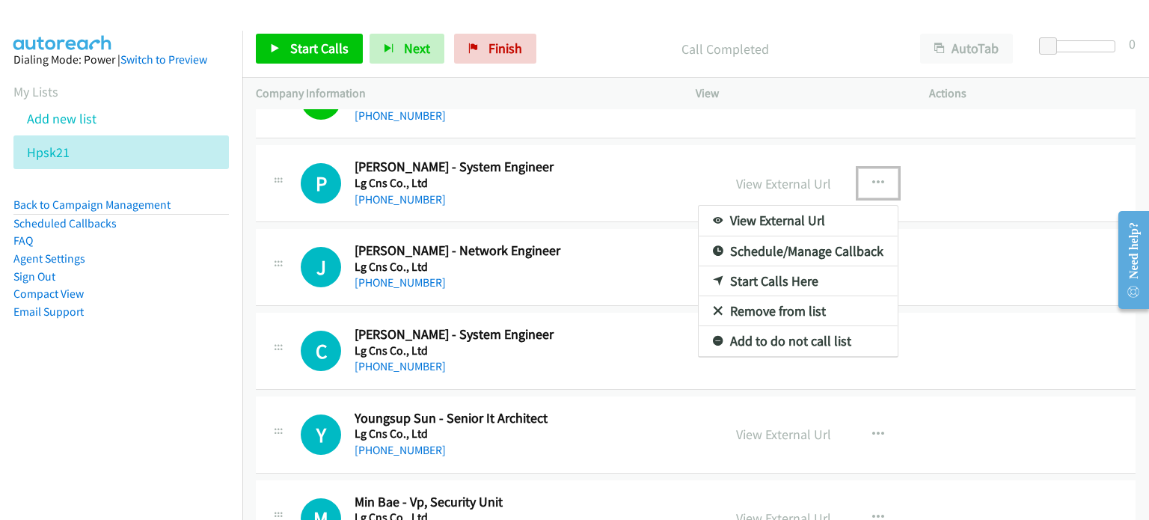
click at [773, 270] on link "Start Calls Here" at bounding box center [797, 281] width 199 height 30
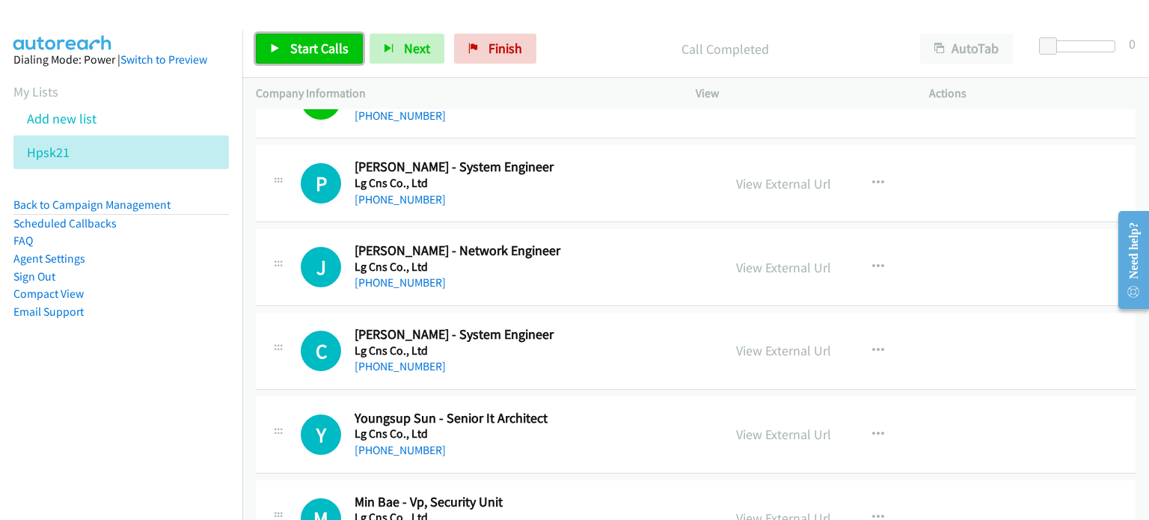
click at [301, 53] on span "Start Calls" at bounding box center [319, 48] width 58 height 17
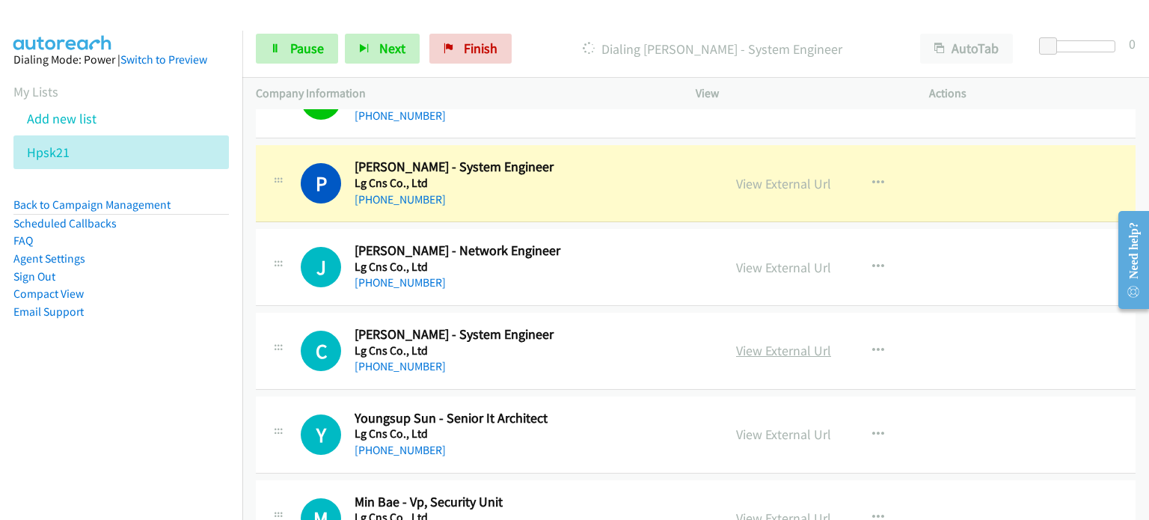
click at [787, 342] on link "View External Url" at bounding box center [783, 350] width 95 height 17
click at [759, 425] on link "View External Url" at bounding box center [783, 433] width 95 height 17
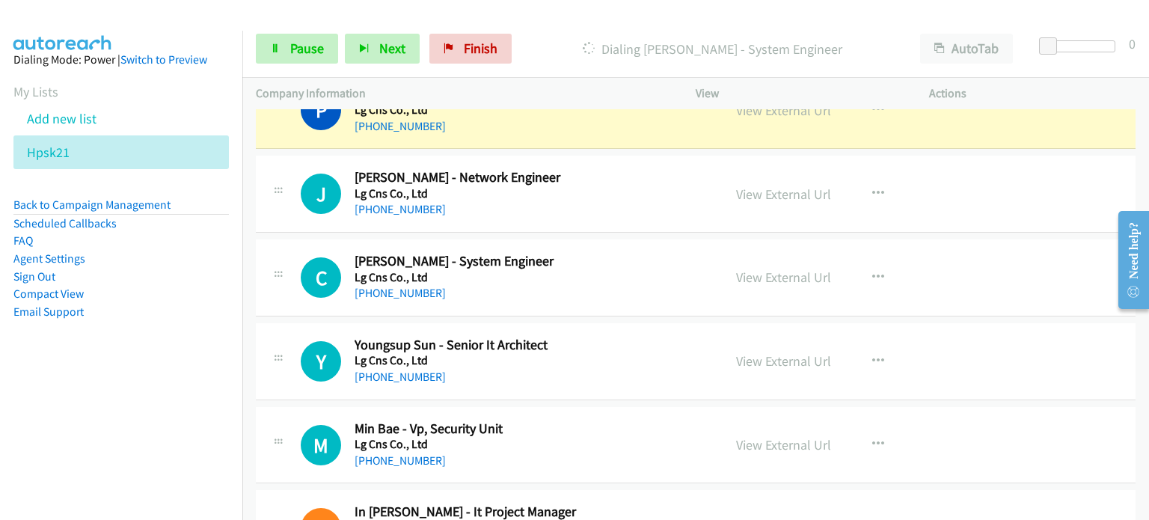
scroll to position [4556, 0]
click at [778, 436] on link "View External Url" at bounding box center [783, 443] width 95 height 17
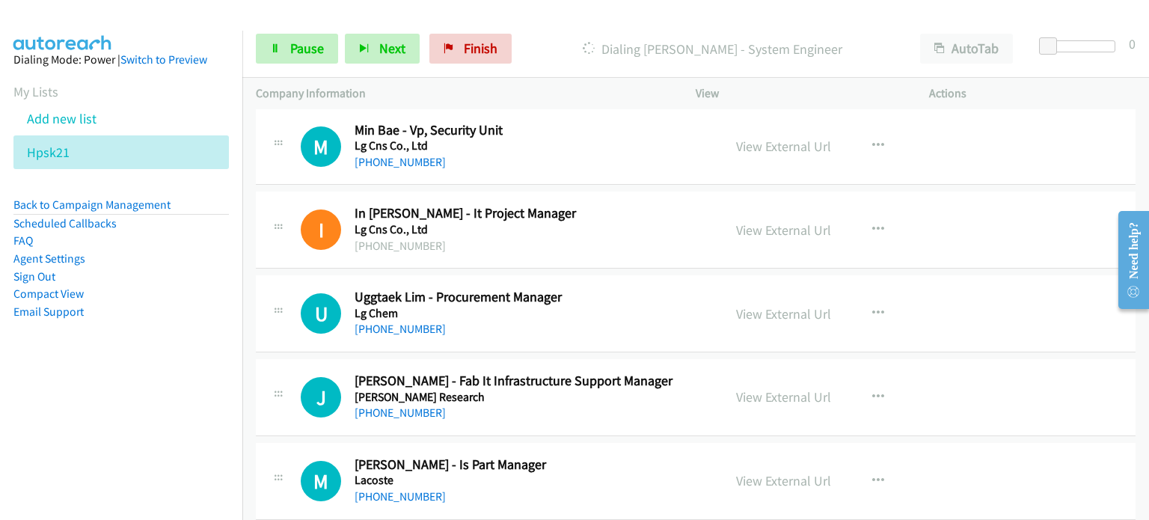
scroll to position [4854, 0]
drag, startPoint x: 873, startPoint y: 216, endPoint x: 863, endPoint y: 232, distance: 18.9
click at [873, 223] on icon "button" at bounding box center [878, 229] width 12 height 12
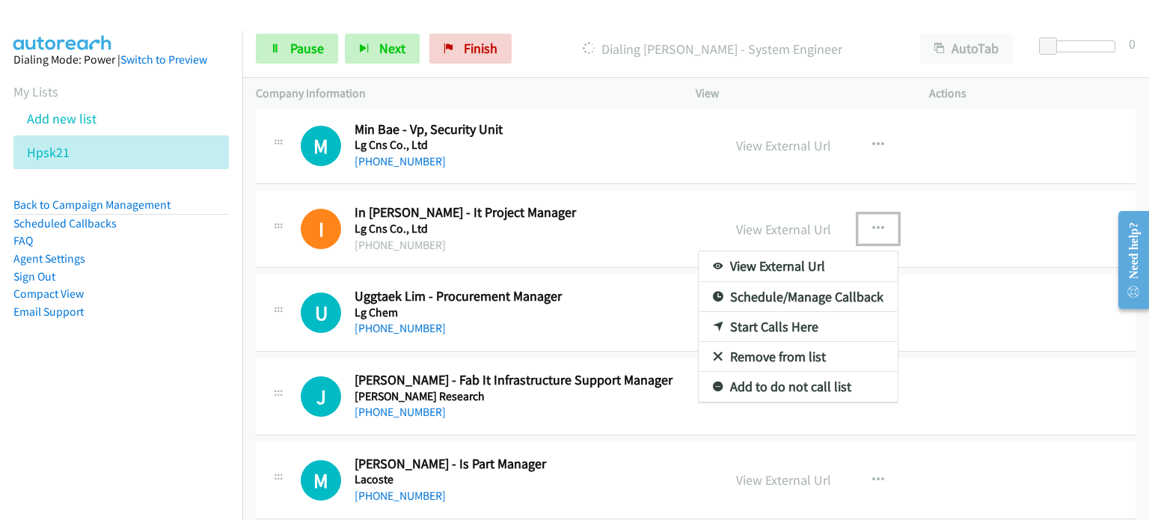
click at [769, 350] on link "Remove from list" at bounding box center [797, 357] width 199 height 30
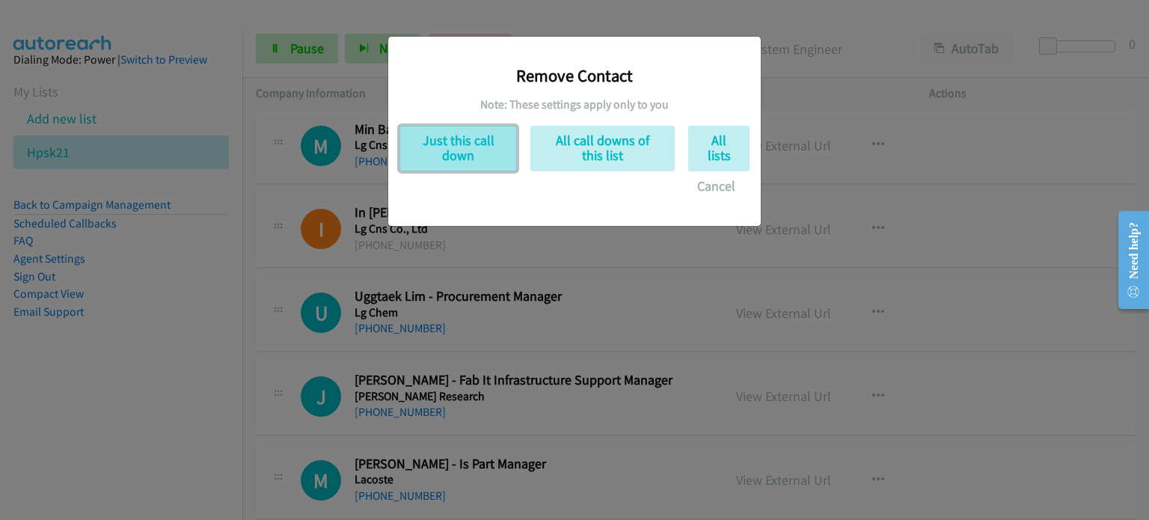
click at [443, 155] on button "Just this call down" at bounding box center [457, 149] width 117 height 46
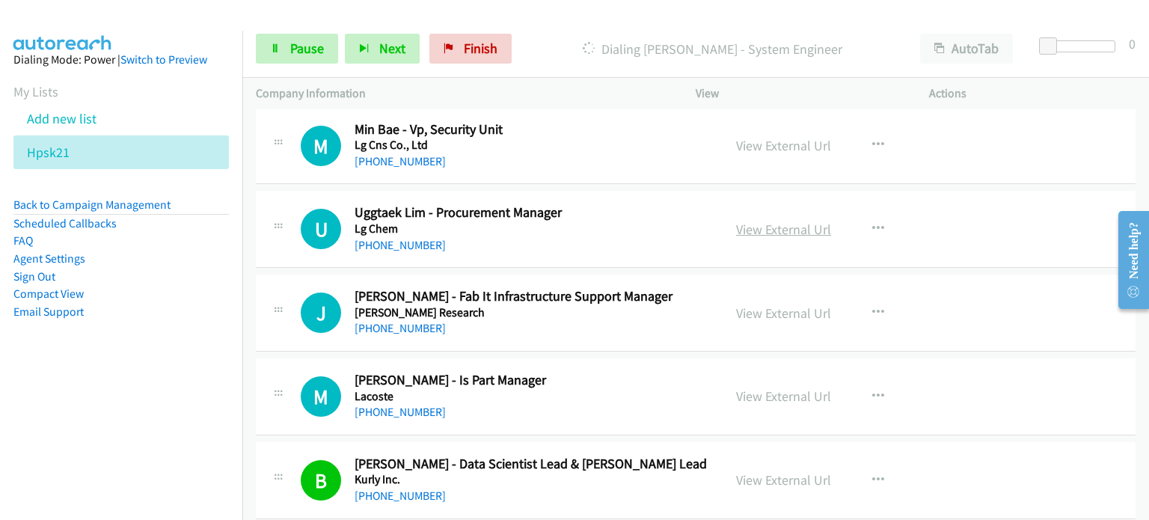
click at [764, 221] on link "View External Url" at bounding box center [783, 229] width 95 height 17
click at [725, 305] on div "View External Url View External Url Schedule/Manage Callback Start Calls Here R…" at bounding box center [845, 312] width 247 height 49
click at [740, 307] on link "View External Url" at bounding box center [783, 312] width 95 height 17
click at [796, 387] on link "View External Url" at bounding box center [783, 395] width 95 height 17
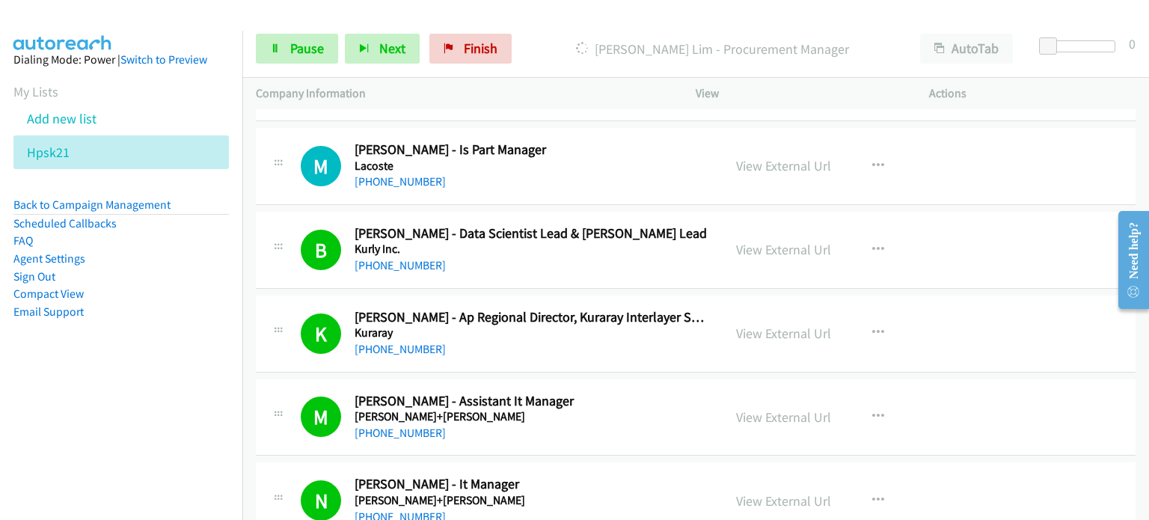
scroll to position [5085, 0]
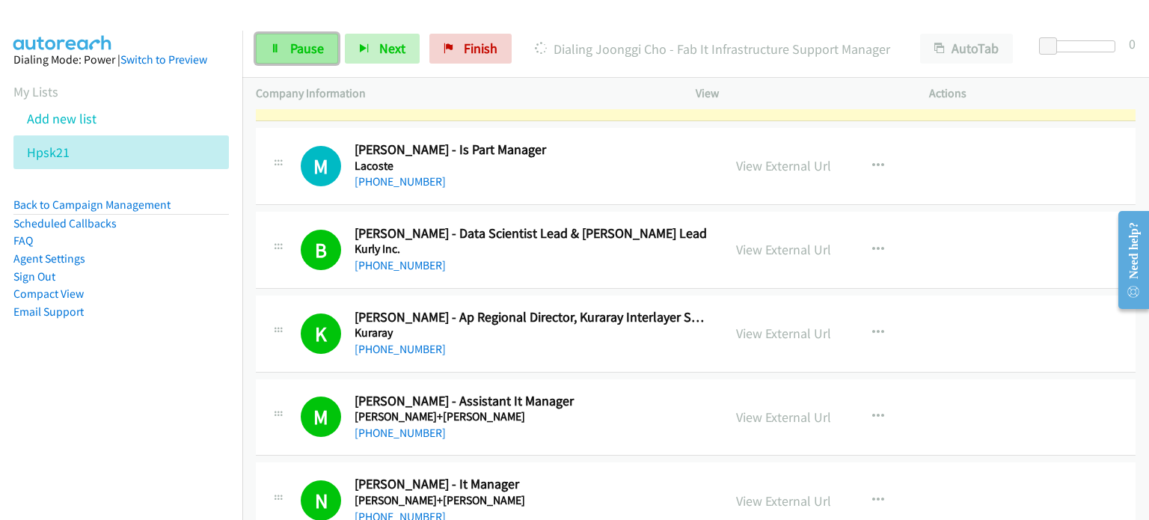
click at [292, 46] on span "Pause" at bounding box center [307, 48] width 34 height 17
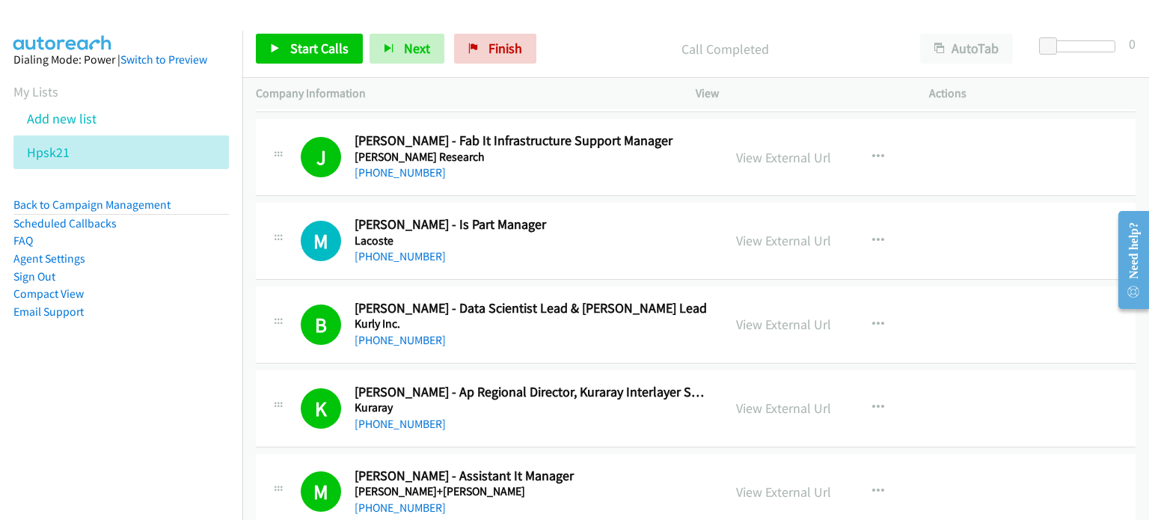
scroll to position [5010, 0]
click at [867, 226] on button "button" at bounding box center [878, 241] width 40 height 30
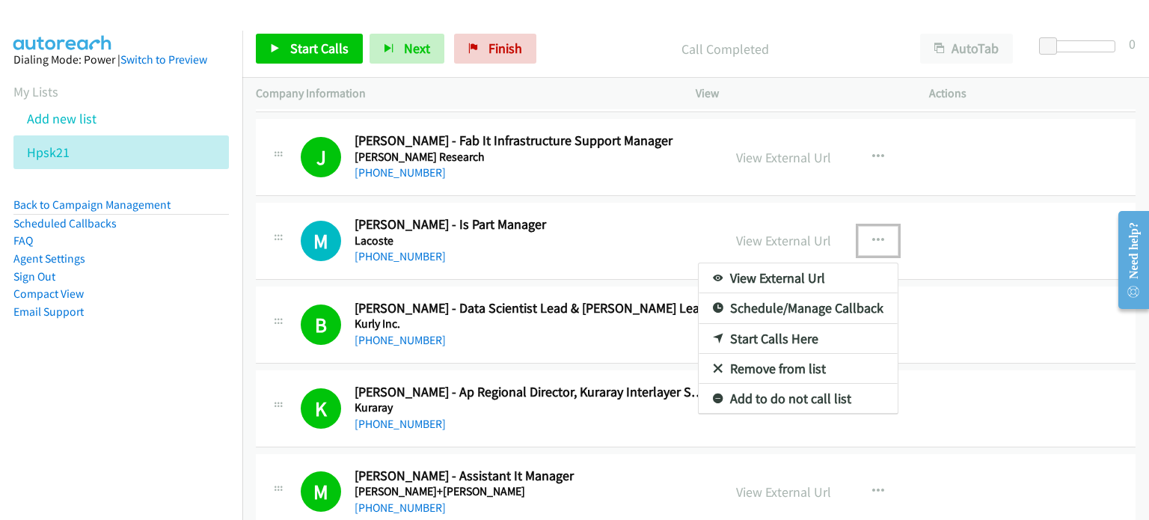
click at [772, 331] on link "Start Calls Here" at bounding box center [797, 339] width 199 height 30
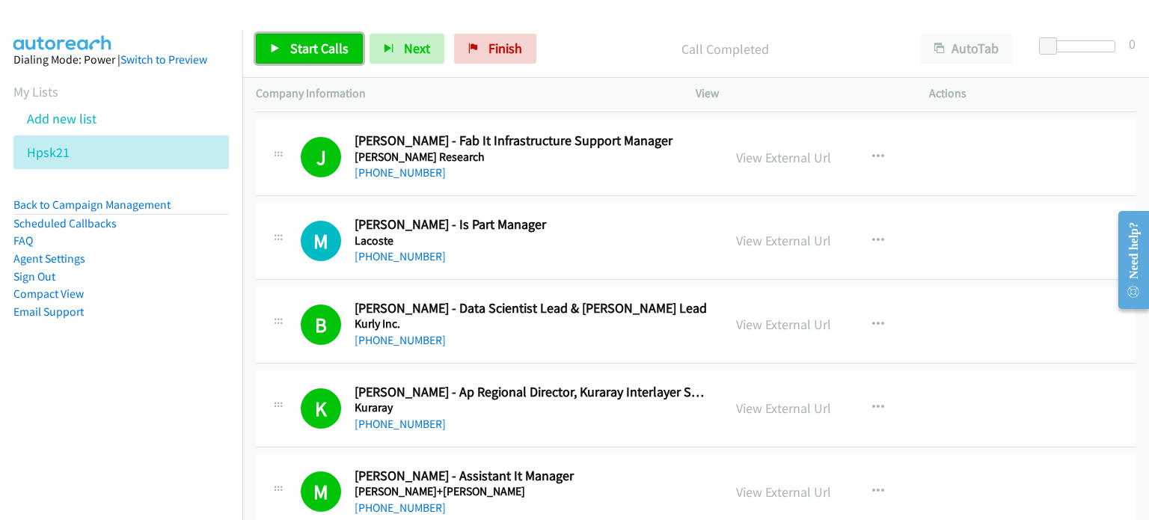
click at [304, 49] on span "Start Calls" at bounding box center [319, 48] width 58 height 17
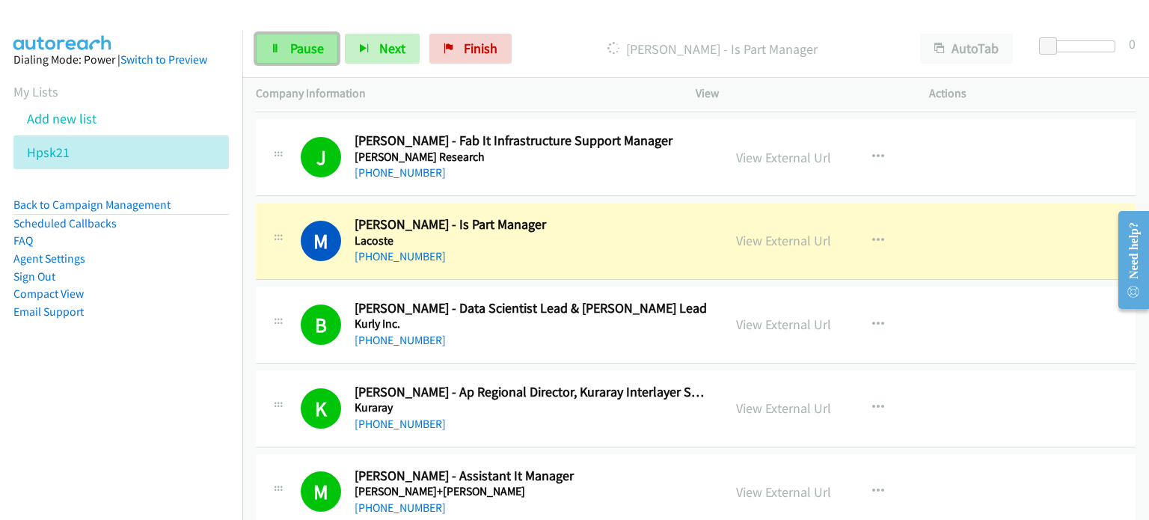
click at [290, 43] on span "Pause" at bounding box center [307, 48] width 34 height 17
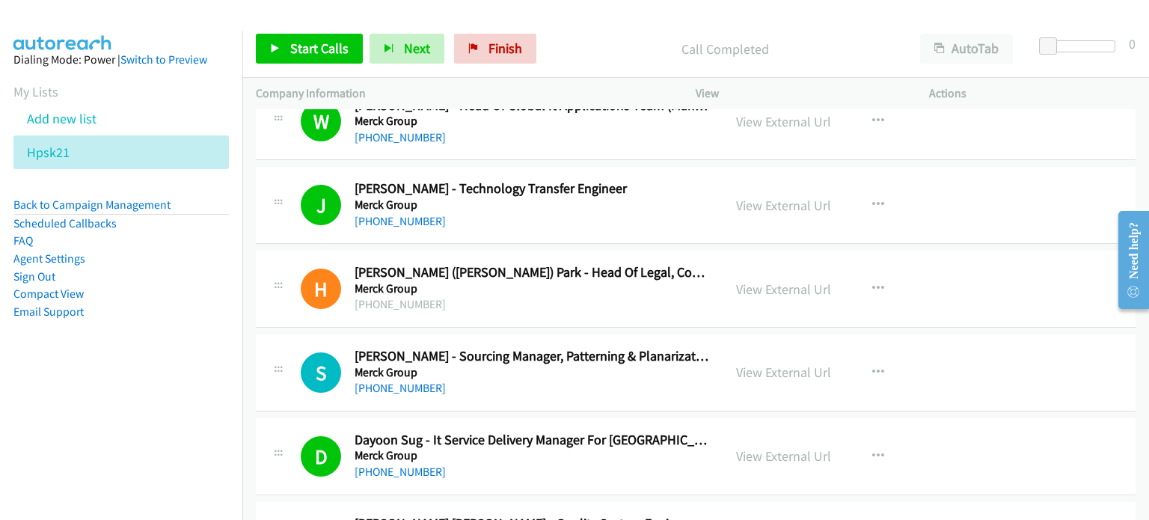
scroll to position [448, 0]
click at [753, 370] on link "View External Url" at bounding box center [783, 371] width 95 height 17
